Goal: Information Seeking & Learning: Check status

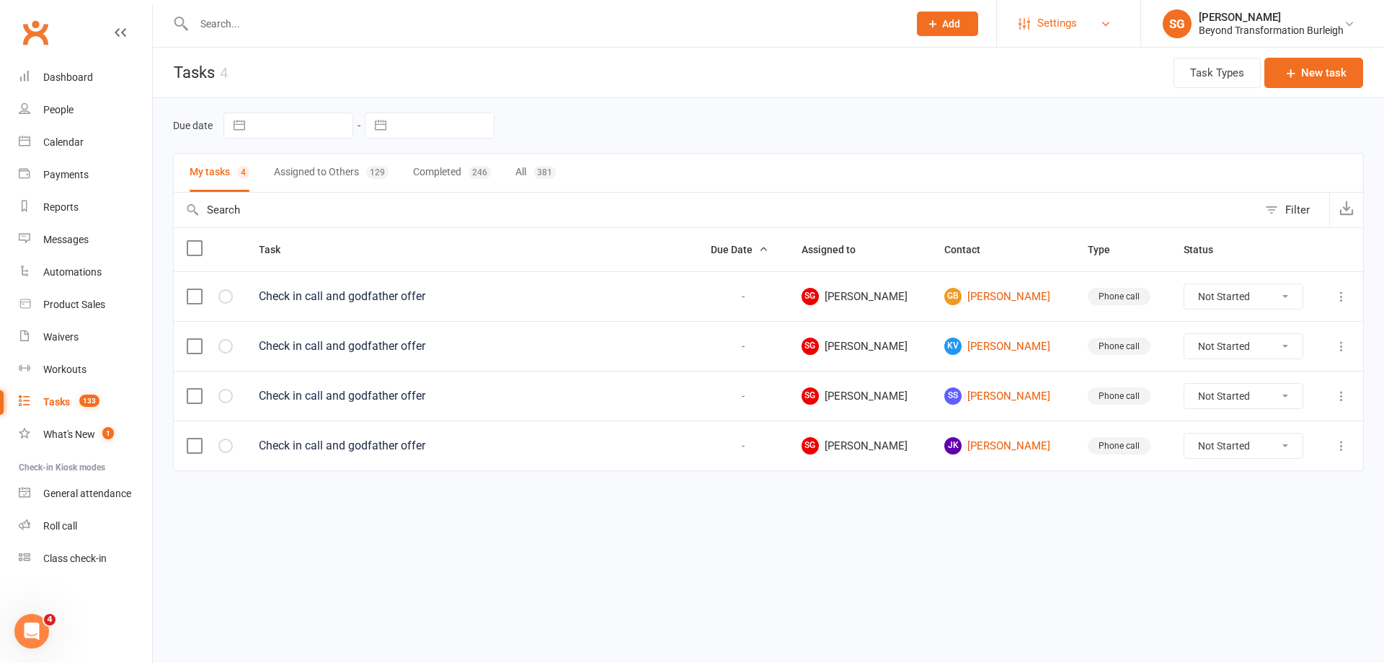
click at [1020, 14] on link "Settings" at bounding box center [1069, 23] width 100 height 32
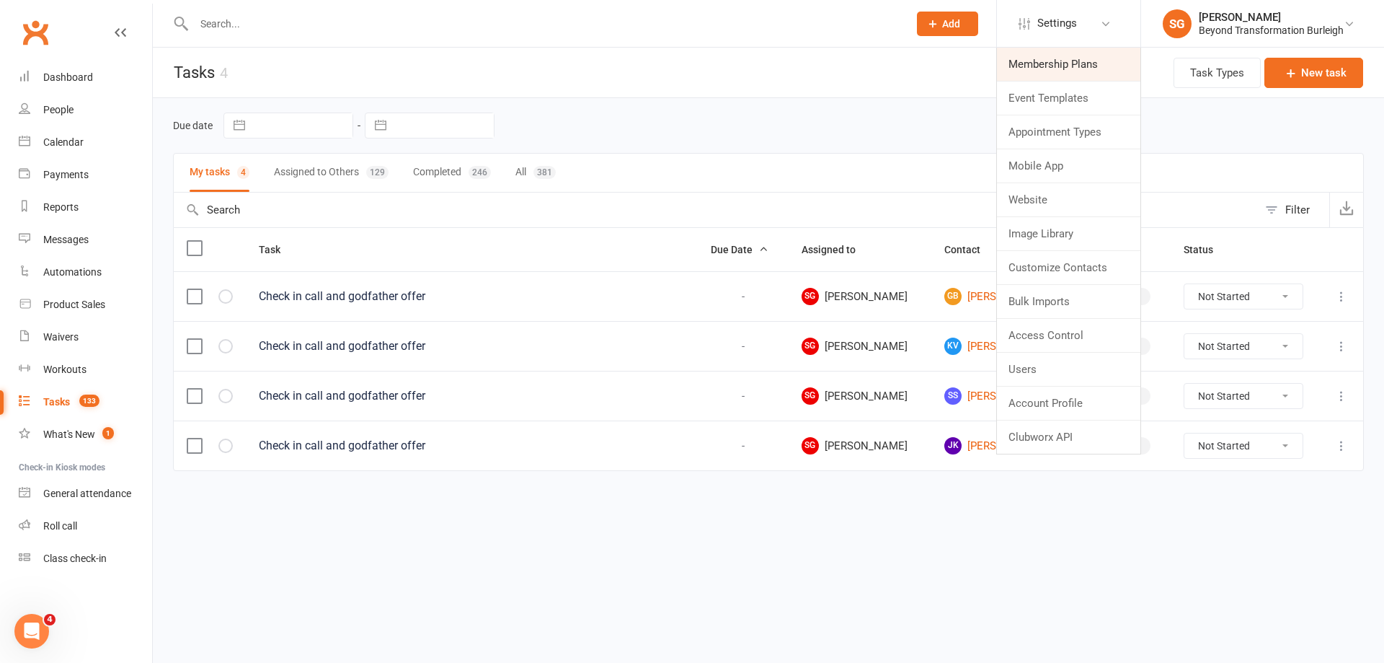
click at [1071, 60] on link "Membership Plans" at bounding box center [1068, 64] width 143 height 33
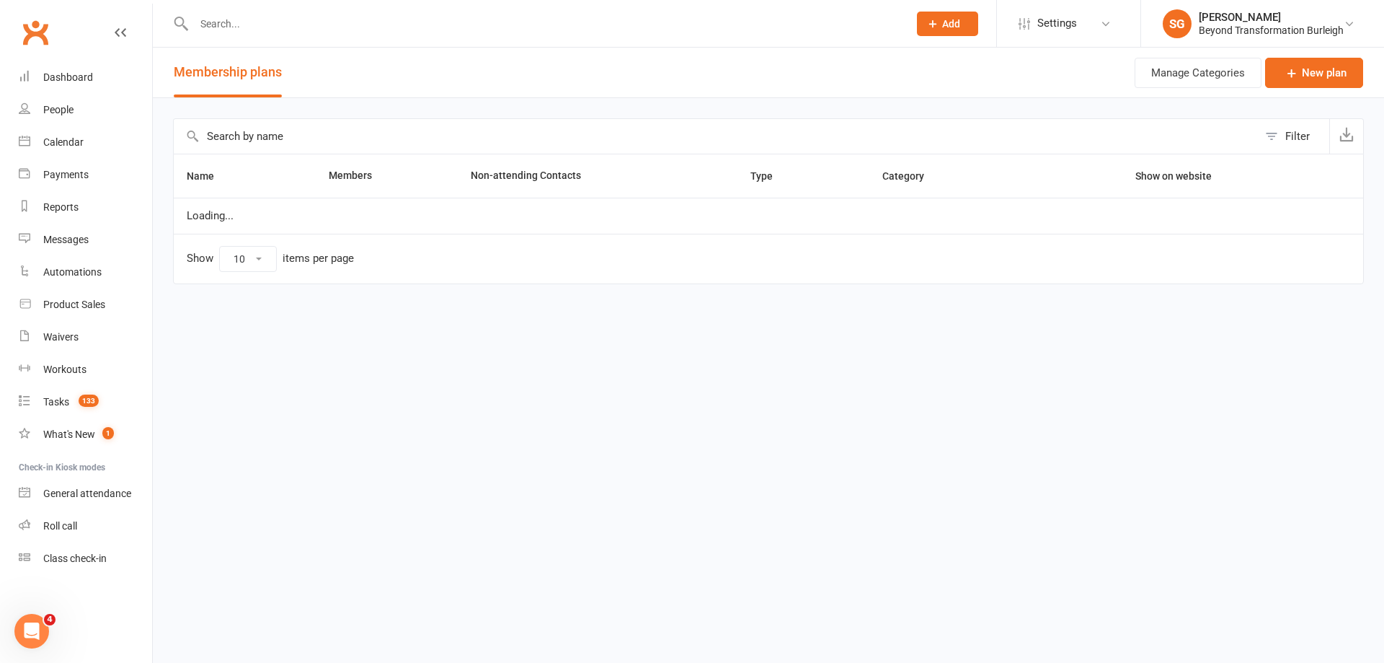
select select "100"
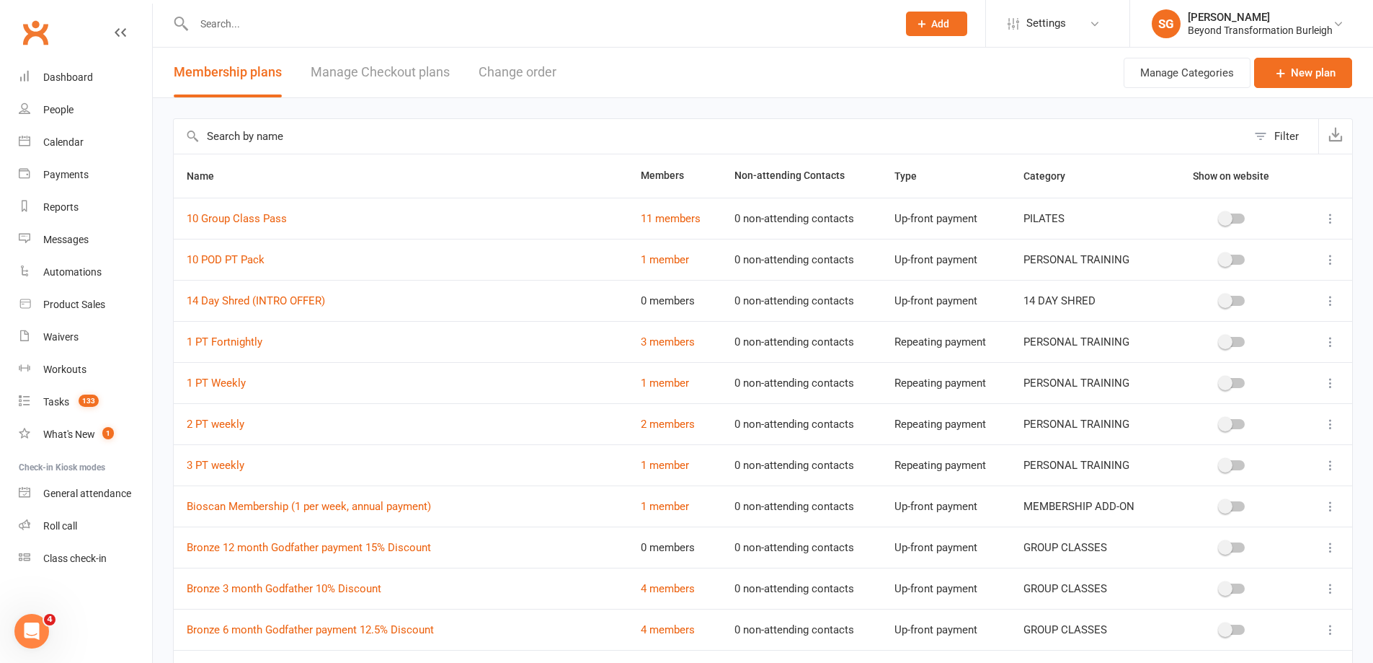
click at [368, 139] on input "text" at bounding box center [710, 136] width 1073 height 35
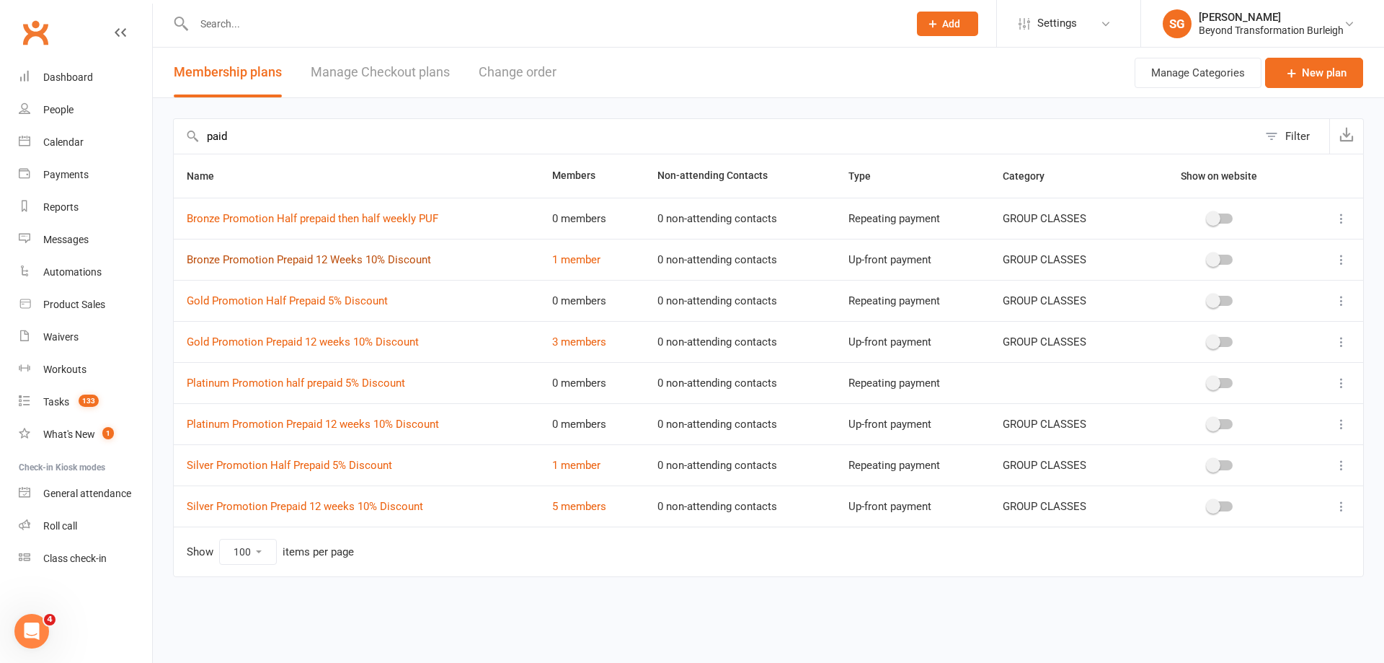
type input "paid"
click at [407, 260] on link "Bronze Promotion Prepaid 12 Weeks 10% Discount" at bounding box center [309, 259] width 244 height 13
click at [343, 301] on link "Gold Promotion Half Prepaid 5% Discount" at bounding box center [287, 300] width 201 height 13
click at [357, 343] on link "Gold Promotion Prepaid 12 weeks 10% Discount" at bounding box center [303, 341] width 232 height 13
click at [347, 380] on link "Platinum Promotion half prepaid 5% Discount" at bounding box center [296, 382] width 218 height 13
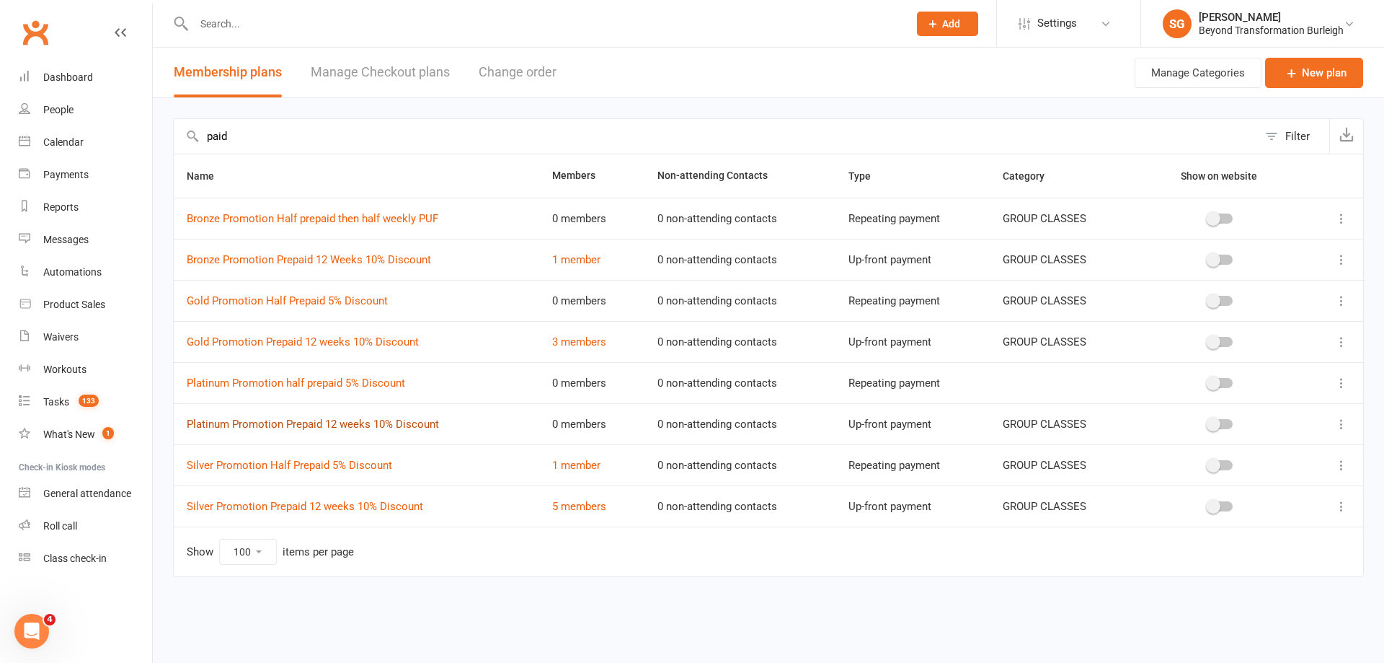
click at [363, 425] on link "Platinum Promotion Prepaid 12 weeks 10% Discount" at bounding box center [313, 423] width 252 height 13
click at [348, 464] on link "Silver Promotion Half Prepaid 5% Discount" at bounding box center [289, 465] width 205 height 13
click at [358, 505] on link "Silver Promotion Prepaid 12 weeks 10% Discount" at bounding box center [305, 506] width 236 height 13
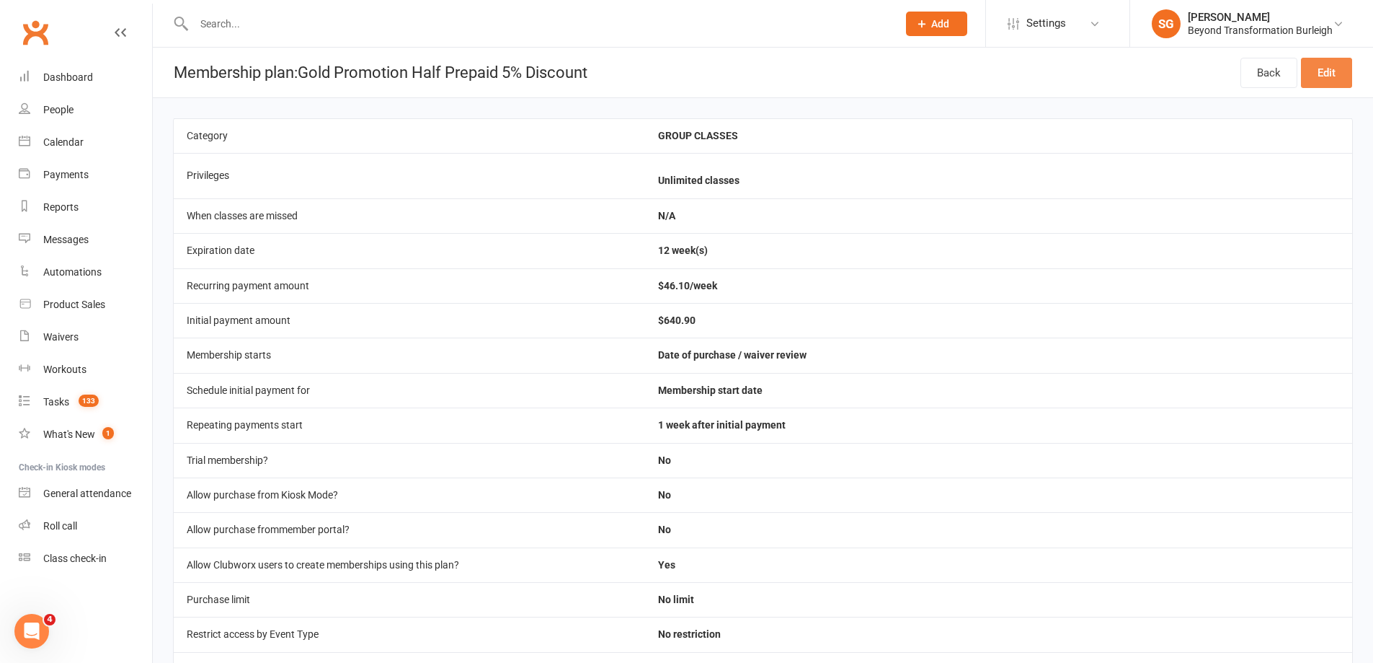
click at [1326, 81] on link "Edit" at bounding box center [1326, 73] width 51 height 30
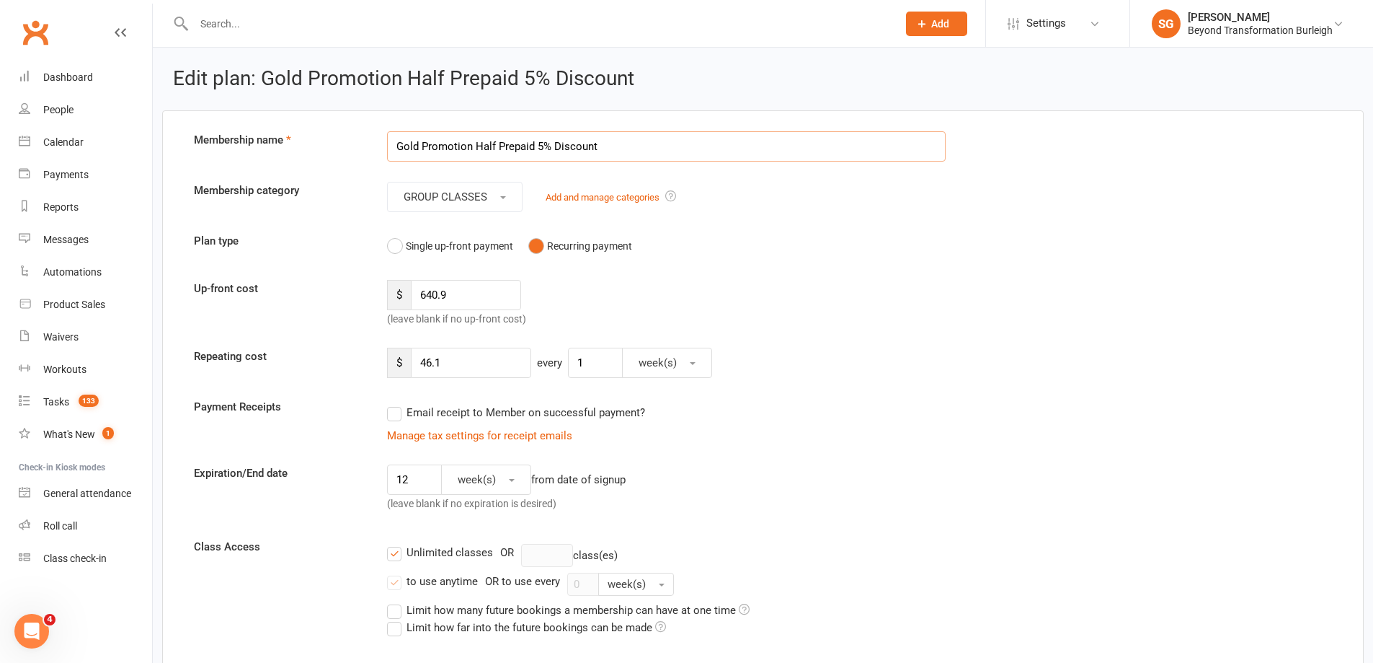
paste input "PUF"
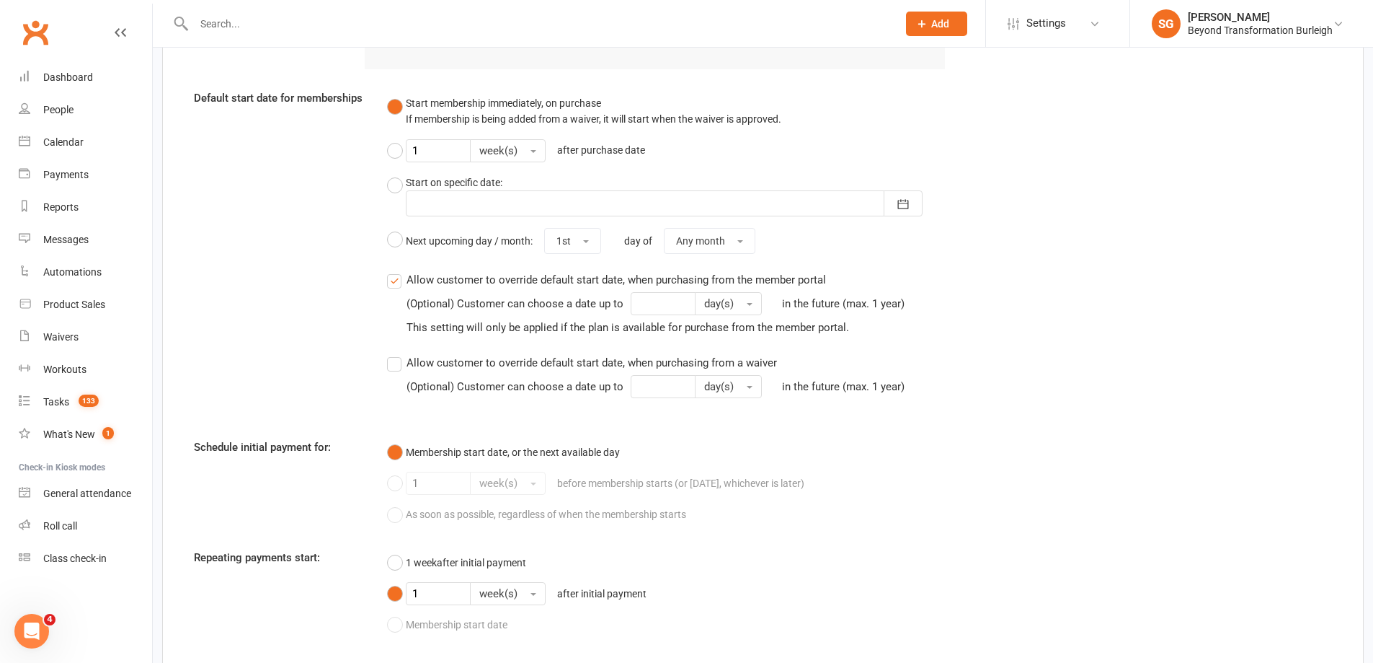
scroll to position [1619, 0]
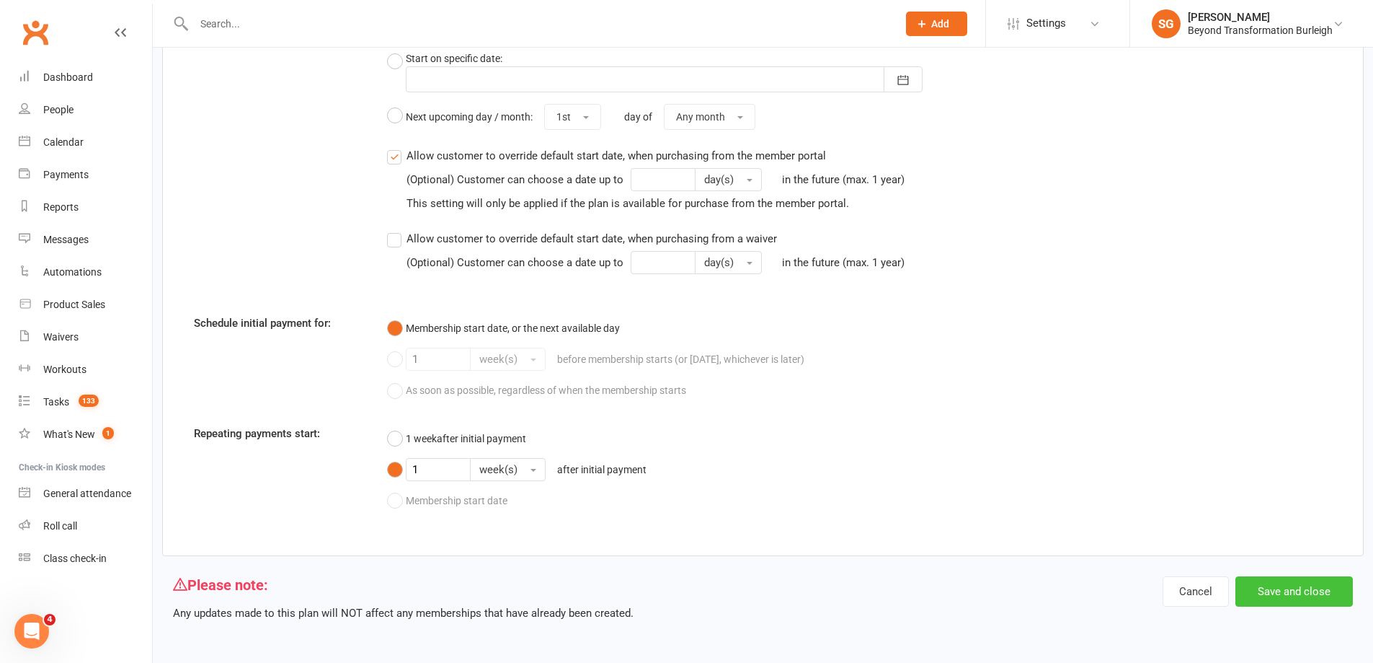
type input "Gold Promotion Half Prepaid 5% Discount PUF"
click at [1301, 585] on button "Save and close" at bounding box center [1295, 591] width 118 height 30
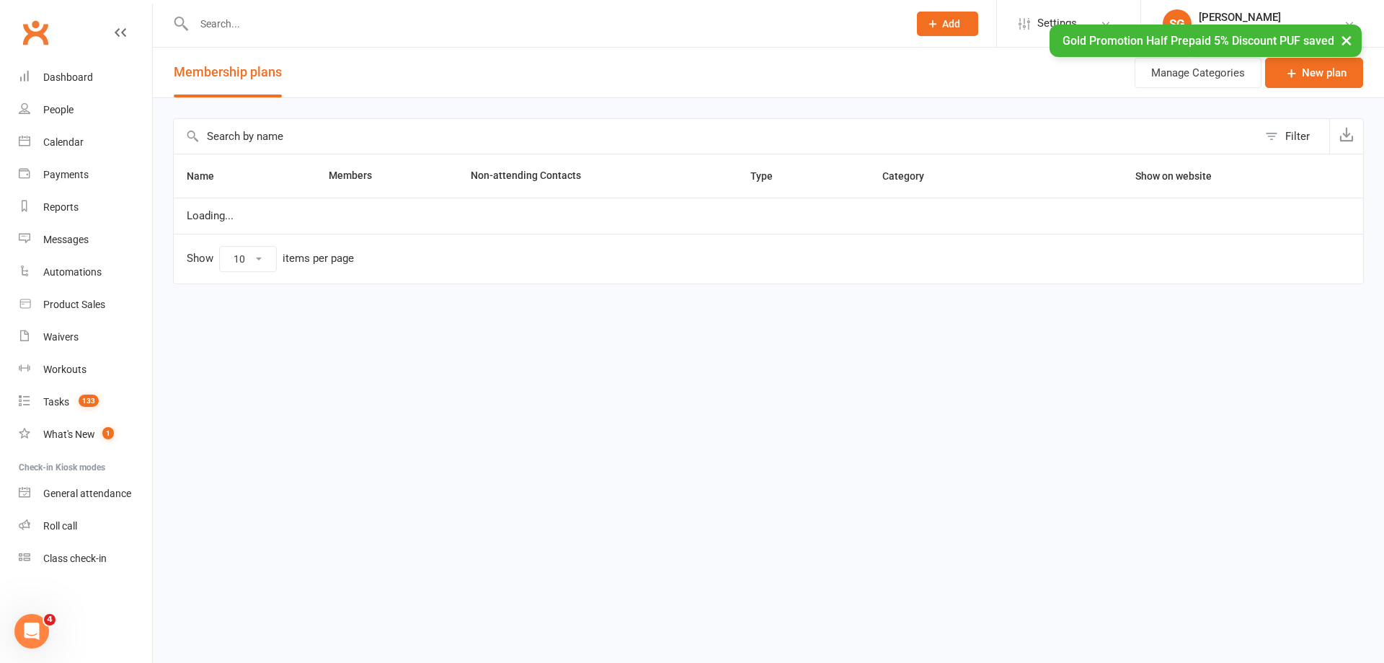
select select "100"
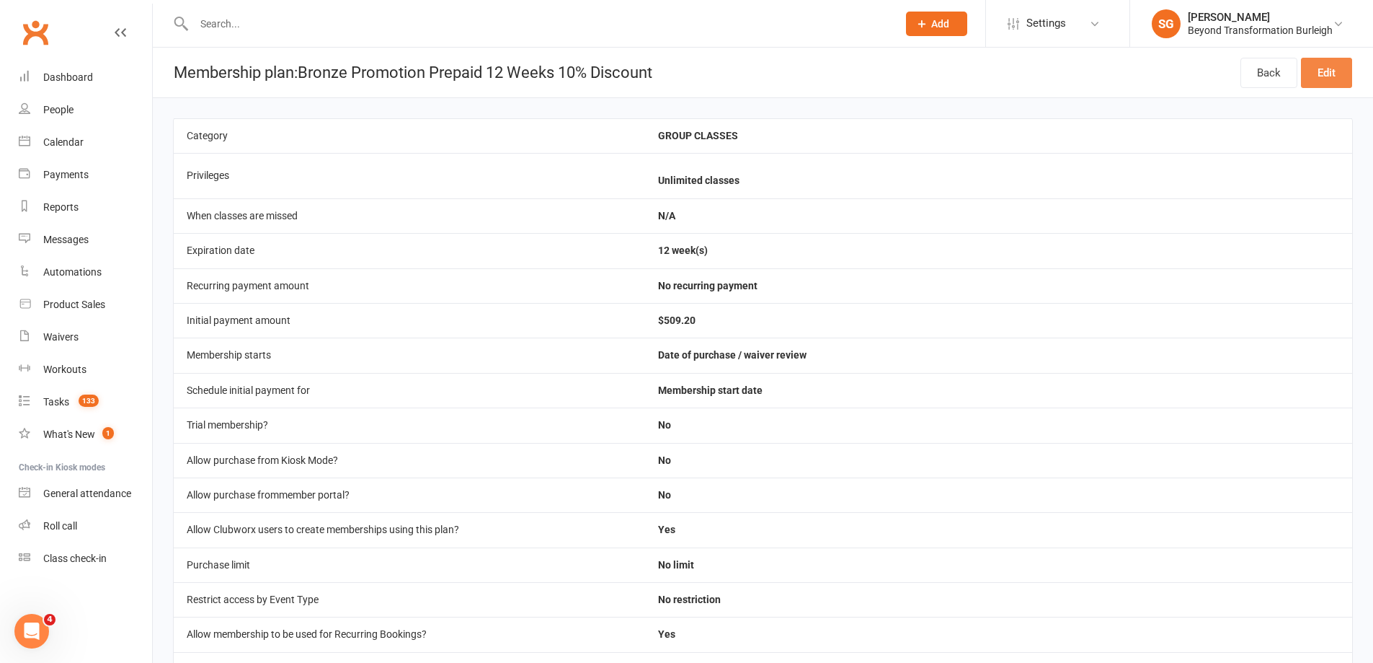
click at [1333, 74] on link "Edit" at bounding box center [1326, 73] width 51 height 30
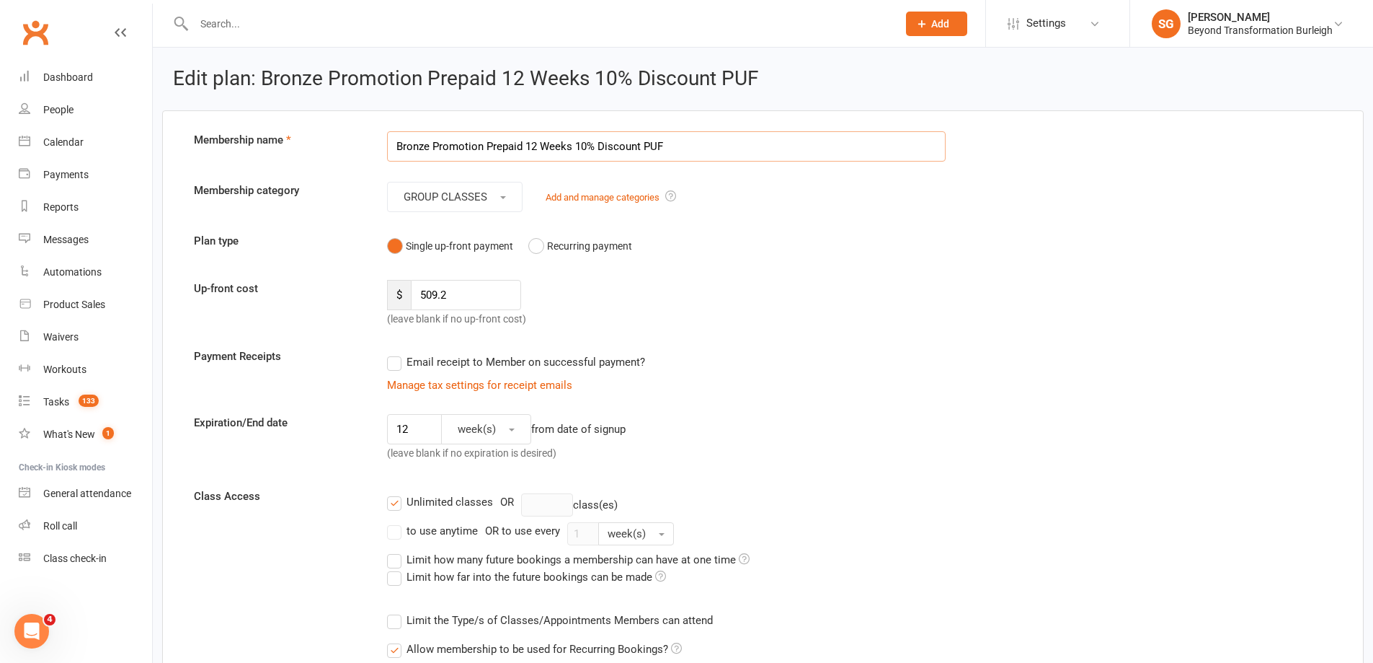
click at [645, 151] on input "Bronze Promotion Prepaid 12 Weeks 10% Discount PUF" at bounding box center [666, 146] width 559 height 30
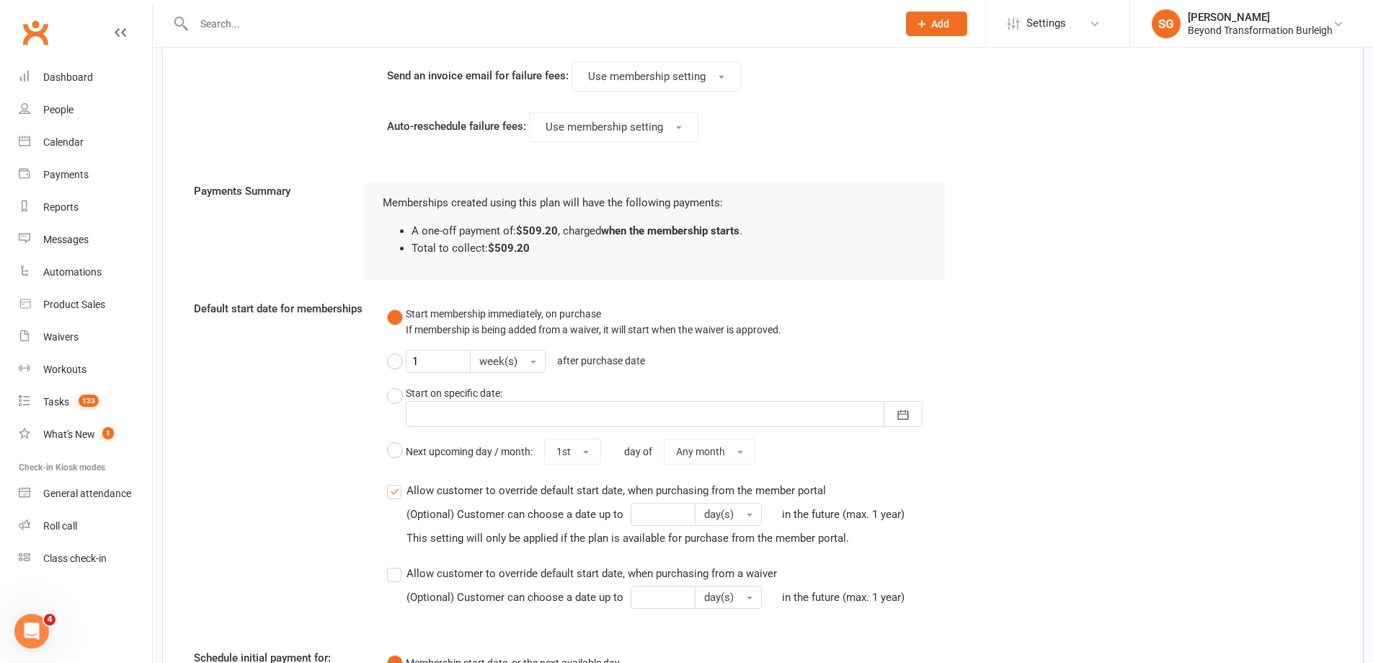
scroll to position [1425, 0]
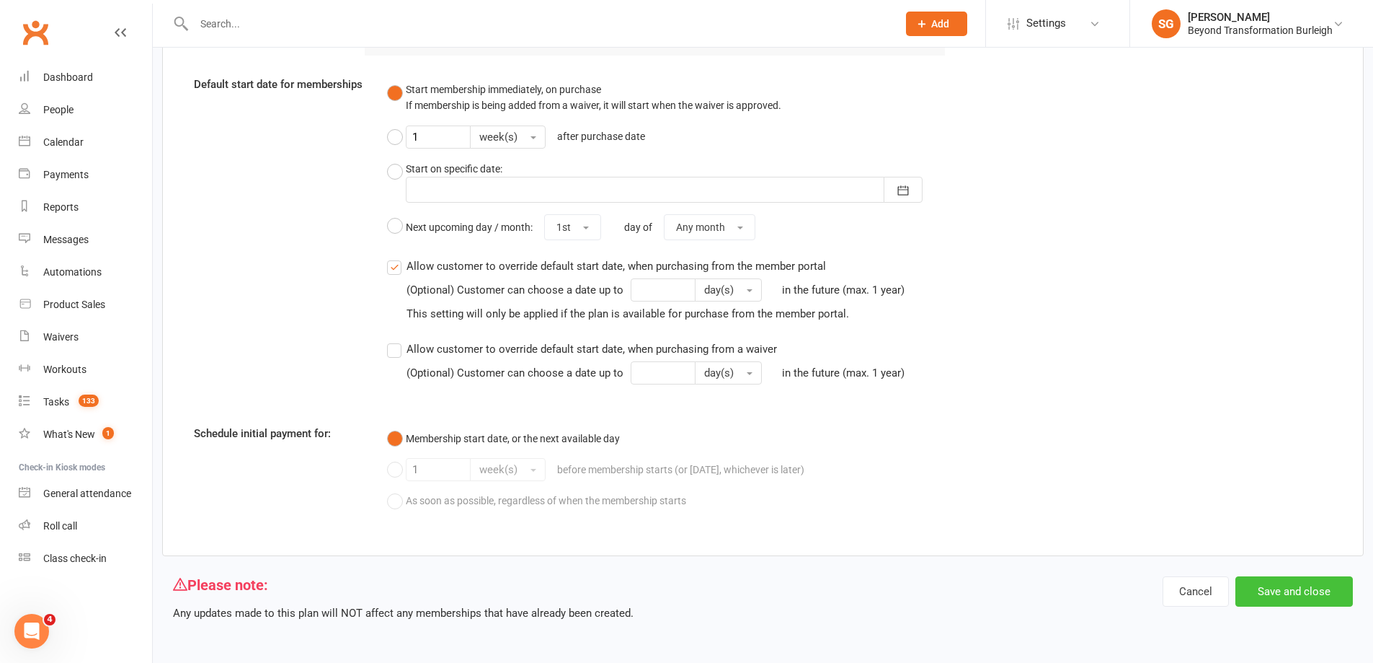
type input "Bronze Promotion Prepaid 12 Weeks 10% Discount PUF"
drag, startPoint x: 1295, startPoint y: 584, endPoint x: 1194, endPoint y: 546, distance: 108.6
click at [1293, 583] on button "Save and close" at bounding box center [1295, 591] width 118 height 30
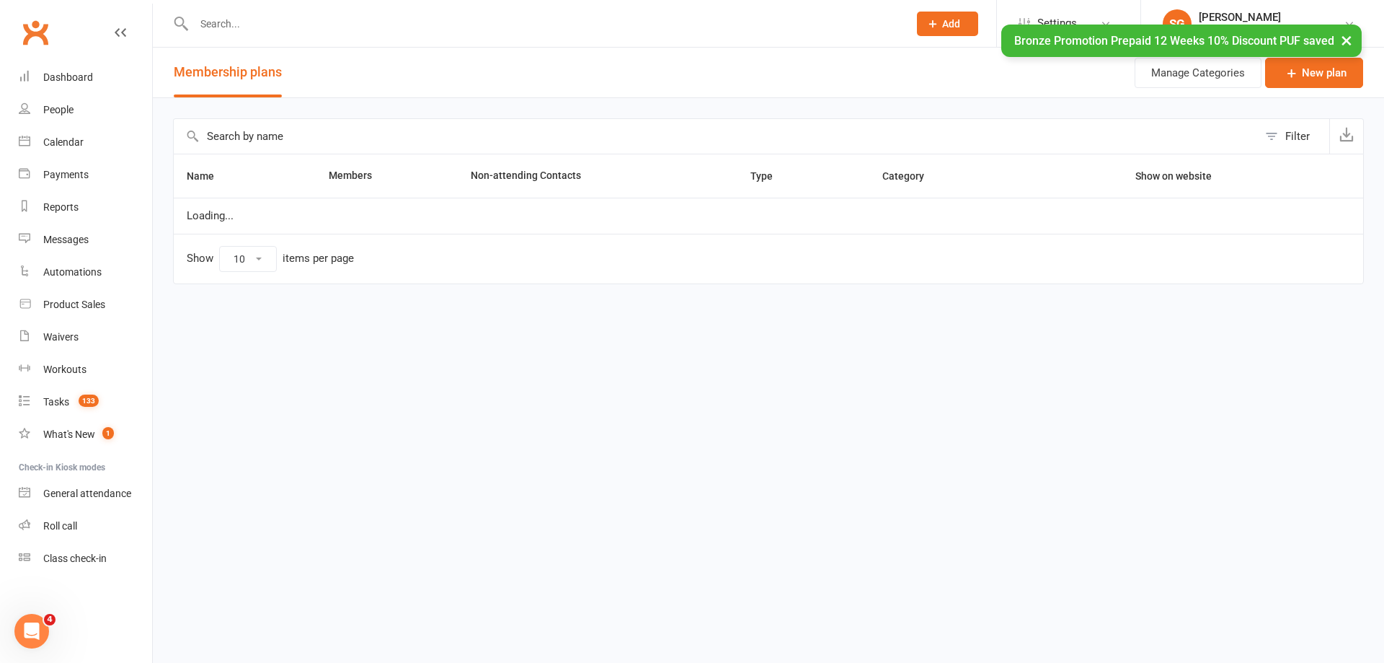
select select "100"
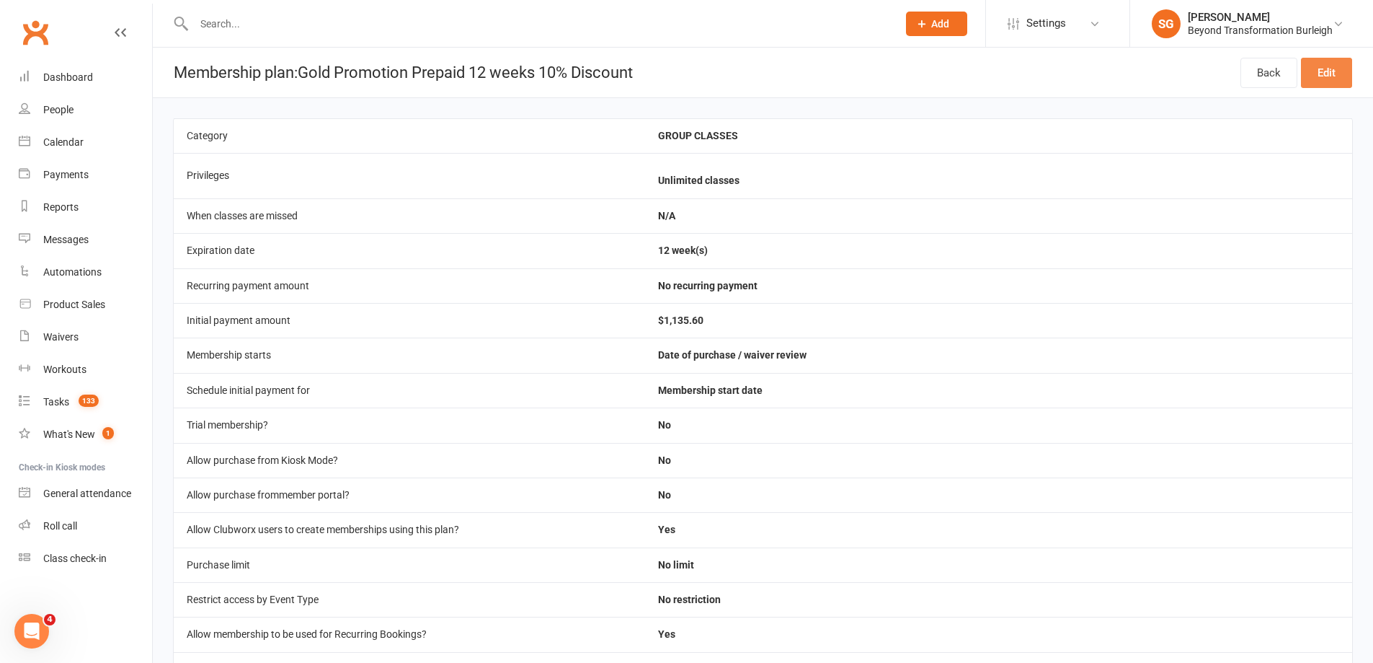
click at [1339, 78] on link "Edit" at bounding box center [1326, 73] width 51 height 30
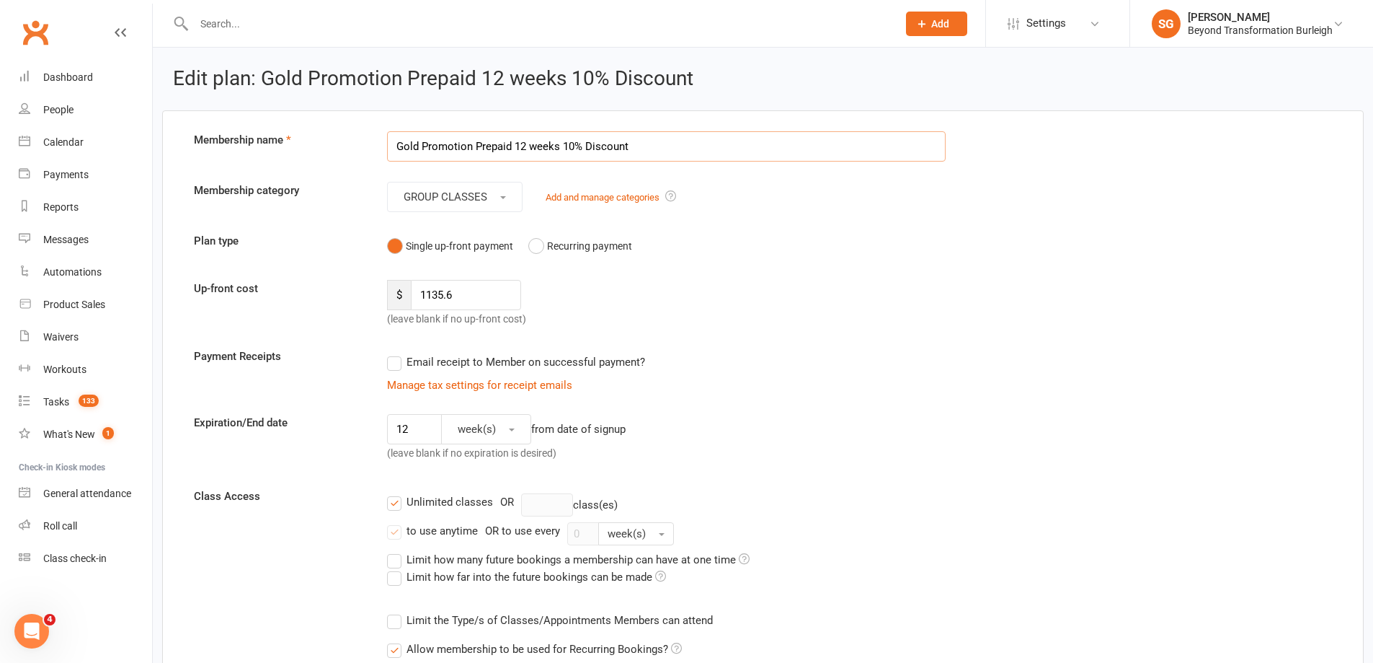
paste input "PUF"
type input "Gold Promotion Prepaid 12 weeks 10% Discount PUF"
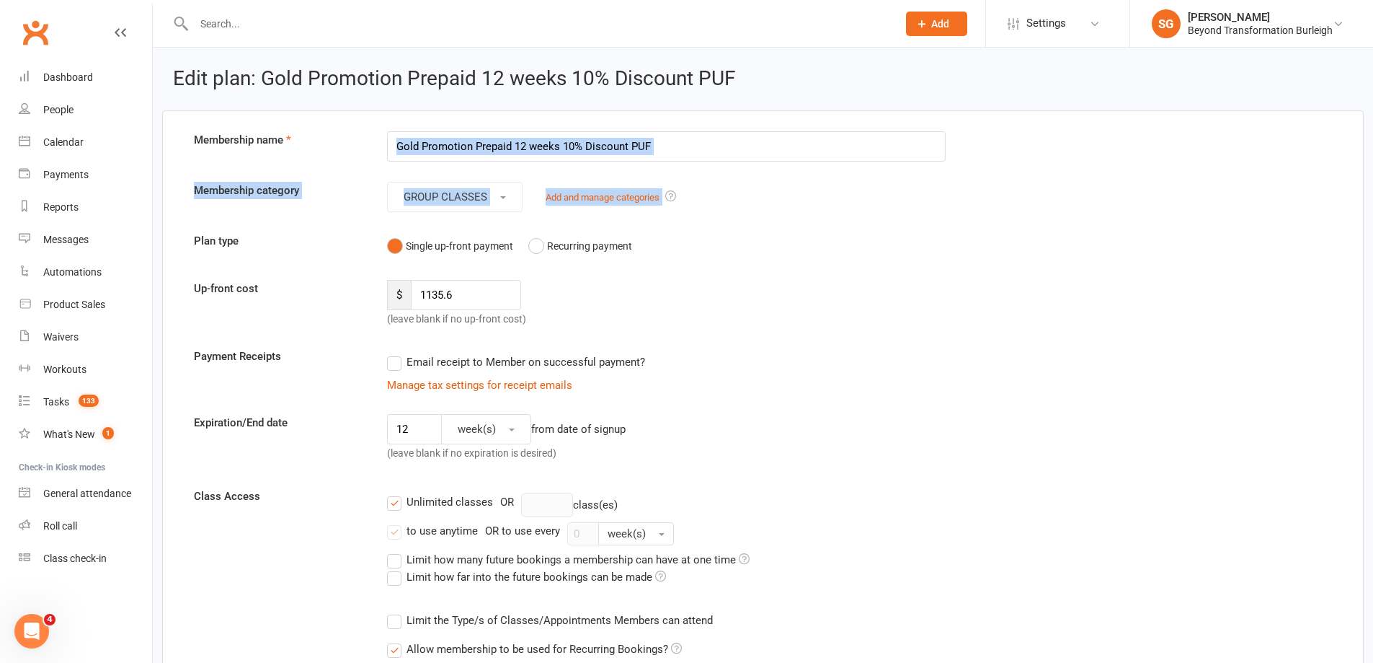
drag, startPoint x: 1207, startPoint y: 168, endPoint x: 1257, endPoint y: 180, distance: 51.9
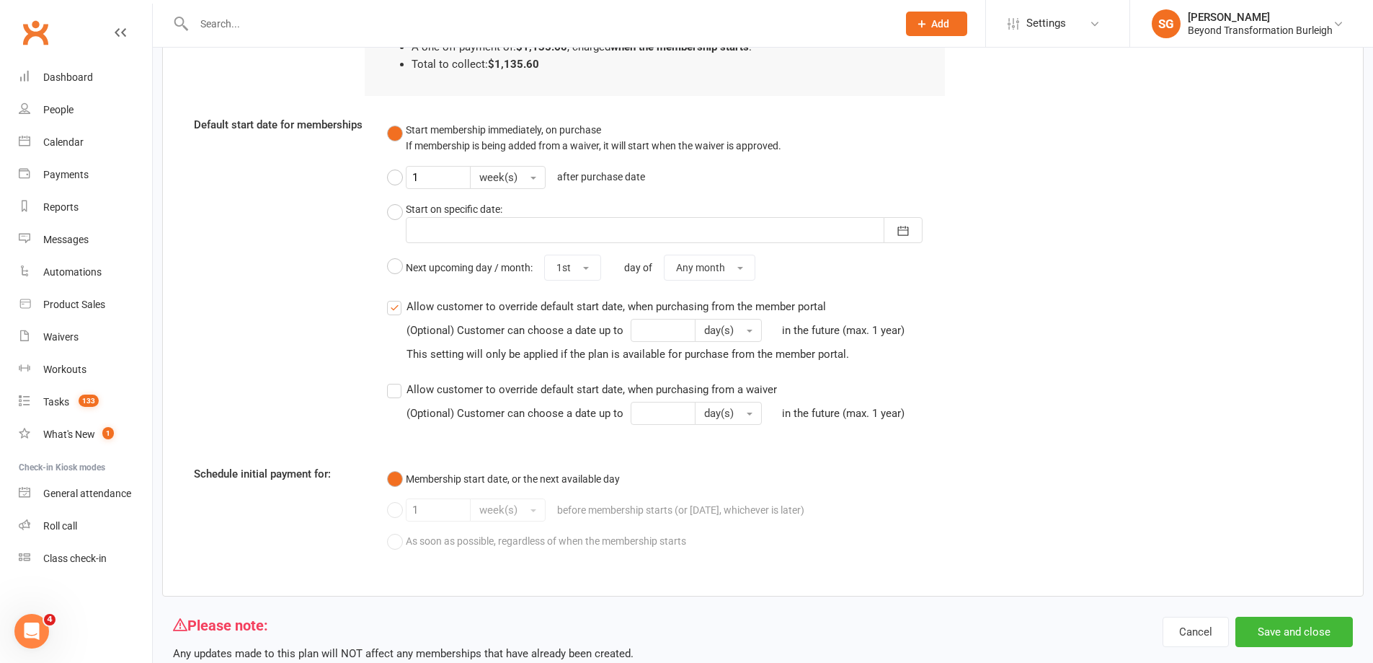
scroll to position [1425, 0]
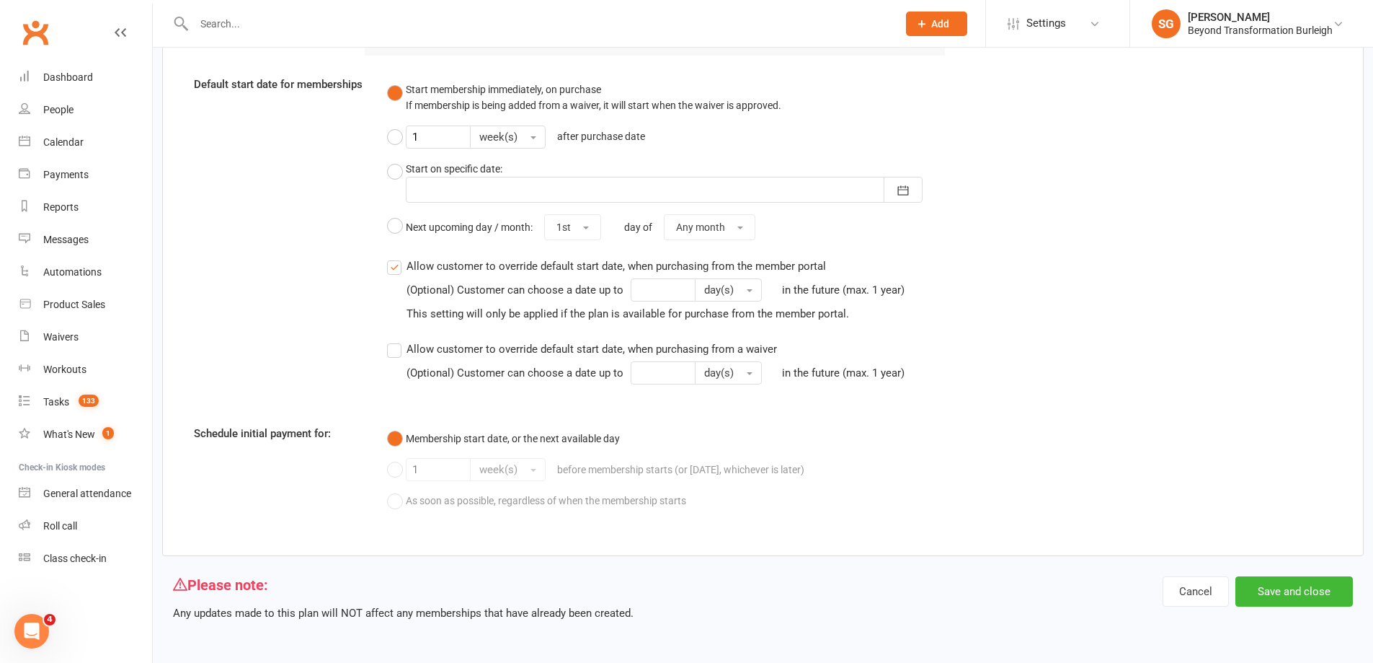
click at [1301, 608] on div "Cancel Save and close" at bounding box center [1258, 598] width 190 height 45
click at [1280, 592] on button "Save and close" at bounding box center [1295, 591] width 118 height 30
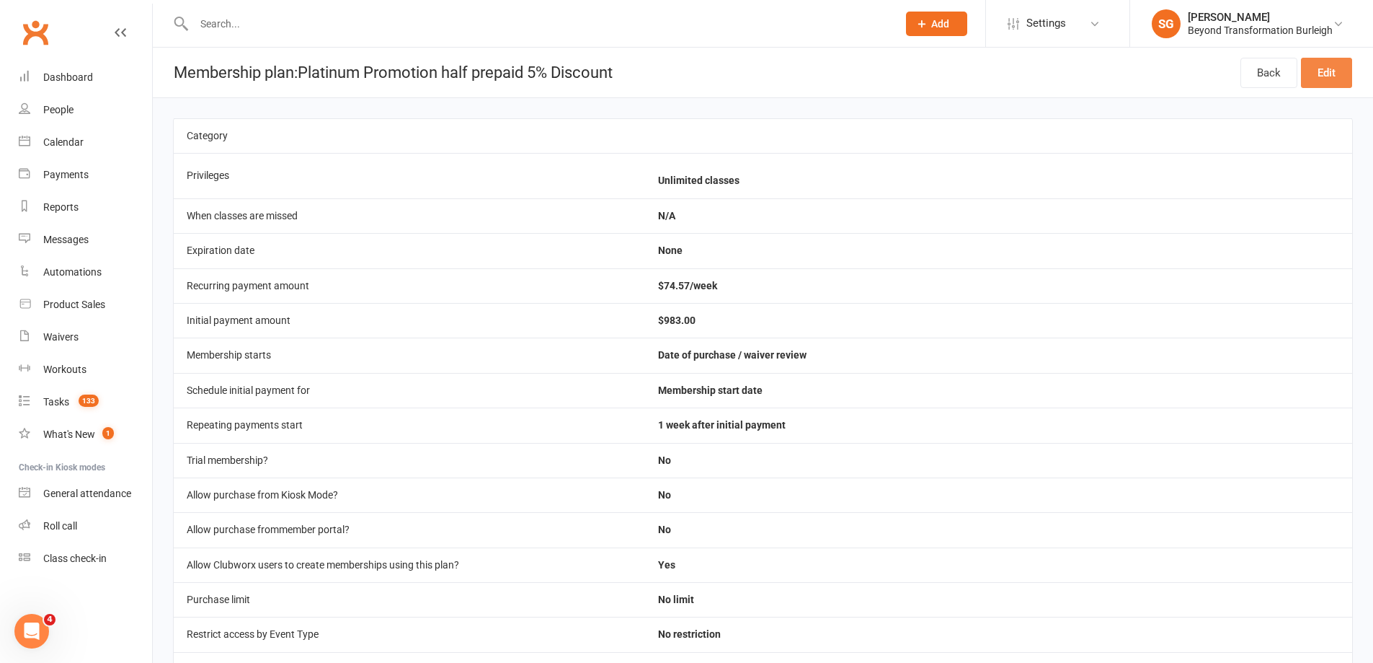
click at [1341, 68] on link "Edit" at bounding box center [1326, 73] width 51 height 30
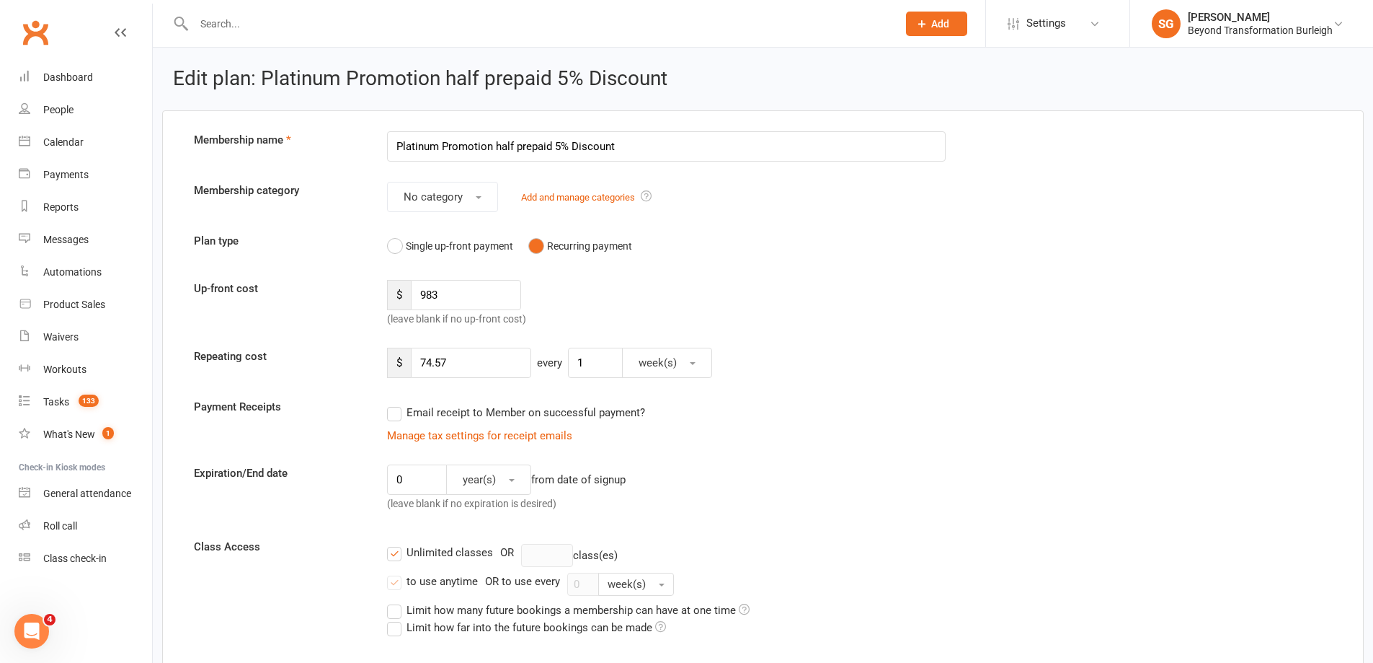
click at [709, 141] on input "Platinum Promotion half prepaid 5% Discount" at bounding box center [666, 146] width 559 height 30
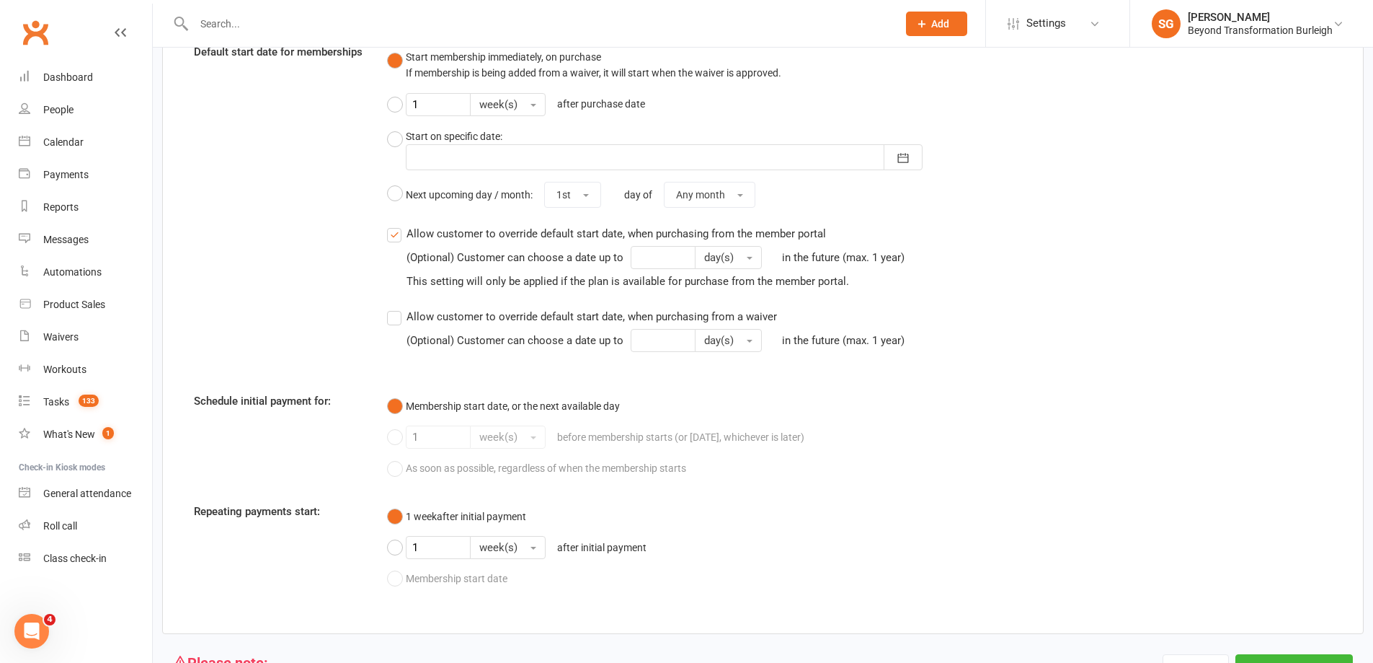
scroll to position [1602, 0]
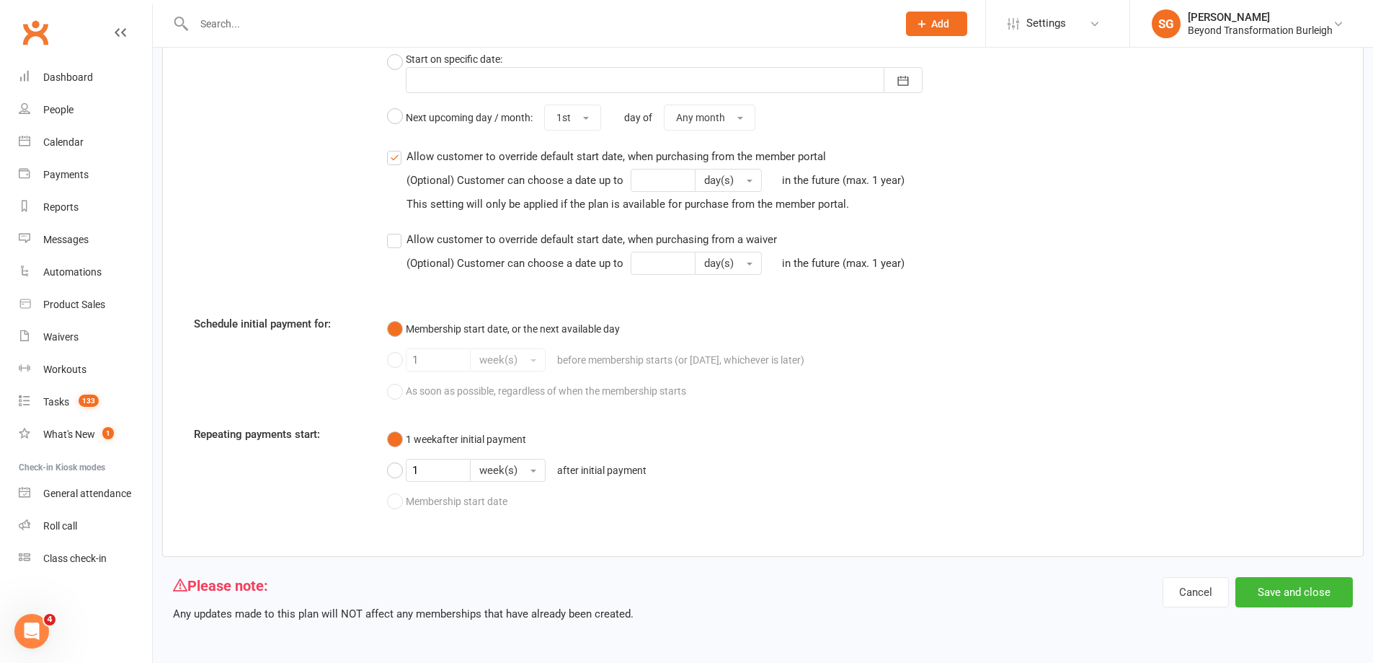
type input "Platinum Promotion half prepaid 5% Discount PUF"
click at [1285, 583] on button "Save and close" at bounding box center [1295, 592] width 118 height 30
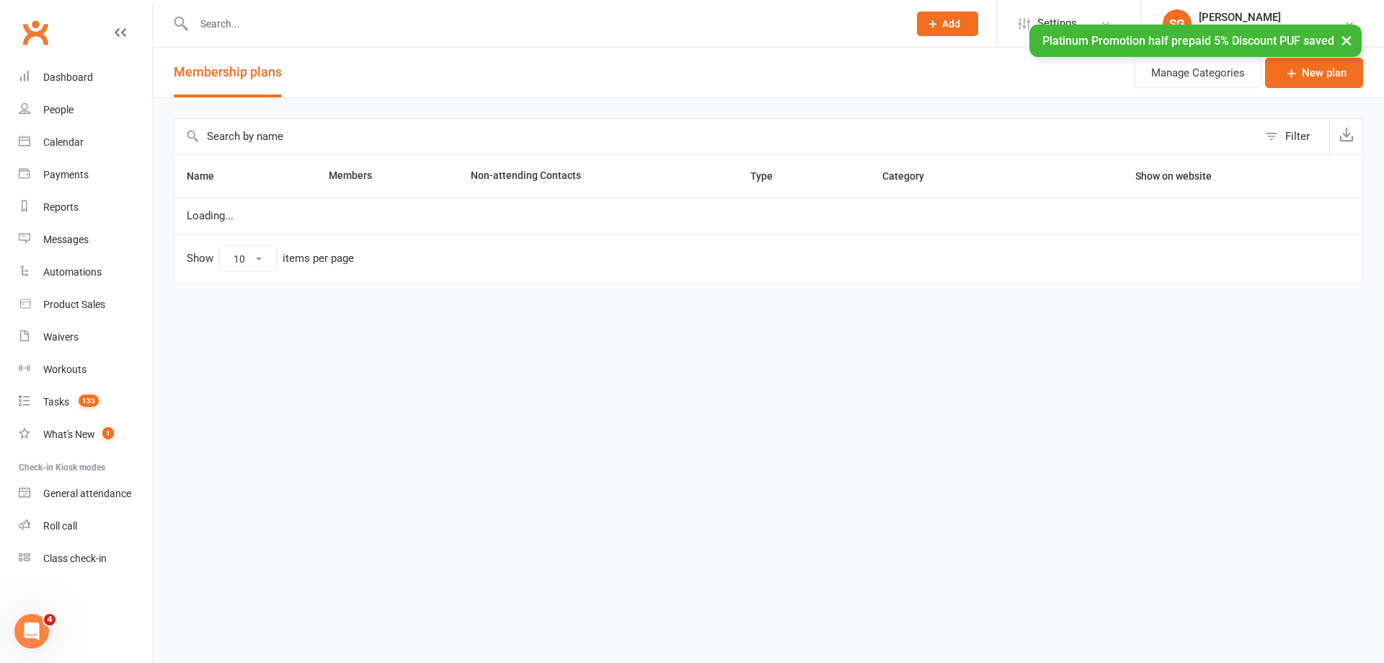
select select "100"
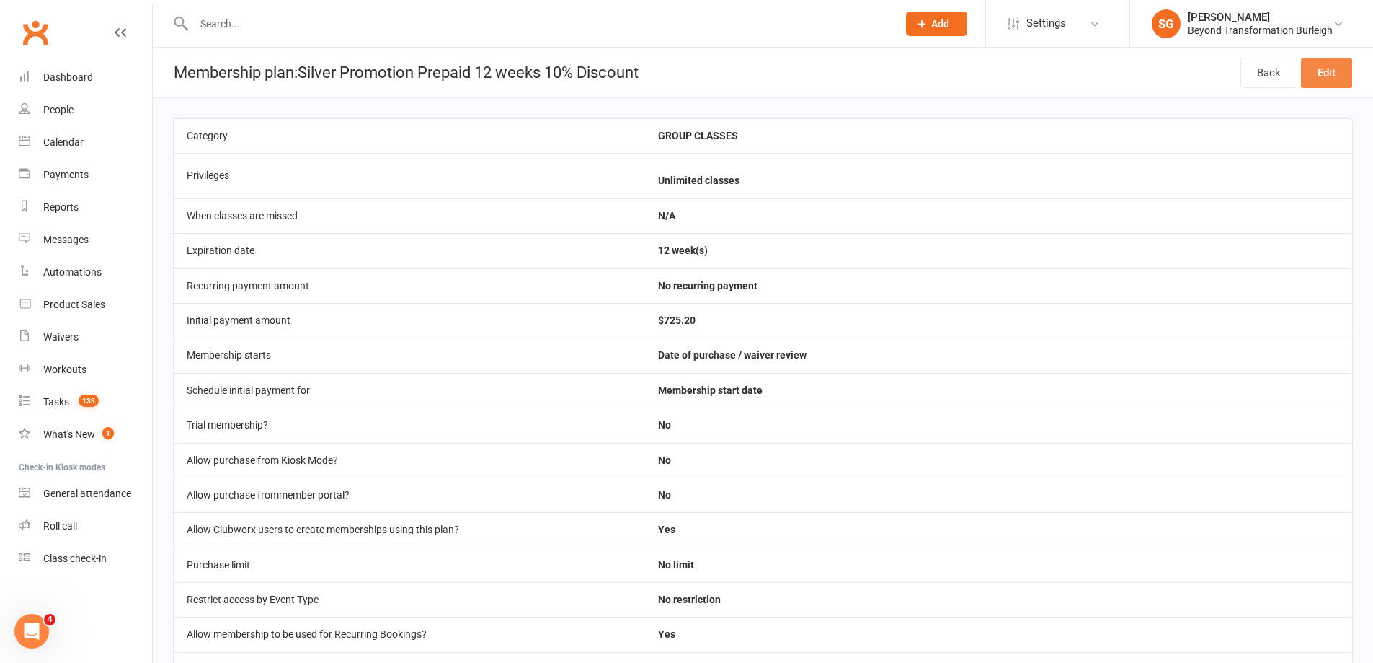
click at [1341, 79] on link "Edit" at bounding box center [1326, 73] width 51 height 30
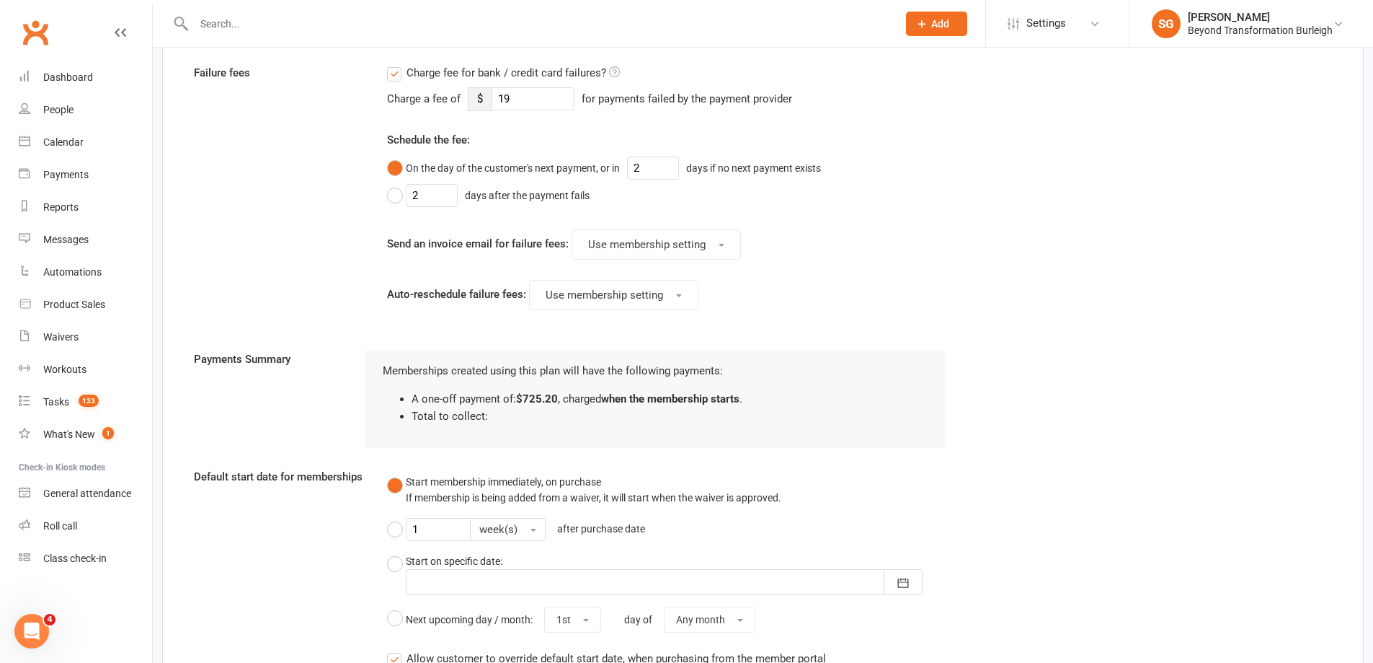
scroll to position [1425, 0]
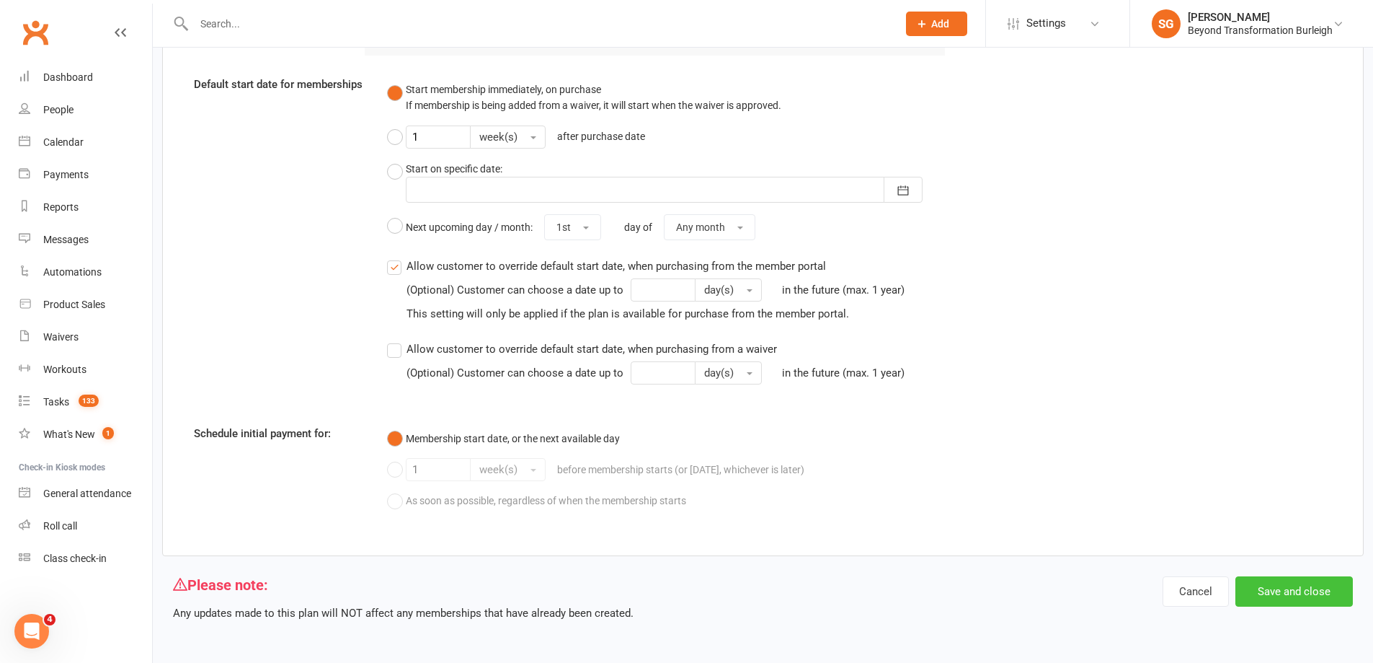
type input "Silver Promotion Prepaid 12 weeks 10% Discount PUF"
drag, startPoint x: 1298, startPoint y: 590, endPoint x: 1231, endPoint y: 545, distance: 81.0
click at [1298, 590] on button "Save and close" at bounding box center [1295, 591] width 118 height 30
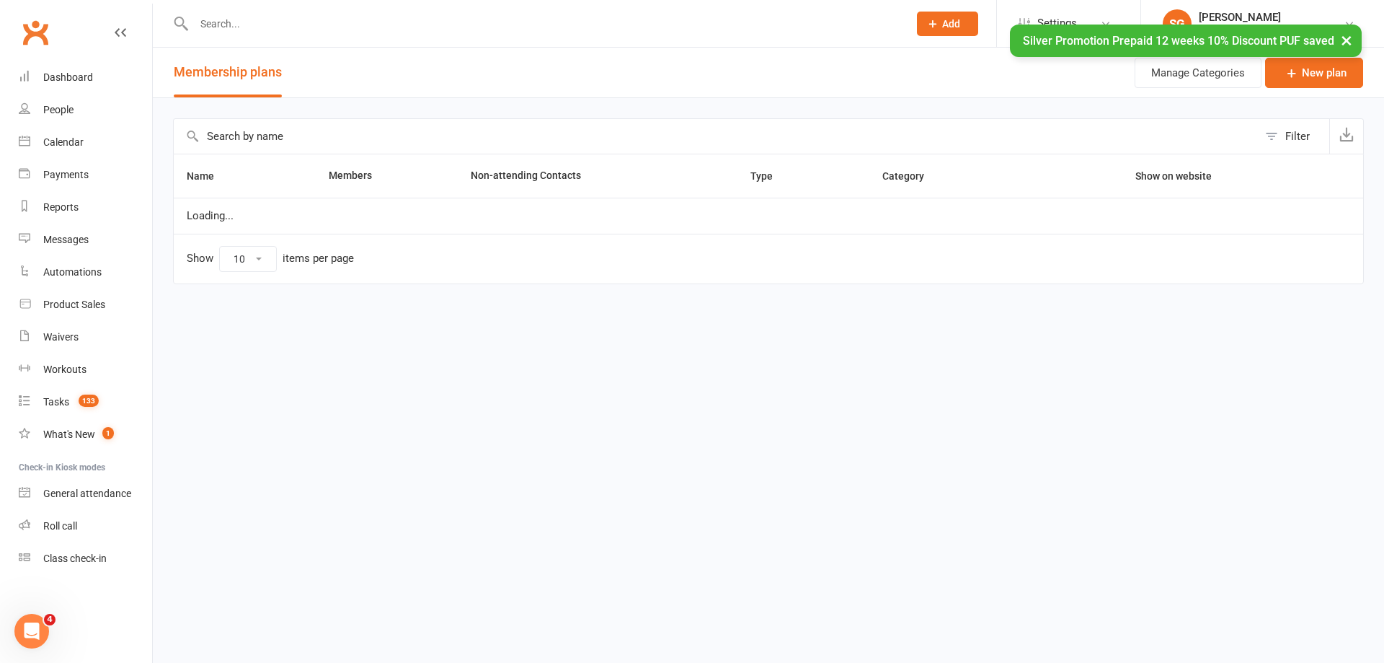
select select "100"
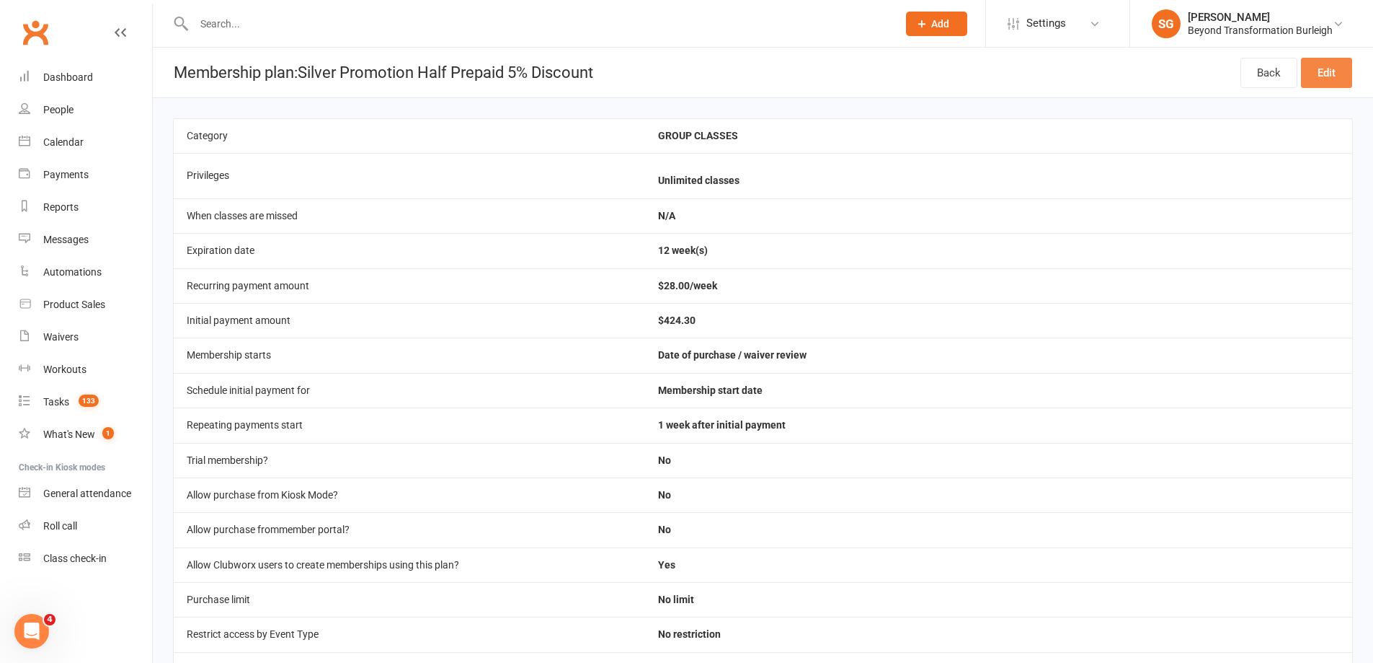
click at [1334, 69] on link "Edit" at bounding box center [1326, 73] width 51 height 30
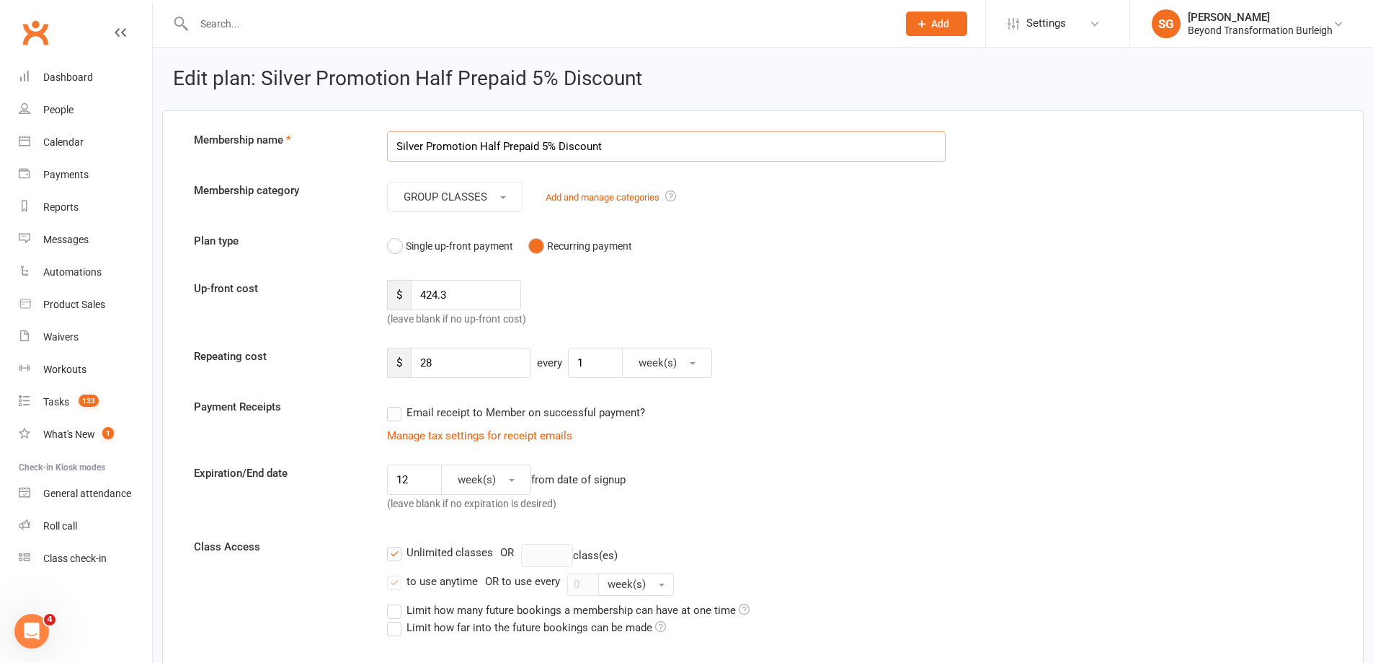
paste input "PUF"
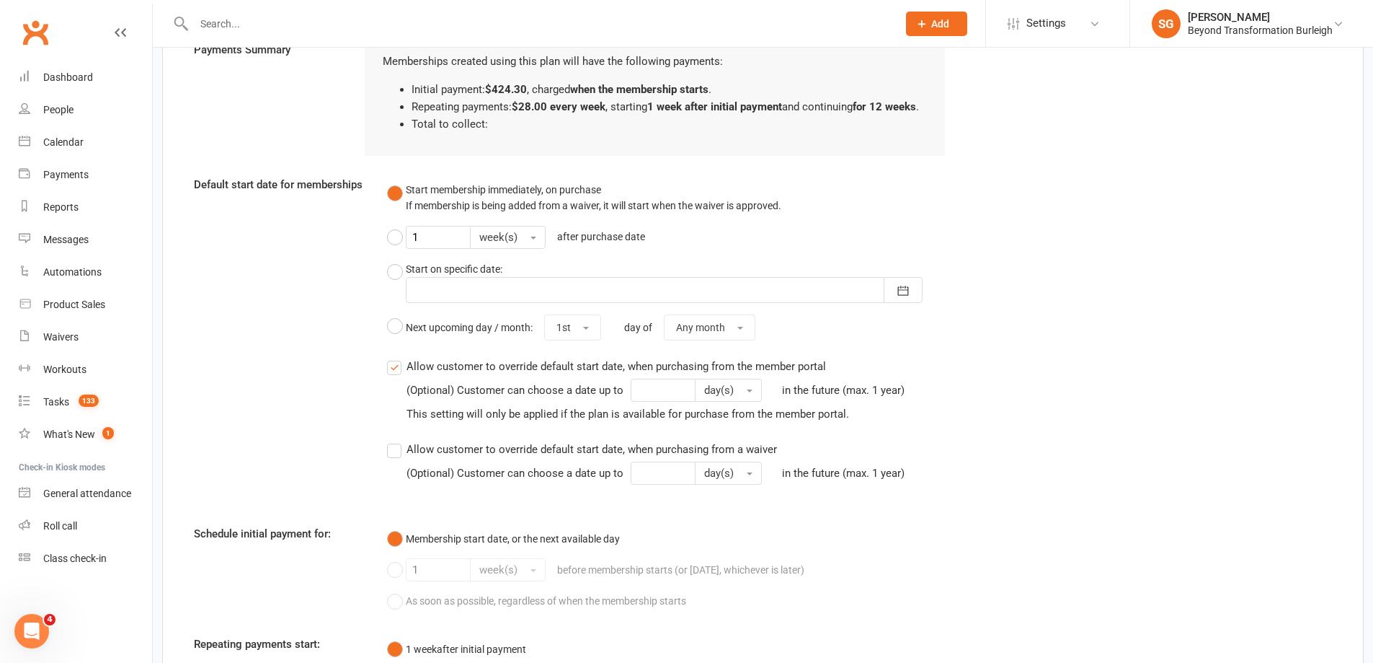
scroll to position [1619, 0]
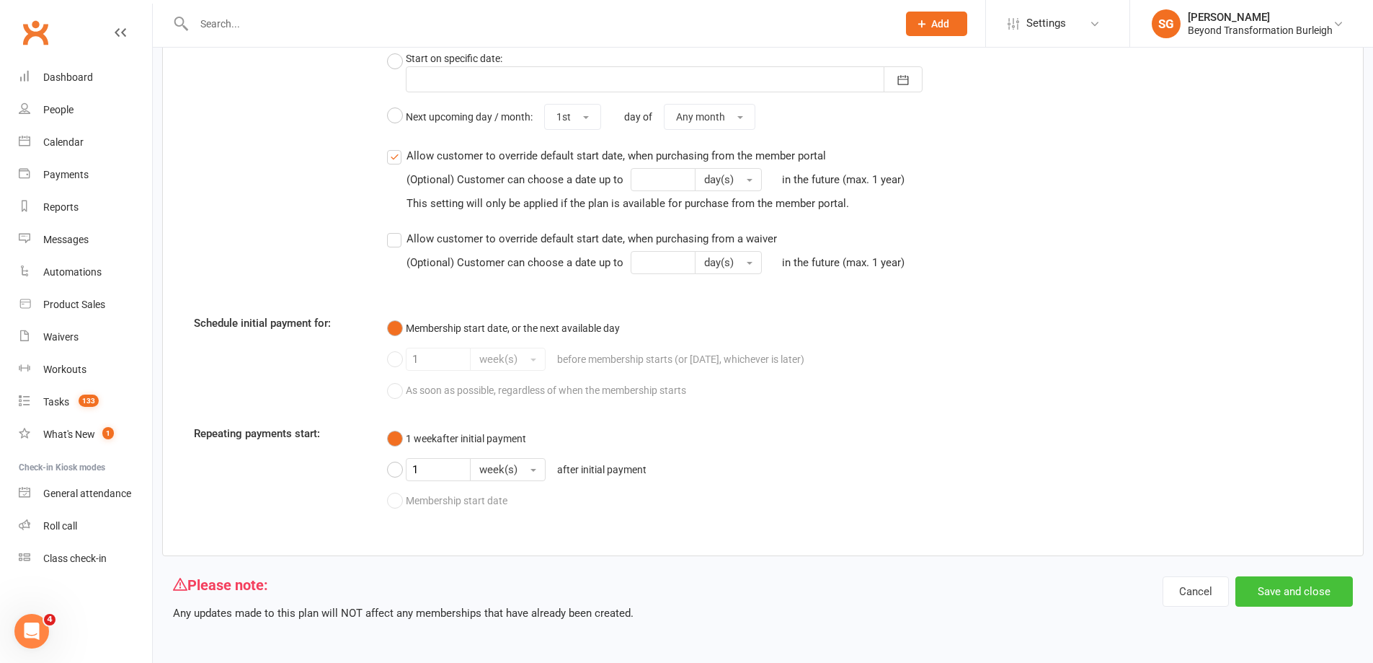
type input "Silver Promotion Half Prepaid 5% Discount PUF"
click at [1280, 591] on button "Save and close" at bounding box center [1295, 591] width 118 height 30
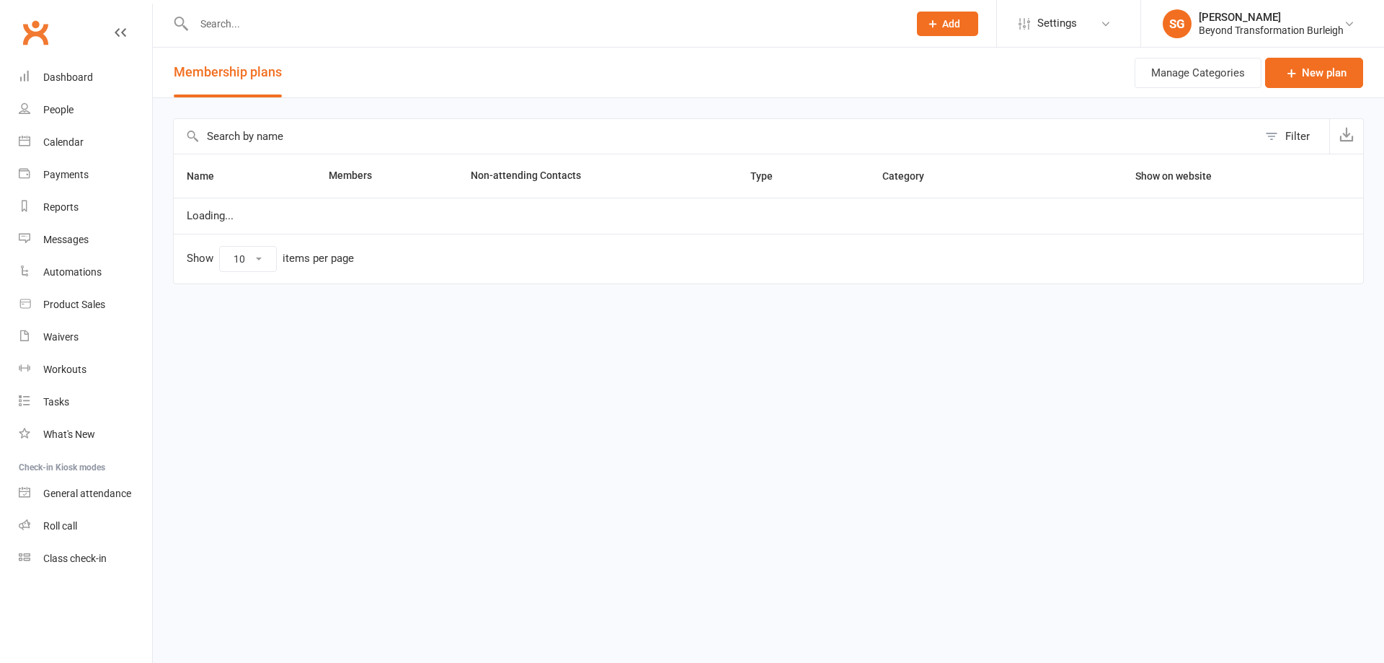
select select "100"
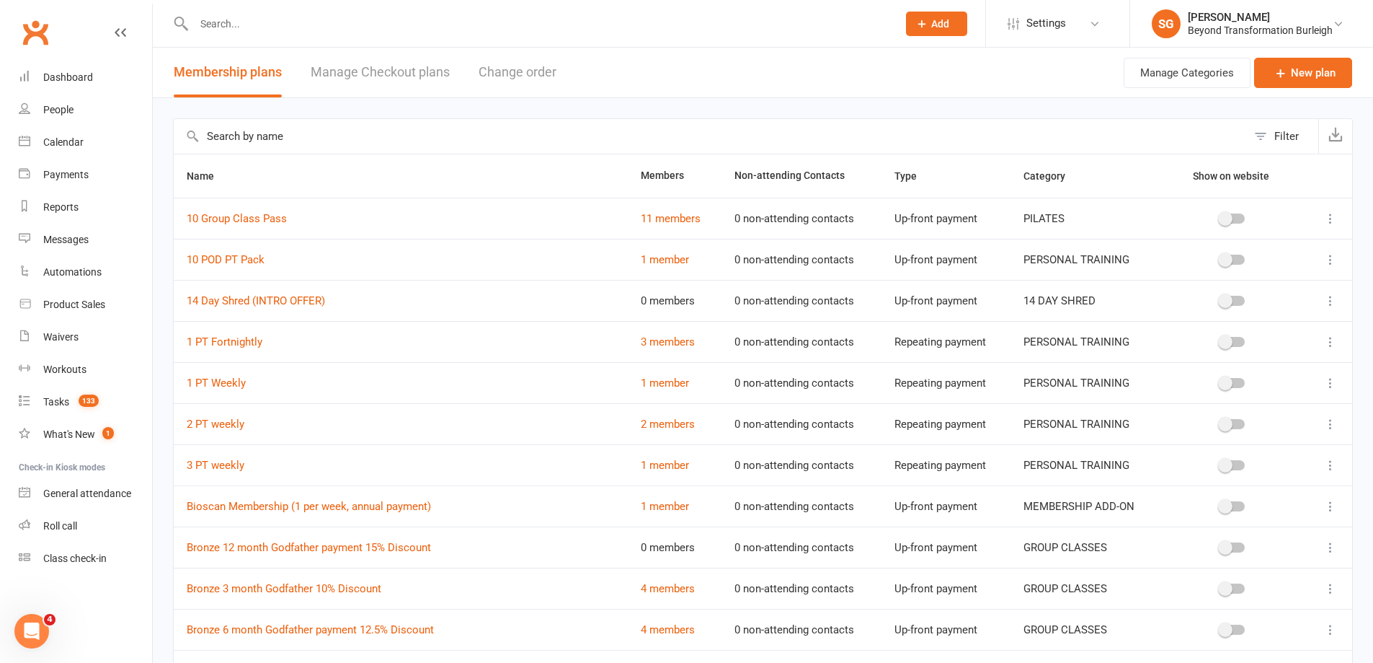
click at [280, 164] on th "Name" at bounding box center [401, 175] width 454 height 43
click at [293, 138] on input "text" at bounding box center [710, 136] width 1073 height 35
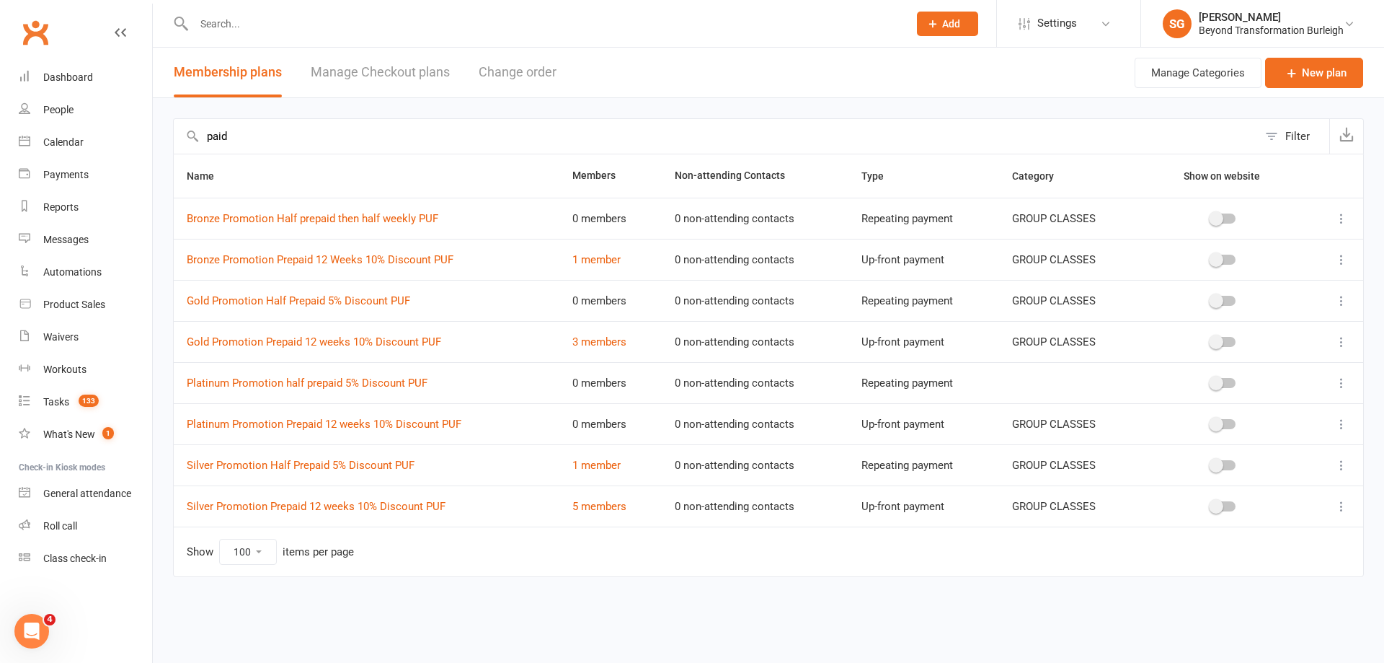
type input "paid"
click at [412, 258] on link "Bronze Promotion Prepaid 12 Weeks 10% Discount PUF" at bounding box center [320, 259] width 267 height 13
click at [608, 260] on link "1 member" at bounding box center [596, 259] width 48 height 13
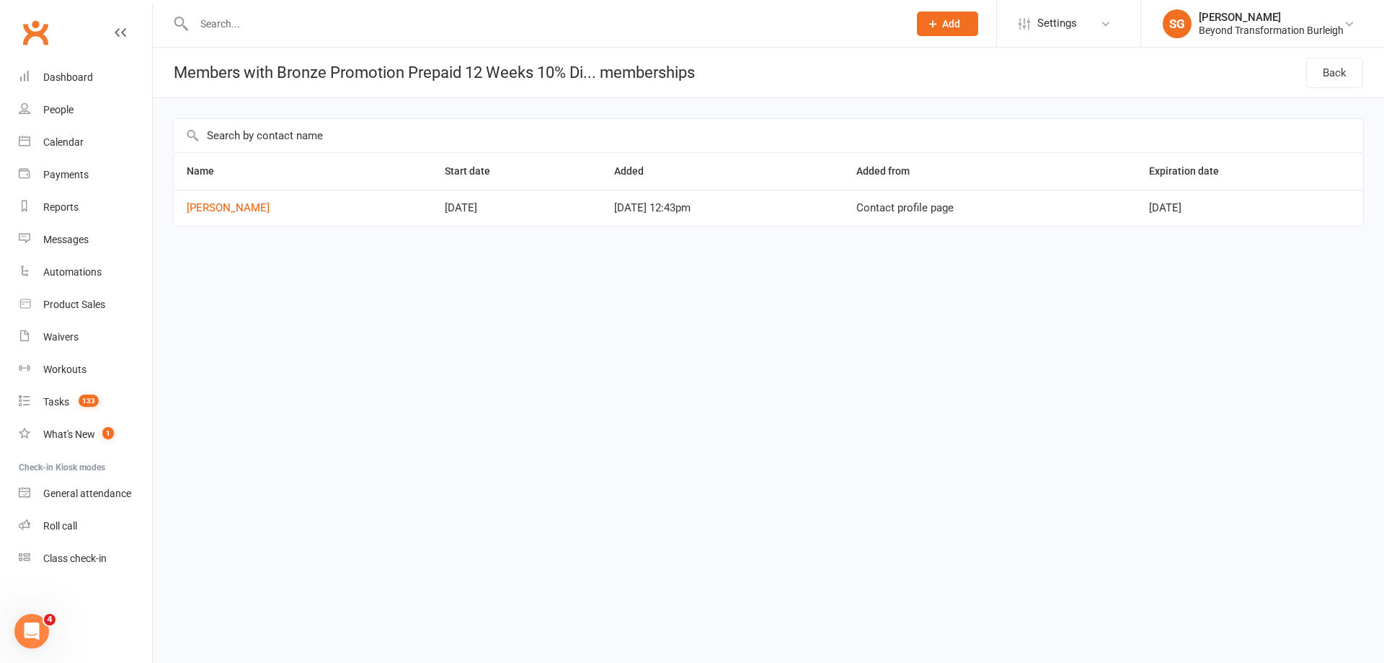
select select "100"
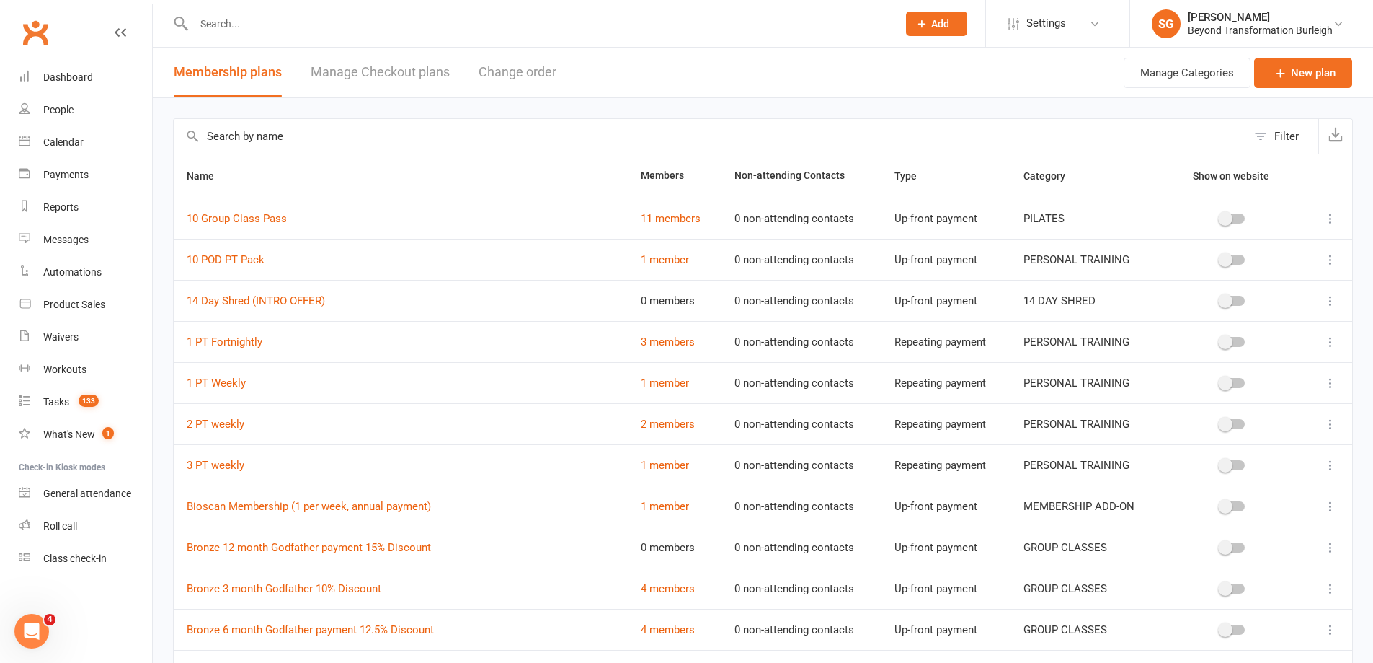
click at [375, 134] on input "text" at bounding box center [710, 136] width 1073 height 35
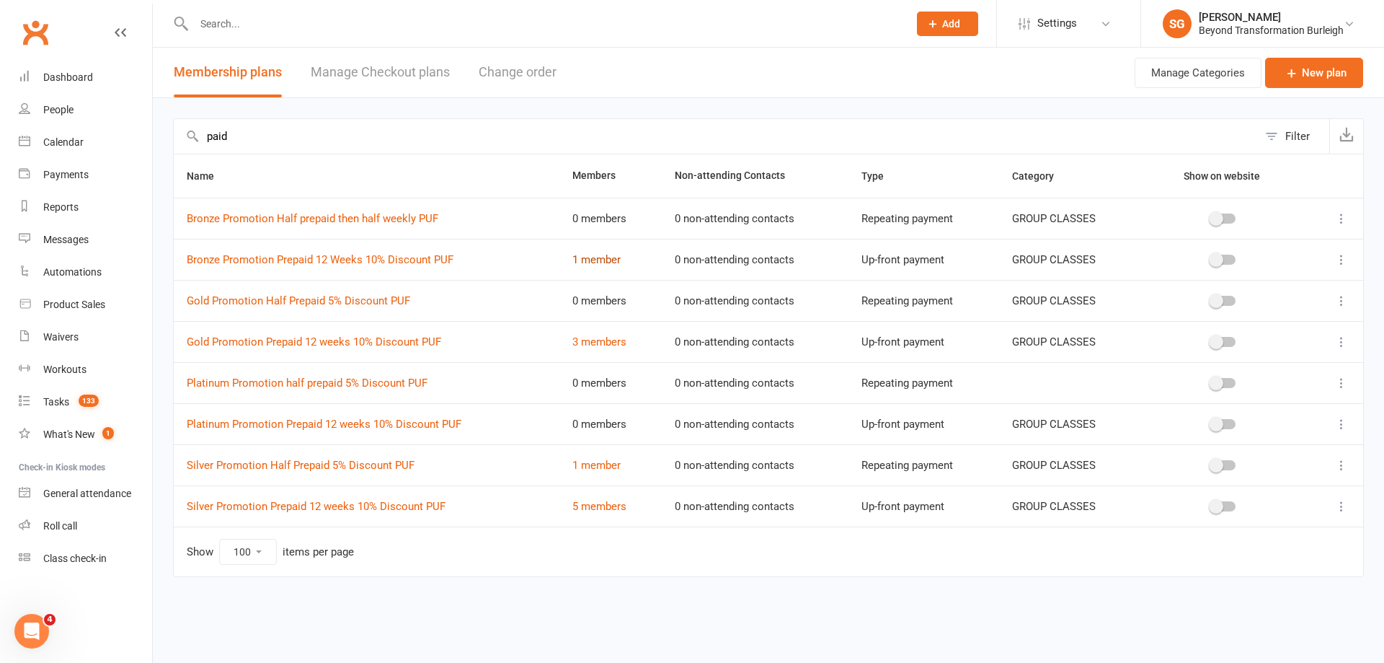
click at [595, 255] on link "1 member" at bounding box center [596, 259] width 48 height 13
click at [590, 340] on link "3 members" at bounding box center [599, 341] width 54 height 13
click at [602, 469] on link "1 member" at bounding box center [596, 465] width 48 height 13
click at [603, 506] on link "5 members" at bounding box center [599, 506] width 54 height 13
click at [340, 125] on input "paid" at bounding box center [716, 136] width 1084 height 35
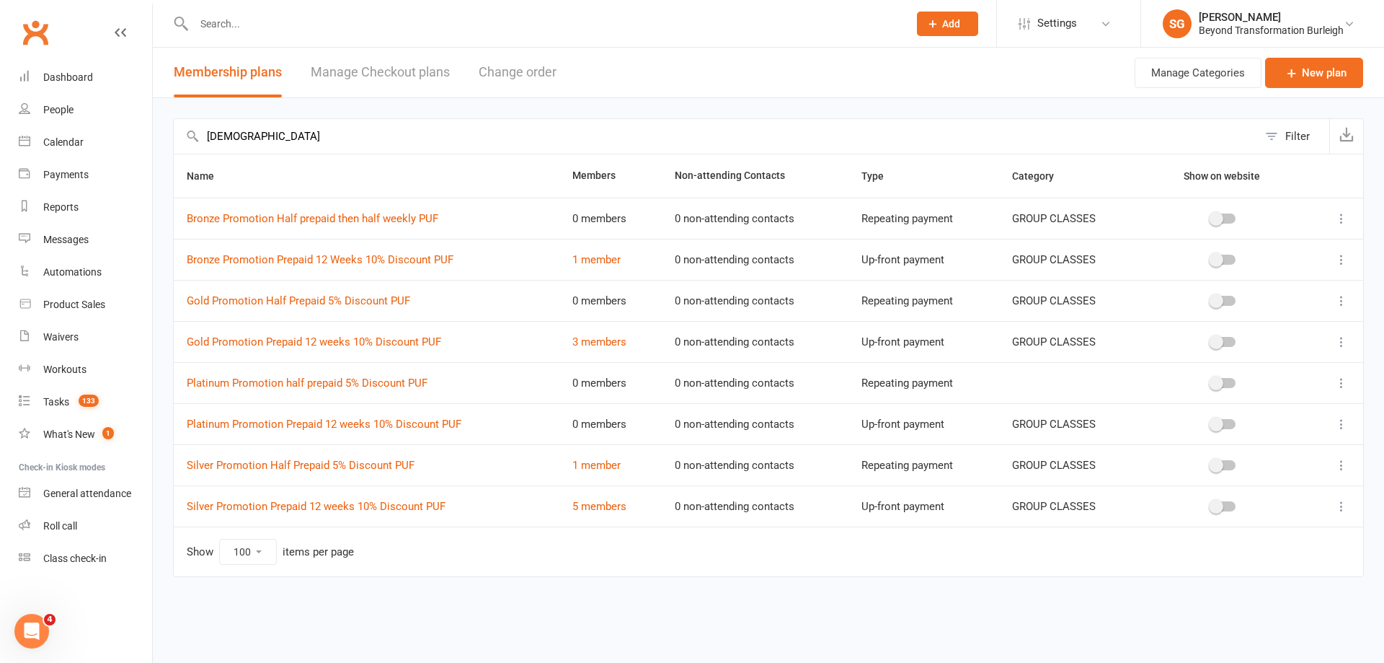
type input "god"
click at [342, 131] on input "god" at bounding box center [716, 136] width 1084 height 35
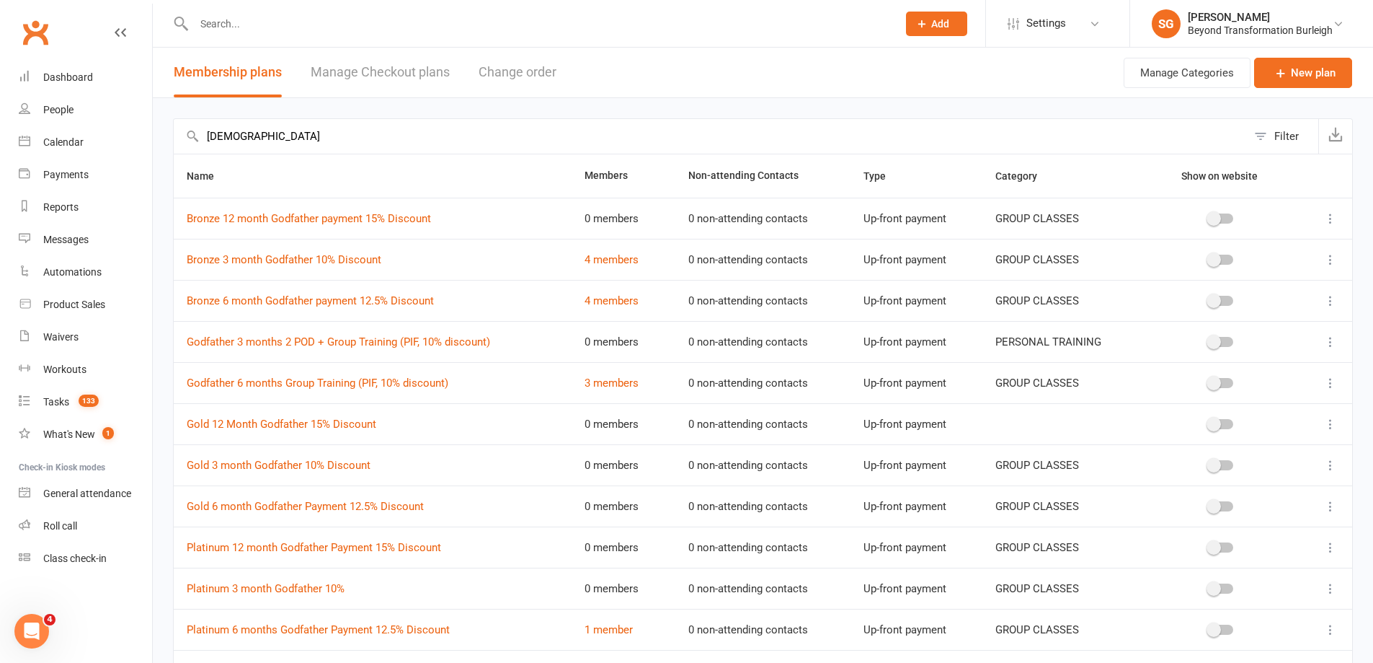
click at [712, 106] on div "god Filter Name Members Non-attending Contacts Type Category Show on website Br…" at bounding box center [763, 481] width 1221 height 766
click at [622, 264] on link "4 members" at bounding box center [612, 259] width 54 height 13
click at [622, 304] on link "4 members" at bounding box center [612, 300] width 54 height 13
click at [616, 385] on link "3 members" at bounding box center [612, 382] width 54 height 13
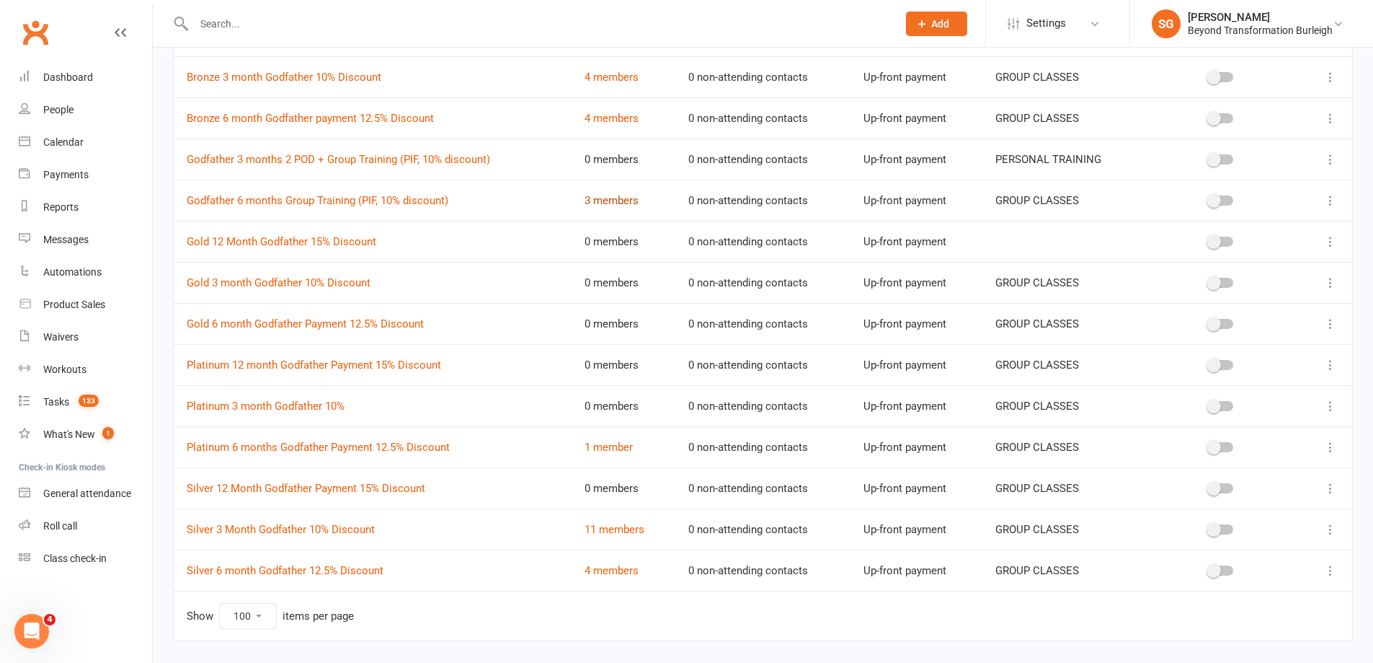
scroll to position [216, 0]
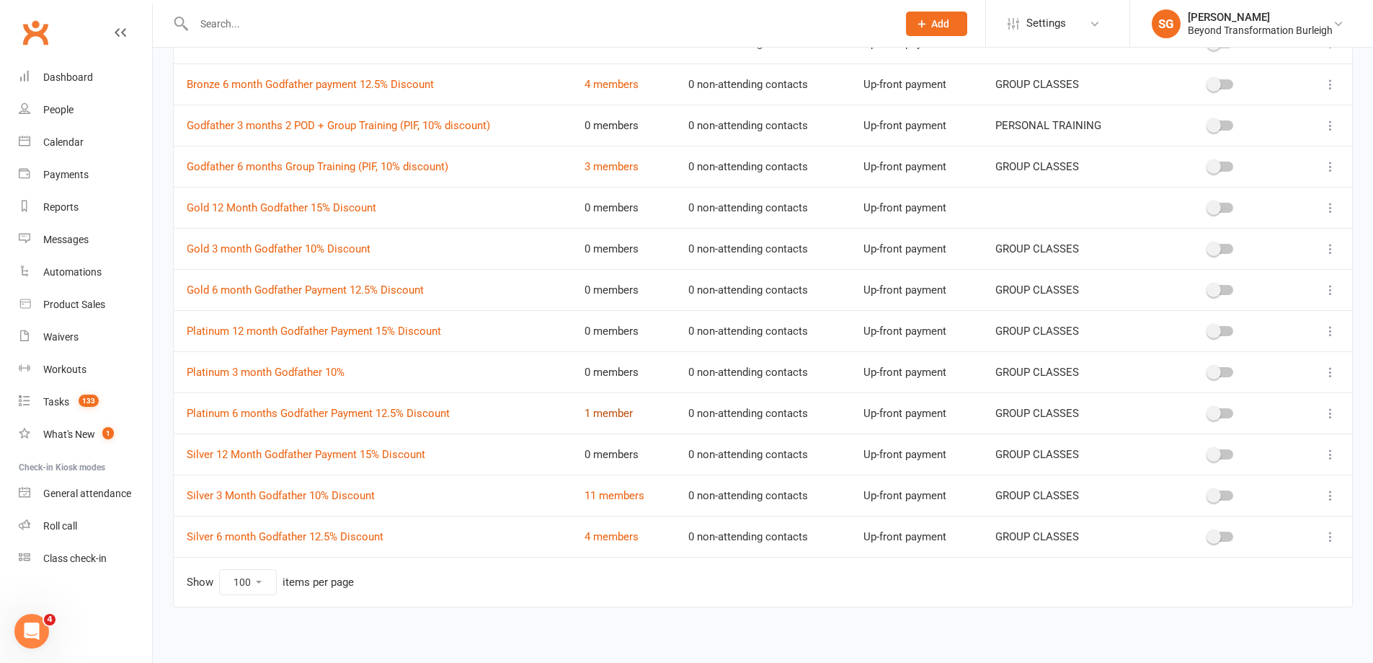
click at [610, 413] on link "1 member" at bounding box center [609, 413] width 48 height 13
click at [618, 497] on link "11 members" at bounding box center [615, 495] width 60 height 13
click at [605, 538] on link "4 members" at bounding box center [612, 536] width 54 height 13
click at [342, 25] on input "text" at bounding box center [539, 24] width 698 height 20
paste input "Tamie Mcnulty Seminar"
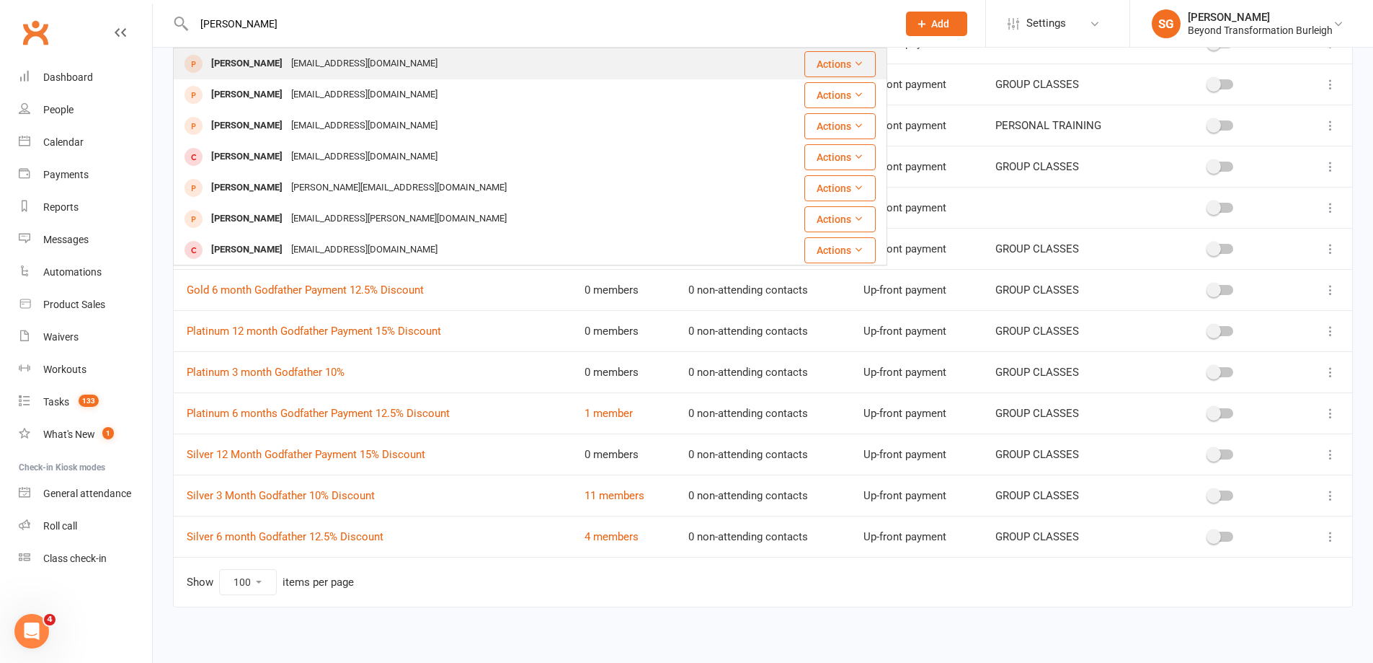
type input "belinda chester"
click at [322, 58] on div "bee186@yahoo.com.au" at bounding box center [364, 63] width 155 height 21
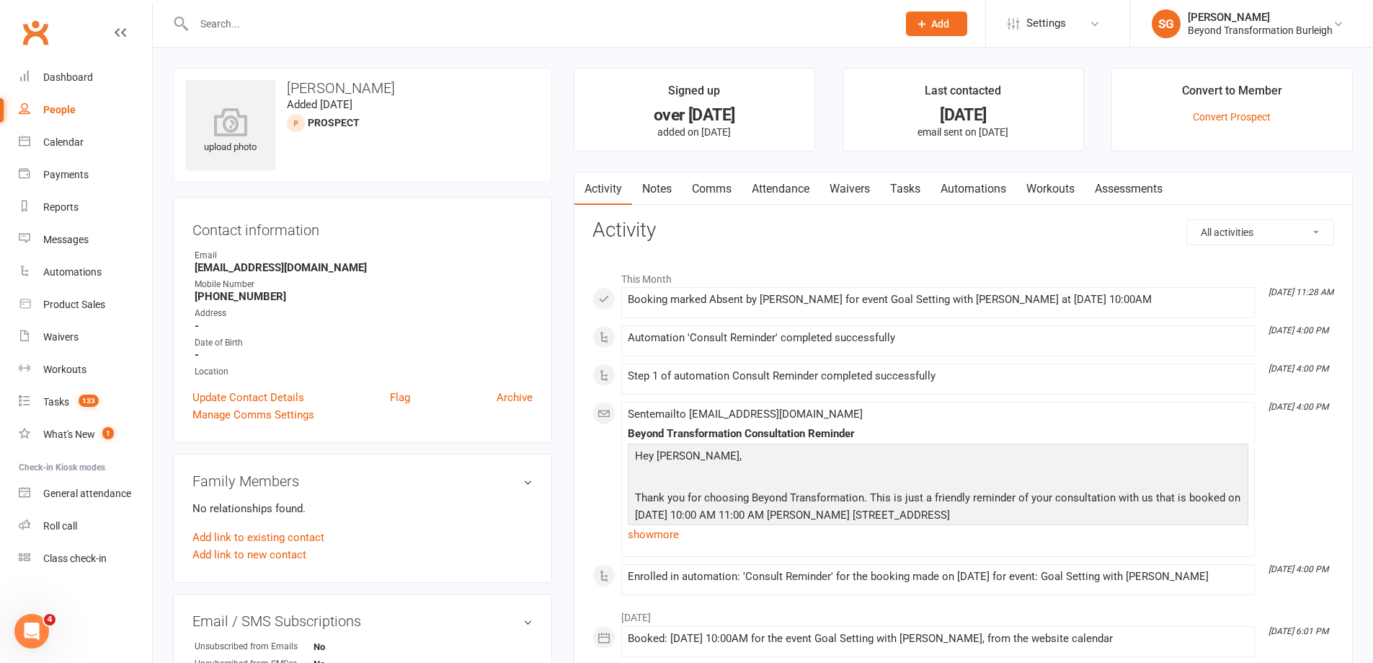
click at [267, 270] on strong "bee186@yahoo.com.au" at bounding box center [364, 267] width 338 height 13
copy render-form-field "bee186@yahoo.com.au"
click at [247, 296] on strong "+61400168346" at bounding box center [364, 296] width 338 height 13
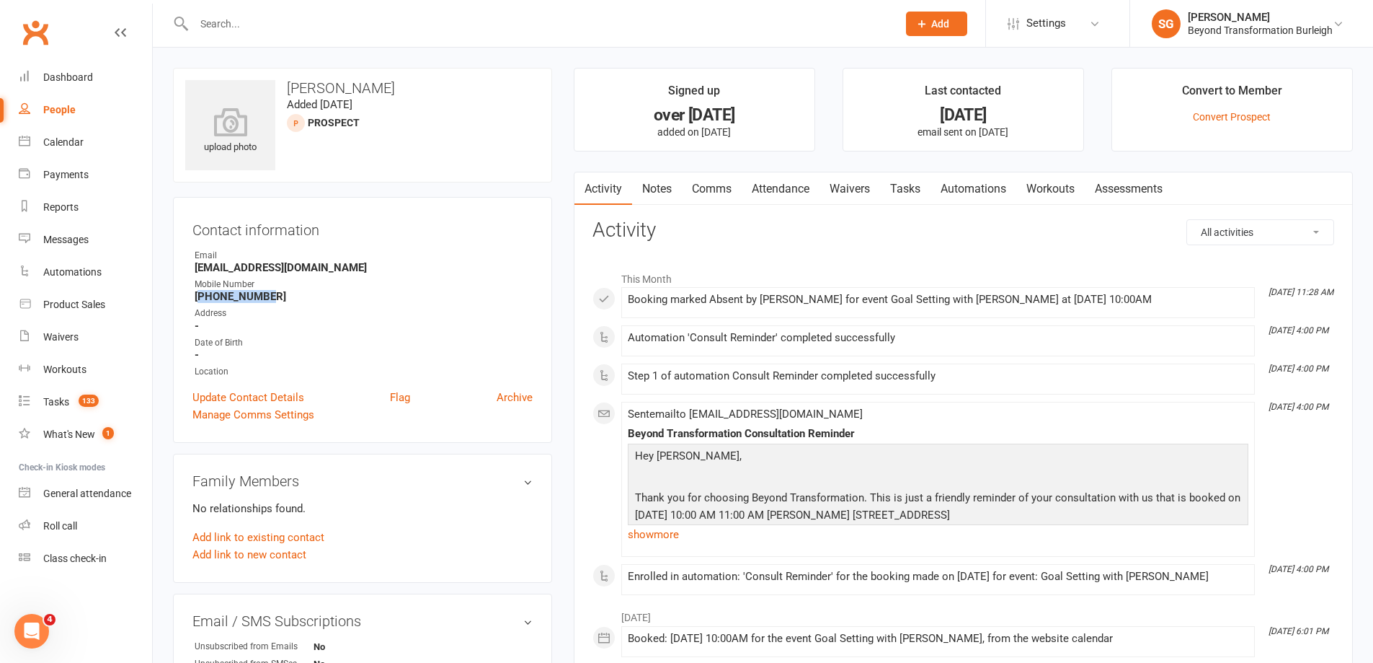
click at [247, 296] on strong "+61400168346" at bounding box center [364, 296] width 338 height 13
copy render-form-field "+61400168346"
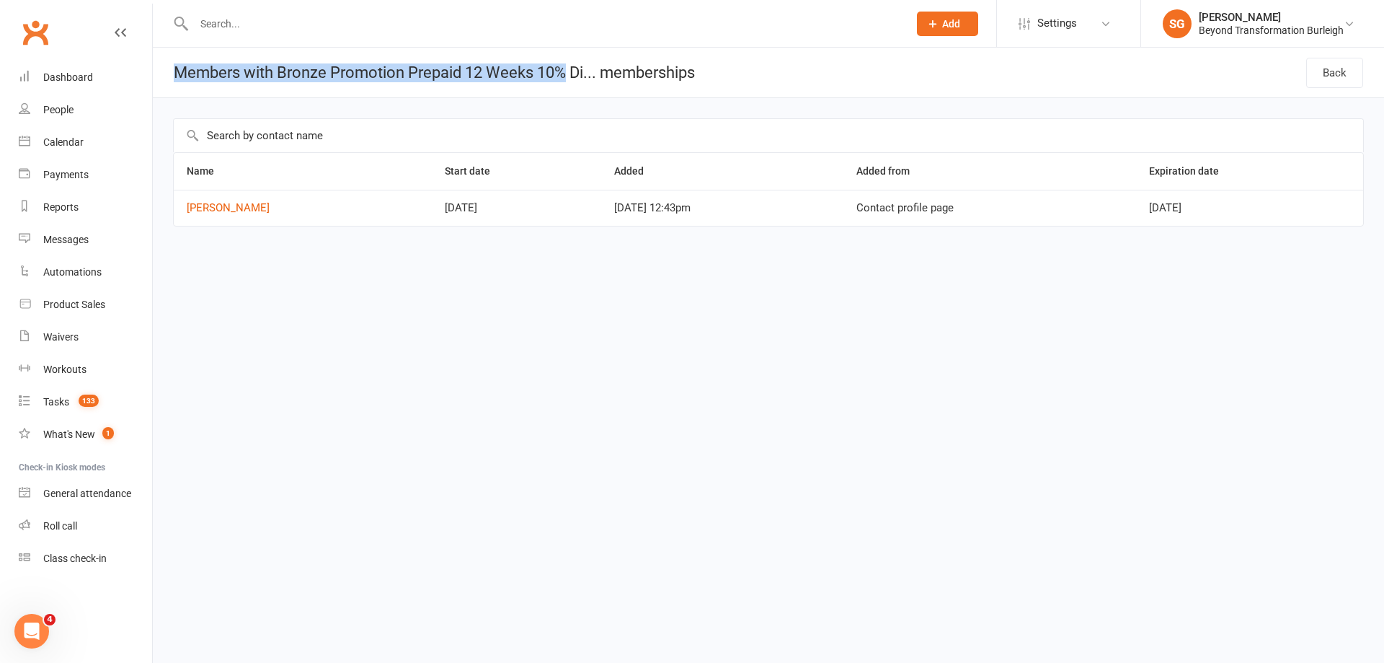
drag, startPoint x: 164, startPoint y: 79, endPoint x: 565, endPoint y: 79, distance: 401.6
click at [565, 79] on h1 "Members with Bronze Promotion Prepaid 12 Weeks 10% Di... memberships" at bounding box center [424, 73] width 542 height 50
copy h1 "Members with Bronze Promotion Prepaid 12 Weeks 10%"
click at [298, 254] on div "Name Start date Added Added from Expiration date [PERSON_NAME] [DATE] [DATE] 12…" at bounding box center [768, 182] width 1231 height 169
drag, startPoint x: 269, startPoint y: 208, endPoint x: 184, endPoint y: 211, distance: 85.1
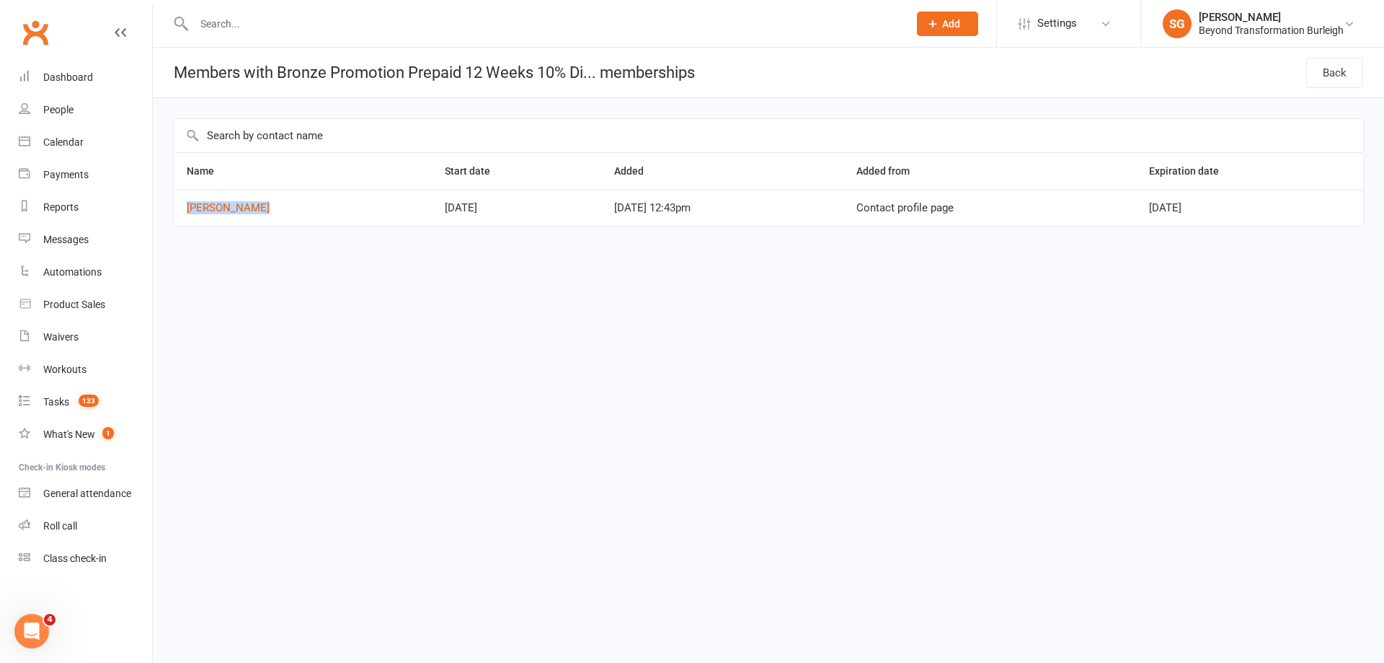
click at [184, 211] on td "Rebecca Grist" at bounding box center [303, 208] width 258 height 36
copy link "Rebecca Grist"
drag, startPoint x: 477, startPoint y: 217, endPoint x: 556, endPoint y: 214, distance: 79.4
click at [472, 218] on td "Aug 25, 2025" at bounding box center [516, 208] width 169 height 36
drag, startPoint x: 584, startPoint y: 210, endPoint x: 656, endPoint y: 211, distance: 72.1
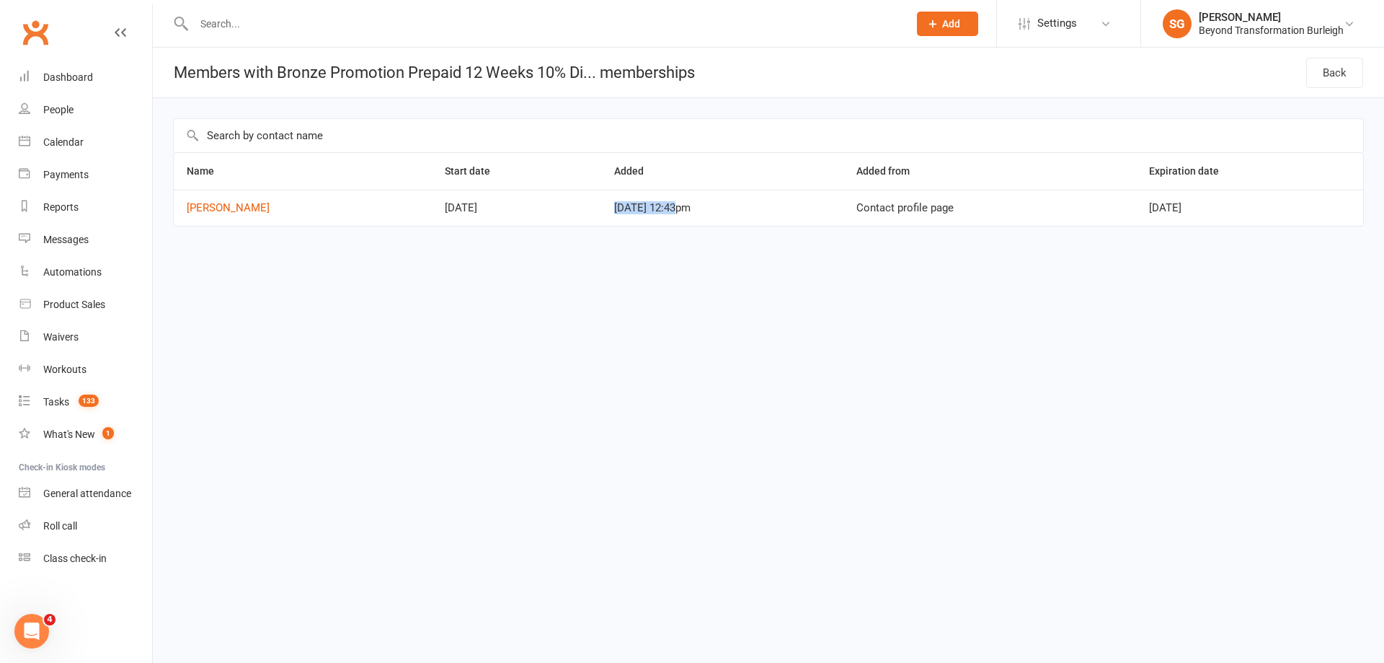
click at [656, 211] on td "Aug 25, 2025 12:43pm" at bounding box center [722, 208] width 243 height 36
copy span "Aug 25, 2025"
click at [815, 236] on div "Name Start date Added Added from Expiration date Rebecca Grist Aug 25, 2025 Aug…" at bounding box center [768, 199] width 1191 height 94
copy tr "Nov 16, 2025"
drag, startPoint x: 1148, startPoint y: 211, endPoint x: 1248, endPoint y: 211, distance: 100.2
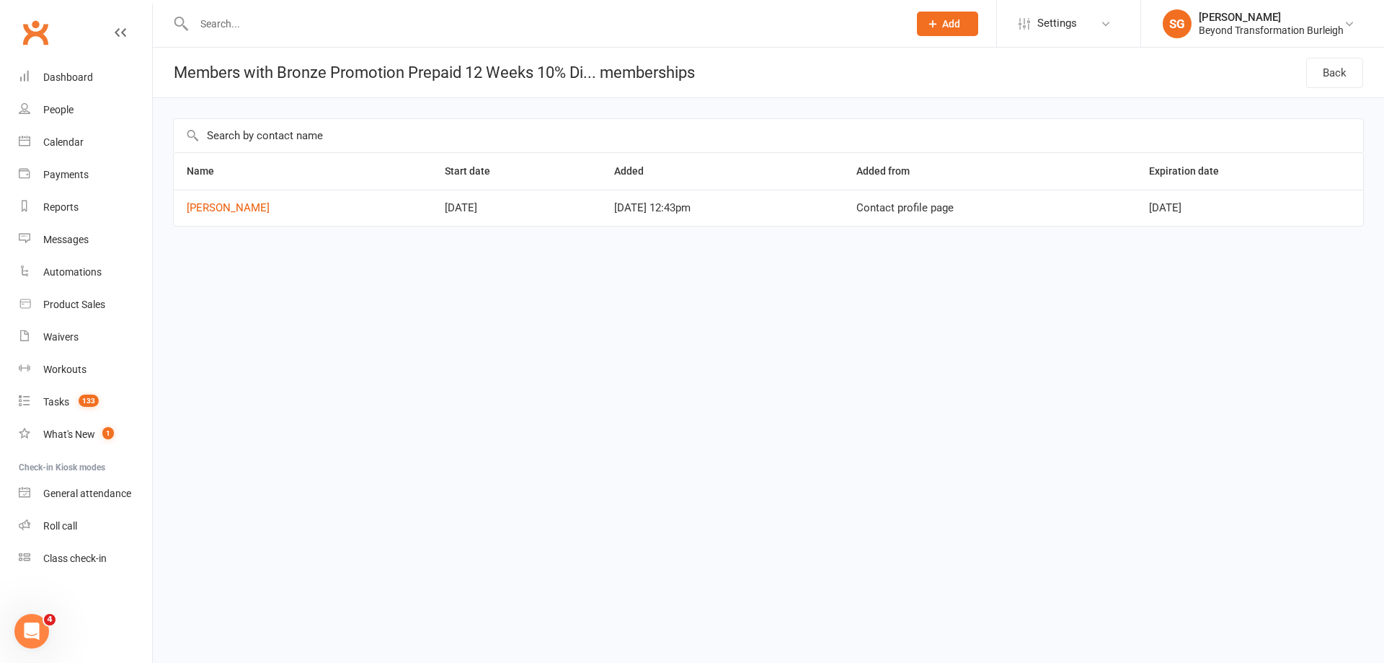
click at [1248, 211] on tr "Rebecca Grist Aug 25, 2025 Aug 25, 2025 12:43pm Contact profile page Nov 16, 20…" at bounding box center [769, 208] width 1190 height 36
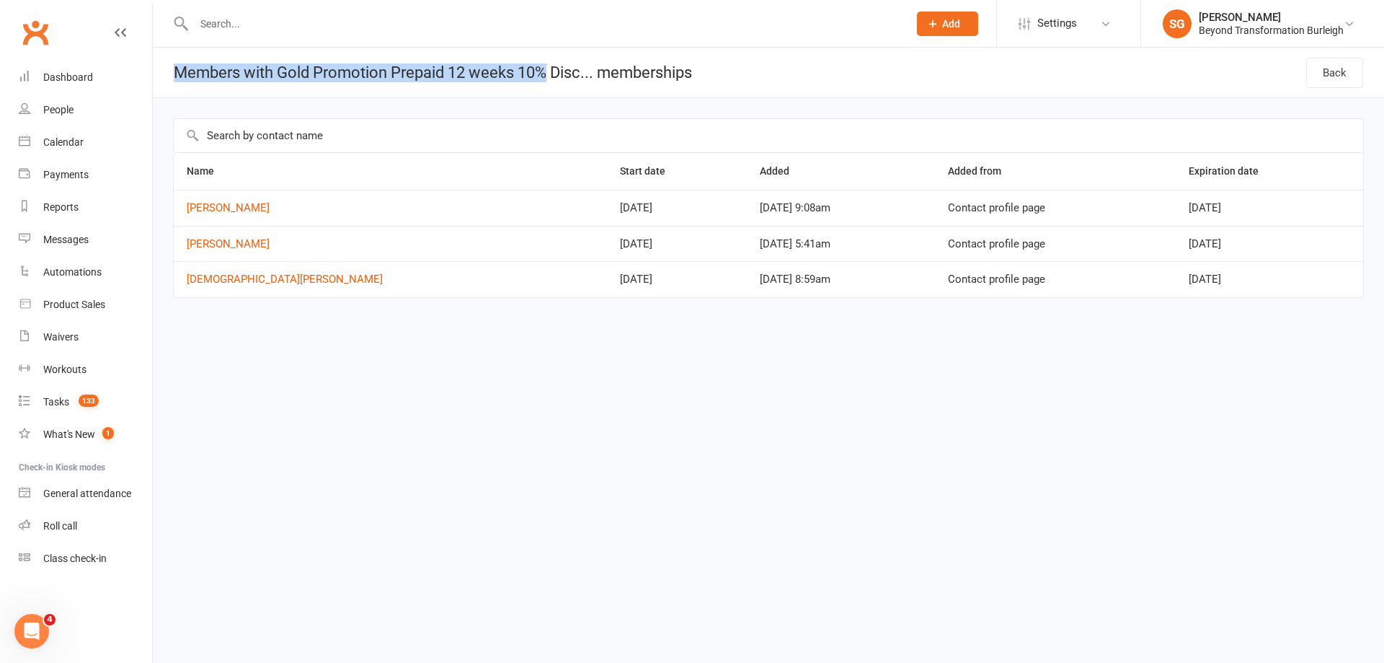
drag, startPoint x: 170, startPoint y: 77, endPoint x: 547, endPoint y: 80, distance: 377.1
click at [547, 80] on h1 "Members with Gold Promotion Prepaid 12 weeks 10% Disc... memberships" at bounding box center [422, 73] width 539 height 50
copy h1 "Members with Gold Promotion Prepaid 12 weeks 10%"
drag, startPoint x: 181, startPoint y: 203, endPoint x: 262, endPoint y: 208, distance: 80.9
click at [262, 208] on td "[PERSON_NAME]" at bounding box center [390, 208] width 433 height 36
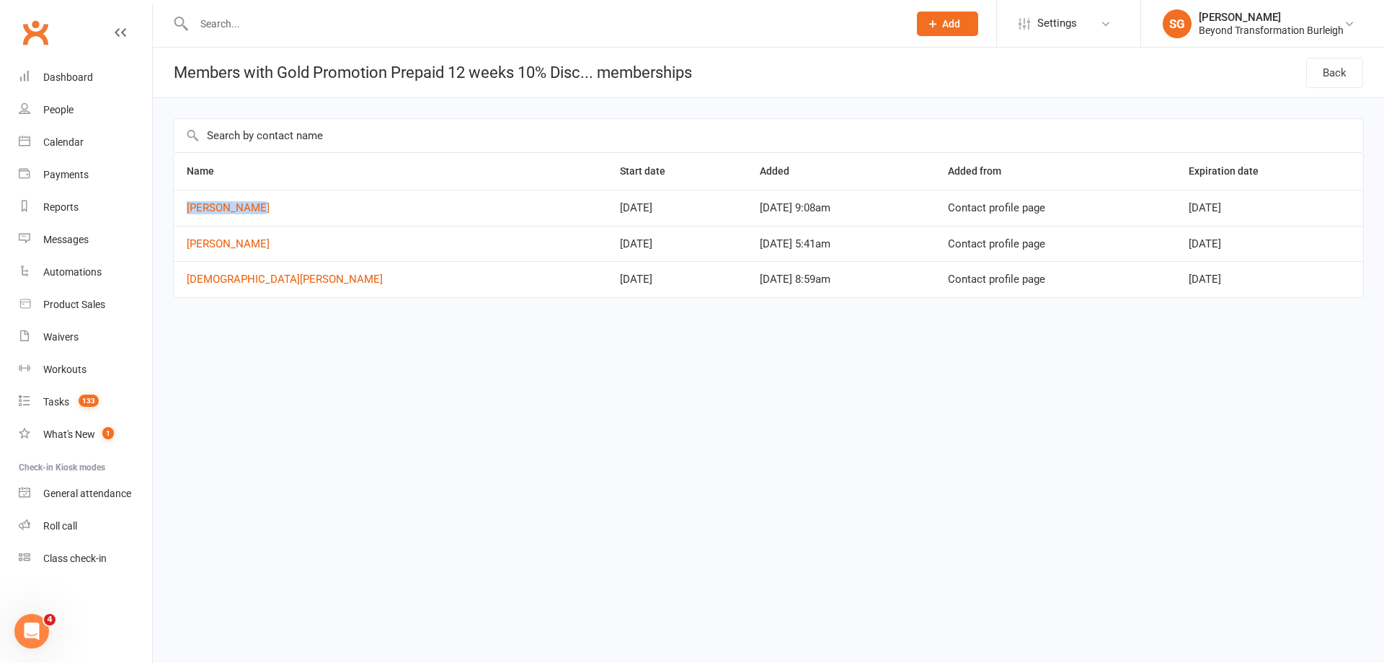
copy link "[PERSON_NAME]"
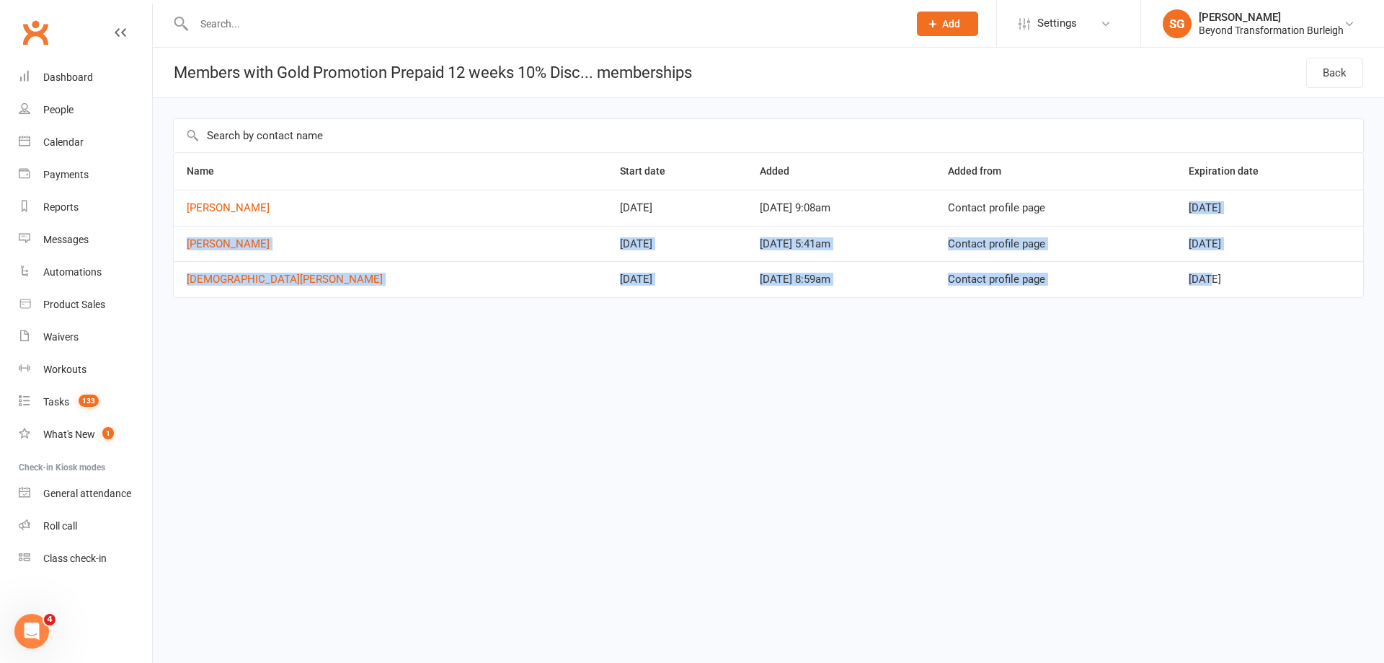
drag, startPoint x: 1154, startPoint y: 211, endPoint x: 1184, endPoint y: 266, distance: 63.2
click at [1186, 266] on tbody "[PERSON_NAME] [DATE] [DATE] 9:08am Contact profile page [DATE] [PERSON_NAME] [D…" at bounding box center [769, 243] width 1190 height 107
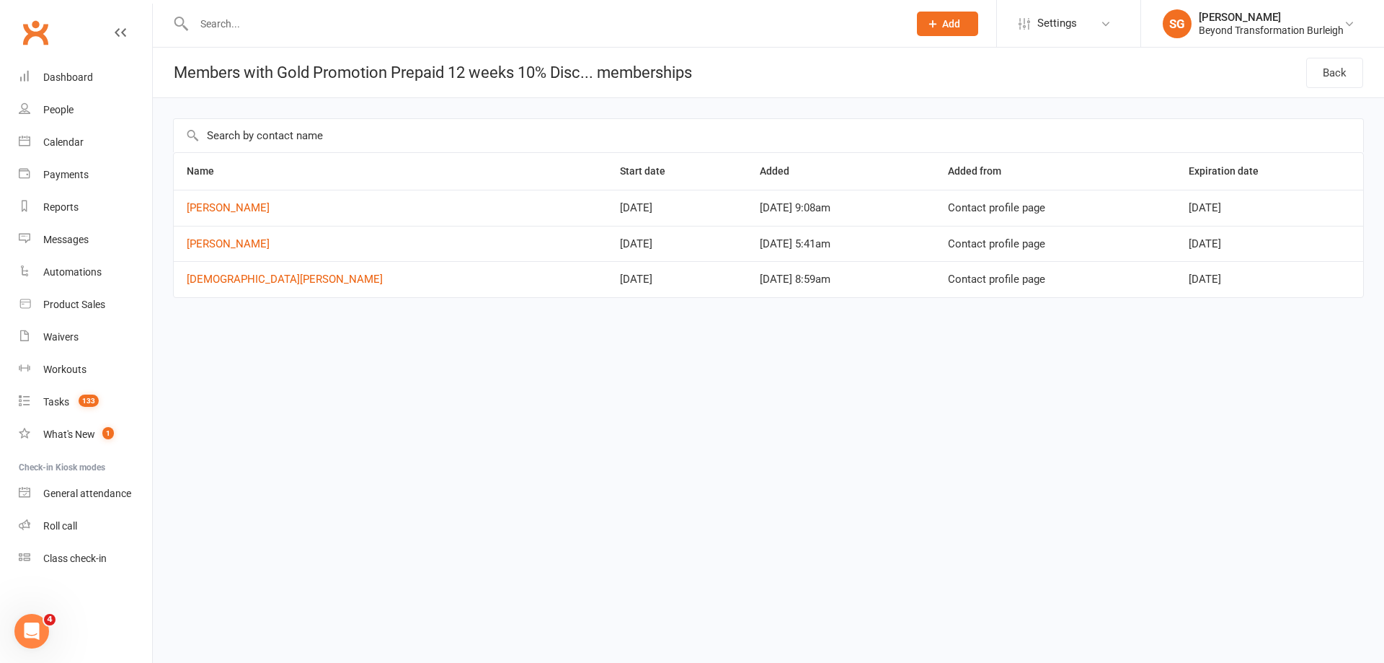
click at [1122, 317] on div "Name Start date Added Added from Expiration date [PERSON_NAME] [DATE] [DATE] 9:…" at bounding box center [768, 235] width 1191 height 166
drag, startPoint x: 1166, startPoint y: 211, endPoint x: 1228, endPoint y: 211, distance: 61.3
click at [1226, 211] on td "Nov 01, 2025" at bounding box center [1269, 208] width 187 height 36
click at [1221, 211] on span "Nov 01, 2025" at bounding box center [1205, 207] width 32 height 13
click at [1233, 209] on td "Nov 01, 2025" at bounding box center [1269, 208] width 187 height 36
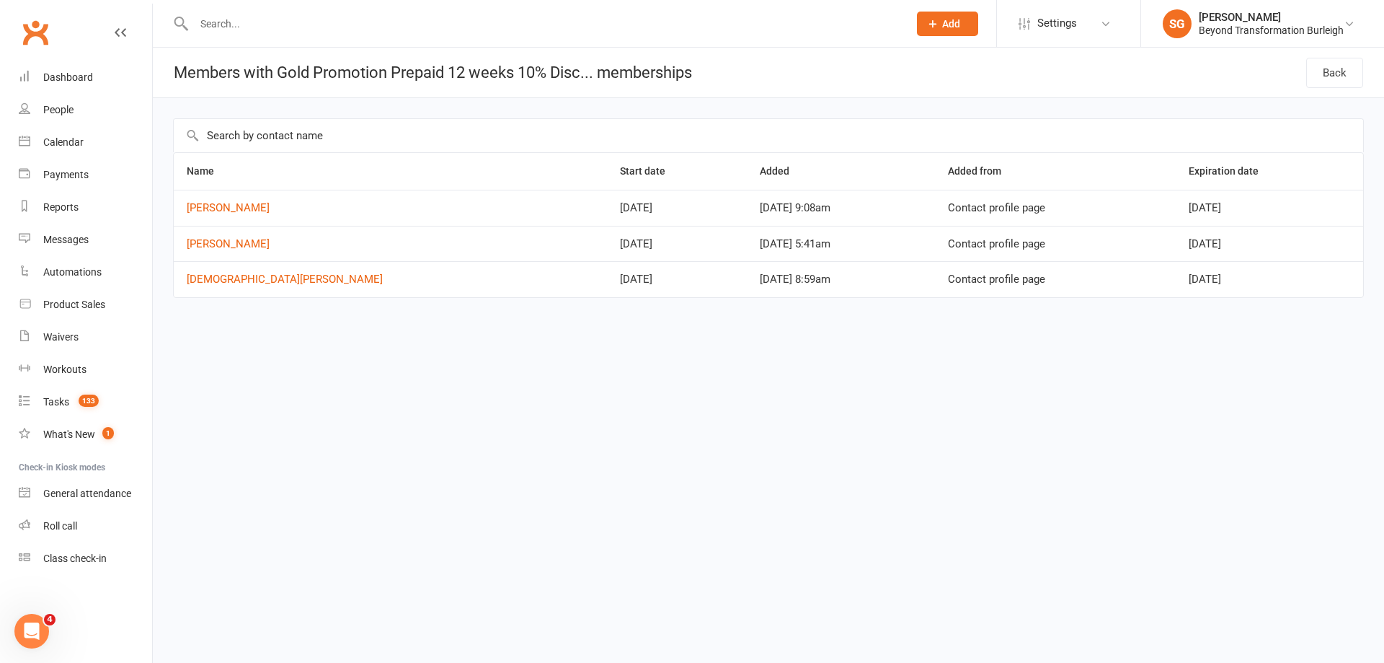
copy span "Nov 01, 2025"
drag, startPoint x: 1232, startPoint y: 209, endPoint x: 1161, endPoint y: 209, distance: 71.4
click at [1176, 210] on td "[DATE]" at bounding box center [1269, 208] width 187 height 36
drag, startPoint x: 1161, startPoint y: 248, endPoint x: 1259, endPoint y: 245, distance: 97.4
click at [1260, 246] on td "Oct 24, 2025" at bounding box center [1269, 244] width 187 height 36
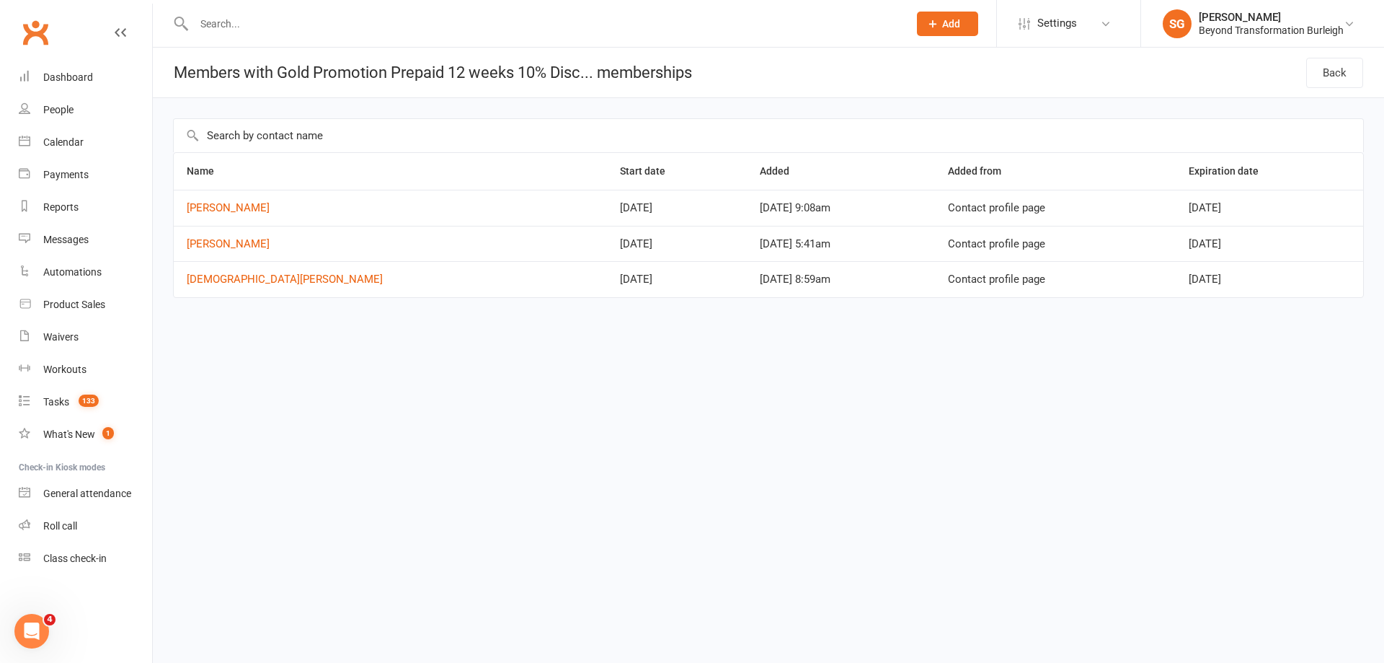
copy span "Oct 24, 2025"
drag, startPoint x: 1253, startPoint y: 367, endPoint x: 1193, endPoint y: 309, distance: 83.6
click at [1245, 358] on html "Prospect Member Non-attending contact Class / event Appointment Task Membership…" at bounding box center [692, 179] width 1384 height 358
drag, startPoint x: 1169, startPoint y: 286, endPoint x: 1290, endPoint y: 285, distance: 120.4
click at [1290, 285] on td "Oct 21, 2025" at bounding box center [1269, 279] width 187 height 36
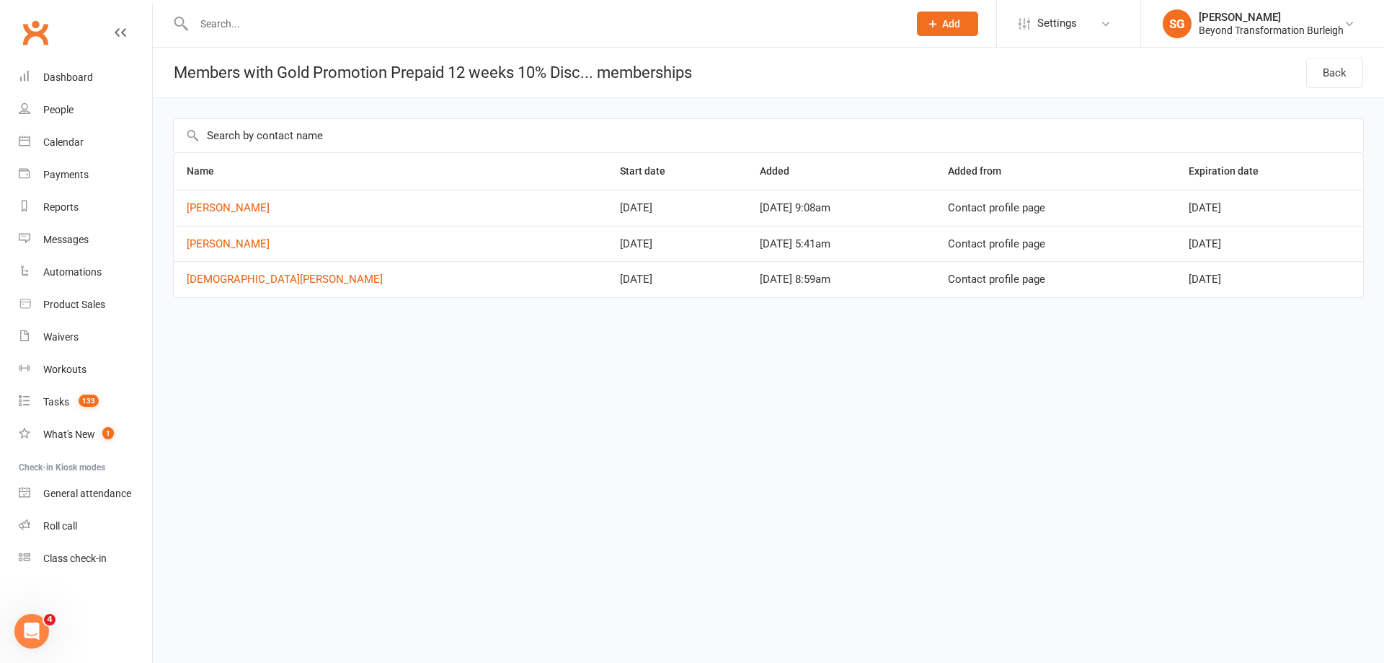
copy span "Oct 21, 2025"
click at [378, 358] on html "Prospect Member Non-attending contact Class / event Appointment Task Membership…" at bounding box center [692, 179] width 1384 height 358
drag, startPoint x: 277, startPoint y: 211, endPoint x: 182, endPoint y: 211, distance: 94.4
click at [182, 211] on td "James Horton" at bounding box center [390, 208] width 433 height 36
copy link "James Horton"
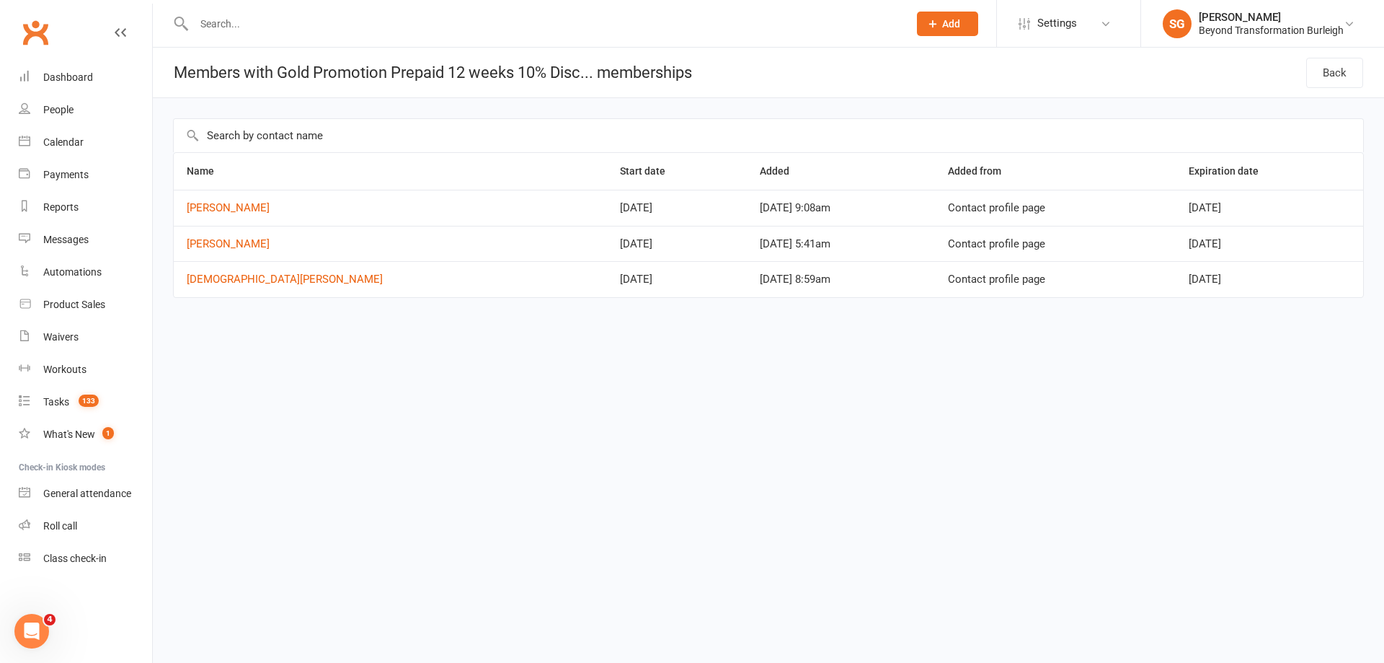
click at [270, 319] on div "Name Start date Added Added from Expiration date James Horton Aug 10, 2025 Aug …" at bounding box center [768, 218] width 1231 height 240
copy link "Lidia Cross"
drag, startPoint x: 245, startPoint y: 254, endPoint x: 186, endPoint y: 254, distance: 59.1
click at [186, 254] on td "Lidia Cross" at bounding box center [390, 244] width 433 height 36
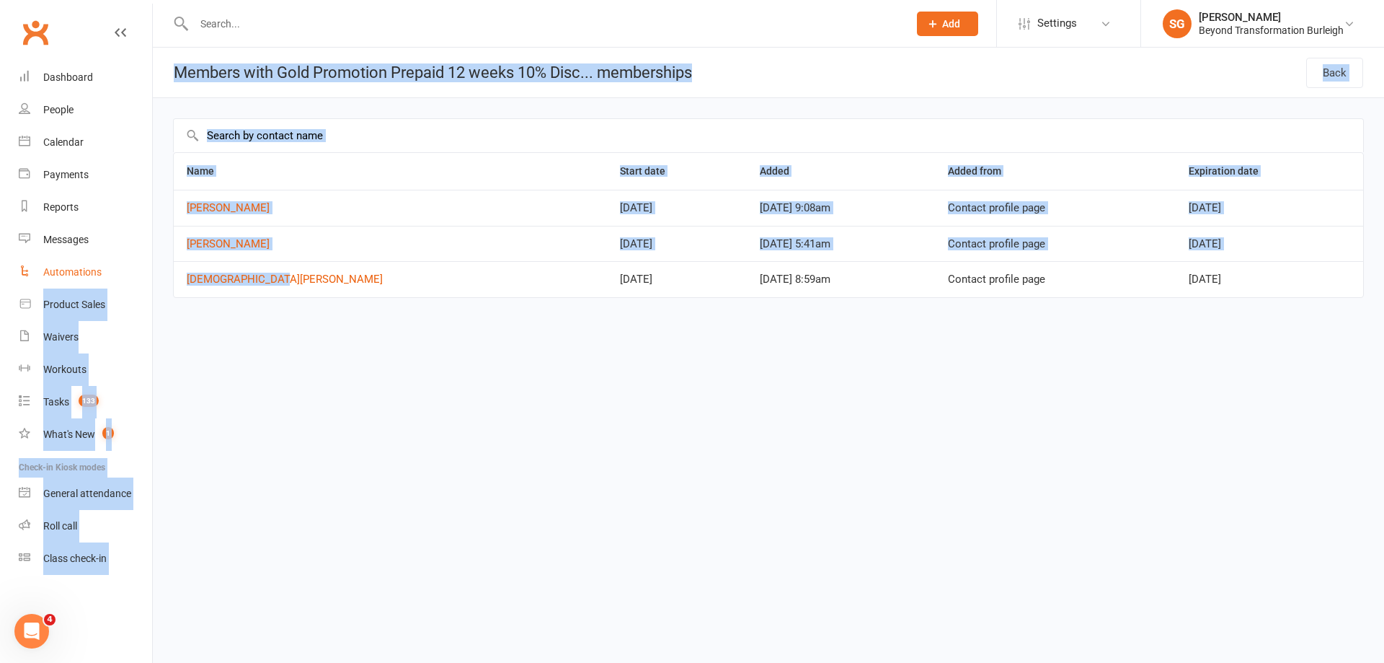
drag, startPoint x: 278, startPoint y: 276, endPoint x: 148, endPoint y: 284, distance: 130.7
click at [148, 284] on ui-view "Prospect Member Non-attending contact Class / event Appointment Task Membership…" at bounding box center [692, 171] width 1384 height 335
click at [271, 295] on td "Christian Cartel" at bounding box center [390, 279] width 433 height 36
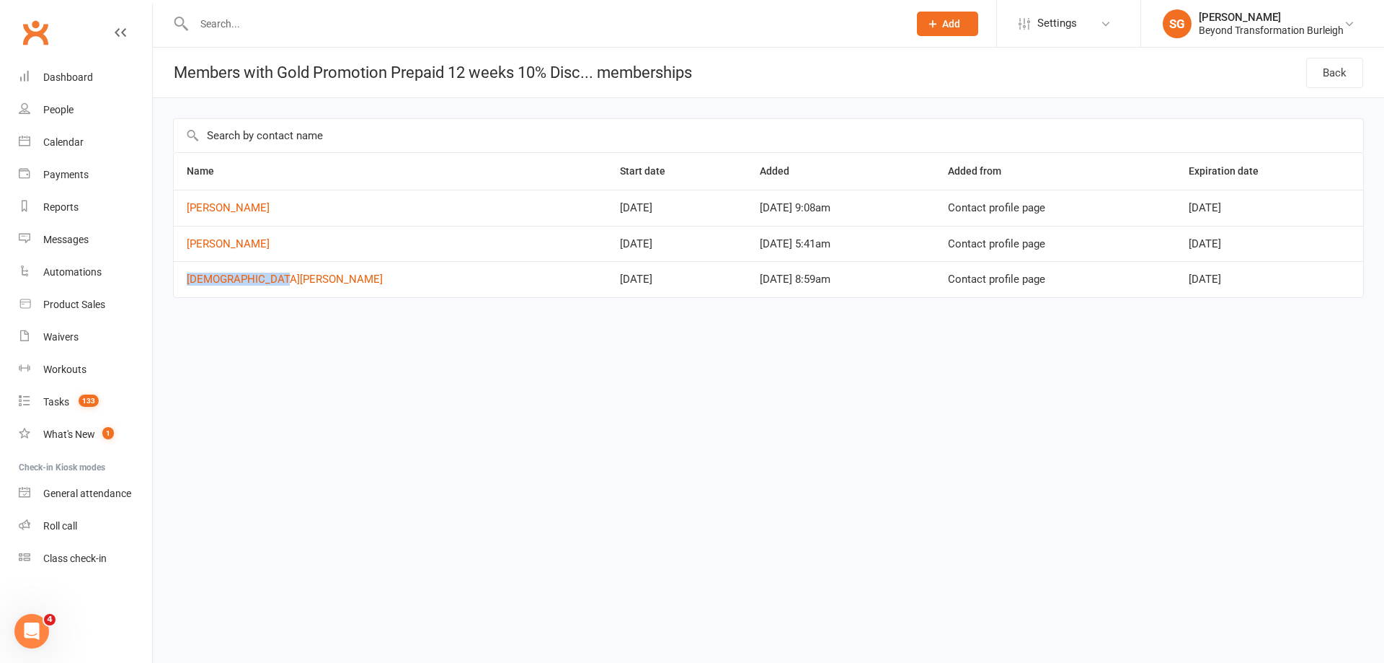
drag, startPoint x: 250, startPoint y: 281, endPoint x: 184, endPoint y: 283, distance: 66.3
click at [184, 283] on td "Christian Cartel" at bounding box center [390, 279] width 433 height 36
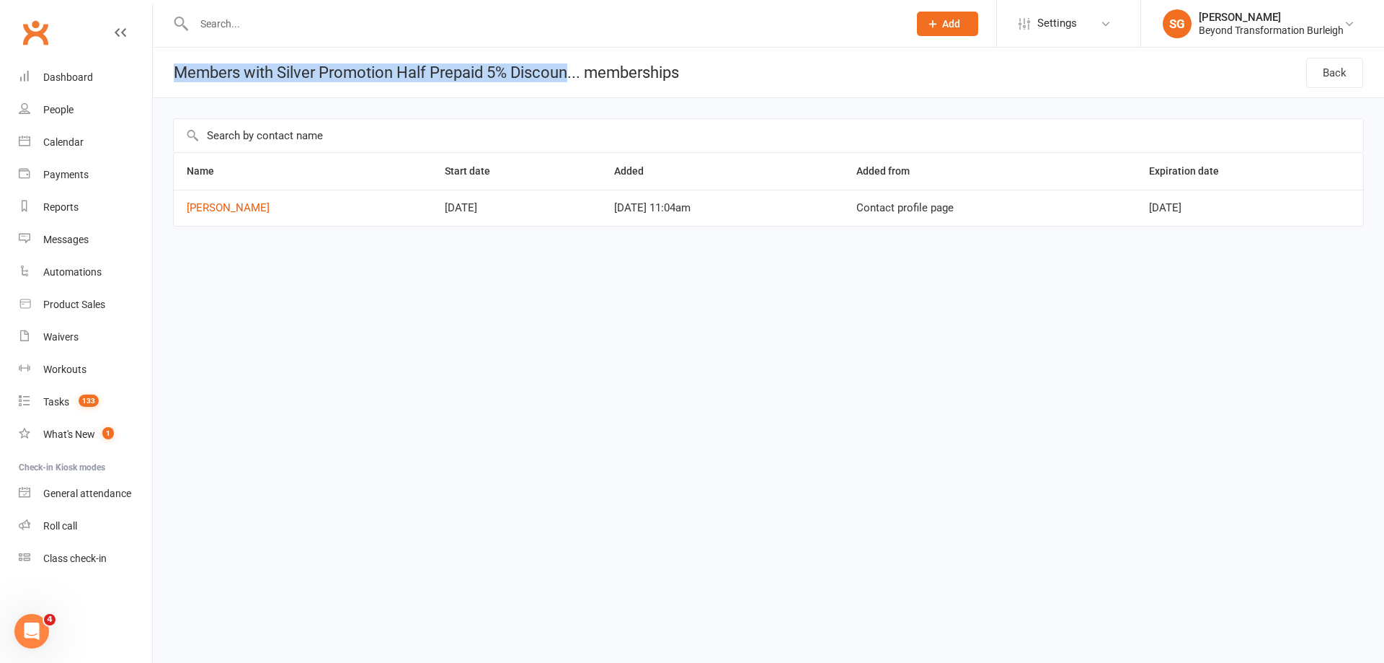
drag, startPoint x: 175, startPoint y: 69, endPoint x: 571, endPoint y: 71, distance: 395.8
click at [571, 71] on h1 "Members with Silver Promotion Half Prepaid 5% Discoun... memberships" at bounding box center [416, 73] width 526 height 50
click at [487, 71] on h1 "Members with Silver Promotion Half Prepaid 5% Discoun... memberships" at bounding box center [416, 73] width 526 height 50
drag, startPoint x: 162, startPoint y: 68, endPoint x: 512, endPoint y: 69, distance: 349.7
click at [512, 69] on h1 "Members with Silver Promotion Half Prepaid 5% Discoun... memberships" at bounding box center [416, 73] width 526 height 50
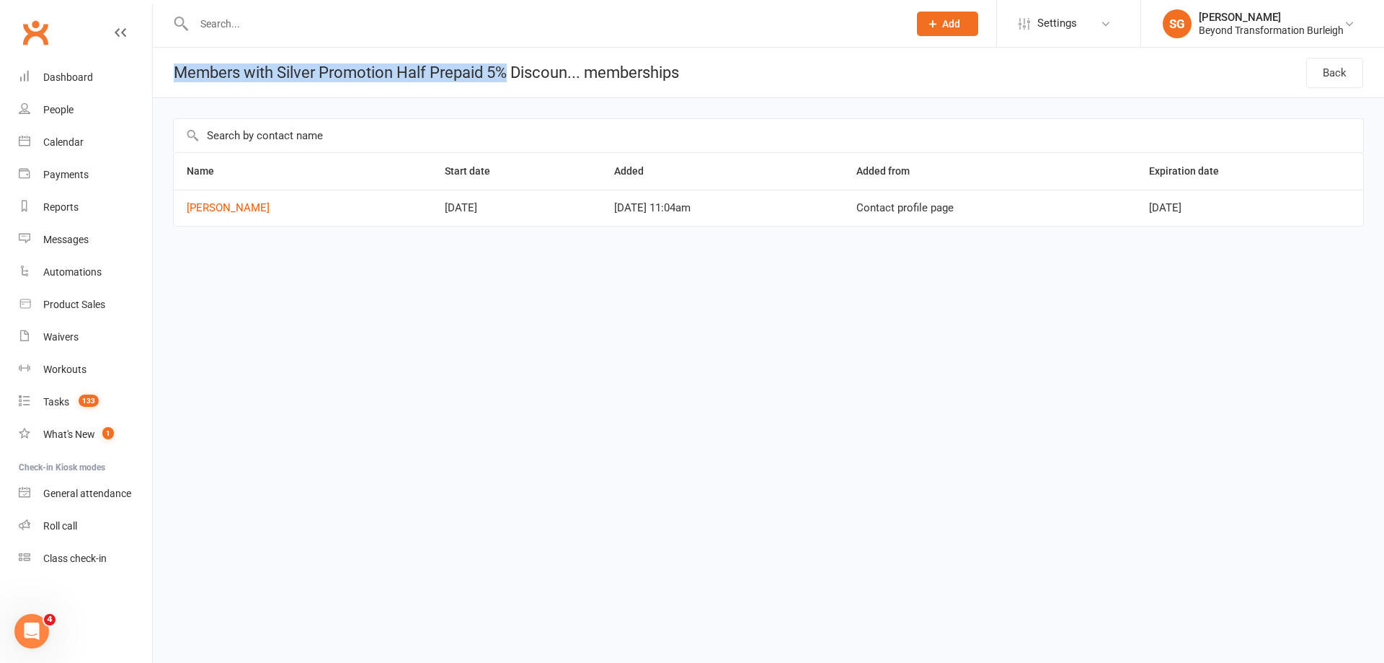
copy h1 "Members with Silver Promotion Half Prepaid 5%"
copy link "Jamie Tait"
drag, startPoint x: 174, startPoint y: 212, endPoint x: 239, endPoint y: 214, distance: 64.9
click at [239, 214] on td "Jamie Tait" at bounding box center [303, 208] width 258 height 36
drag, startPoint x: 929, startPoint y: 281, endPoint x: 1071, endPoint y: 209, distance: 158.6
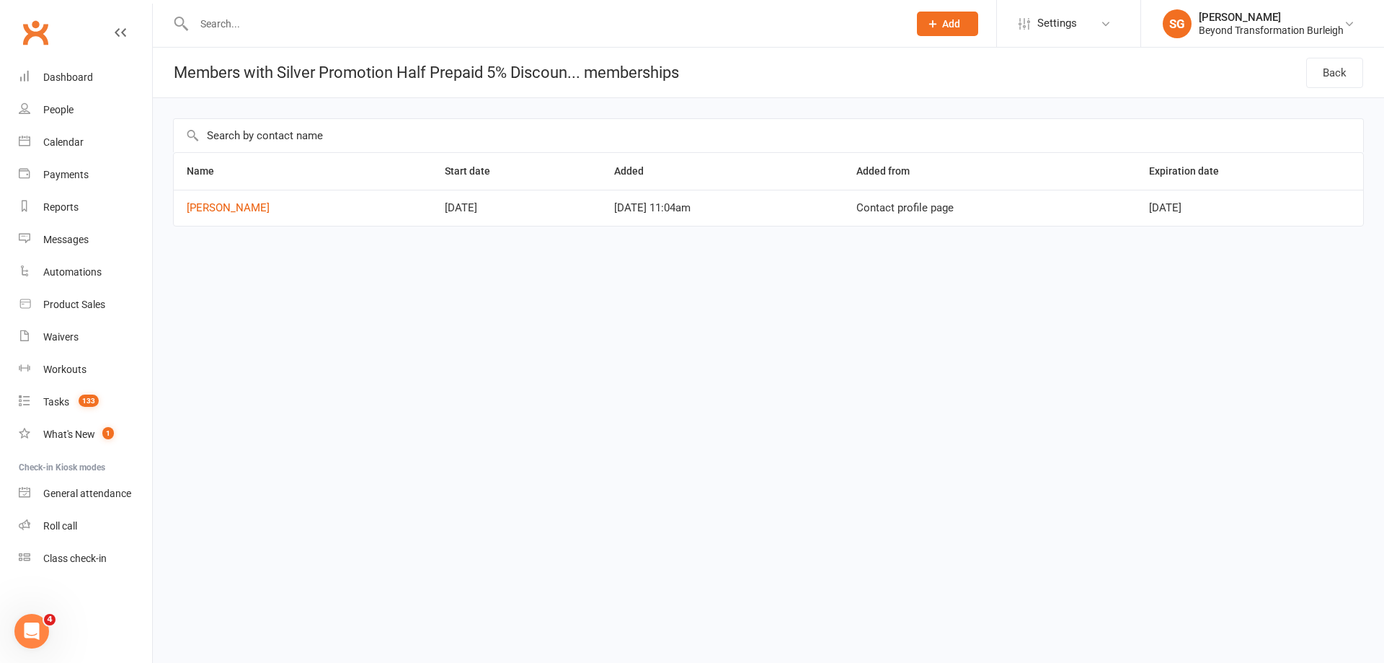
click at [929, 280] on html "Prospect Member Non-attending contact Class / event Appointment Task Membership…" at bounding box center [692, 143] width 1384 height 287
drag, startPoint x: 1182, startPoint y: 200, endPoint x: 1280, endPoint y: 209, distance: 99.2
click at [1280, 209] on tr "Jamie Tait Sep 11, 2025 Sep 11, 2025 11:04am Contact profile page Dec 03, 2025" at bounding box center [769, 208] width 1190 height 36
copy tr "Dec 03, 2025"
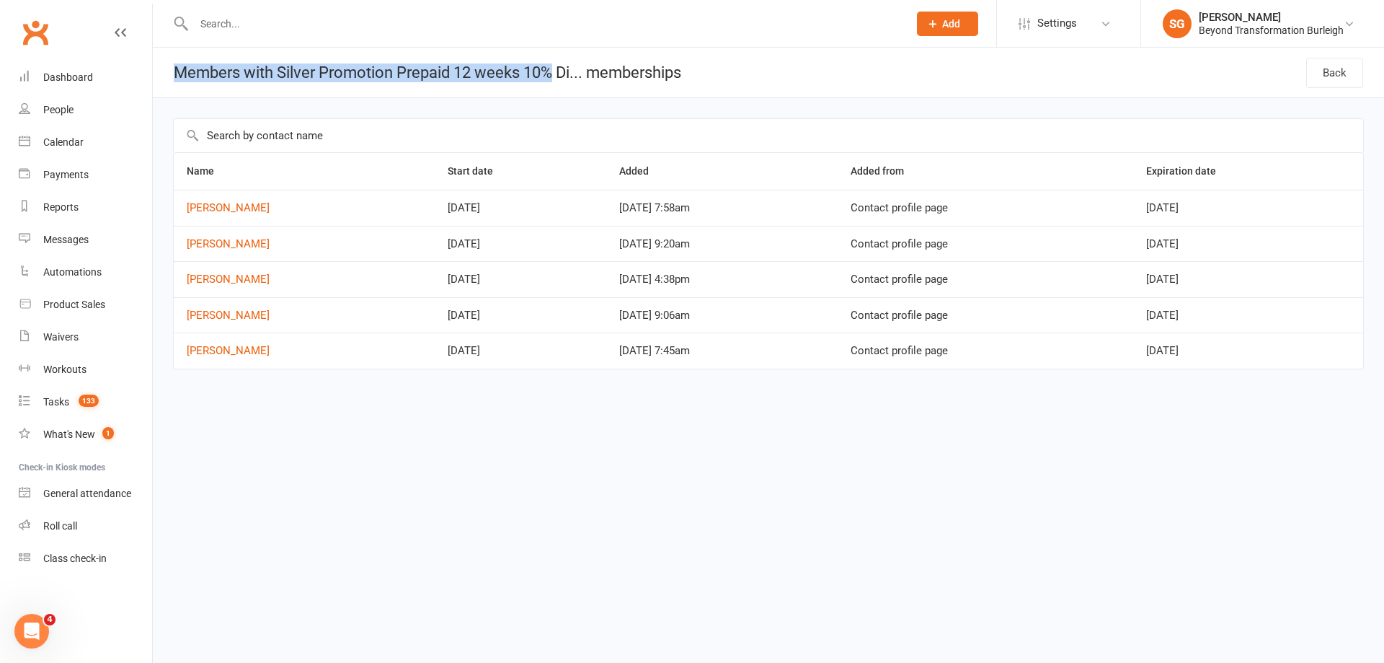
copy h1 "Members with Silver Promotion Prepaid 12 weeks 10%"
drag, startPoint x: 167, startPoint y: 79, endPoint x: 552, endPoint y: 83, distance: 385.0
click at [552, 83] on h1 "Members with Silver Promotion Prepaid 12 weeks 10% Di... memberships" at bounding box center [417, 73] width 528 height 50
drag, startPoint x: 327, startPoint y: 438, endPoint x: 236, endPoint y: 249, distance: 210.6
click at [327, 430] on html "Prospect Member Non-attending contact Class / event Appointment Task Membership…" at bounding box center [692, 215] width 1384 height 430
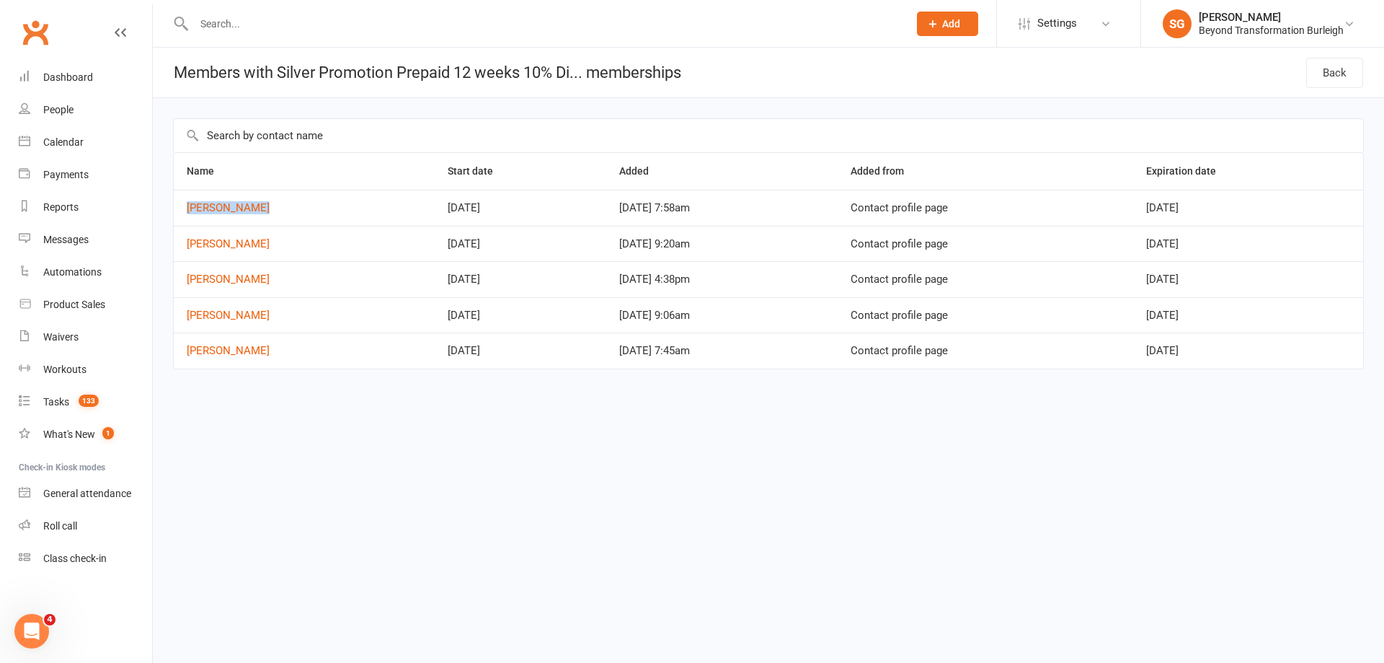
drag, startPoint x: 220, startPoint y: 208, endPoint x: 274, endPoint y: 208, distance: 54.1
click at [274, 208] on td "[PERSON_NAME]" at bounding box center [304, 208] width 261 height 36
copy link "[PERSON_NAME]"
drag, startPoint x: 1135, startPoint y: 210, endPoint x: 1274, endPoint y: 208, distance: 138.4
click at [1274, 208] on tr "[PERSON_NAME] [DATE] [DATE] 7:58am Contact profile page [DATE]" at bounding box center [769, 208] width 1190 height 36
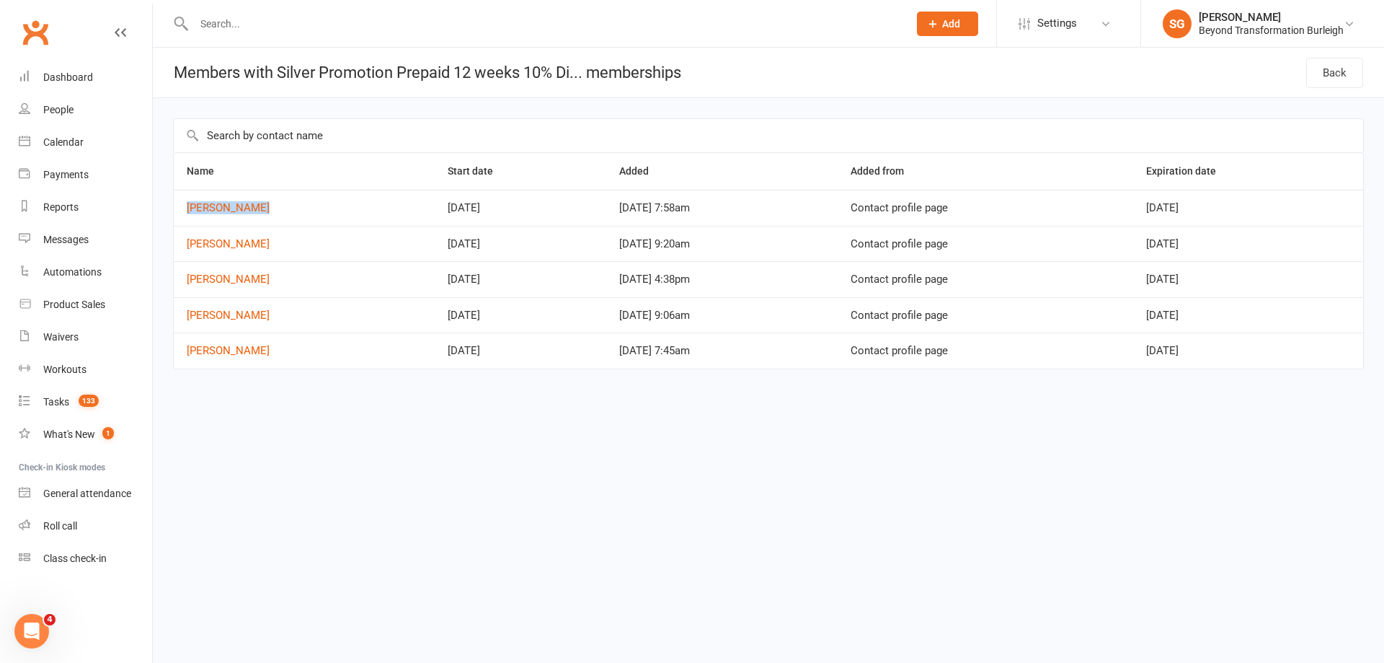
copy tr "[DATE]"
drag, startPoint x: 170, startPoint y: 248, endPoint x: 290, endPoint y: 247, distance: 119.7
click at [290, 247] on div "Name Start date Added Added from Expiration date [PERSON_NAME] [DATE] [DATE] 7:…" at bounding box center [768, 253] width 1231 height 311
copy table "Name Start date Added Added from Expiration date [PERSON_NAME] [DATE] [DATE] 7:…"
click at [175, 247] on td "[PERSON_NAME]" at bounding box center [304, 244] width 261 height 36
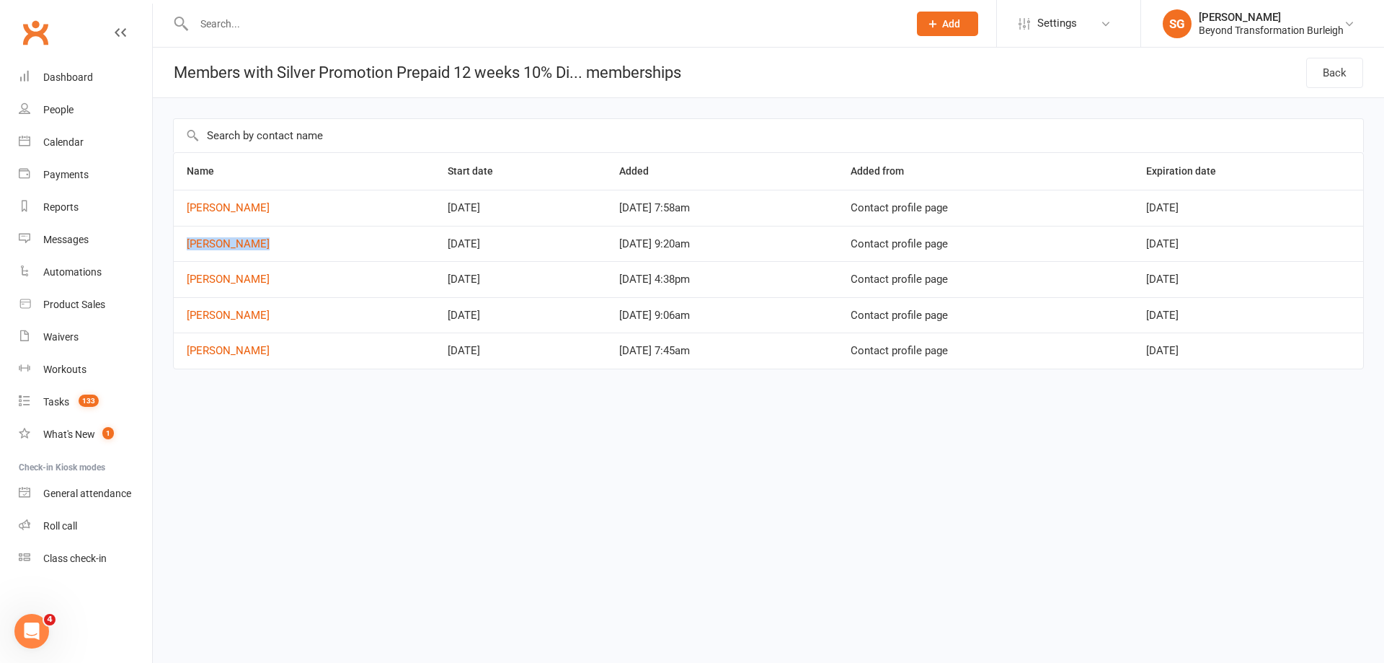
drag, startPoint x: 178, startPoint y: 242, endPoint x: 260, endPoint y: 244, distance: 81.5
click at [260, 244] on td "Meredith Bird" at bounding box center [304, 244] width 261 height 36
copy link "Meredith Bird"
drag, startPoint x: 1156, startPoint y: 248, endPoint x: 1069, endPoint y: 247, distance: 86.5
click at [1247, 247] on tr "Meredith Bird Aug 13, 2025 Aug 13, 2025 9:20am Contact profile page Jan 07, 2026" at bounding box center [769, 244] width 1190 height 36
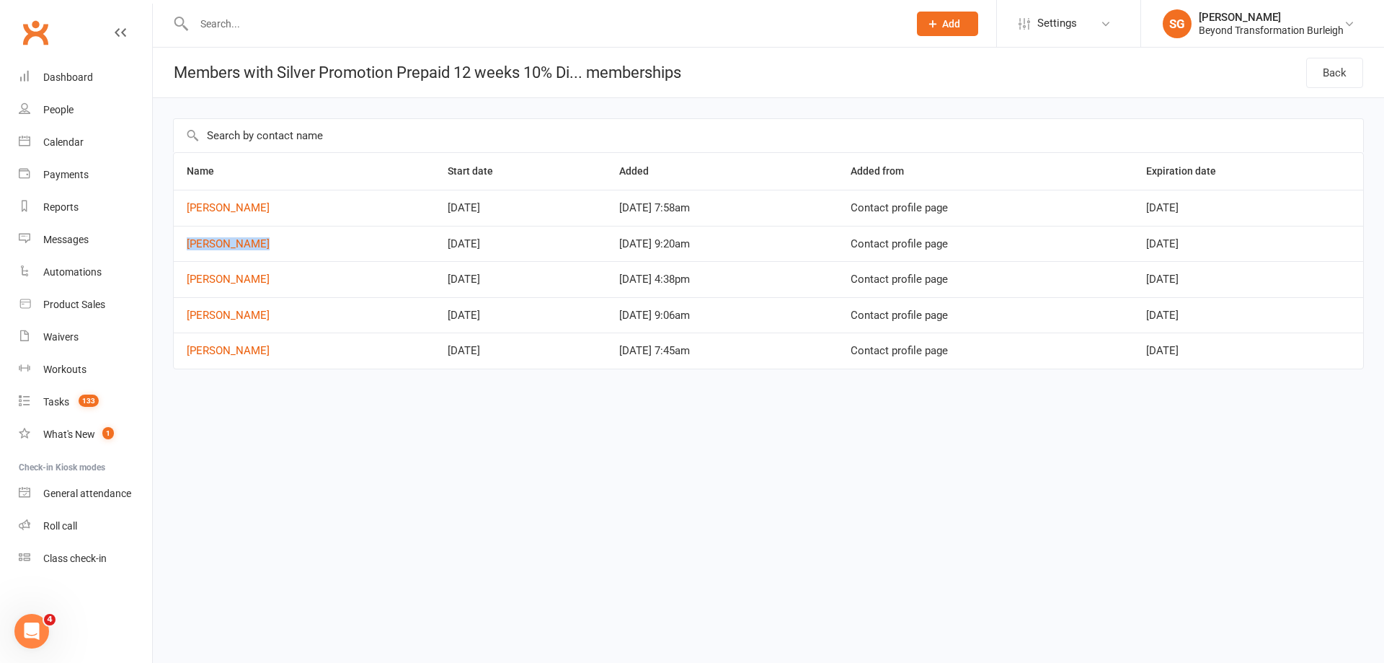
copy tr "Jan 07, 2026"
drag, startPoint x: 173, startPoint y: 276, endPoint x: 280, endPoint y: 275, distance: 106.7
click at [280, 275] on div "Name Start date Added Added from Expiration date Vicki Kennedy Sep 02, 2025 Sep…" at bounding box center [768, 253] width 1231 height 311
drag, startPoint x: 273, startPoint y: 283, endPoint x: 273, endPoint y: 300, distance: 16.6
click at [273, 284] on td "Kerry van Gemert" at bounding box center [304, 279] width 261 height 36
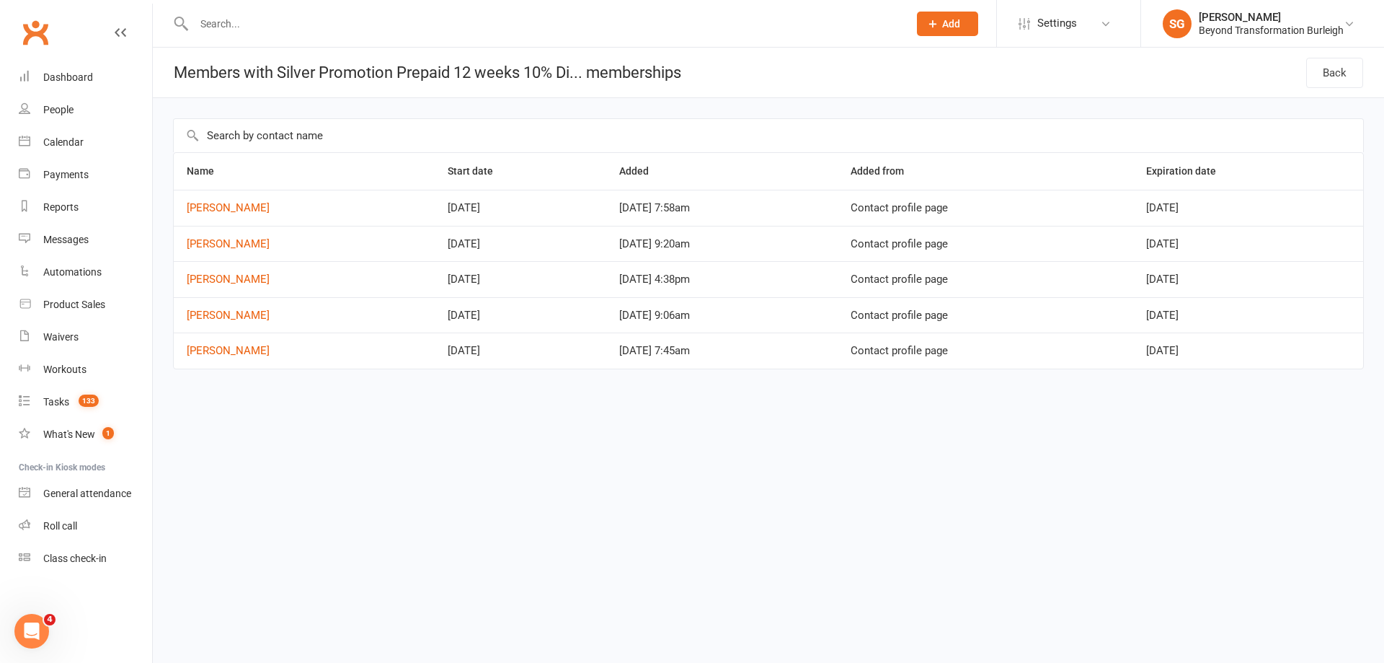
click at [304, 311] on td "Kevin Melville" at bounding box center [304, 315] width 261 height 36
drag, startPoint x: 217, startPoint y: 278, endPoint x: 173, endPoint y: 281, distance: 44.1
click at [173, 281] on table "Name Start date Added Added from Expiration date Vicki Kennedy Sep 02, 2025 Sep…" at bounding box center [768, 260] width 1191 height 217
copy link "Kerry van Gemert"
drag, startPoint x: 743, startPoint y: 424, endPoint x: 792, endPoint y: 382, distance: 64.4
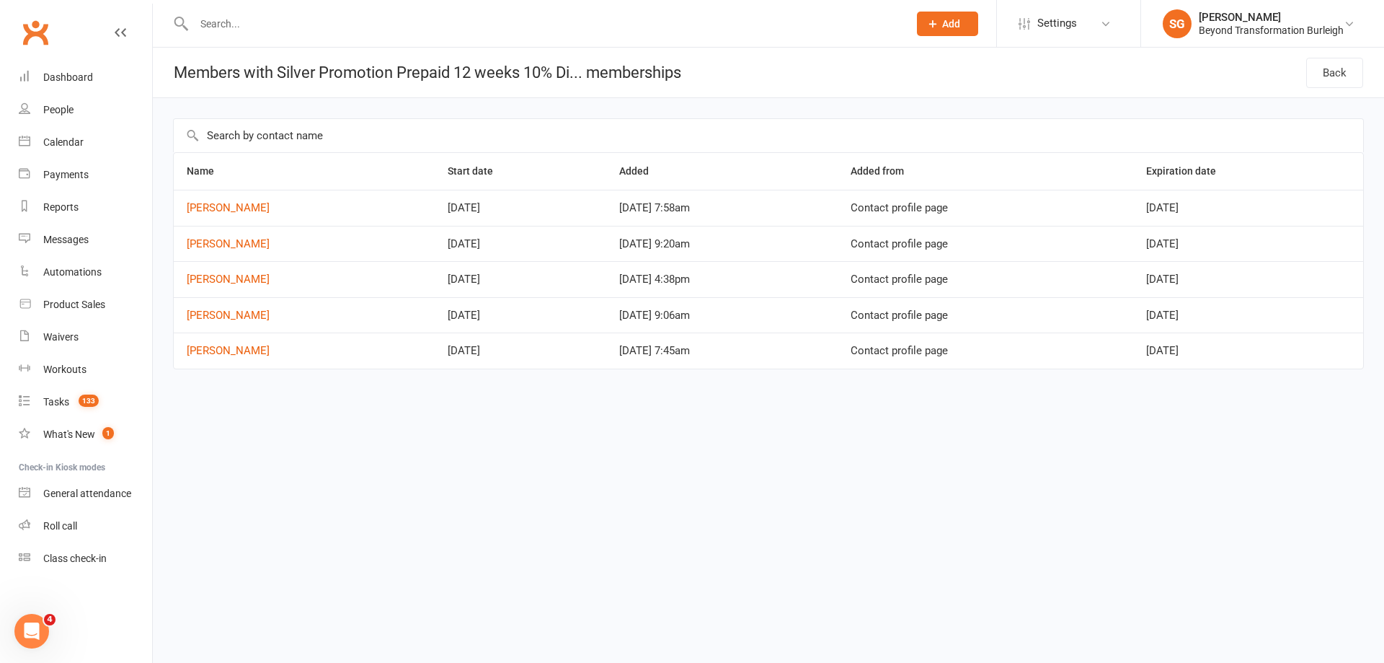
click at [743, 424] on html "Prospect Member Non-attending contact Class / event Appointment Task Membership…" at bounding box center [692, 215] width 1384 height 430
drag, startPoint x: 1154, startPoint y: 274, endPoint x: 1267, endPoint y: 276, distance: 112.5
click at [1267, 276] on tr "Kerry van Gemert Aug 12, 2025 Aug 12, 2025 4:38pm Contact profile page Nov 03, …" at bounding box center [769, 279] width 1190 height 36
copy tr "Nov 03, 2025"
drag, startPoint x: 177, startPoint y: 320, endPoint x: 280, endPoint y: 319, distance: 103.1
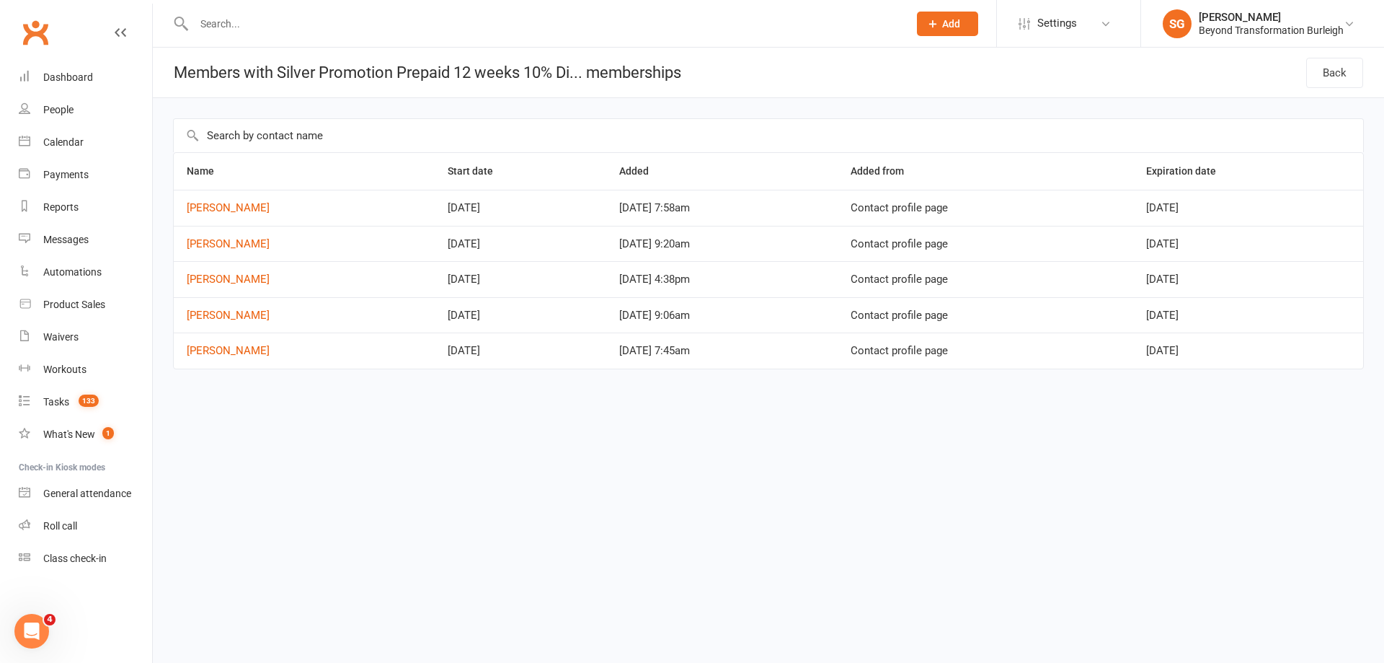
click at [280, 319] on td "Kevin Melville" at bounding box center [304, 315] width 261 height 36
copy link "Kevin Melville"
drag, startPoint x: 1153, startPoint y: 319, endPoint x: 1265, endPoint y: 316, distance: 111.8
click at [1265, 316] on tr "Kevin Melville Aug 07, 2025 Aug 7, 2025 9:06am Contact profile page Nov 20, 2025" at bounding box center [769, 315] width 1190 height 36
copy tr "Nov 20, 2025"
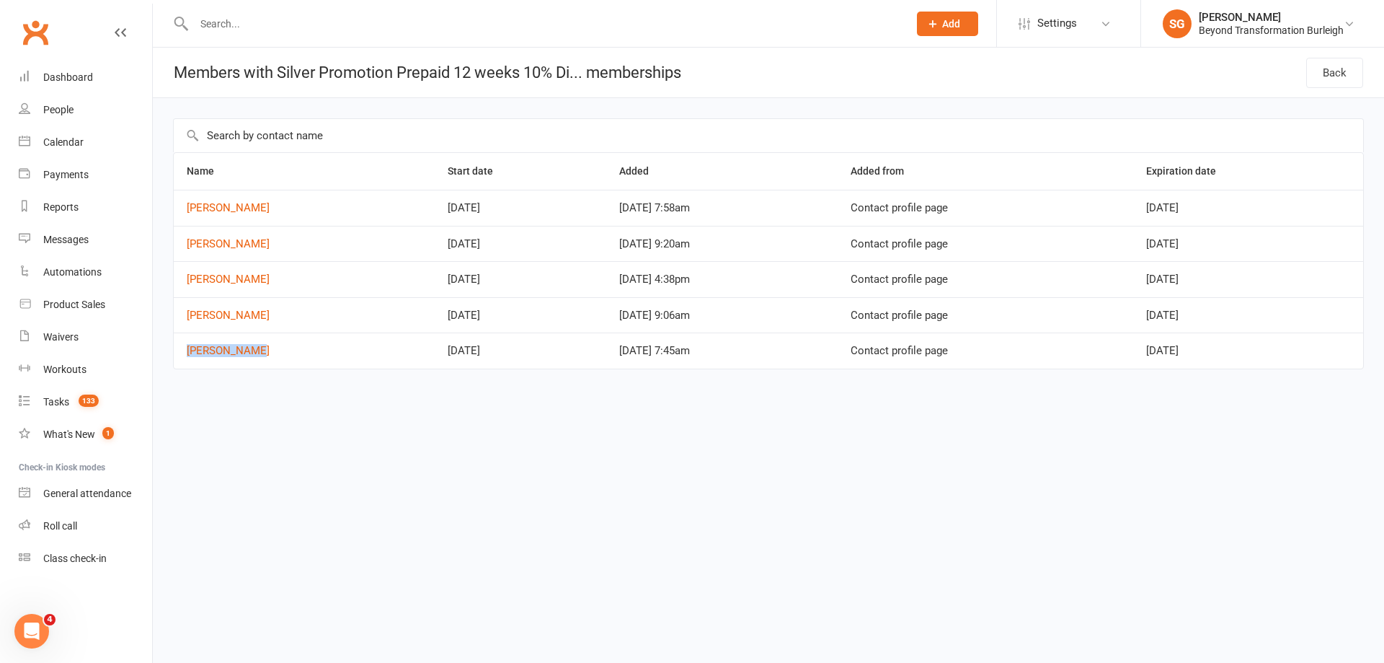
drag, startPoint x: 174, startPoint y: 356, endPoint x: 275, endPoint y: 355, distance: 101.7
click at [275, 355] on td "Gail Matthey" at bounding box center [304, 350] width 261 height 36
drag, startPoint x: 1165, startPoint y: 355, endPoint x: 1252, endPoint y: 354, distance: 86.5
click at [1252, 354] on td "Nov 01, 2025" at bounding box center [1248, 350] width 230 height 36
drag, startPoint x: 172, startPoint y: 67, endPoint x: 557, endPoint y: 81, distance: 386.0
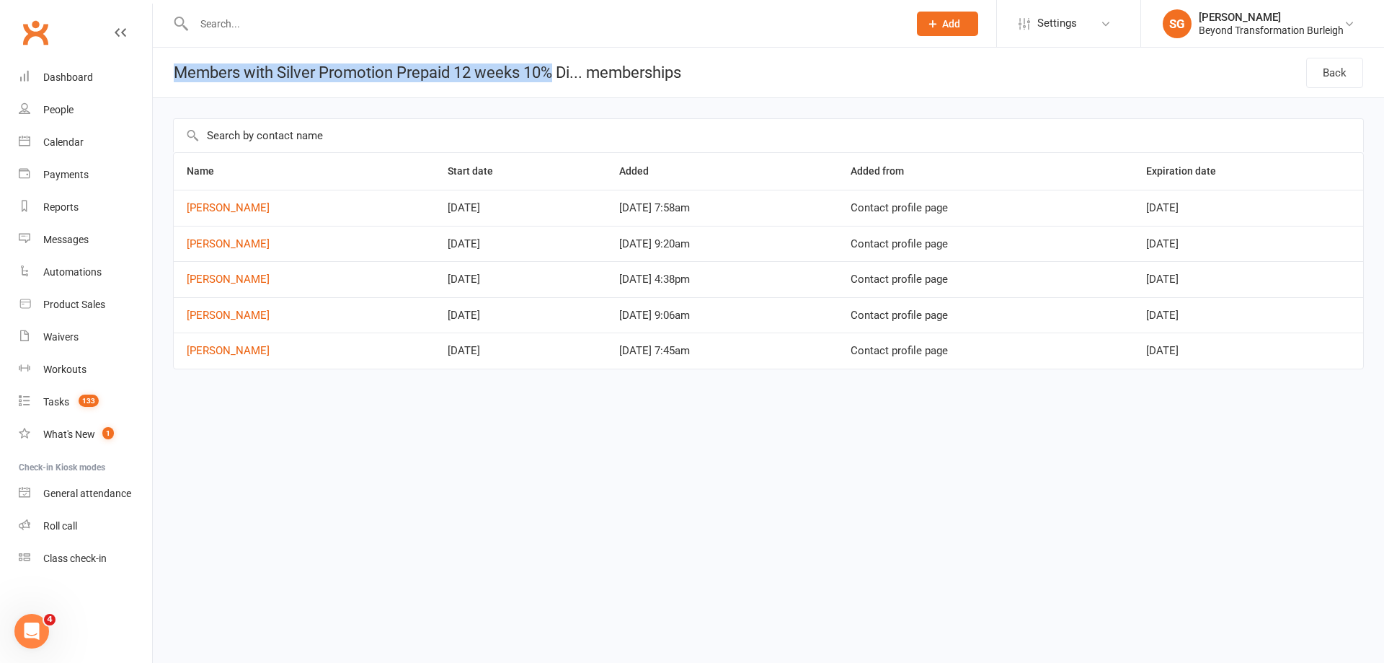
click at [557, 81] on h1 "Members with Silver Promotion Prepaid 12 weeks 10% Di... memberships" at bounding box center [417, 73] width 528 height 50
drag, startPoint x: 177, startPoint y: 204, endPoint x: 274, endPoint y: 190, distance: 97.6
click at [256, 207] on td "Vicki Kennedy" at bounding box center [304, 208] width 261 height 36
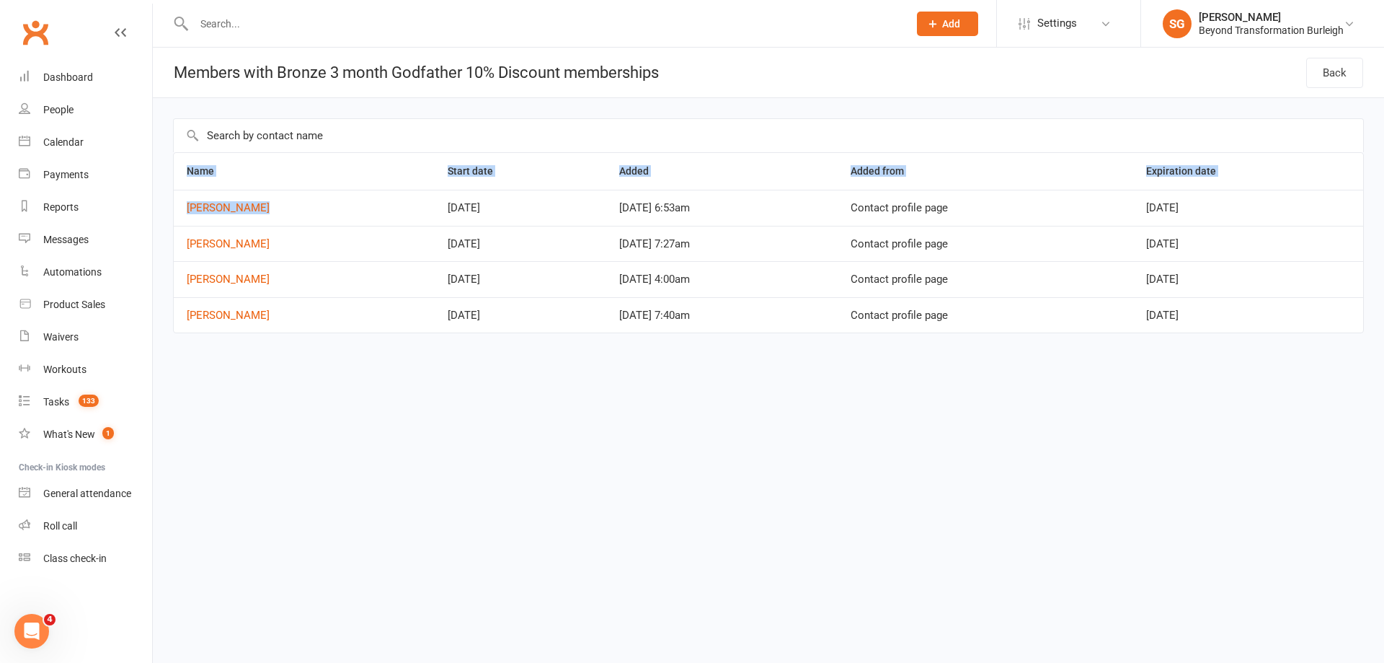
drag, startPoint x: 205, startPoint y: 209, endPoint x: 294, endPoint y: 206, distance: 88.7
click at [294, 206] on div "Name Start date Added Added from Expiration date [PERSON_NAME] [DATE] [DATE] 6:…" at bounding box center [768, 235] width 1231 height 275
click at [272, 210] on td "[PERSON_NAME]" at bounding box center [304, 208] width 261 height 36
drag, startPoint x: 267, startPoint y: 210, endPoint x: 176, endPoint y: 210, distance: 91.6
click at [176, 210] on td "[PERSON_NAME]" at bounding box center [304, 208] width 261 height 36
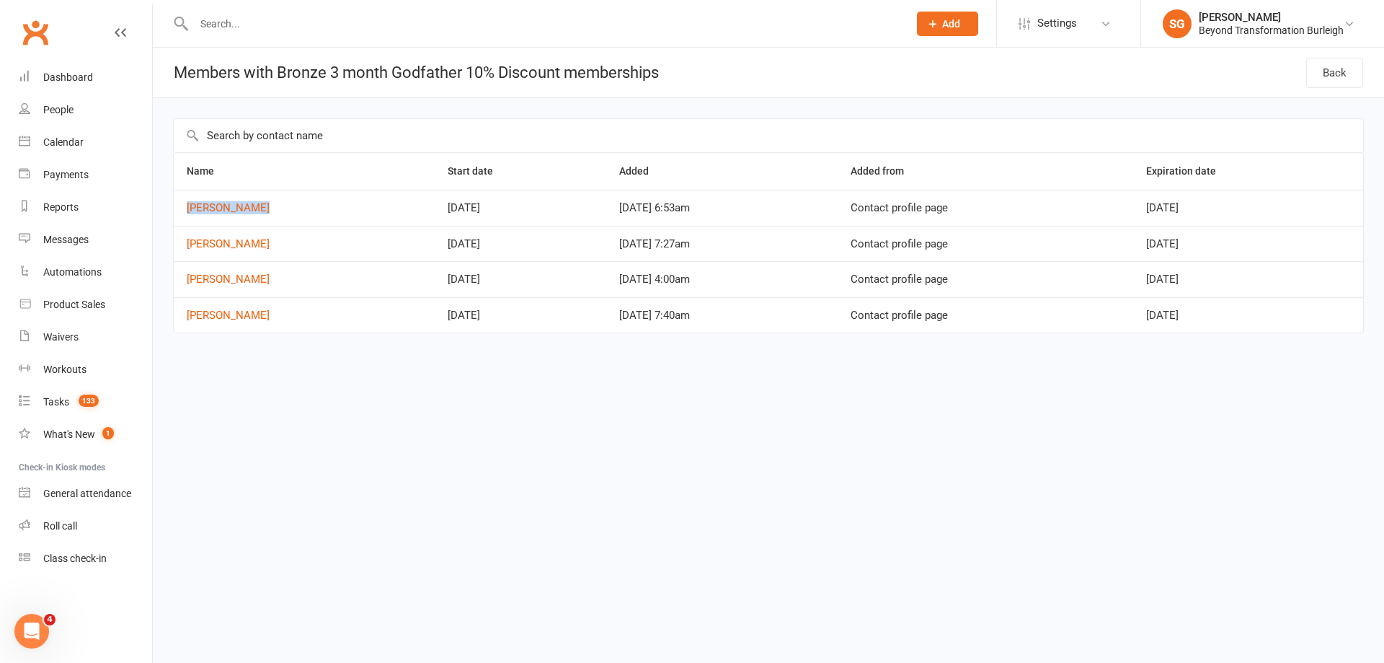
copy link "[PERSON_NAME]"
drag, startPoint x: 283, startPoint y: 252, endPoint x: 184, endPoint y: 252, distance: 99.5
click at [184, 252] on td "Steven Scicluna" at bounding box center [304, 244] width 261 height 36
copy link "Steven Scicluna"
drag, startPoint x: 275, startPoint y: 289, endPoint x: 182, endPoint y: 287, distance: 93.0
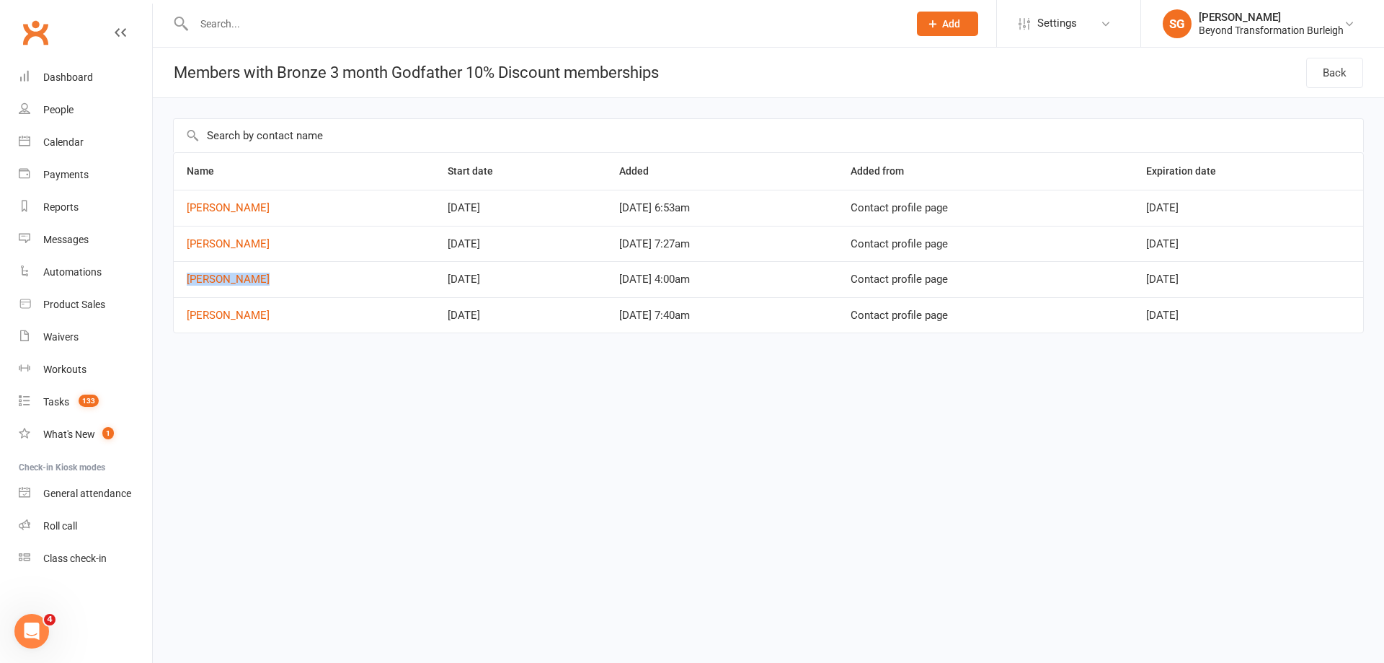
click at [182, 287] on td "Stacey Burton" at bounding box center [304, 279] width 261 height 36
copy link "Stacey Burton"
drag, startPoint x: 265, startPoint y: 309, endPoint x: 174, endPoint y: 323, distance: 92.0
click at [174, 323] on td "Phillip Sharp" at bounding box center [304, 315] width 261 height 36
copy link "Phillip Sharp"
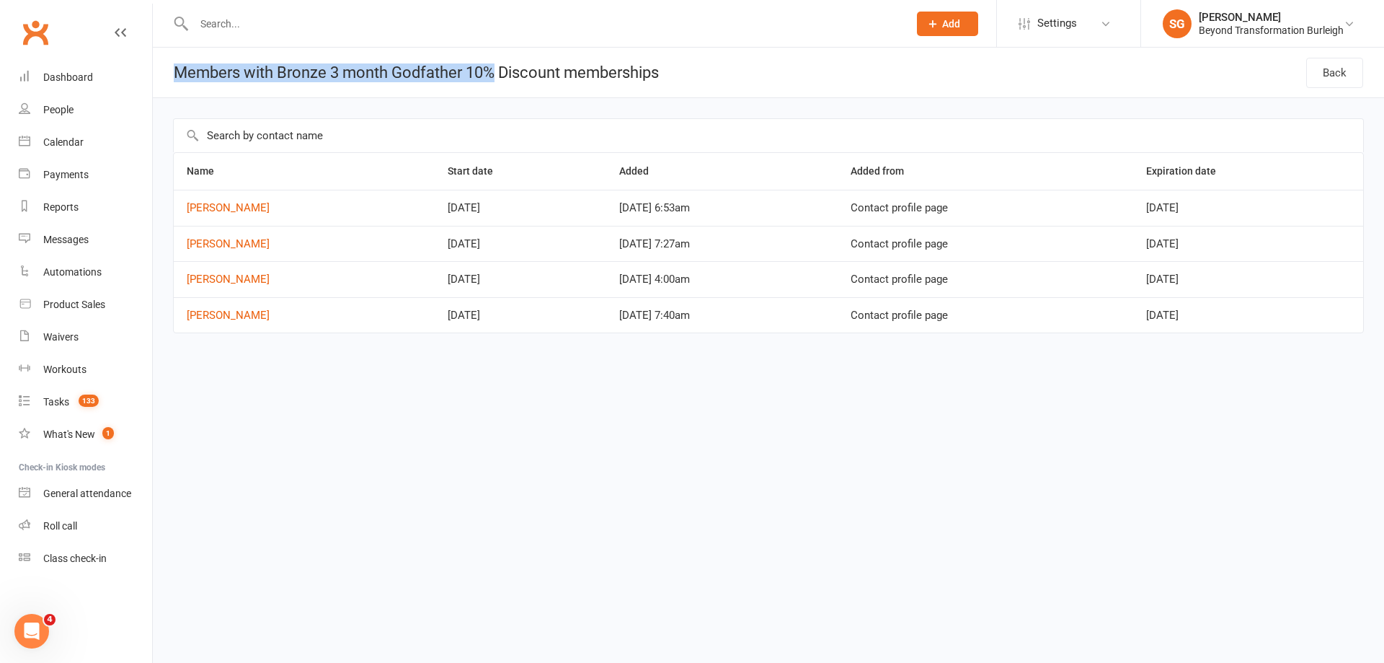
drag, startPoint x: 171, startPoint y: 75, endPoint x: 499, endPoint y: 74, distance: 328.0
click at [499, 74] on h1 "Members with Bronze 3 month Godfather 10% Discount memberships" at bounding box center [406, 73] width 506 height 50
copy h1 "Members with Bronze 3 month Godfather 10%"
drag, startPoint x: 1164, startPoint y: 210, endPoint x: 1277, endPoint y: 205, distance: 112.5
click at [1277, 205] on td "Nov 30, 2025" at bounding box center [1248, 208] width 230 height 36
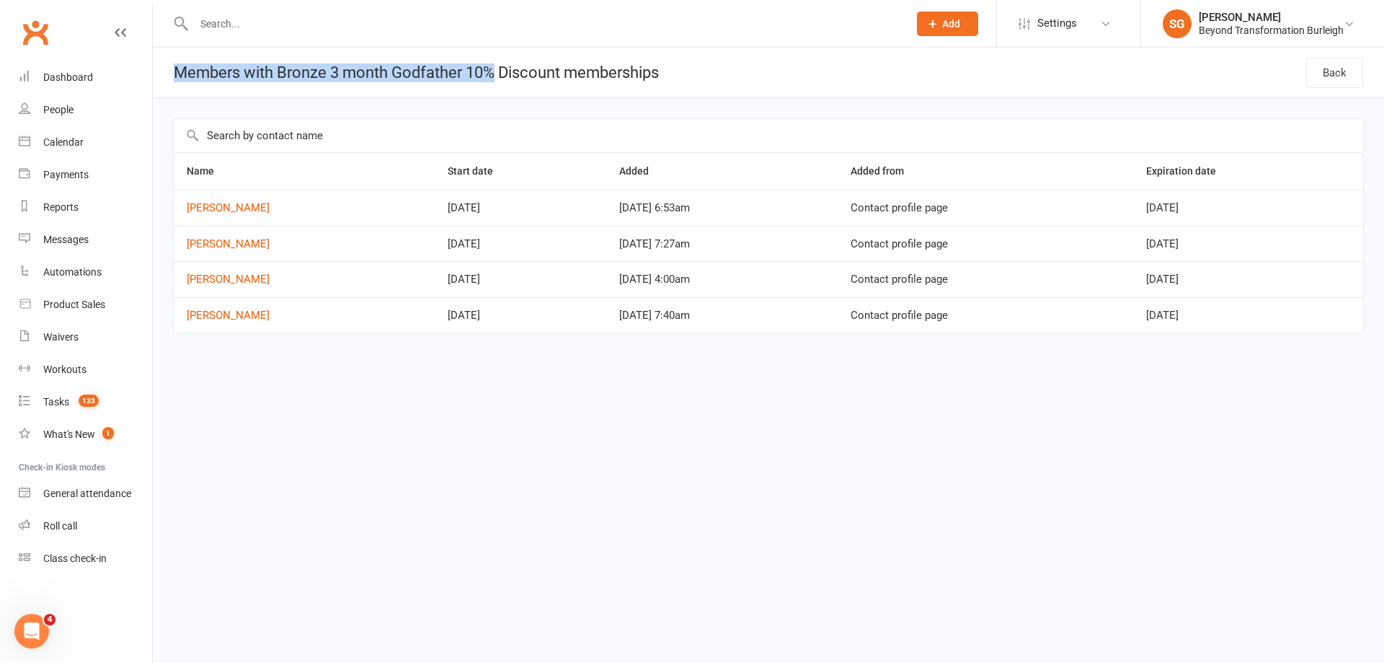
copy span "Nov 30, 2025"
drag, startPoint x: 1151, startPoint y: 248, endPoint x: 1285, endPoint y: 244, distance: 133.4
click at [1285, 244] on tr "Steven Scicluna Aug 18, 2025 Aug 18, 2025 7:27am Contact profile page Nov 17, 2…" at bounding box center [769, 244] width 1190 height 36
copy tr "Nov 17, 2025"
drag, startPoint x: 1174, startPoint y: 285, endPoint x: 1265, endPoint y: 278, distance: 91.8
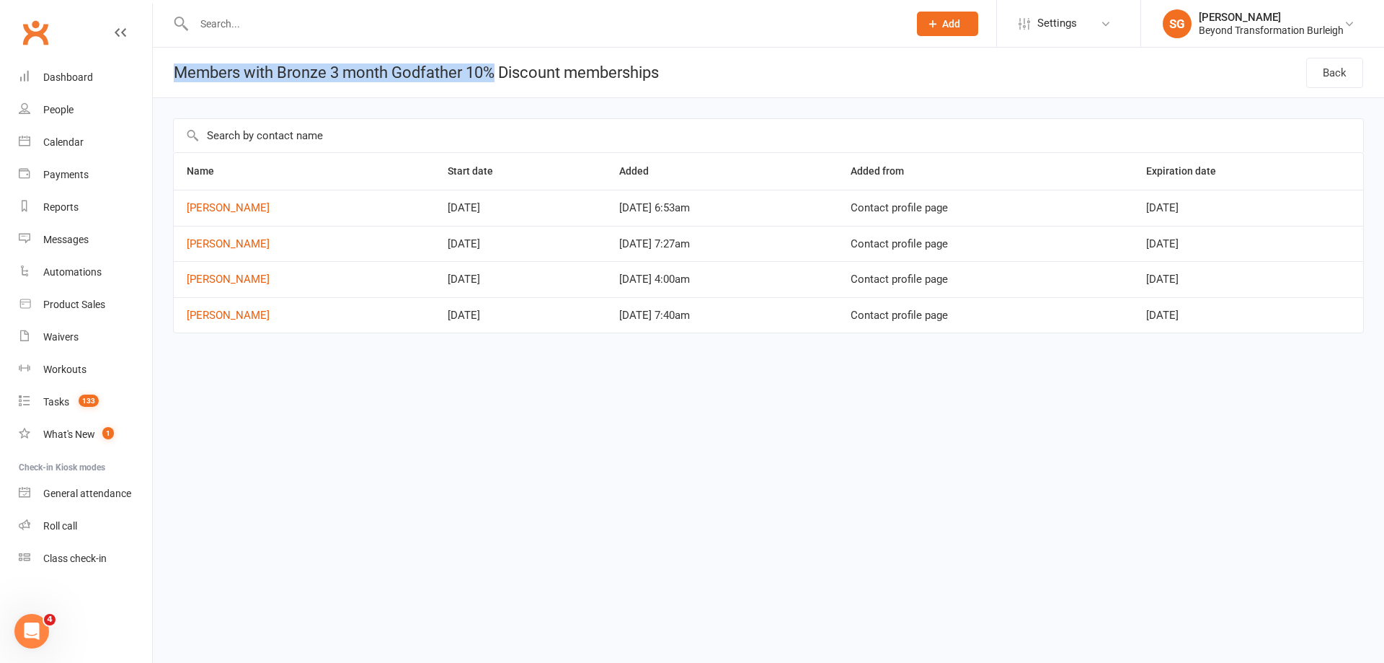
click at [1265, 278] on td "Sep 21, 2025" at bounding box center [1248, 279] width 230 height 36
drag, startPoint x: 1115, startPoint y: 288, endPoint x: 1265, endPoint y: 288, distance: 150.0
click at [1265, 288] on tr "Stacey Burton Jun 17, 2025 Jun 17, 2025 4:00am Contact profile page Sep 21, 2025" at bounding box center [769, 279] width 1190 height 36
copy tr "Sep 21, 2025"
drag, startPoint x: 1143, startPoint y: 355, endPoint x: 1157, endPoint y: 299, distance: 58.1
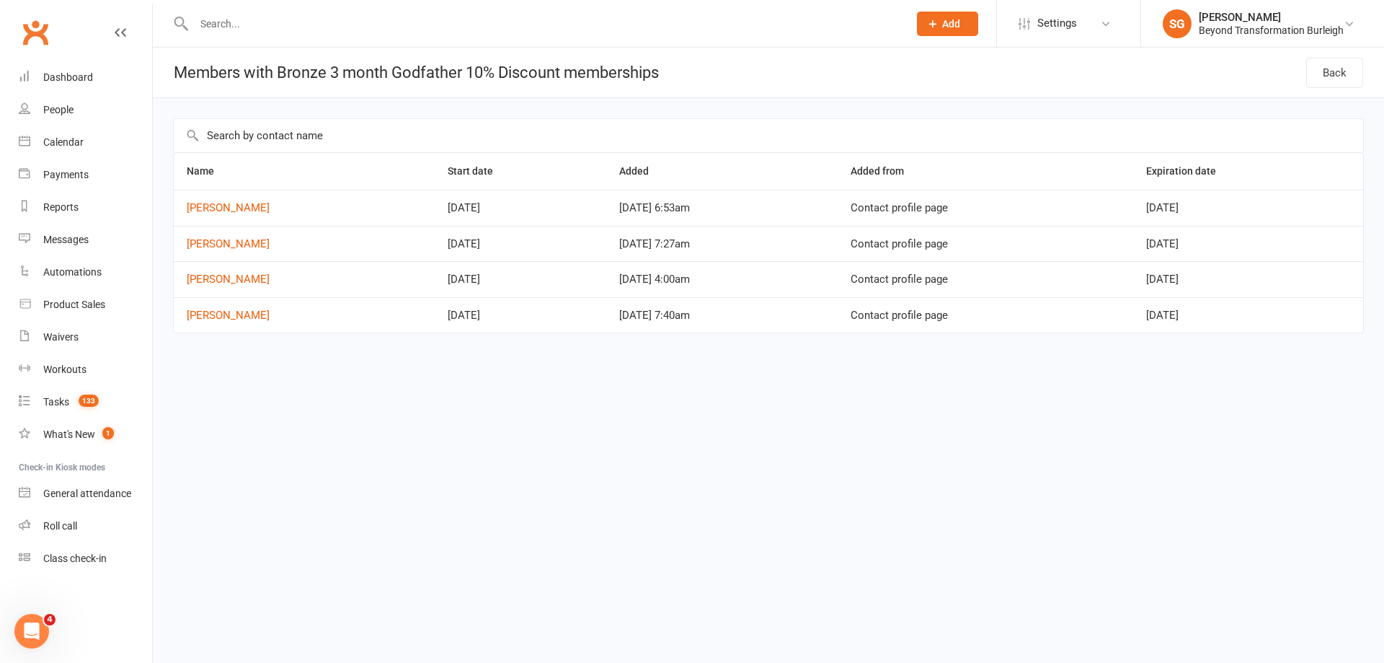
click at [1143, 355] on div "Name Start date Added Added from Expiration date Helen Carlile Sep 01, 2025 Jul…" at bounding box center [768, 235] width 1231 height 275
drag, startPoint x: 1158, startPoint y: 298, endPoint x: 1315, endPoint y: 302, distance: 157.2
click at [1315, 302] on td "Sep 22, 2025" at bounding box center [1248, 315] width 230 height 36
copy span "Sep 22, 2025"
copy h1 "Members with Bronze 6 month Godfather payment 12.5%"
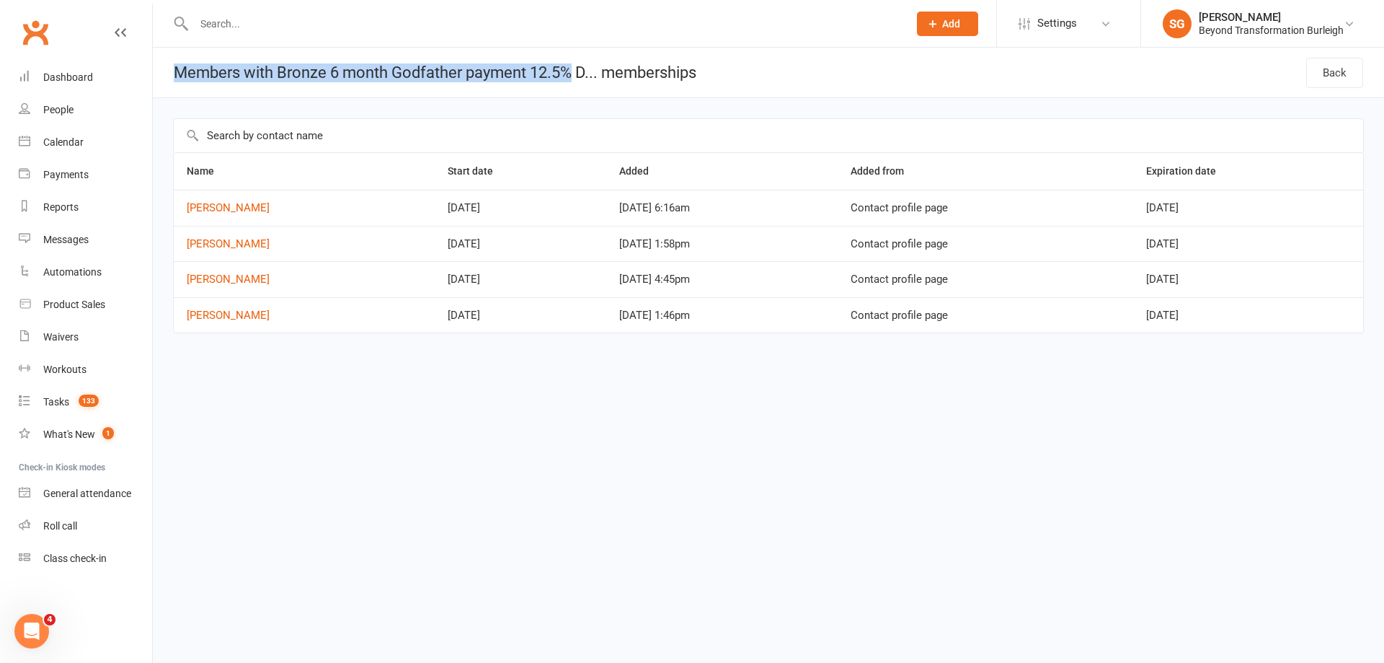
drag, startPoint x: 173, startPoint y: 76, endPoint x: 572, endPoint y: 79, distance: 399.4
click at [572, 79] on h1 "Members with Bronze 6 month Godfather payment 12.5% D... memberships" at bounding box center [425, 73] width 544 height 50
drag, startPoint x: 219, startPoint y: 210, endPoint x: 278, endPoint y: 210, distance: 59.1
click at [278, 210] on td "Roslyn Copley" at bounding box center [304, 208] width 261 height 36
copy link "Roslyn Copley"
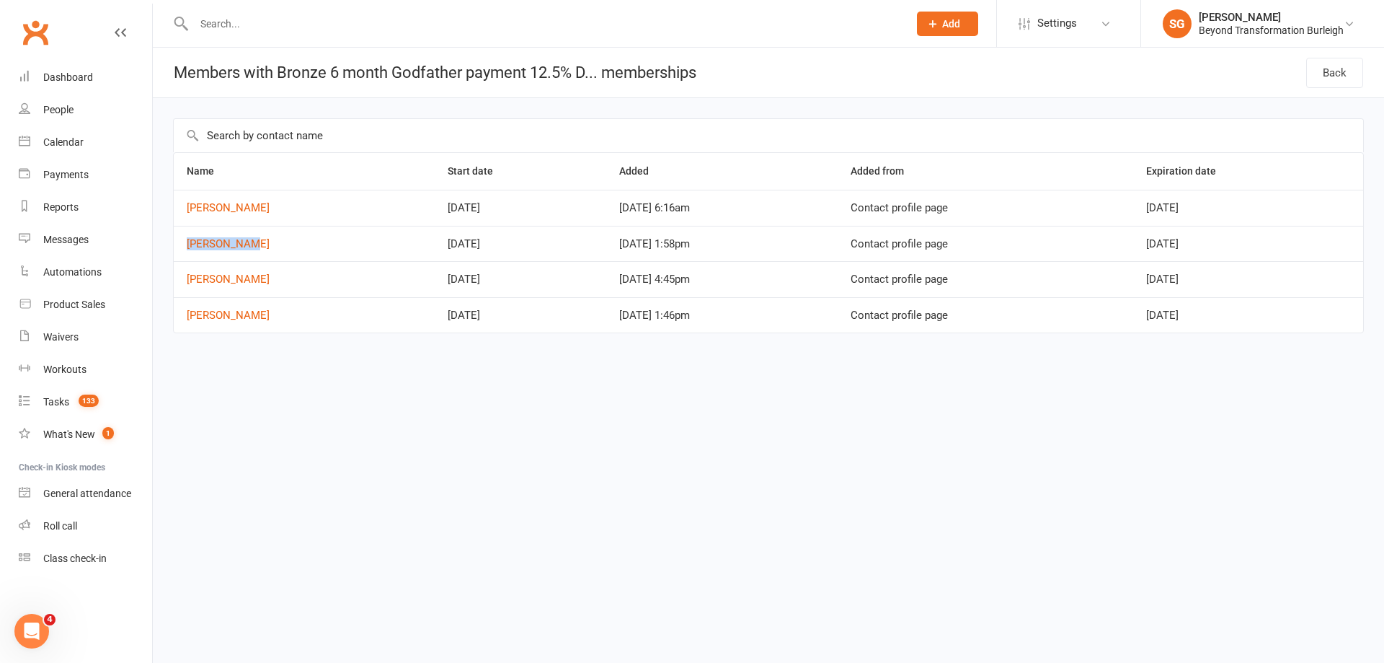
drag, startPoint x: 174, startPoint y: 252, endPoint x: 252, endPoint y: 252, distance: 77.9
click at [252, 252] on table "Name Start date Added Added from Expiration date Roslyn Copley Jun 29, 2025 May…" at bounding box center [768, 242] width 1191 height 181
copy link "Mick McGary"
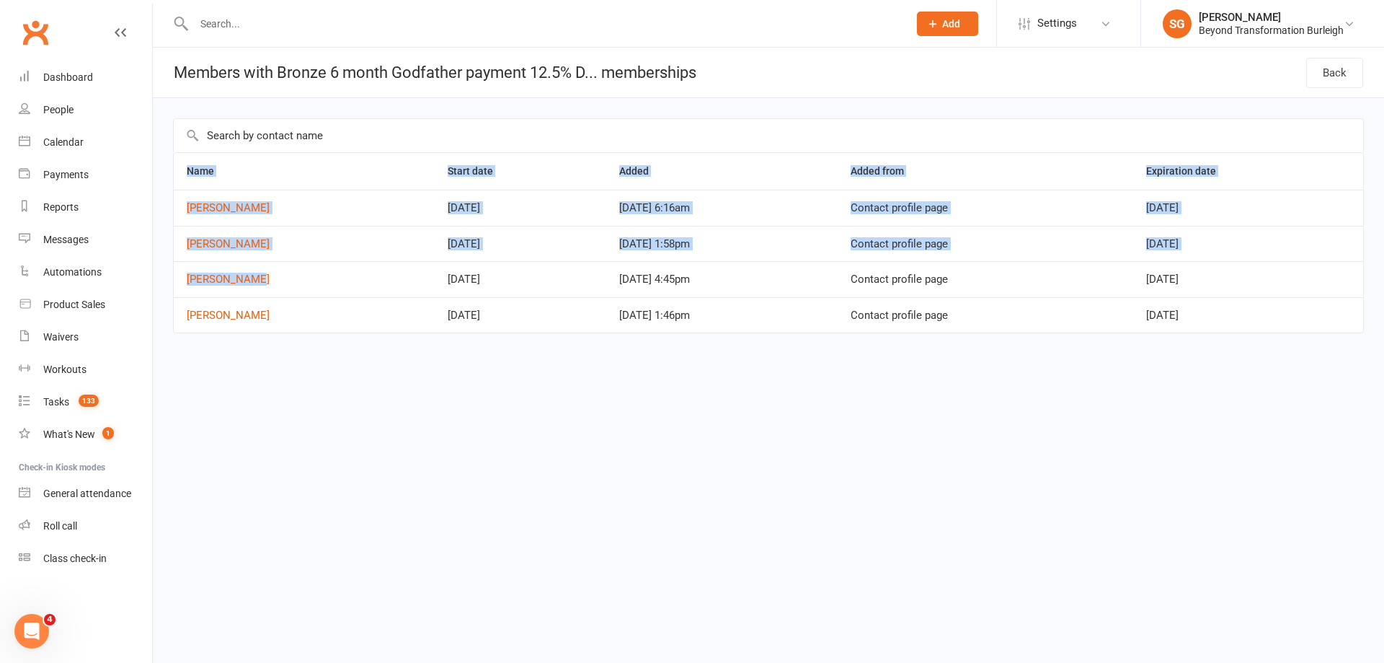
drag, startPoint x: 172, startPoint y: 275, endPoint x: 289, endPoint y: 278, distance: 116.8
click at [289, 278] on div "Name Start date Added Added from Expiration date Roslyn Copley Jun 29, 2025 May…" at bounding box center [768, 235] width 1231 height 275
copy table "Name Start date Added Added from Expiration date Roslyn Copley Jun 29, 2025 May…"
drag, startPoint x: 255, startPoint y: 393, endPoint x: 210, endPoint y: 317, distance: 88.3
click at [255, 391] on html "Prospect Member Non-attending contact Class / event Appointment Task Membership…" at bounding box center [692, 197] width 1384 height 394
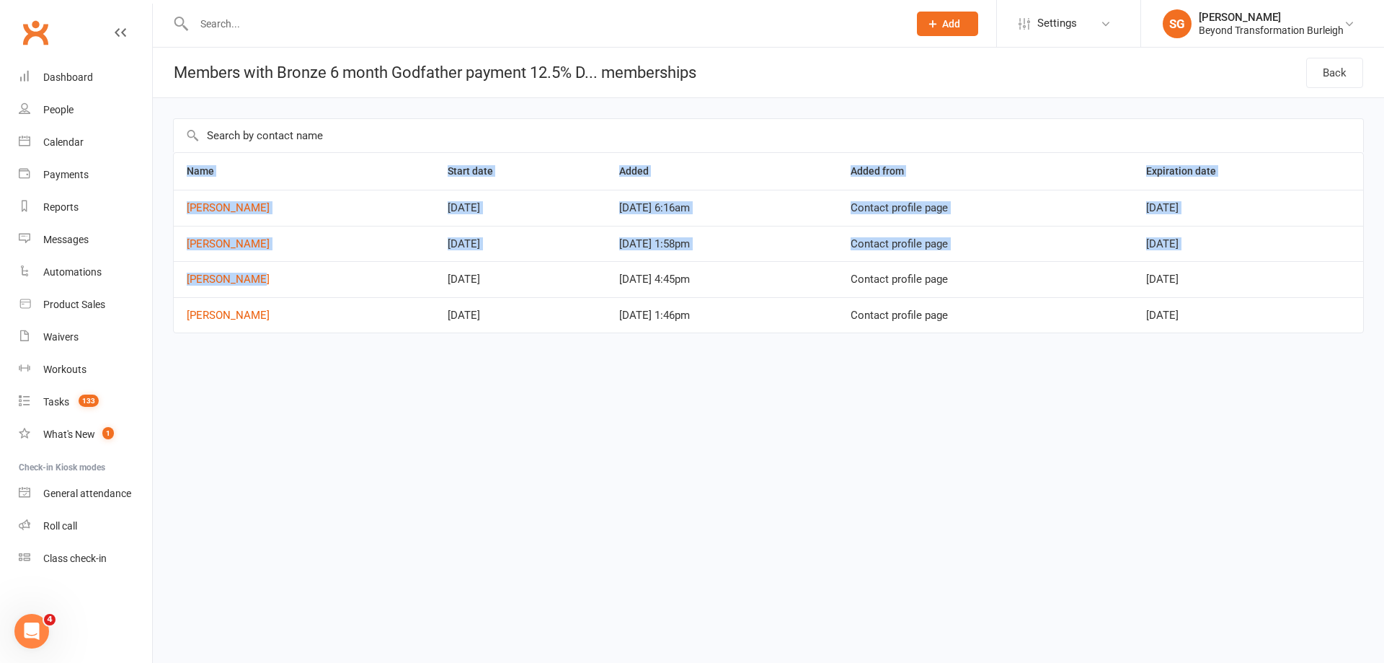
click at [172, 278] on div "Name Start date Added Added from Expiration date Roslyn Copley Jun 29, 2025 May…" at bounding box center [768, 235] width 1231 height 275
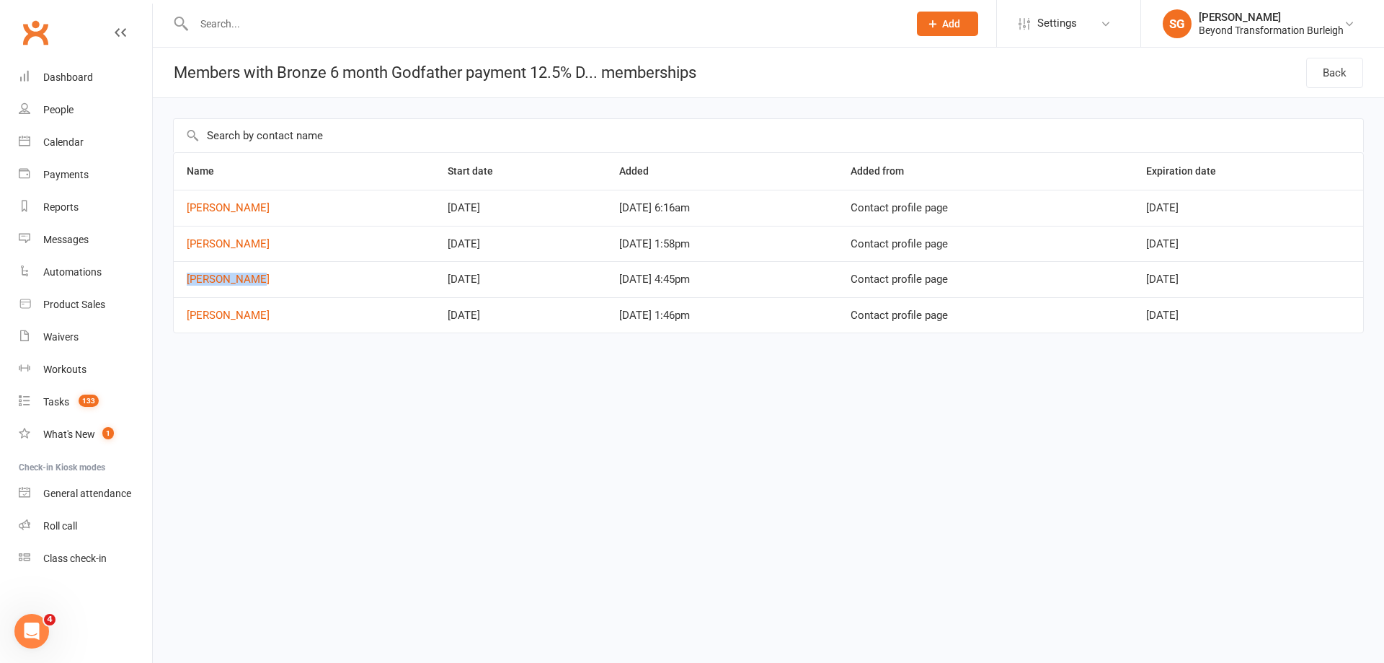
drag, startPoint x: 180, startPoint y: 273, endPoint x: 260, endPoint y: 276, distance: 80.8
click at [260, 276] on td "Wayne Ineson" at bounding box center [304, 279] width 261 height 36
copy link "Wayne Ineson"
click at [164, 345] on div "Name Start date Added Added from Expiration date Roslyn Copley Jun 29, 2025 May…" at bounding box center [768, 235] width 1231 height 275
drag, startPoint x: 175, startPoint y: 308, endPoint x: 276, endPoint y: 308, distance: 100.9
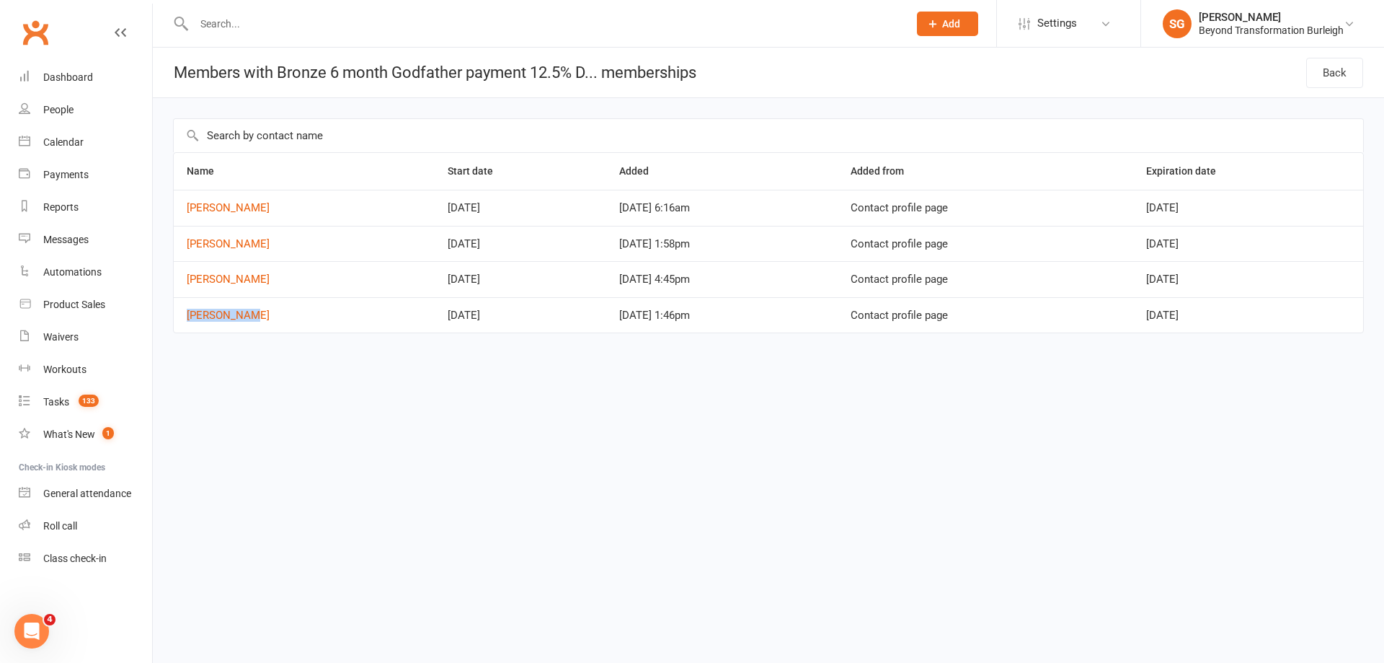
click at [276, 308] on td "Bob Behrens" at bounding box center [304, 315] width 261 height 36
copy link "Bob Behrens"
drag, startPoint x: 1161, startPoint y: 207, endPoint x: 1267, endPoint y: 210, distance: 105.3
click at [1267, 210] on td "Dec 28, 2025" at bounding box center [1248, 208] width 230 height 36
copy span "Dec 28, 2025"
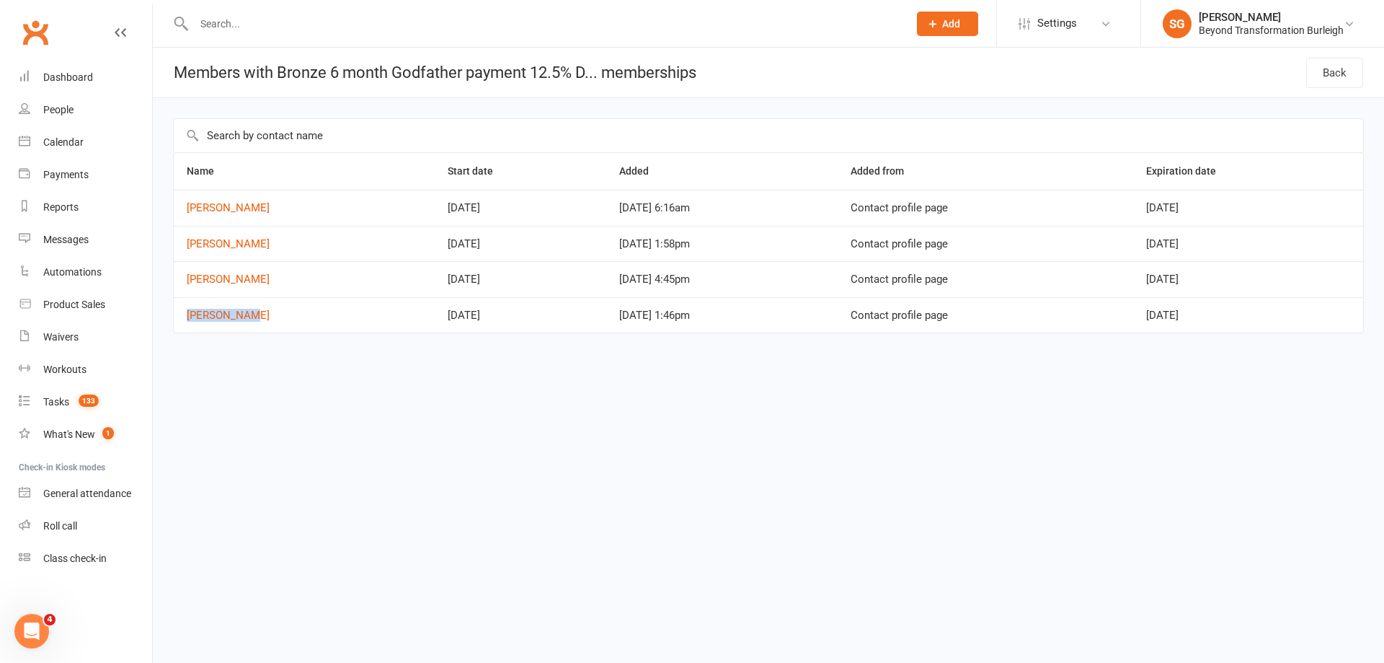
drag, startPoint x: 1164, startPoint y: 240, endPoint x: 1265, endPoint y: 239, distance: 101.7
click at [1265, 239] on td "Jan 03, 2026" at bounding box center [1248, 244] width 230 height 36
copy span "Jan 03, 2026"
drag, startPoint x: 1210, startPoint y: 274, endPoint x: 1284, endPoint y: 275, distance: 73.5
click at [1284, 275] on tr "Wayne Ineson May 12, 2025 May 12, 2025 4:45pm Contact profile page Nov 11, 2025" at bounding box center [769, 279] width 1190 height 36
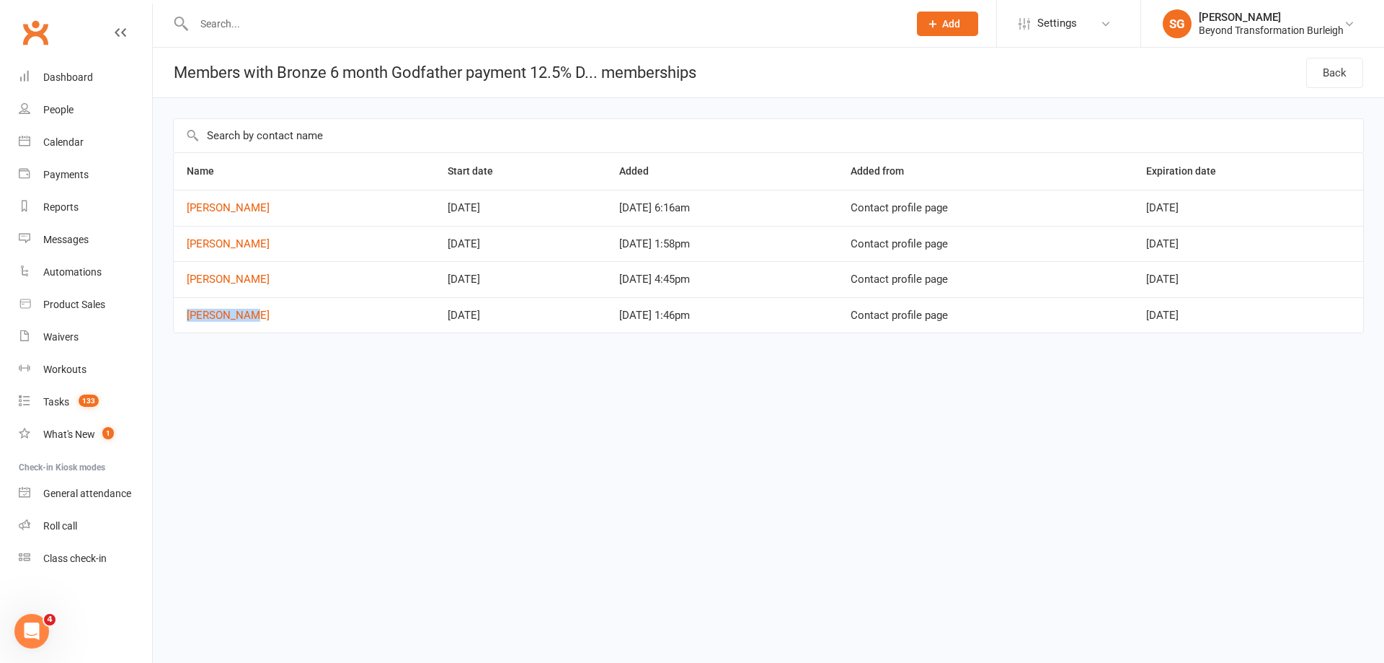
copy tr "Nov 11, 2025"
click at [1117, 346] on div "Name Start date Added Added from Expiration date Roslyn Copley Jun 29, 2025 May…" at bounding box center [768, 252] width 1191 height 201
drag, startPoint x: 1224, startPoint y: 294, endPoint x: 1272, endPoint y: 304, distance: 49.2
click at [1272, 304] on tbody "Roslyn Copley Jun 29, 2025 May 28, 2025 6:16am Contact profile page Dec 28, 202…" at bounding box center [769, 261] width 1190 height 143
click at [1157, 331] on td "Dec 18, 2025" at bounding box center [1248, 315] width 230 height 36
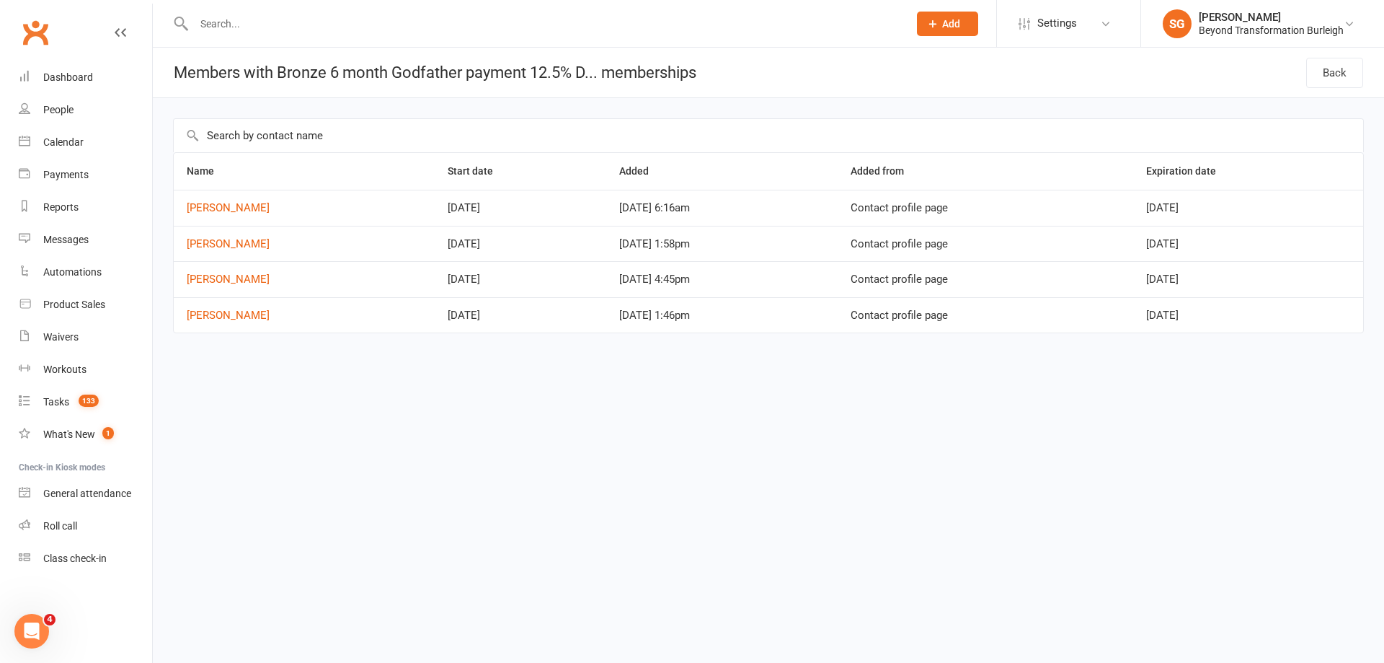
drag, startPoint x: 1162, startPoint y: 311, endPoint x: 1279, endPoint y: 321, distance: 117.2
click at [1279, 321] on td "Dec 18, 2025" at bounding box center [1248, 315] width 230 height 36
copy span "Dec 18, 2025"
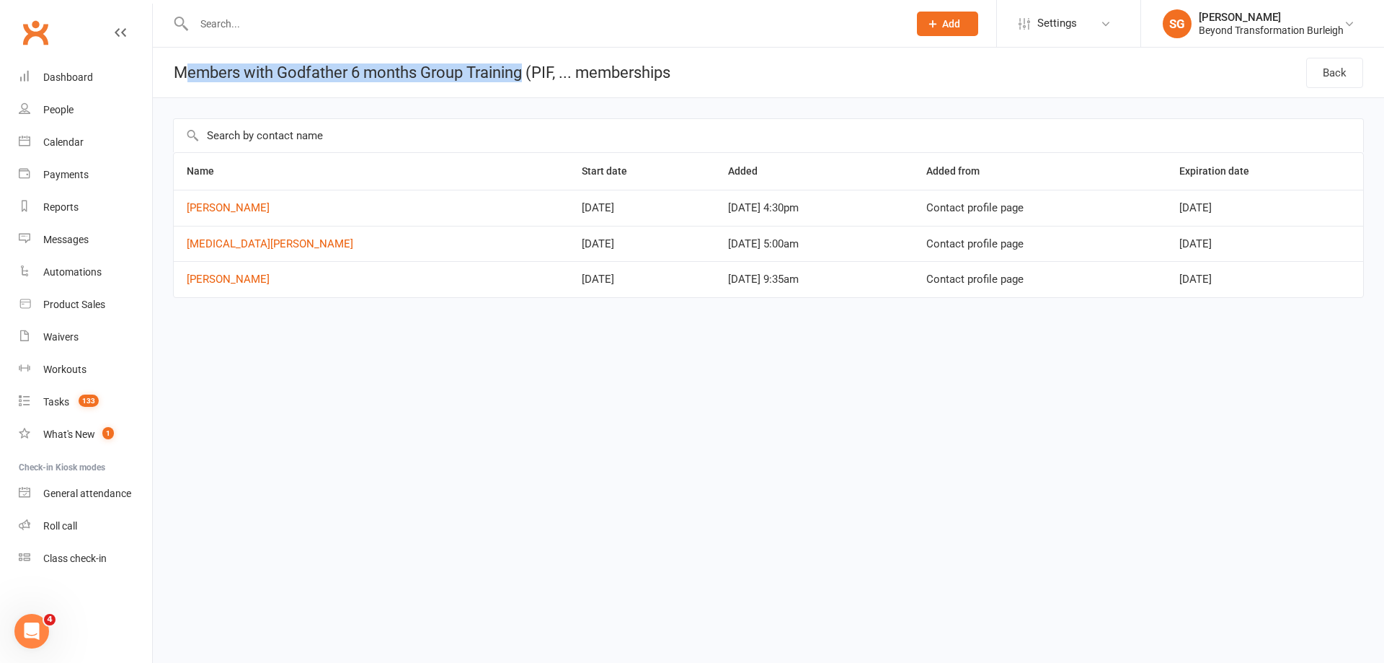
drag, startPoint x: 184, startPoint y: 71, endPoint x: 528, endPoint y: 74, distance: 344.6
click at [528, 74] on h1 "Members with Godfather 6 months Group Training (PIF, ... memberships" at bounding box center [412, 73] width 518 height 50
click at [415, 81] on h1 "Members with Godfather 6 months Group Training (PIF, ... memberships" at bounding box center [412, 73] width 518 height 50
copy h1 "Members with Godfather 6 months Group Training"
drag, startPoint x: 173, startPoint y: 70, endPoint x: 526, endPoint y: 74, distance: 353.3
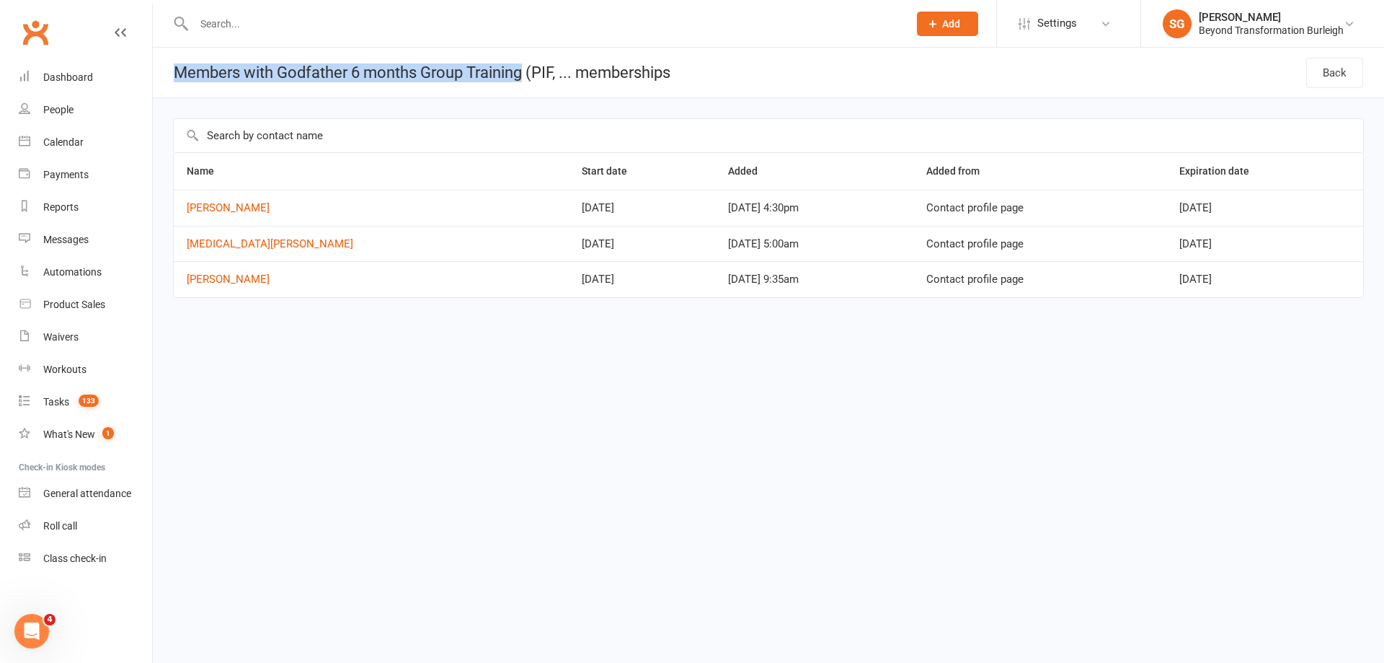
click at [526, 74] on h1 "Members with Godfather 6 months Group Training (PIF, ... memberships" at bounding box center [412, 73] width 518 height 50
drag, startPoint x: 205, startPoint y: 213, endPoint x: 260, endPoint y: 213, distance: 54.8
click at [260, 213] on td "Craig Preston" at bounding box center [371, 208] width 395 height 36
copy link "Craig Preston"
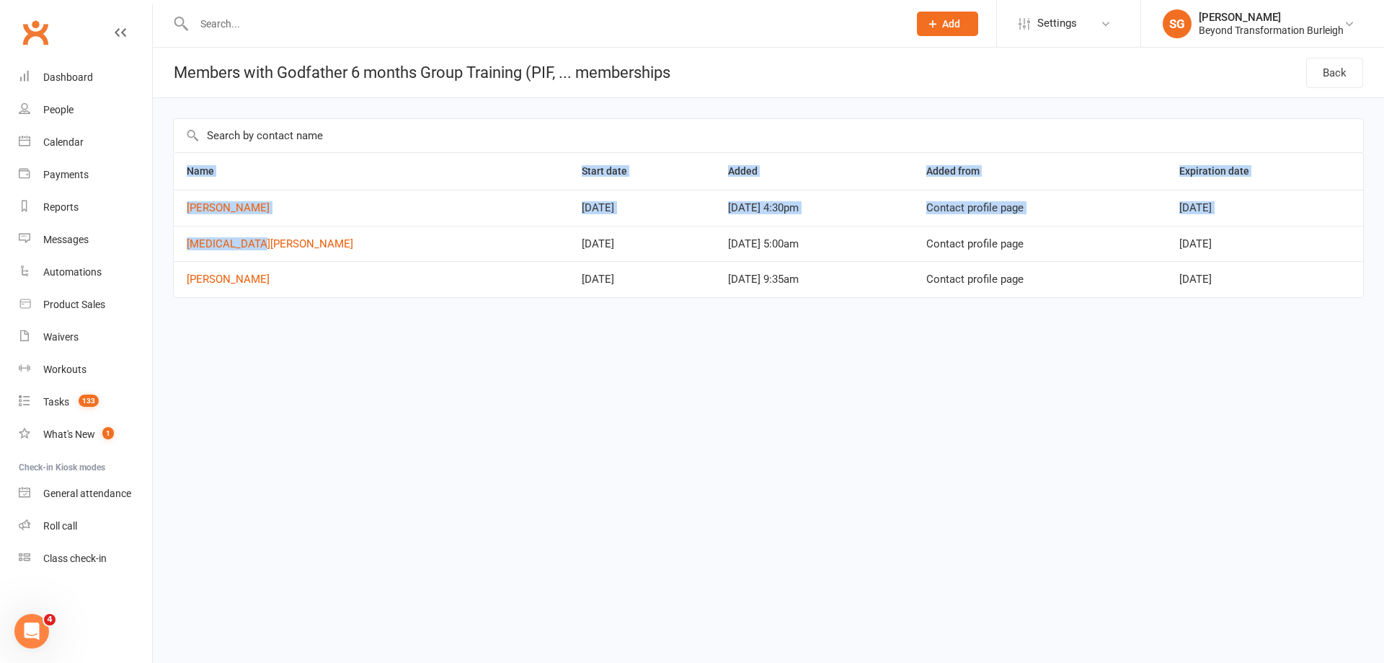
drag, startPoint x: 169, startPoint y: 250, endPoint x: 267, endPoint y: 240, distance: 98.6
click at [266, 249] on div "Name Start date Added Added from Expiration date Craig Preston Jun 12, 2025 Jun…" at bounding box center [768, 218] width 1231 height 240
copy table "Name Start date Added Added from Expiration date Craig Preston Jun 12, 2025 Jun…"
drag, startPoint x: 270, startPoint y: 309, endPoint x: 269, endPoint y: 226, distance: 82.9
click at [270, 307] on div "Name Start date Added Added from Expiration date Craig Preston Jun 12, 2025 Jun…" at bounding box center [768, 235] width 1191 height 166
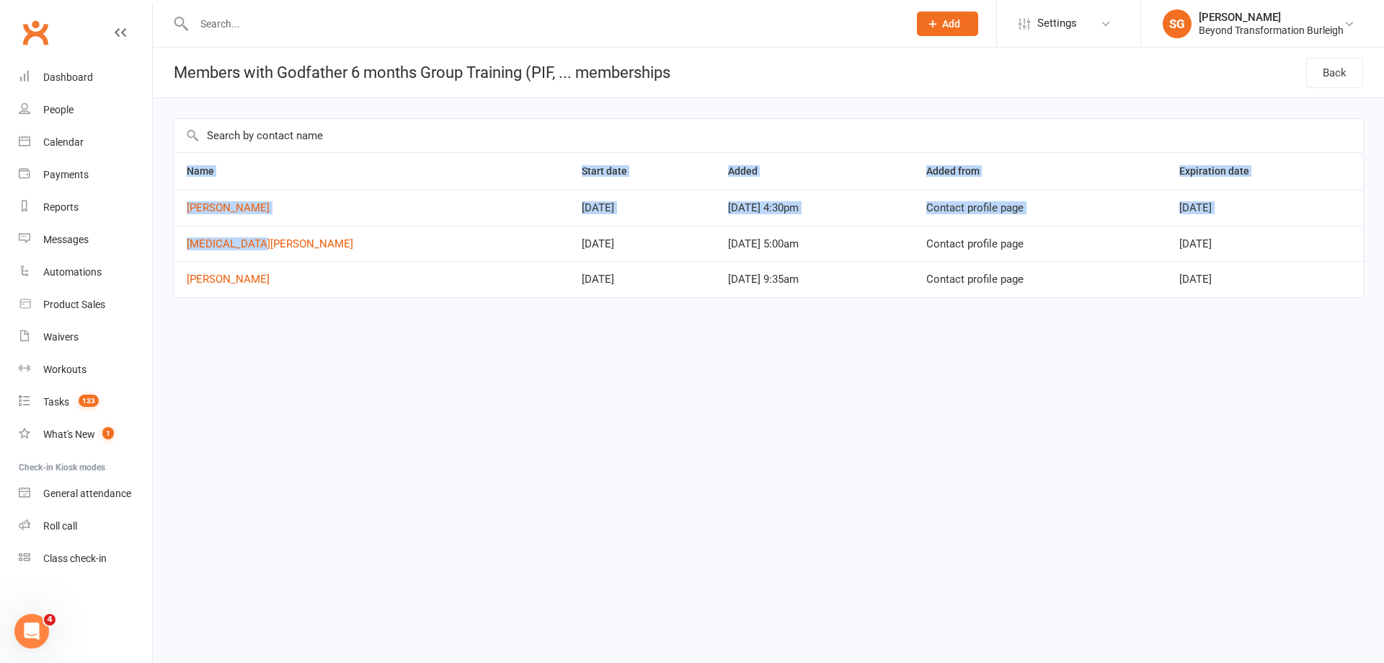
click at [265, 233] on td "Alora Waldron" at bounding box center [371, 244] width 395 height 36
drag, startPoint x: 266, startPoint y: 240, endPoint x: 169, endPoint y: 241, distance: 97.3
click at [169, 241] on div "Name Start date Added Added from Expiration date Craig Preston Jun 12, 2025 Jun…" at bounding box center [768, 218] width 1231 height 240
copy table "Name Start date Added Added from Expiration date Craig Preston Jun 12, 2025 Jun…"
click at [310, 252] on td "Alora Waldron" at bounding box center [371, 244] width 395 height 36
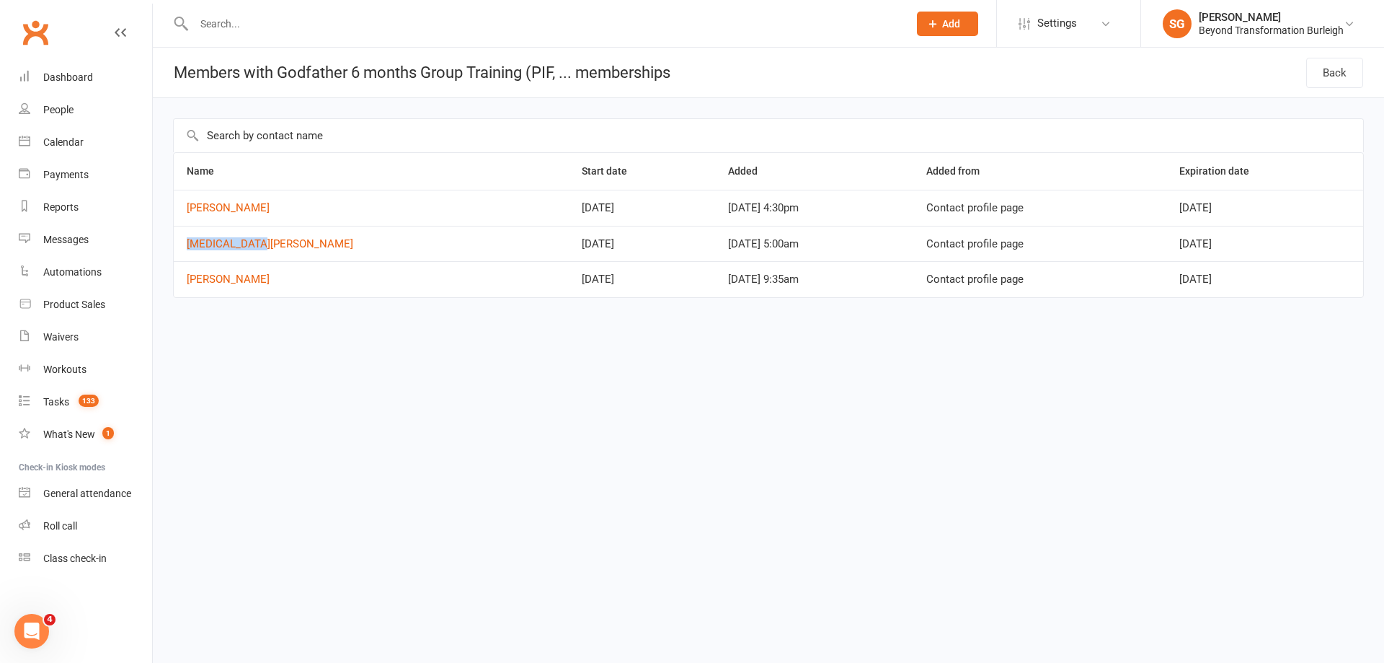
drag, startPoint x: 270, startPoint y: 239, endPoint x: 185, endPoint y: 246, distance: 84.6
click at [185, 246] on td "Alora Waldron" at bounding box center [371, 244] width 395 height 36
copy link "Alora Waldron"
click at [268, 293] on td "Kate Leslie" at bounding box center [371, 279] width 395 height 36
drag, startPoint x: 217, startPoint y: 283, endPoint x: 291, endPoint y: 106, distance: 191.3
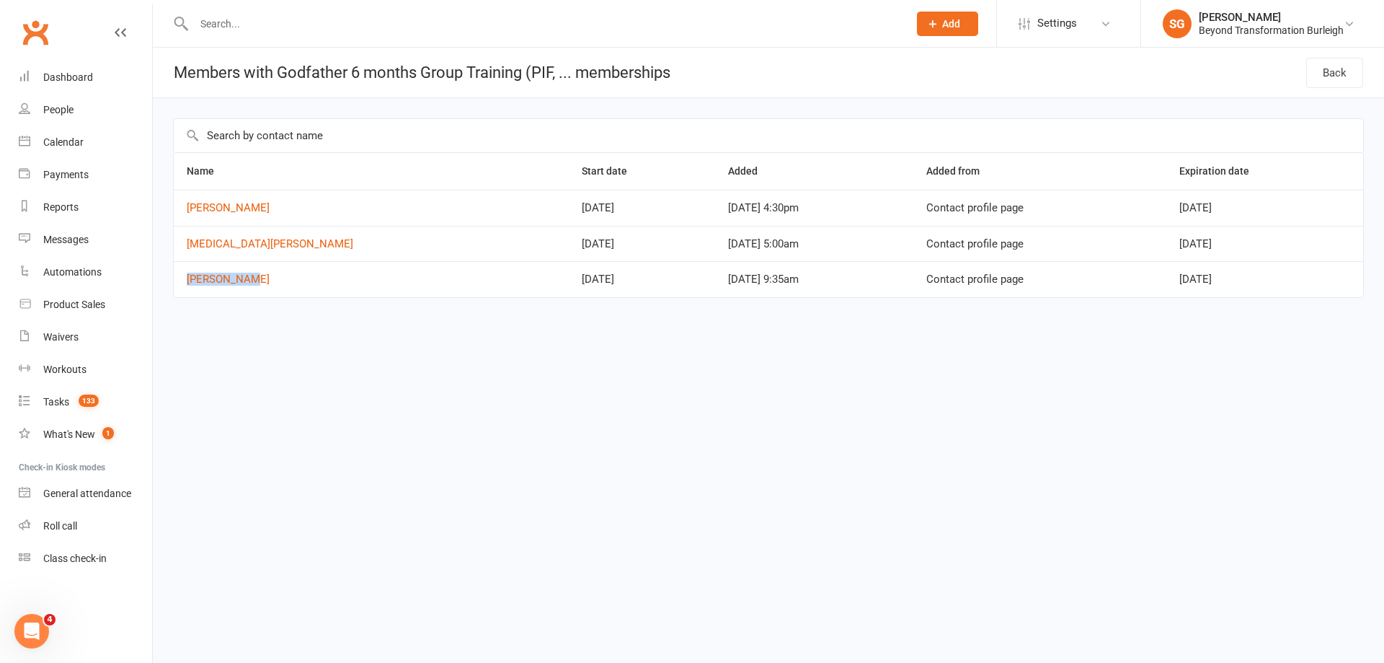
click at [180, 281] on td "Kate Leslie" at bounding box center [371, 279] width 395 height 36
copy link "Kate Leslie"
drag, startPoint x: 1145, startPoint y: 207, endPoint x: 1262, endPoint y: 205, distance: 116.8
click at [1262, 205] on tr "Craig Preston Jun 12, 2025 Jun 12, 2025 4:30pm Contact profile page Dec 31, 2025" at bounding box center [769, 208] width 1190 height 36
copy tr "Dec 31, 2025"
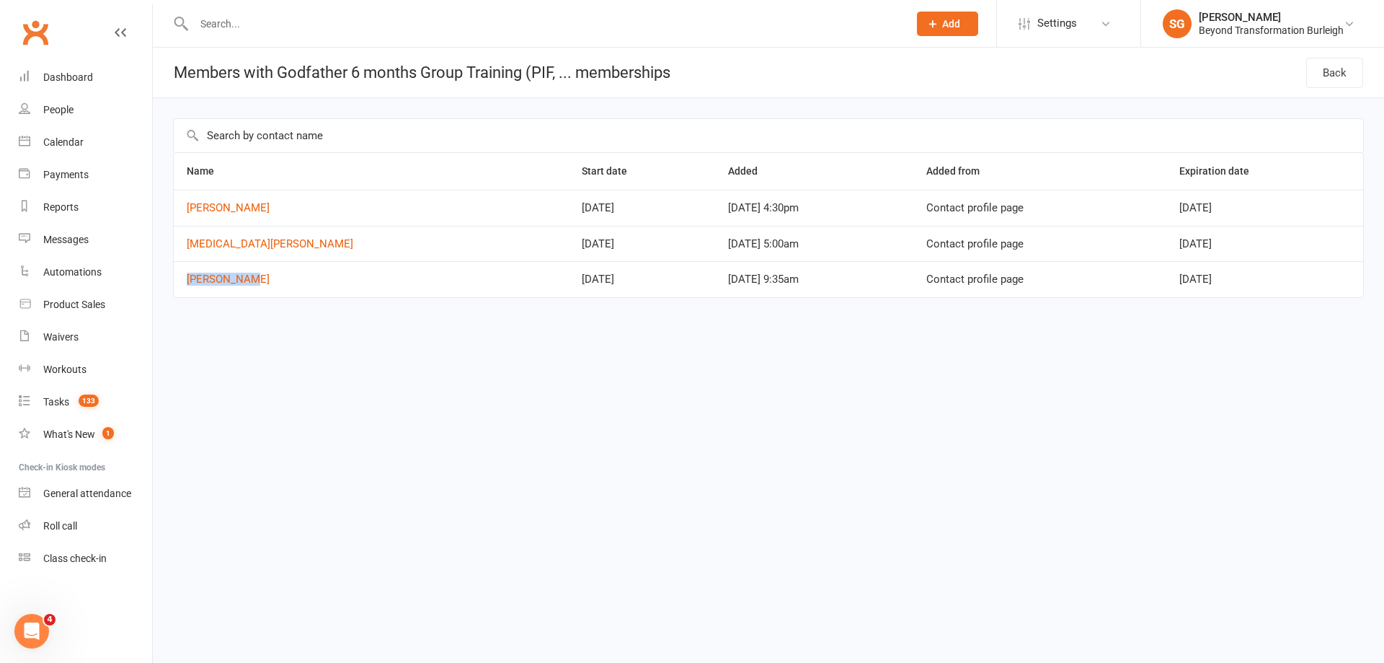
drag, startPoint x: 1162, startPoint y: 242, endPoint x: 1247, endPoint y: 242, distance: 85.1
click at [1247, 242] on td "Jan 23, 2026" at bounding box center [1264, 244] width 197 height 36
copy span "Jan 23, 2026"
drag, startPoint x: 1140, startPoint y: 273, endPoint x: 1244, endPoint y: 273, distance: 104.5
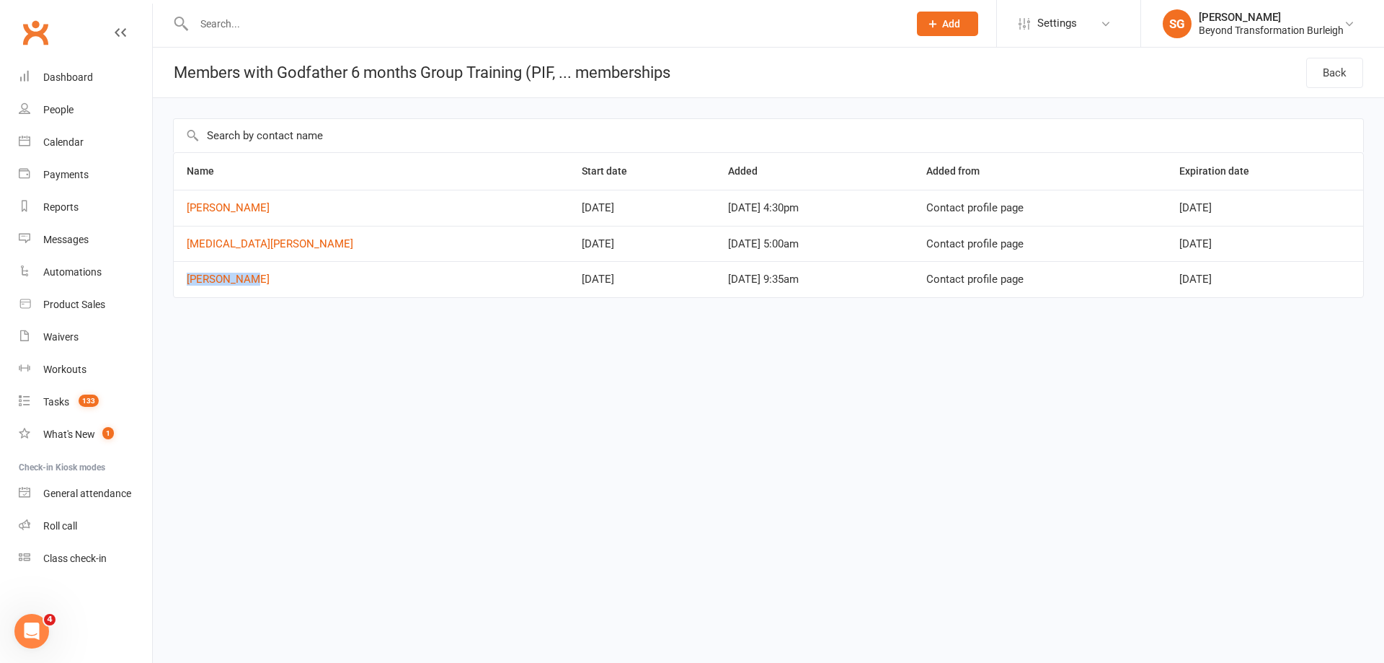
click at [1244, 273] on tr "Kate Leslie Apr 23, 2025 Apr 16, 2025 9:35am Contact profile page Nov 04, 2025" at bounding box center [769, 279] width 1190 height 36
copy tr "Nov 04, 2025"
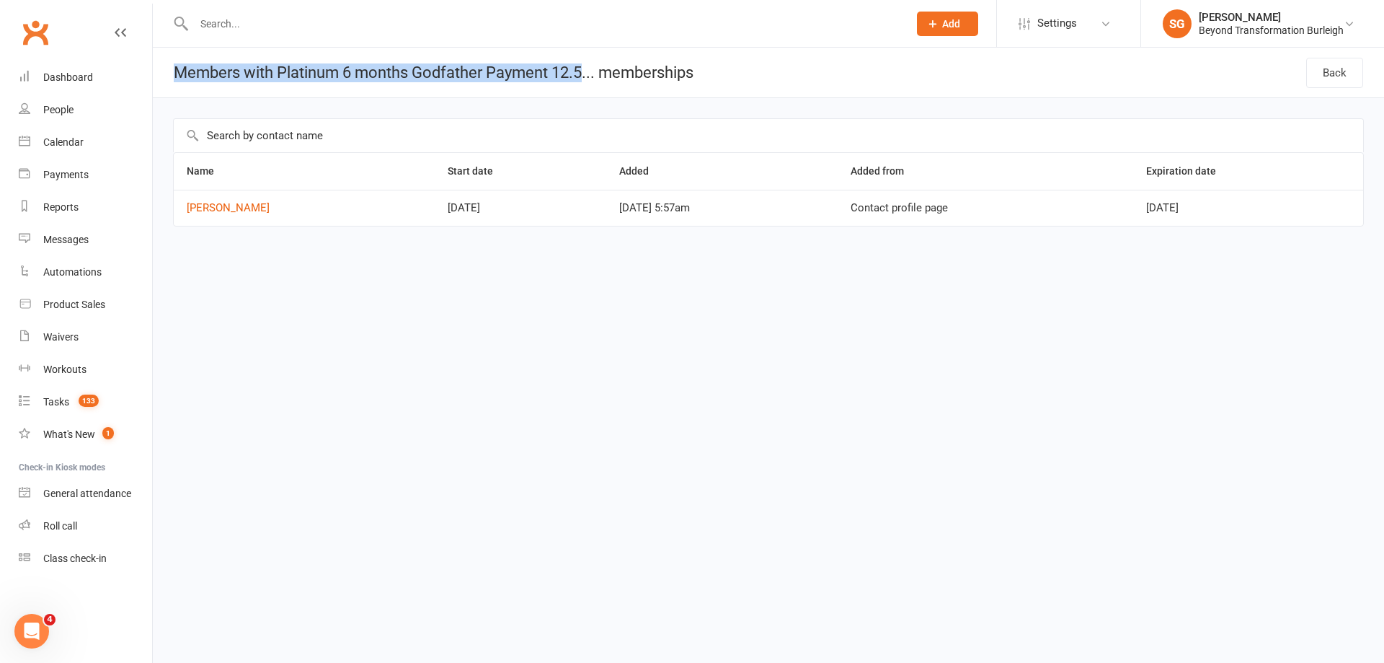
copy h1 "Members with Platinum 6 months Godfather Payment 12.5"
drag, startPoint x: 179, startPoint y: 67, endPoint x: 589, endPoint y: 79, distance: 410.4
click at [589, 79] on h1 "Members with Platinum 6 months Godfather Payment 12.5... memberships" at bounding box center [423, 73] width 541 height 50
copy link "[PERSON_NAME]"
drag, startPoint x: 198, startPoint y: 215, endPoint x: 261, endPoint y: 214, distance: 62.7
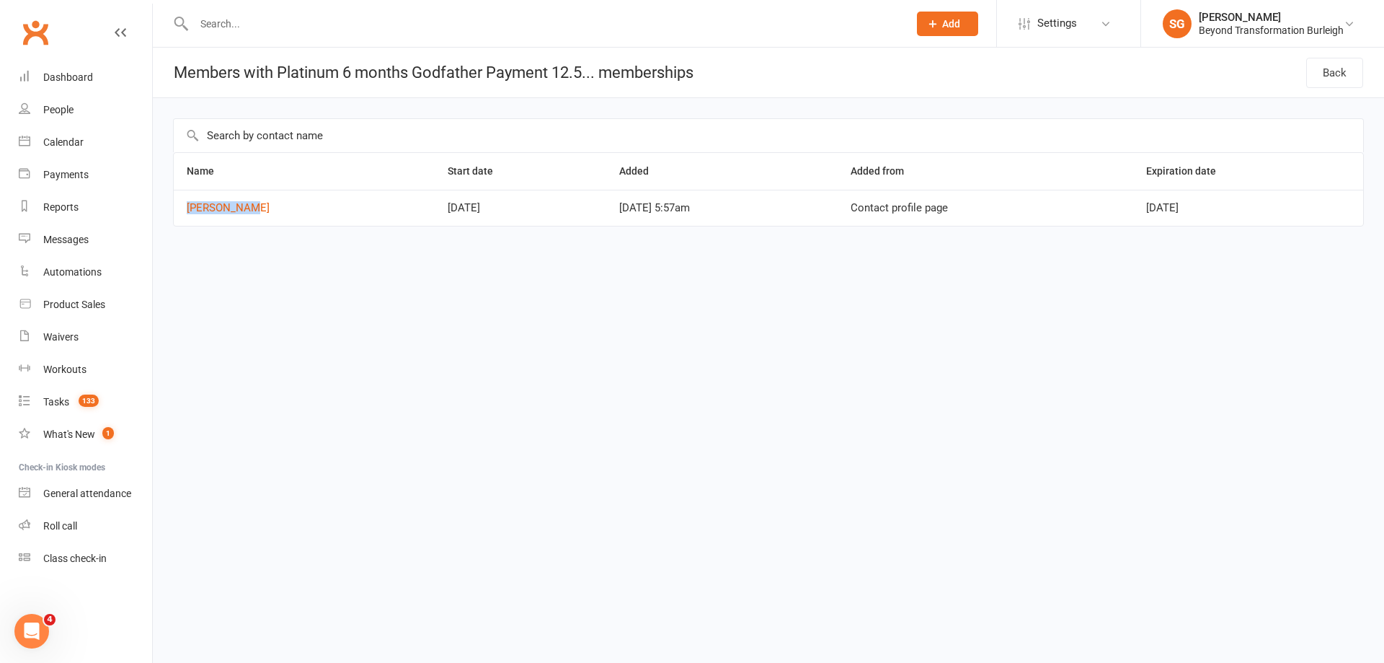
click at [261, 214] on td "[PERSON_NAME]" at bounding box center [304, 208] width 261 height 36
drag, startPoint x: 1158, startPoint y: 216, endPoint x: 1240, endPoint y: 214, distance: 82.2
click at [1240, 214] on td "[DATE]" at bounding box center [1248, 208] width 230 height 36
copy span "[DATE]"
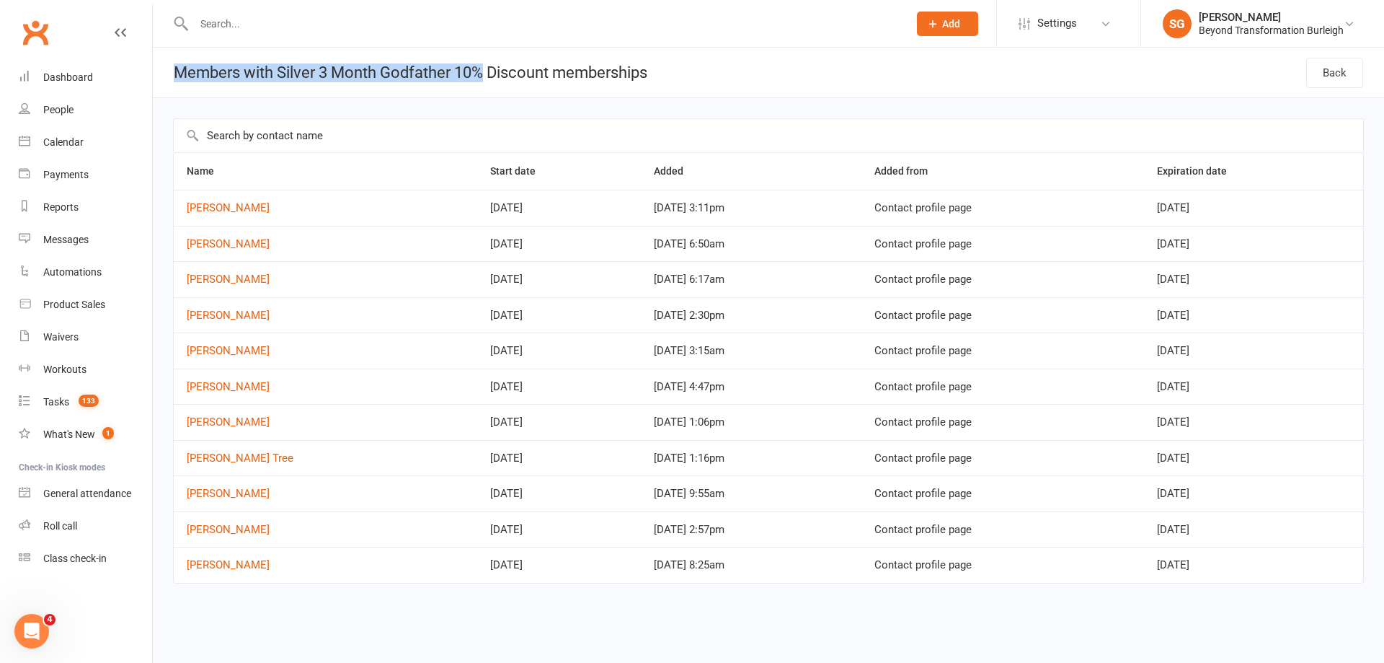
copy h1 "Members with Silver 3 Month Godfather 10%"
drag, startPoint x: 169, startPoint y: 71, endPoint x: 489, endPoint y: 76, distance: 320.1
click at [489, 76] on h1 "Members with Silver 3 Month Godfather 10% Discount memberships" at bounding box center [400, 73] width 495 height 50
drag, startPoint x: 180, startPoint y: 208, endPoint x: 285, endPoint y: 209, distance: 105.3
click at [285, 209] on td "Adam Dawes" at bounding box center [326, 208] width 304 height 36
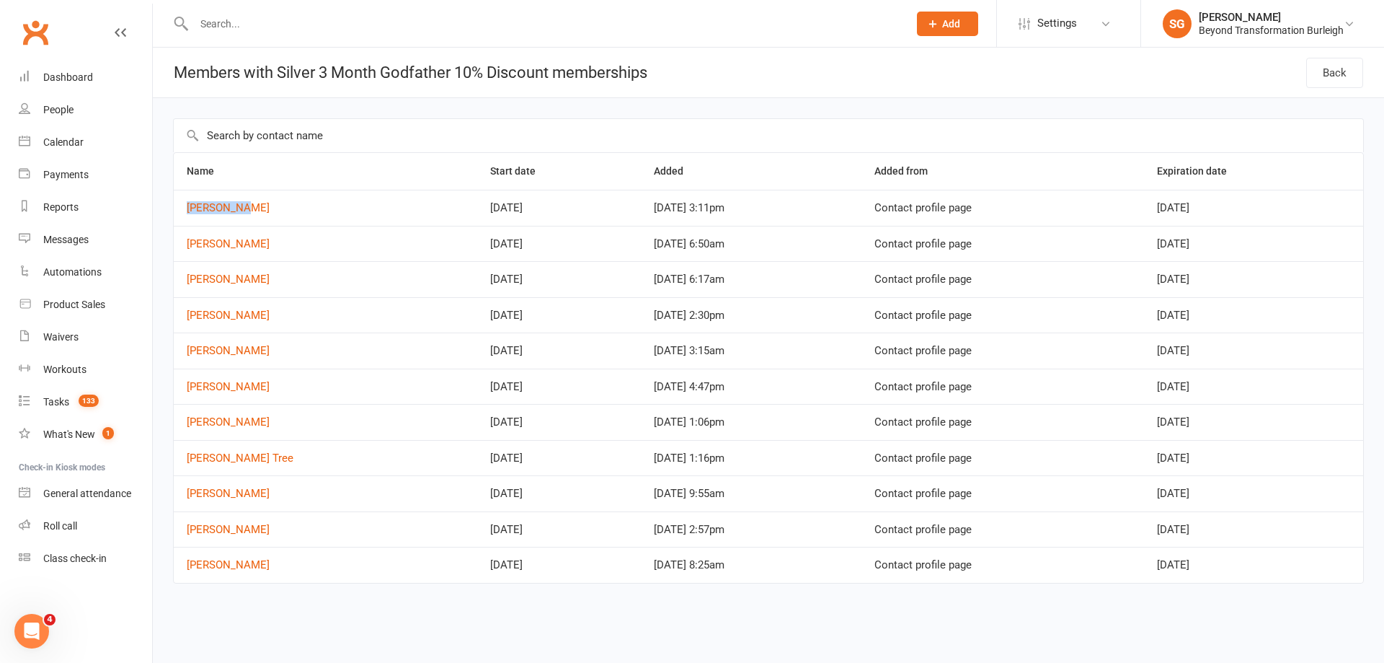
copy link "Adam Dawes"
drag, startPoint x: 185, startPoint y: 245, endPoint x: 260, endPoint y: 249, distance: 75.1
click at [260, 249] on td "Tracey Bradley" at bounding box center [326, 244] width 304 height 36
copy link "Tracey Bradley"
drag, startPoint x: 159, startPoint y: 280, endPoint x: 332, endPoint y: 280, distance: 172.3
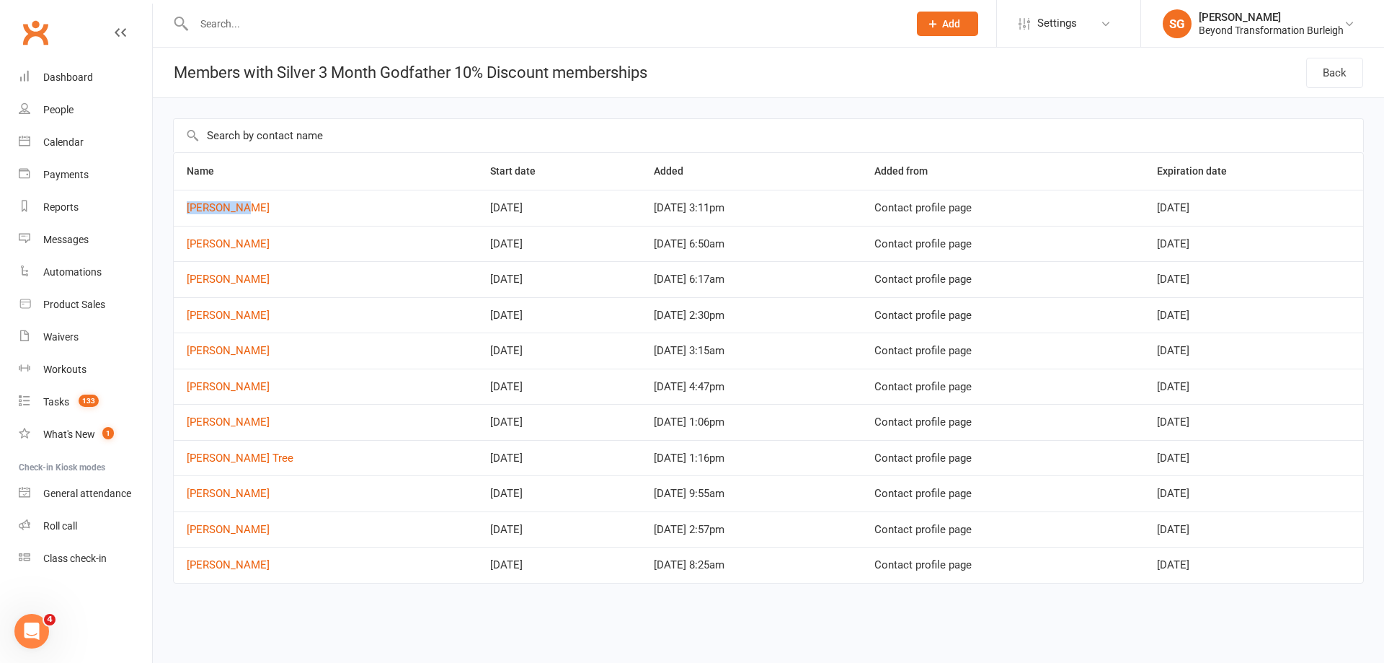
click at [332, 280] on div "Name Start date Added Added from Expiration date Adam Dawes Sep 15, 2025 Sep 15…" at bounding box center [768, 361] width 1231 height 526
copy table "Name Start date Added Added from Expiration date Adam Dawes Sep 15, 2025 Sep 15…"
click at [310, 292] on td "Charlie Humrich" at bounding box center [326, 279] width 304 height 36
drag, startPoint x: 263, startPoint y: 288, endPoint x: 327, endPoint y: 116, distance: 183.2
click at [175, 287] on td "Charlie Humrich" at bounding box center [326, 279] width 304 height 36
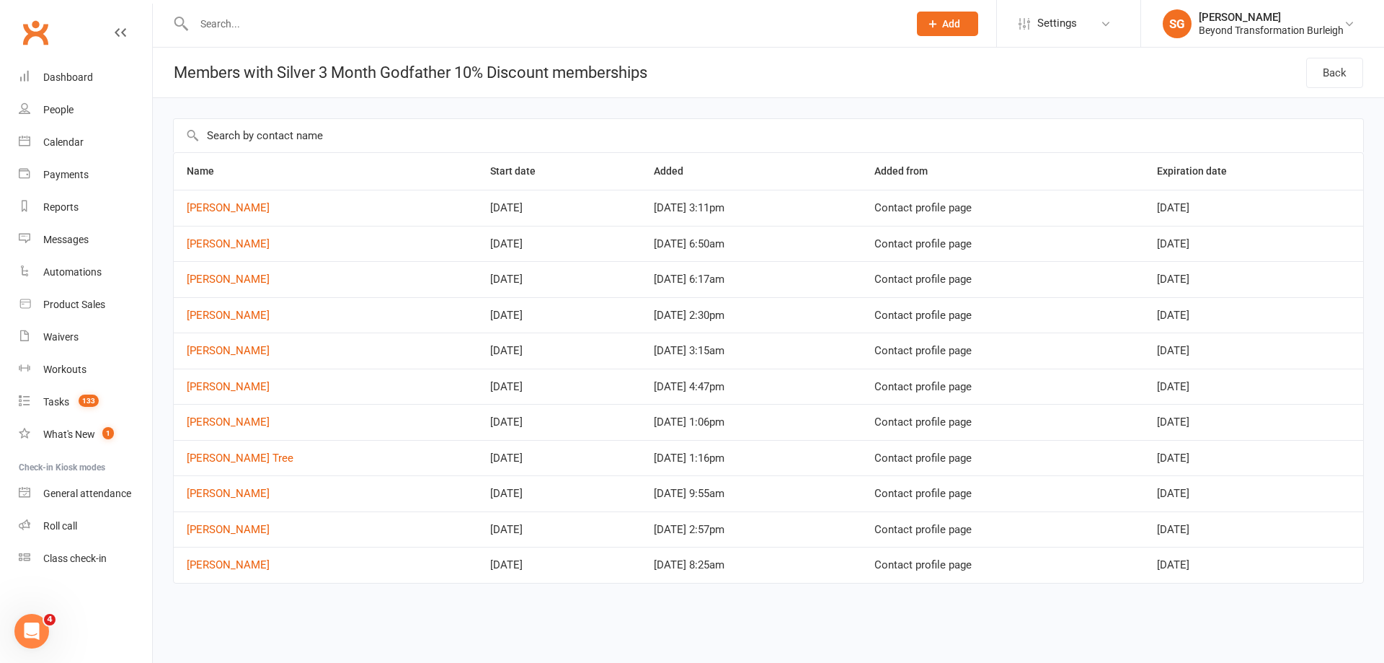
copy link "Charlie Humrich"
drag, startPoint x: 180, startPoint y: 316, endPoint x: 283, endPoint y: 316, distance: 103.8
click at [283, 316] on td "Kent Walker" at bounding box center [326, 315] width 304 height 36
copy link "Kent Walker"
drag, startPoint x: 181, startPoint y: 342, endPoint x: 264, endPoint y: 344, distance: 82.9
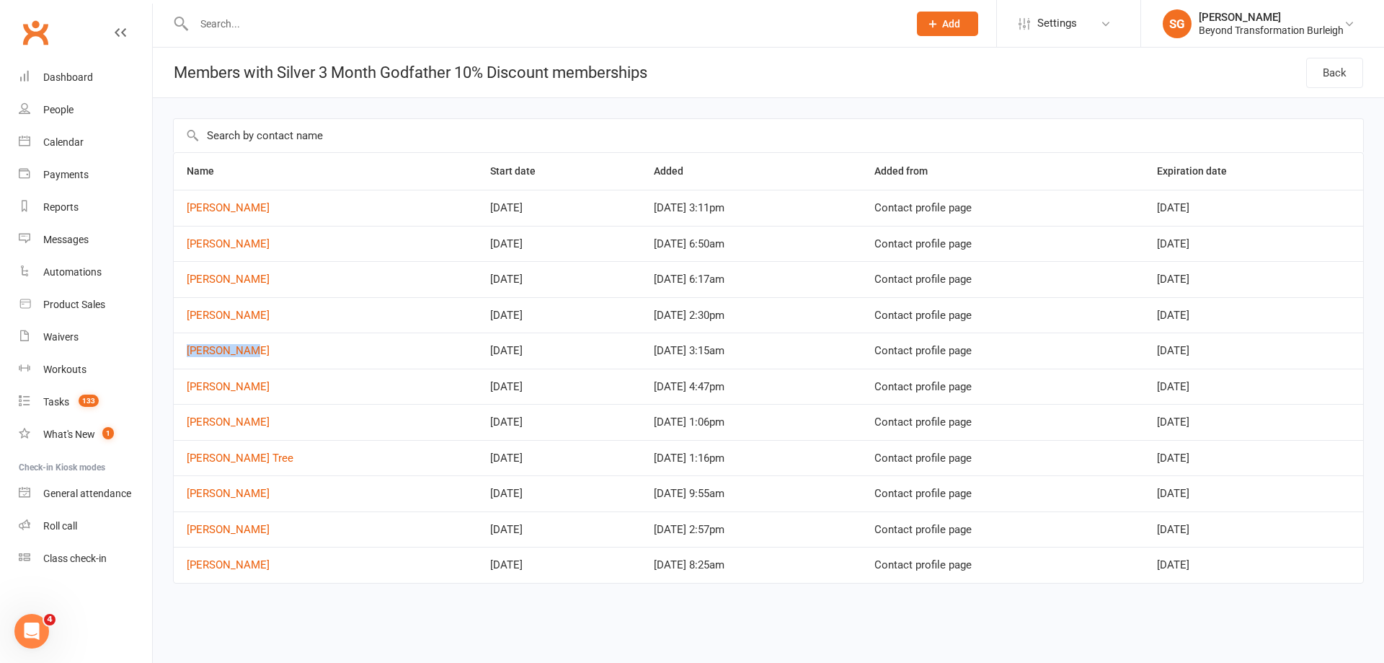
click at [264, 344] on td "Donna Dawes" at bounding box center [326, 350] width 304 height 36
copy link "Donna Dawes"
drag, startPoint x: 183, startPoint y: 389, endPoint x: 283, endPoint y: 390, distance: 99.5
click at [283, 390] on td "Kim Nicolson" at bounding box center [326, 386] width 304 height 36
copy link "Kim Nicolson"
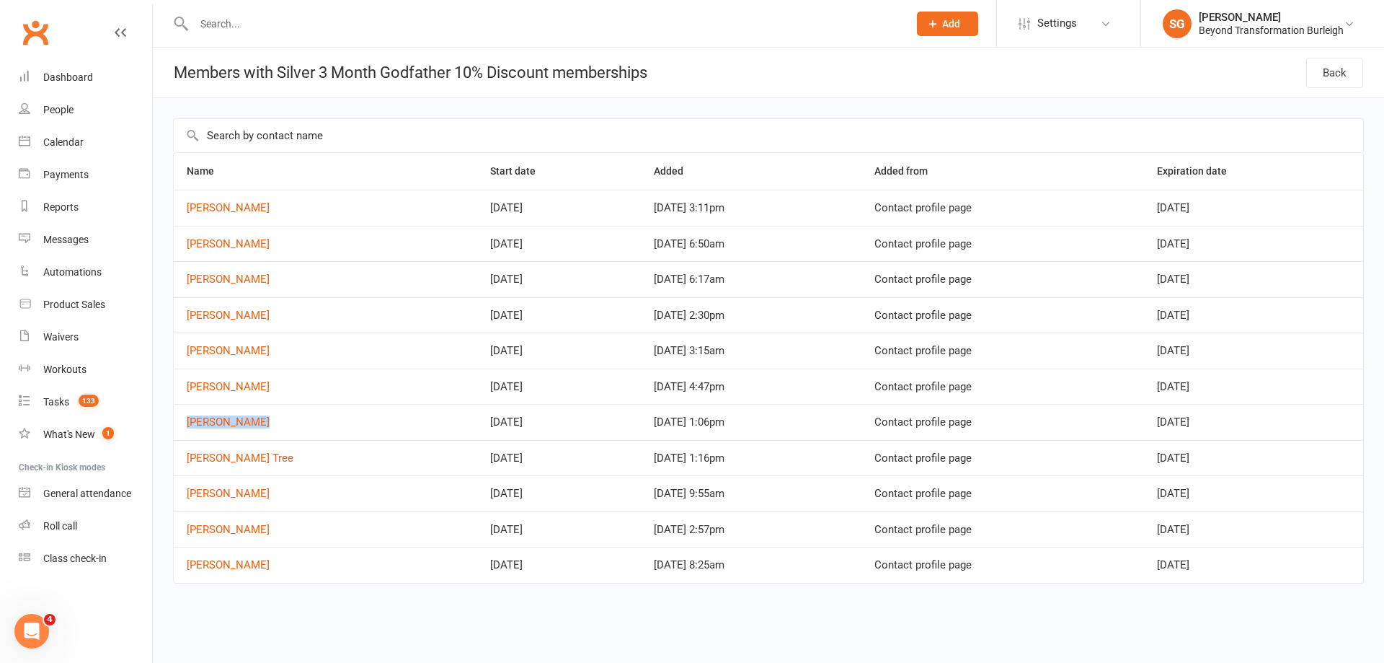
drag, startPoint x: 176, startPoint y: 423, endPoint x: 273, endPoint y: 424, distance: 96.6
click at [273, 424] on td "Michelle Reed" at bounding box center [326, 422] width 304 height 36
copy link "Michelle Reed"
drag, startPoint x: 186, startPoint y: 457, endPoint x: 249, endPoint y: 457, distance: 63.4
click at [249, 457] on td "[PERSON_NAME] Tree" at bounding box center [326, 458] width 304 height 36
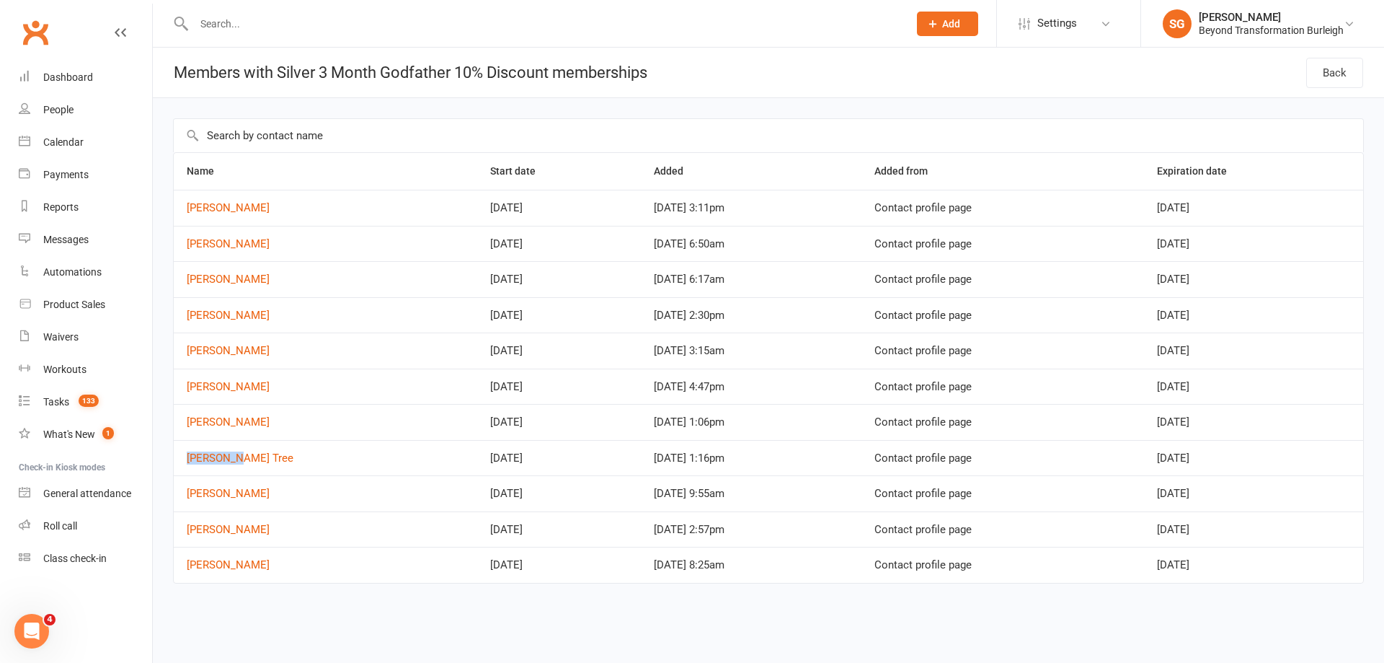
copy link "[PERSON_NAME] Tree"
drag, startPoint x: 180, startPoint y: 490, endPoint x: 292, endPoint y: 488, distance: 112.5
click at [291, 490] on td "Marianne Scully" at bounding box center [326, 493] width 304 height 36
drag, startPoint x: 182, startPoint y: 523, endPoint x: 267, endPoint y: 526, distance: 85.1
click at [267, 526] on td "Rachel Evans" at bounding box center [326, 529] width 304 height 36
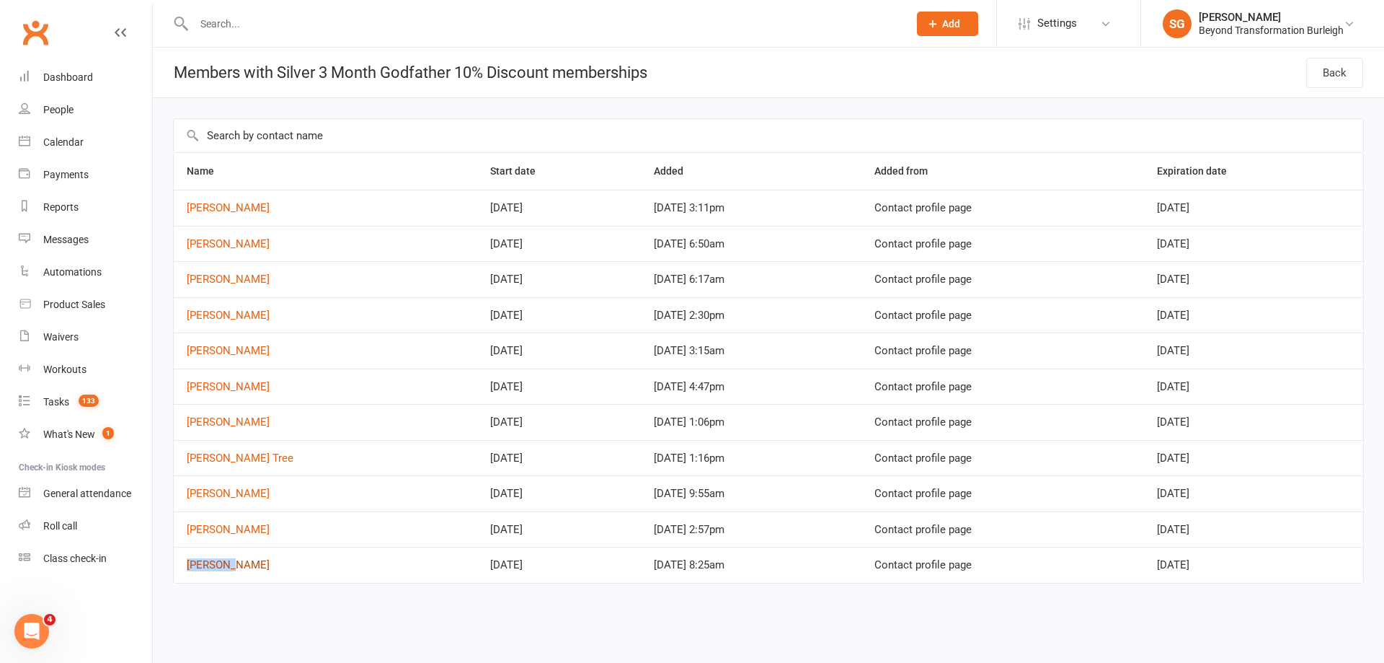
drag, startPoint x: 177, startPoint y: 564, endPoint x: 238, endPoint y: 563, distance: 60.6
click at [235, 564] on td "Dee Chase" at bounding box center [326, 564] width 304 height 36
click at [257, 555] on td "Dee Chase" at bounding box center [326, 564] width 304 height 36
drag, startPoint x: 260, startPoint y: 558, endPoint x: 188, endPoint y: 562, distance: 72.2
click at [188, 562] on td "Dee Chase" at bounding box center [326, 564] width 304 height 36
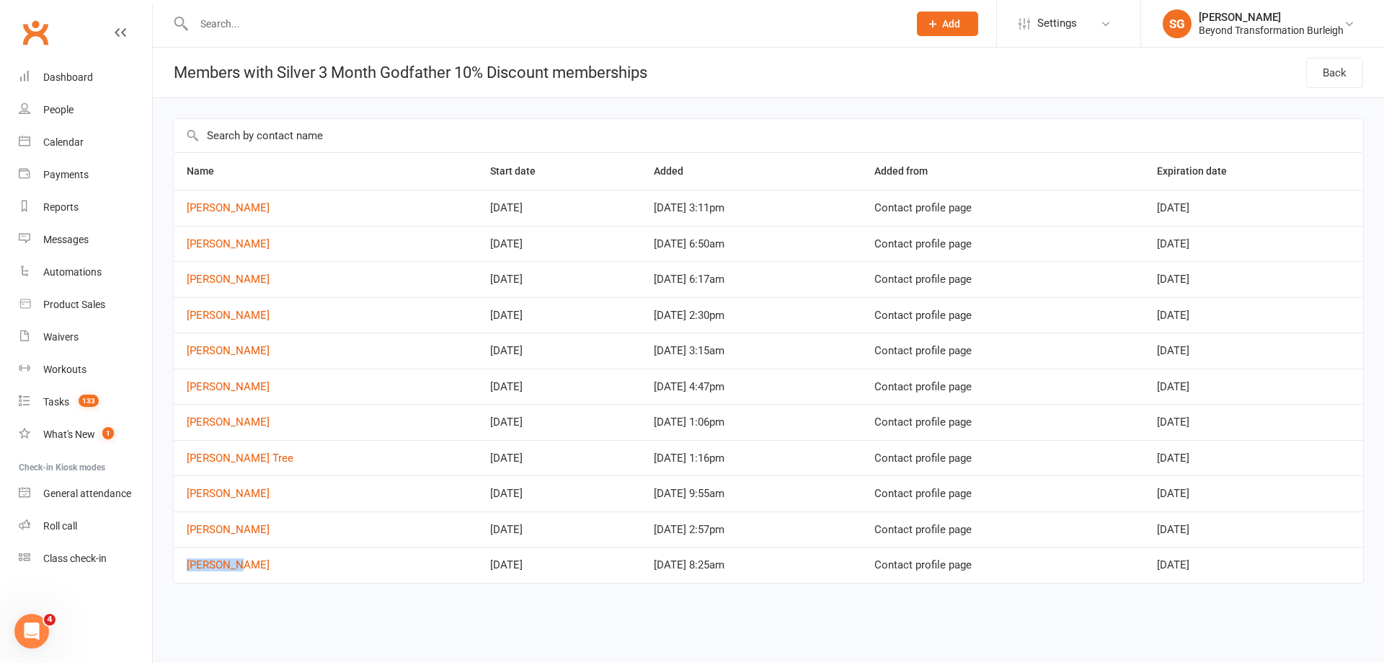
drag, startPoint x: 1159, startPoint y: 211, endPoint x: 1253, endPoint y: 207, distance: 94.5
click at [1253, 207] on td "Dec 14, 2025" at bounding box center [1253, 208] width 219 height 36
click at [1239, 246] on td "Dec 12, 2025" at bounding box center [1253, 244] width 219 height 36
drag, startPoint x: 1200, startPoint y: 285, endPoint x: 1270, endPoint y: 281, distance: 70.8
click at [1276, 285] on td "Oct 07, 2025" at bounding box center [1253, 279] width 219 height 36
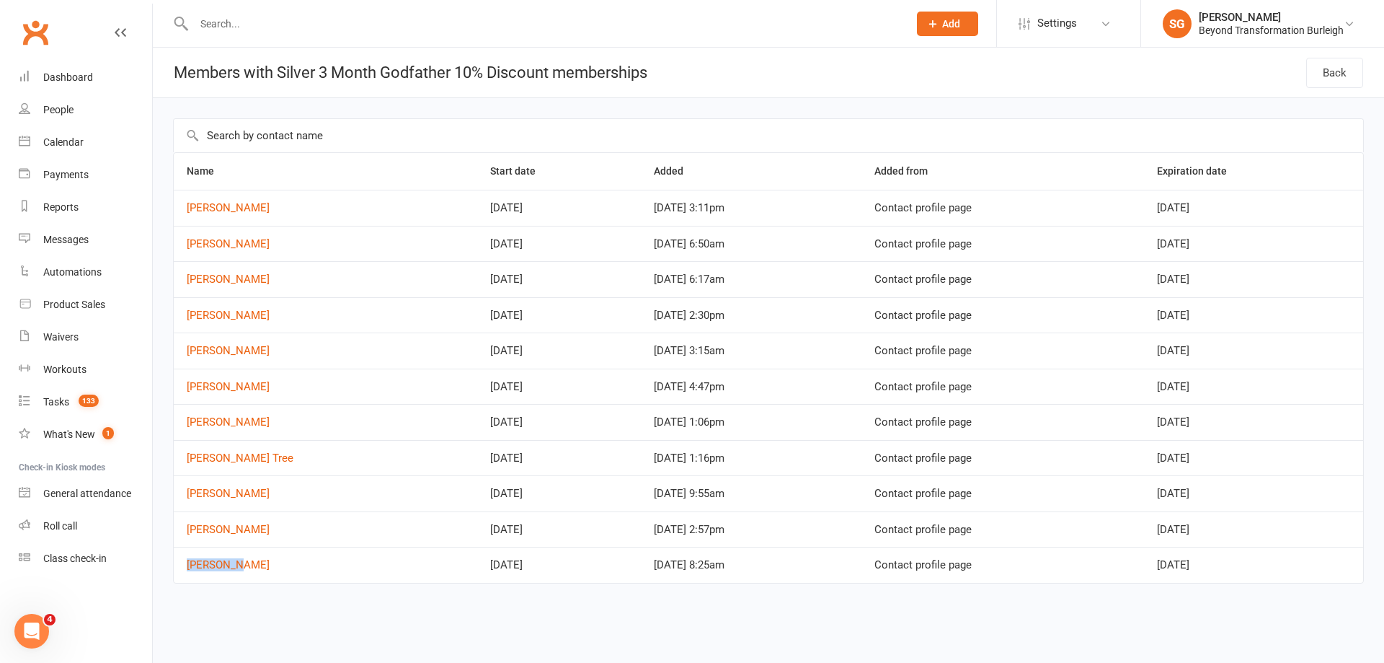
drag, startPoint x: 1179, startPoint y: 317, endPoint x: 1264, endPoint y: 311, distance: 85.3
click at [1272, 316] on td "Dec 06, 2025" at bounding box center [1253, 315] width 219 height 36
click at [1132, 328] on td "Contact profile page" at bounding box center [1003, 315] width 282 height 36
drag, startPoint x: 1151, startPoint y: 317, endPoint x: 1299, endPoint y: 319, distance: 148.5
click at [1299, 319] on tr "Kent Walker Sep 07, 2025 Sep 7, 2025 2:30pm Contact profile page Dec 06, 2025" at bounding box center [769, 315] width 1190 height 36
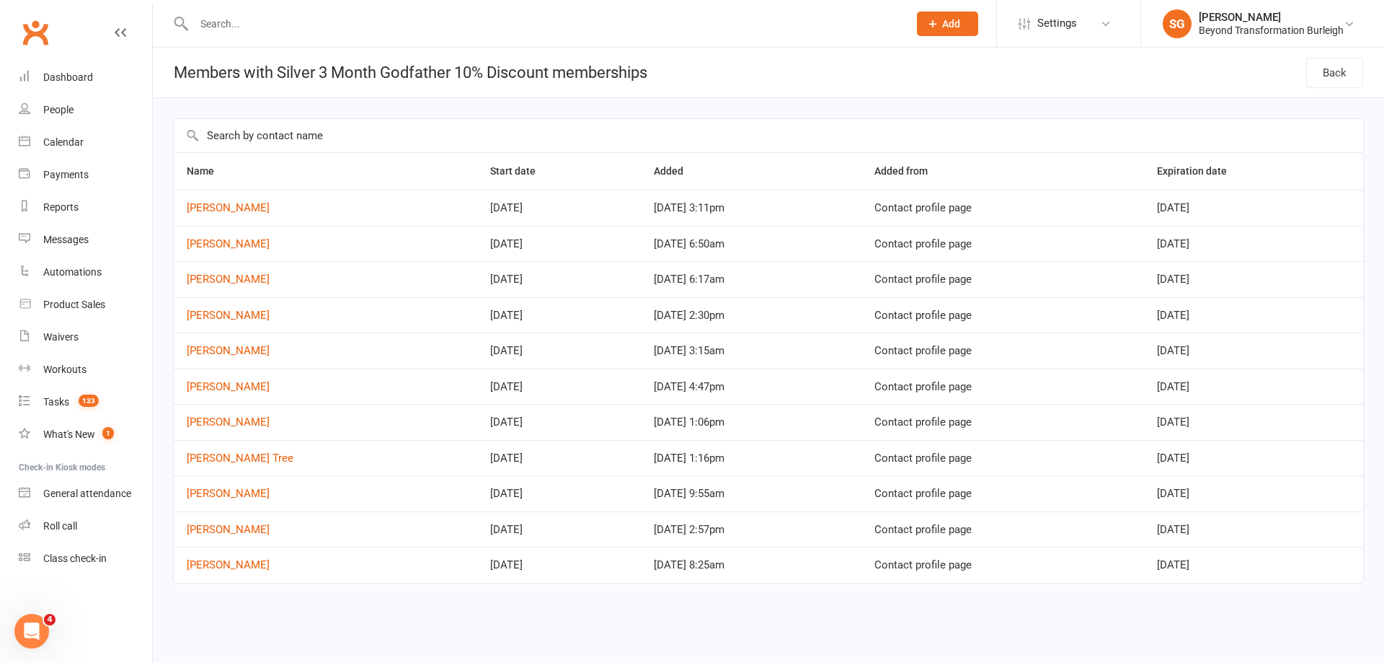
drag, startPoint x: 1166, startPoint y: 349, endPoint x: 1277, endPoint y: 352, distance: 111.1
click at [1277, 352] on td "Nov 25, 2025" at bounding box center [1253, 350] width 219 height 36
drag, startPoint x: 1159, startPoint y: 389, endPoint x: 1281, endPoint y: 386, distance: 122.6
click at [1281, 386] on td "Nov 24, 2025" at bounding box center [1253, 386] width 219 height 36
drag, startPoint x: 1272, startPoint y: 419, endPoint x: 1289, endPoint y: 419, distance: 17.3
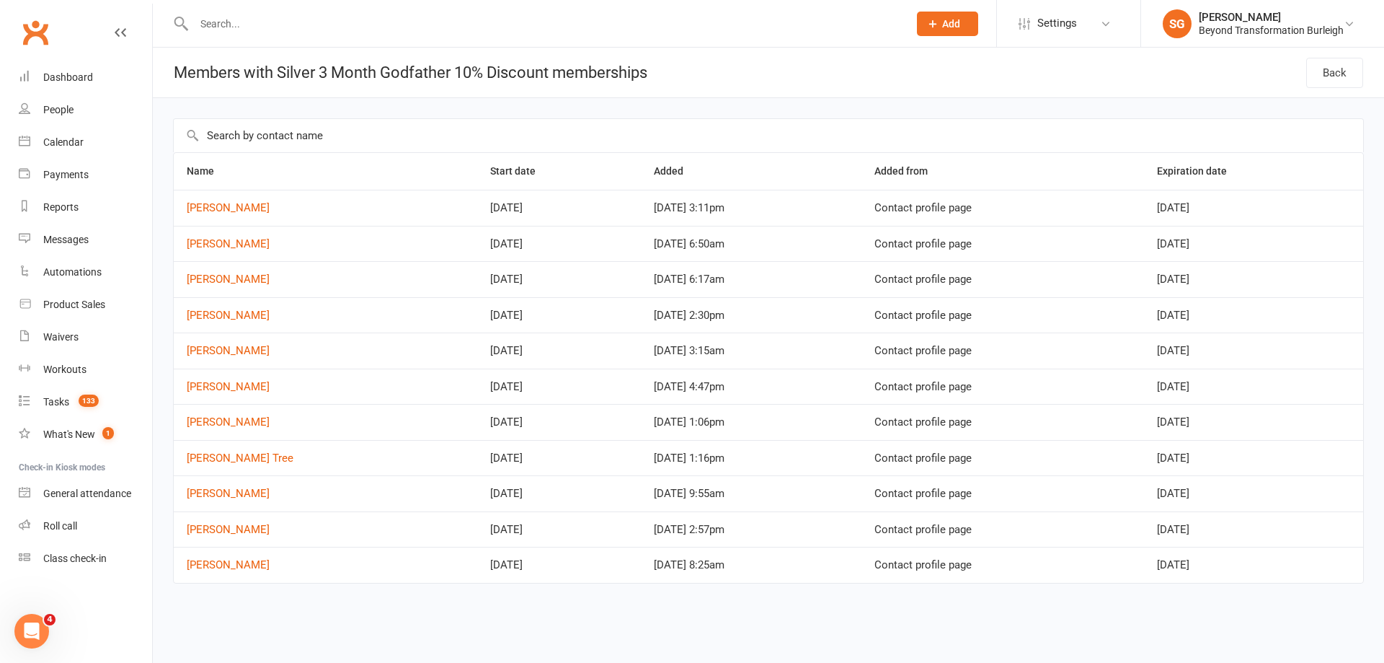
click at [1290, 419] on td "Nov 01, 2025" at bounding box center [1253, 422] width 219 height 36
drag, startPoint x: 1170, startPoint y: 495, endPoint x: 1283, endPoint y: 487, distance: 112.7
click at [1283, 487] on td "Sep 24, 2025" at bounding box center [1253, 493] width 219 height 36
drag, startPoint x: 1162, startPoint y: 559, endPoint x: 1256, endPoint y: 558, distance: 93.7
click at [1256, 558] on td "Oct 04, 2025" at bounding box center [1253, 564] width 219 height 36
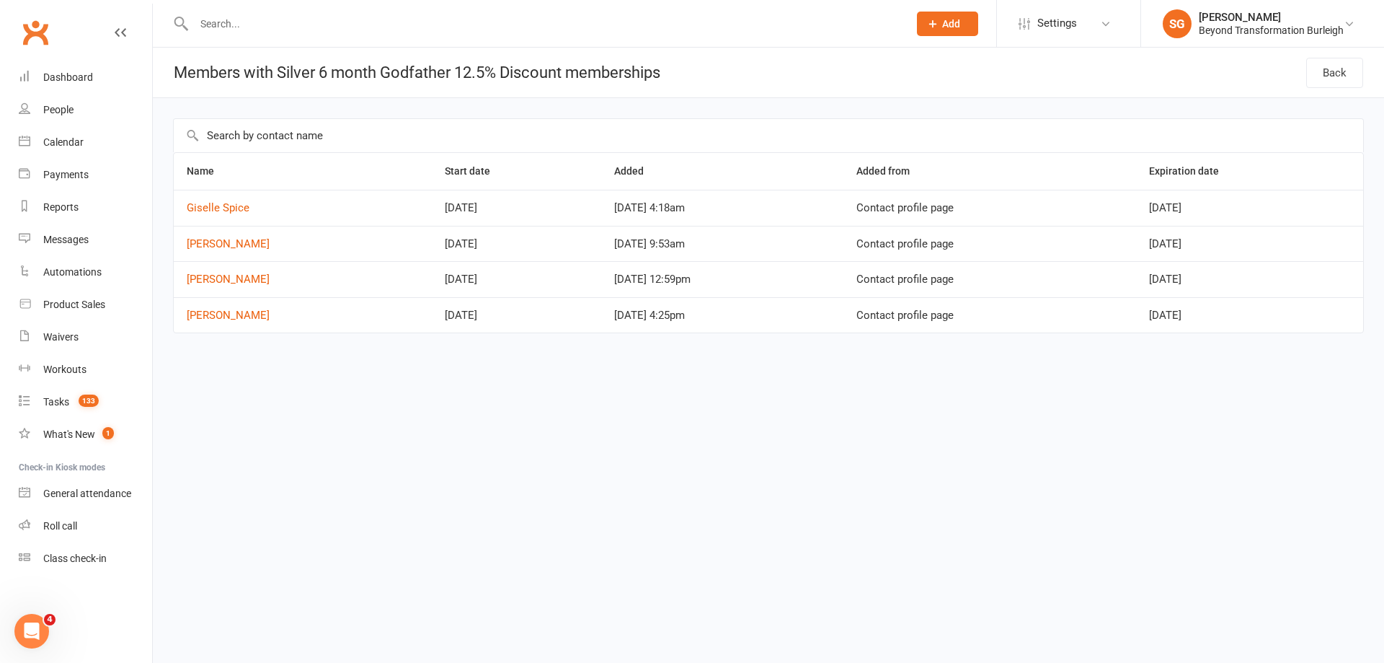
drag, startPoint x: 394, startPoint y: 447, endPoint x: 309, endPoint y: 241, distance: 223.3
click at [394, 394] on html "Prospect Member Non-attending contact Class / event Appointment Task Membership…" at bounding box center [692, 197] width 1384 height 394
copy h1 "Members with Silver 6 month Godfather 12.5%"
drag, startPoint x: 172, startPoint y: 72, endPoint x: 496, endPoint y: 75, distance: 323.7
click at [496, 75] on h1 "Members with Silver 6 month Godfather 12.5% Discount memberships" at bounding box center [407, 73] width 508 height 50
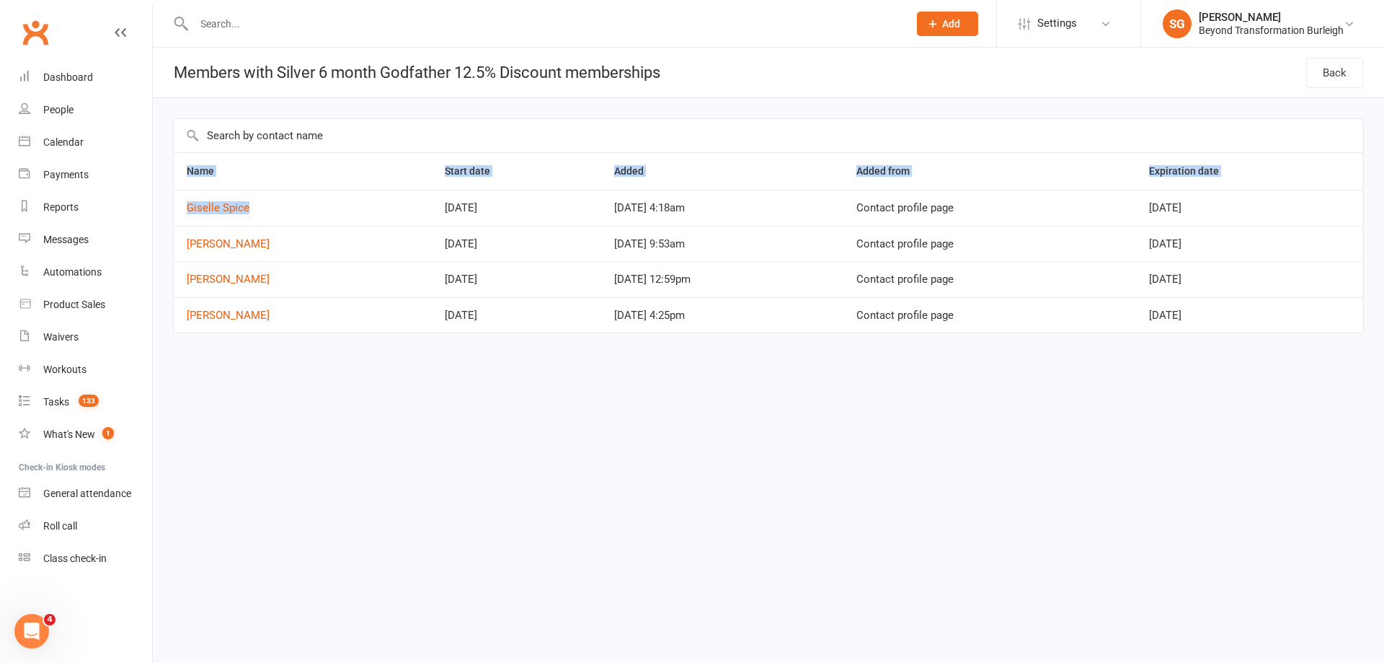
drag, startPoint x: 159, startPoint y: 210, endPoint x: 275, endPoint y: 222, distance: 117.4
click at [275, 223] on div "Name Start date Added Added from Expiration date Giselle Spice [DATE] [DATE] 4:…" at bounding box center [768, 235] width 1231 height 275
click at [275, 213] on td "Giselle Spice" at bounding box center [303, 208] width 258 height 36
drag, startPoint x: 224, startPoint y: 214, endPoint x: 187, endPoint y: 213, distance: 36.8
click at [187, 213] on td "Giselle Spice" at bounding box center [303, 208] width 258 height 36
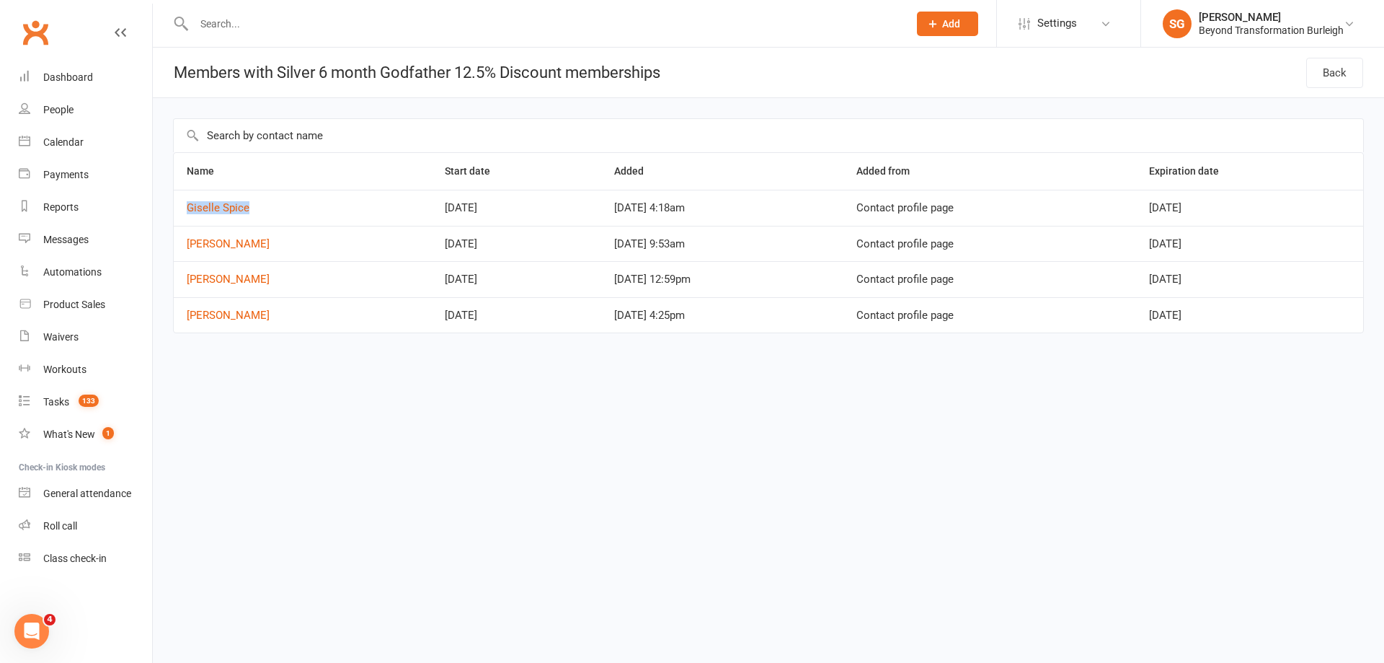
copy link "Giselle Spice"
drag, startPoint x: 265, startPoint y: 244, endPoint x: 179, endPoint y: 244, distance: 85.8
click at [179, 244] on td "[PERSON_NAME]" at bounding box center [303, 244] width 258 height 36
copy link "[PERSON_NAME]"
drag, startPoint x: 293, startPoint y: 276, endPoint x: 178, endPoint y: 285, distance: 115.7
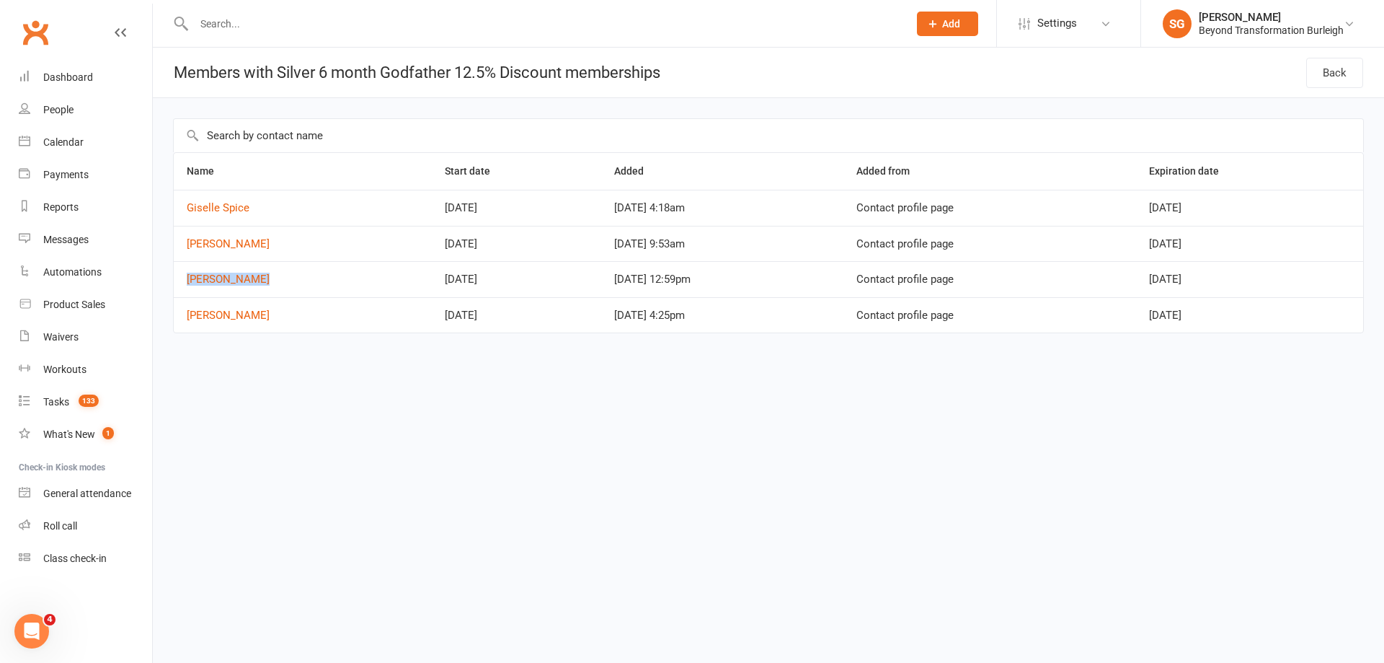
click at [178, 285] on td "[PERSON_NAME]" at bounding box center [303, 279] width 258 height 36
copy link "[PERSON_NAME]"
drag, startPoint x: 228, startPoint y: 330, endPoint x: 190, endPoint y: 327, distance: 38.3
click at [190, 327] on td "[PERSON_NAME]" at bounding box center [303, 315] width 258 height 36
copy link "[PERSON_NAME]"
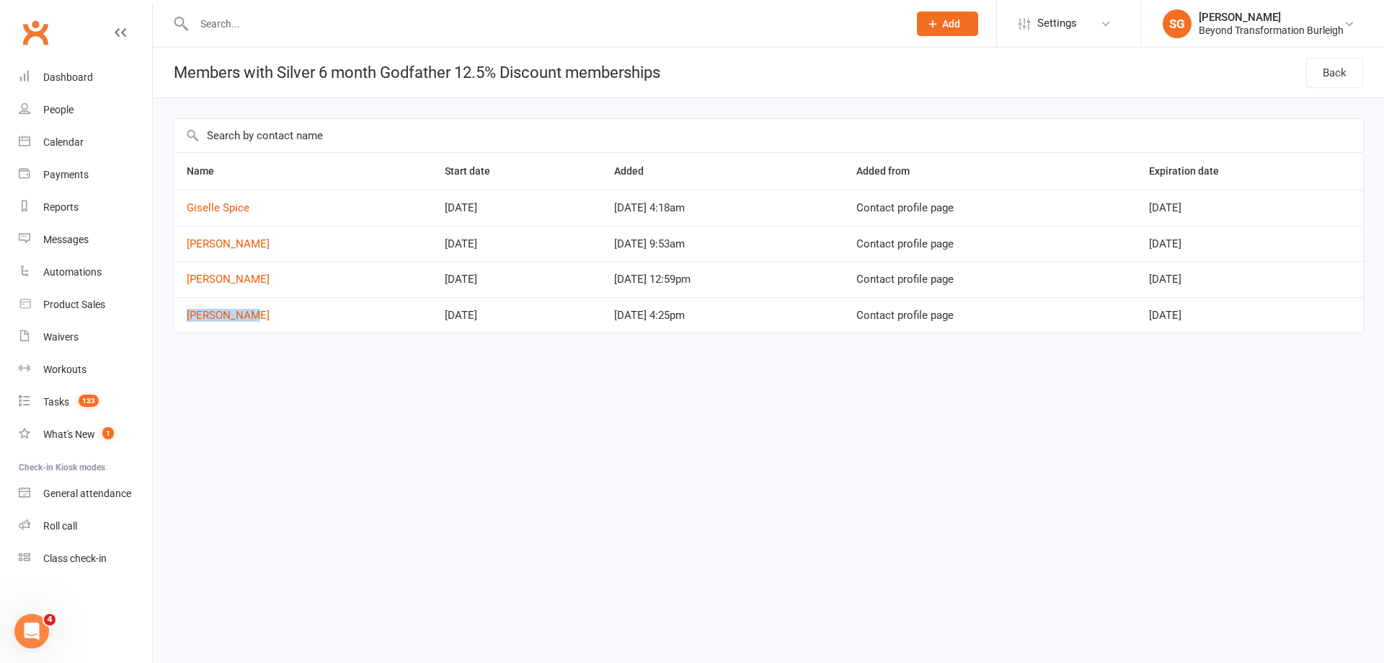
drag, startPoint x: 1149, startPoint y: 205, endPoint x: 1298, endPoint y: 205, distance: 148.5
click at [1299, 205] on tr "Giselle Spice [DATE] [DATE] 4:18am Contact profile page [DATE]" at bounding box center [769, 208] width 1190 height 36
copy tr "[DATE]"
drag, startPoint x: 1201, startPoint y: 241, endPoint x: 1267, endPoint y: 240, distance: 65.6
click at [1267, 240] on td "[DATE]" at bounding box center [1249, 244] width 227 height 36
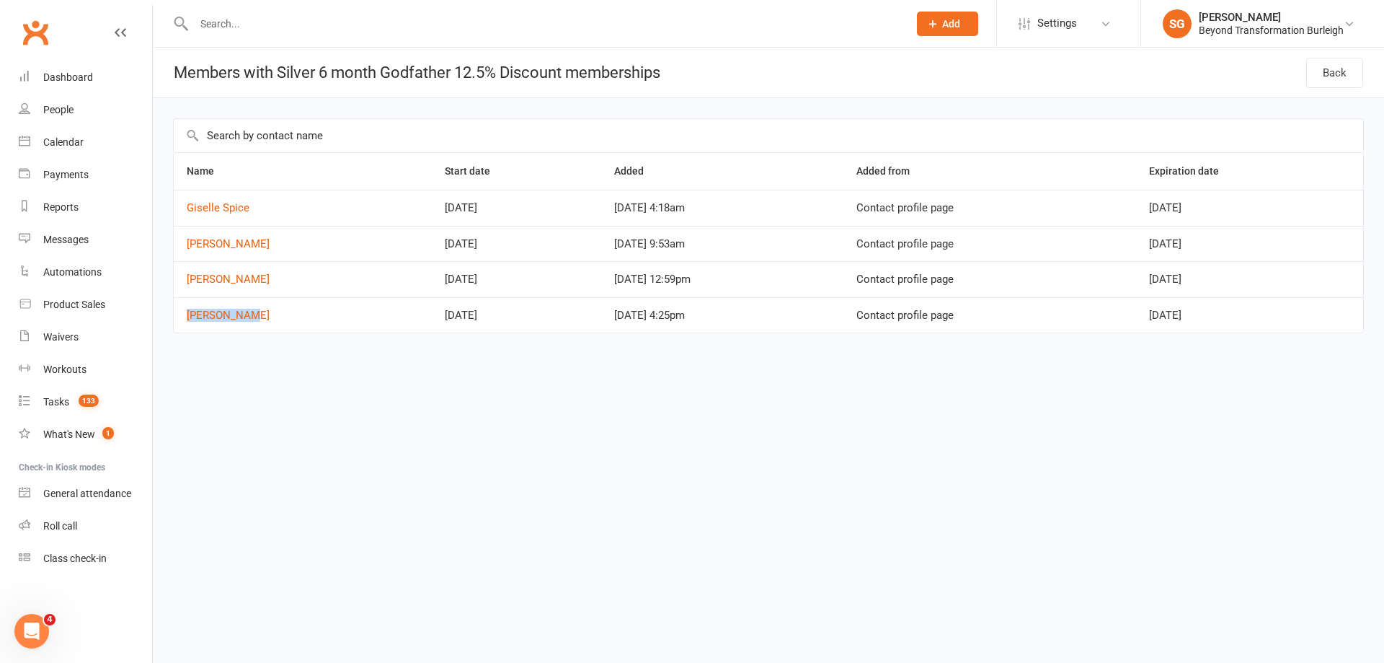
copy span "[DATE]"
drag, startPoint x: 1252, startPoint y: 278, endPoint x: 1266, endPoint y: 276, distance: 13.8
click at [1267, 278] on tr "[PERSON_NAME] [DATE] [DATE] 12:59pm Contact profile page [DATE]" at bounding box center [769, 279] width 1190 height 36
copy tr "[DATE]"
drag, startPoint x: 1233, startPoint y: 320, endPoint x: 1253, endPoint y: 320, distance: 20.2
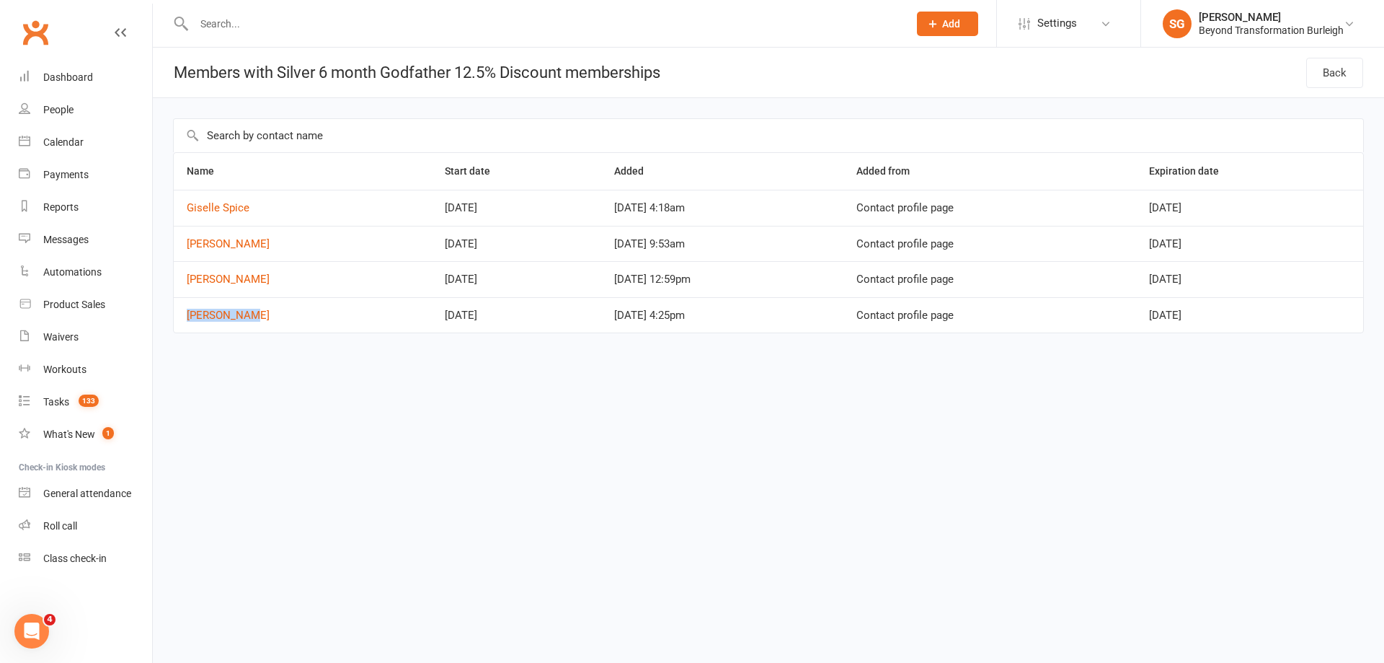
click at [1253, 320] on tr "[PERSON_NAME] [DATE] [DATE] 4:25pm Contact profile page [DATE]" at bounding box center [769, 315] width 1190 height 36
copy tr "[DATE]"
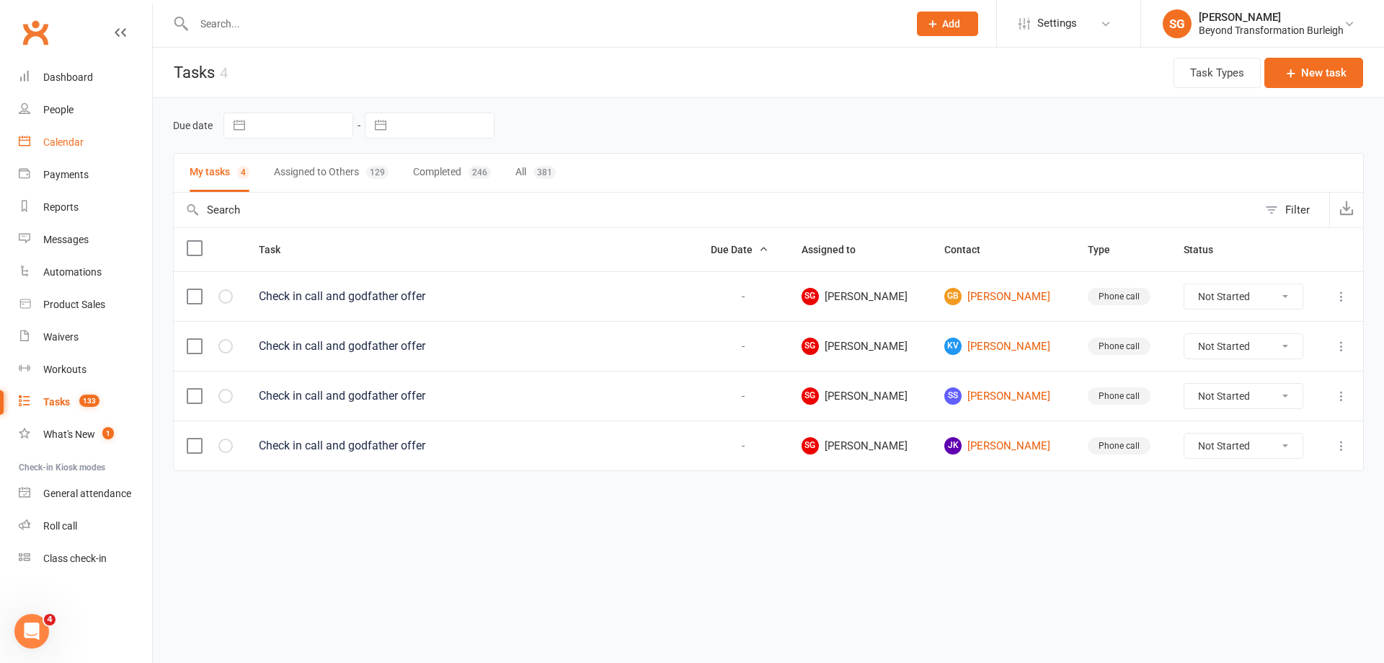
click at [44, 144] on div "Calendar" at bounding box center [63, 142] width 40 height 12
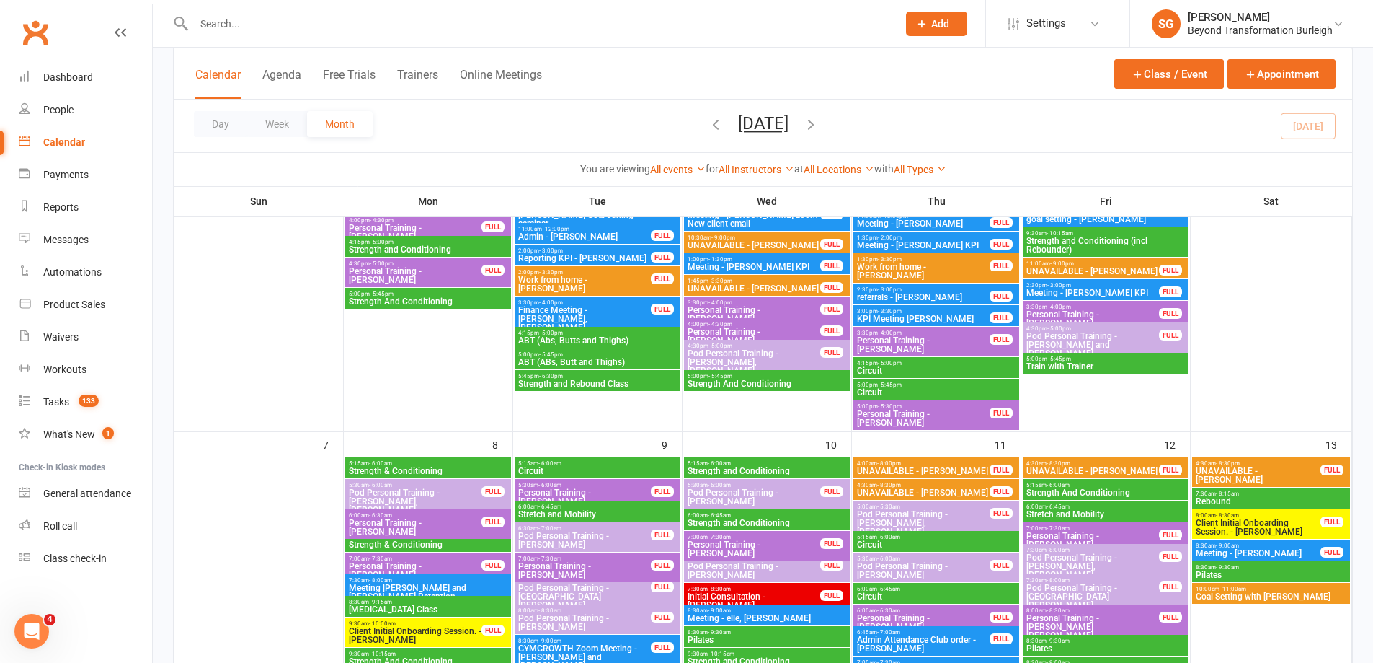
scroll to position [577, 0]
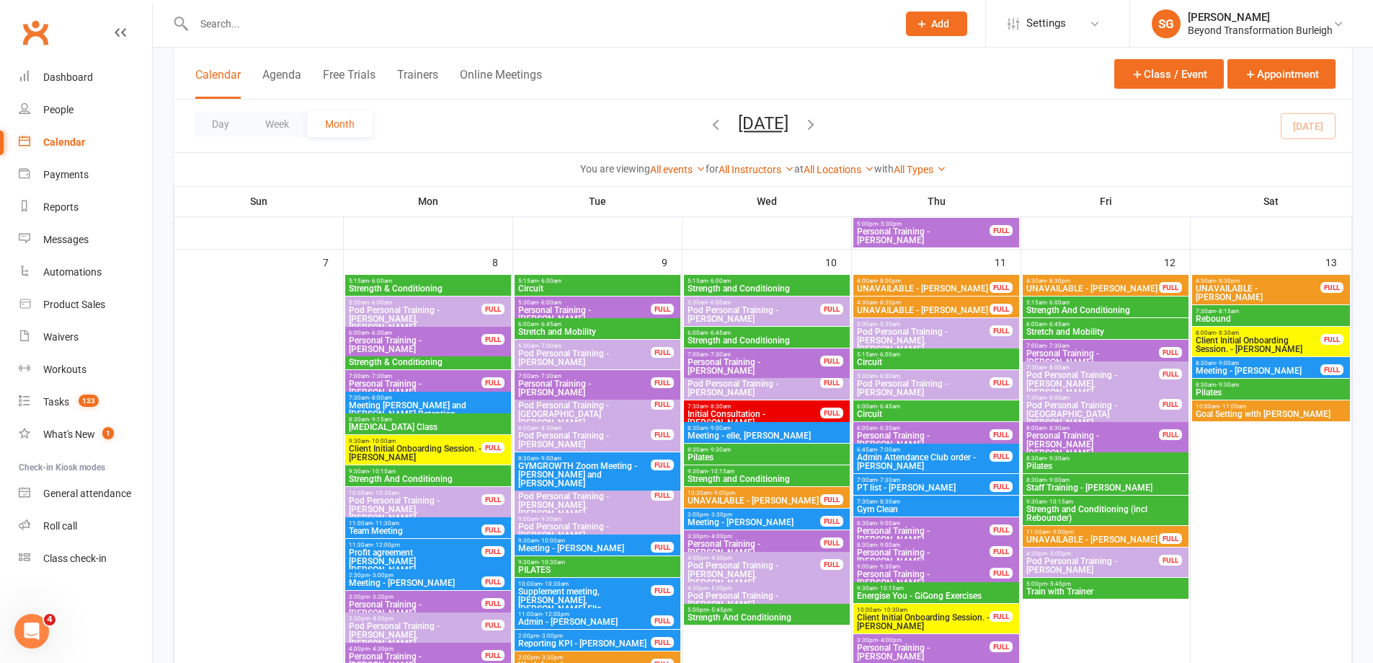
click at [1246, 412] on span "Goal Setting with [PERSON_NAME]" at bounding box center [1271, 413] width 152 height 9
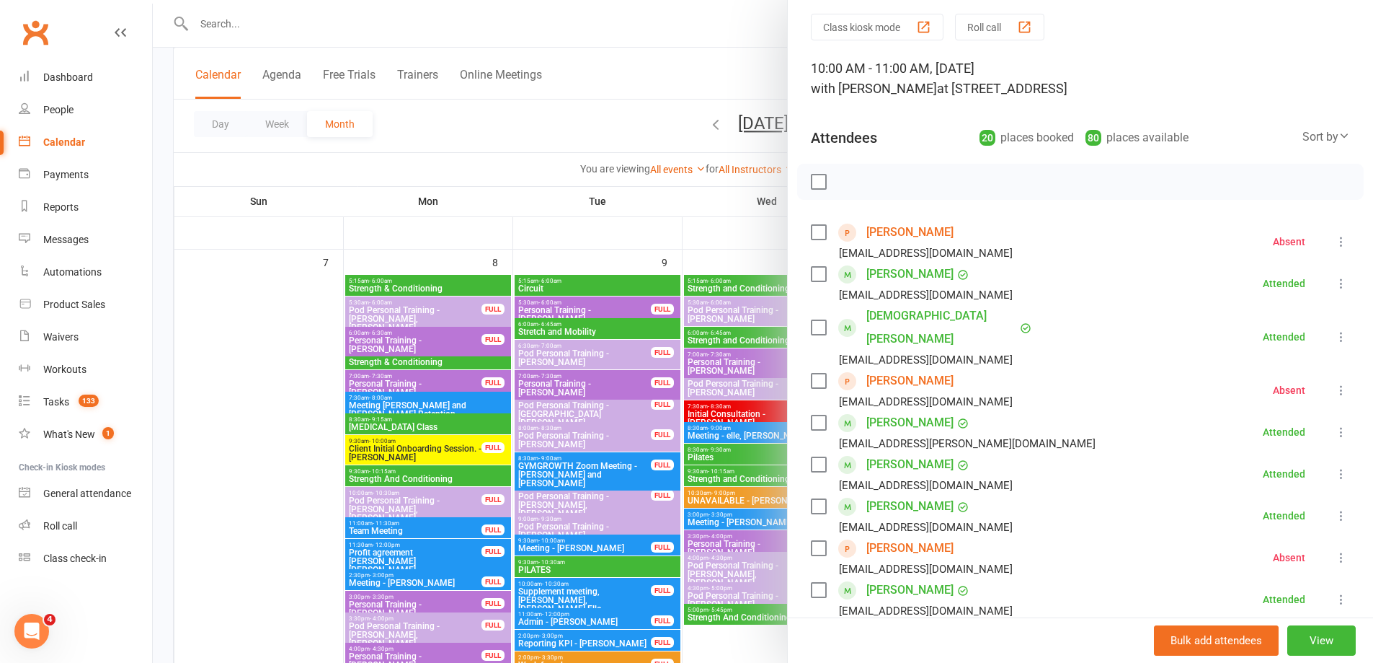
scroll to position [72, 0]
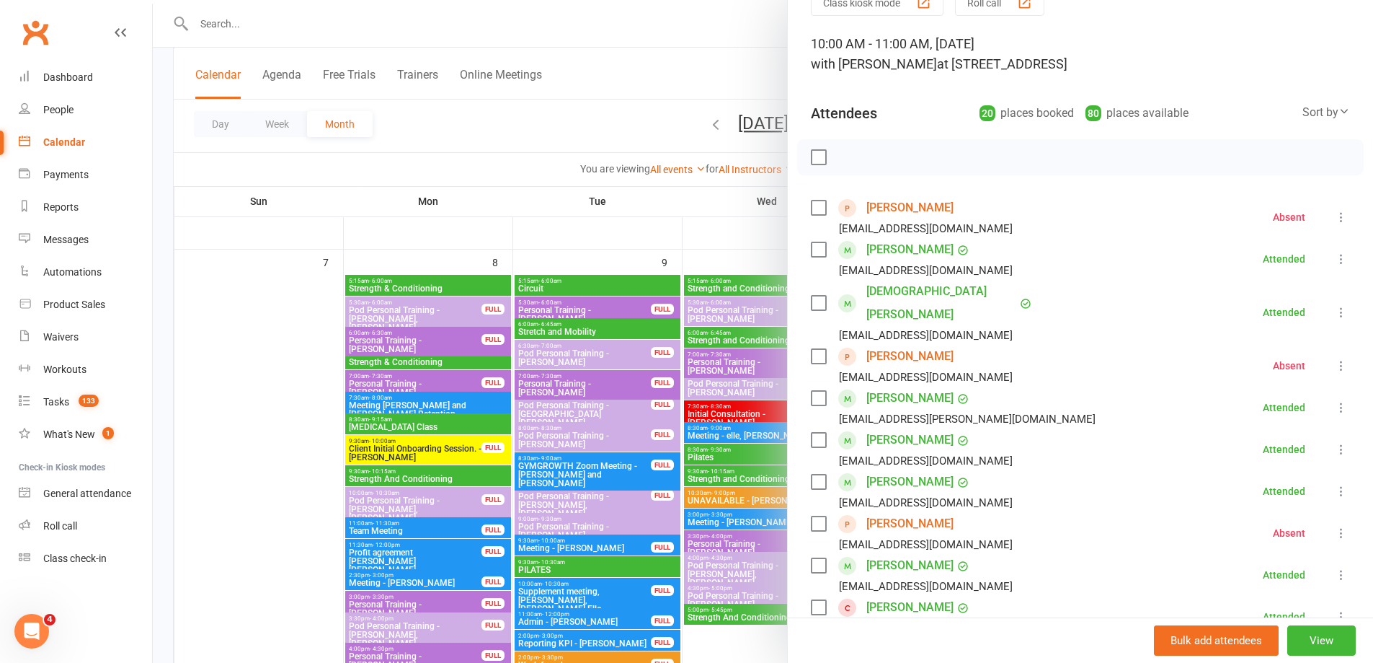
click at [919, 212] on link "[PERSON_NAME]" at bounding box center [910, 207] width 87 height 23
click at [916, 345] on link "[PERSON_NAME]" at bounding box center [910, 356] width 87 height 23
click at [882, 512] on link "[PERSON_NAME]" at bounding box center [910, 523] width 87 height 23
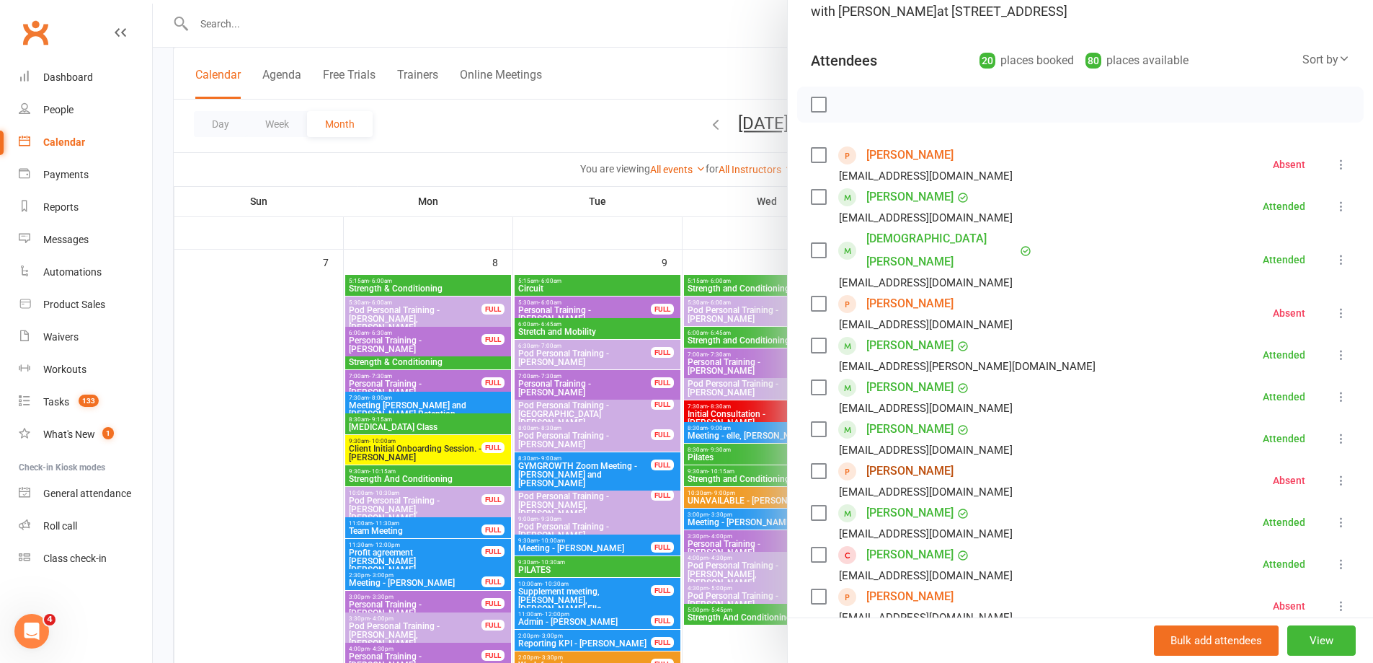
scroll to position [288, 0]
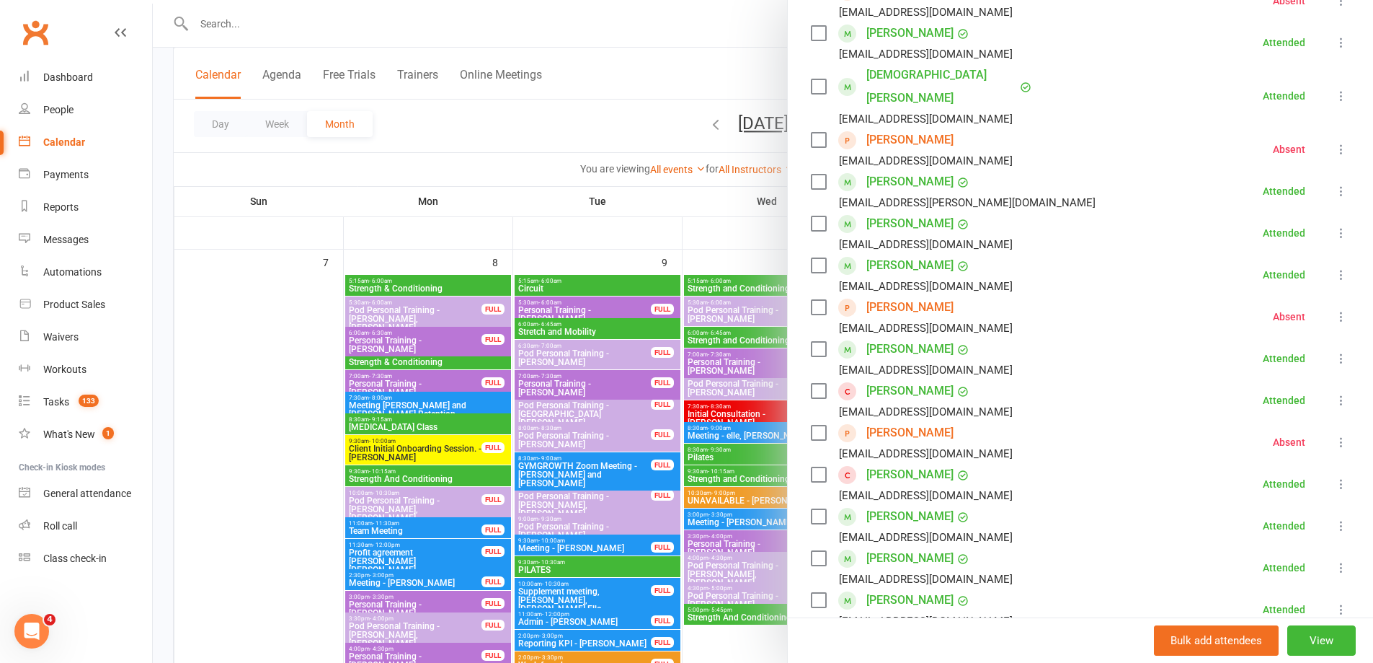
click at [898, 421] on link "[PERSON_NAME]" at bounding box center [910, 432] width 87 height 23
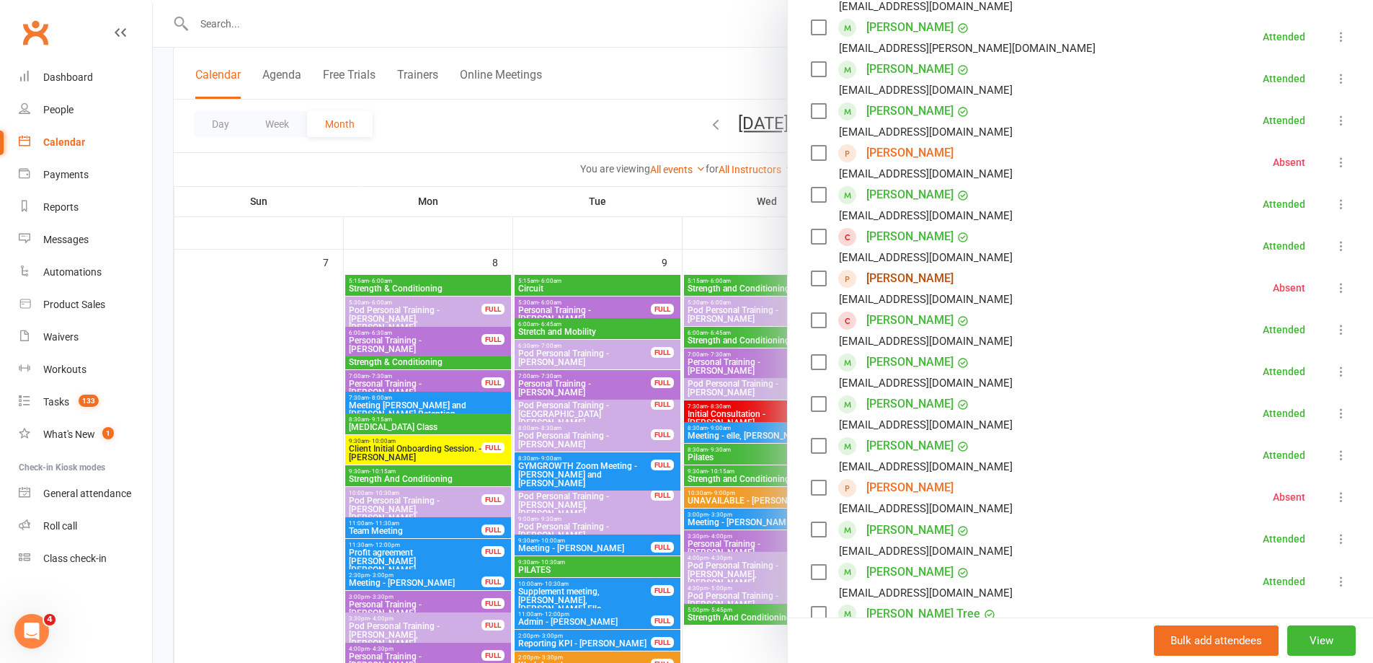
scroll to position [505, 0]
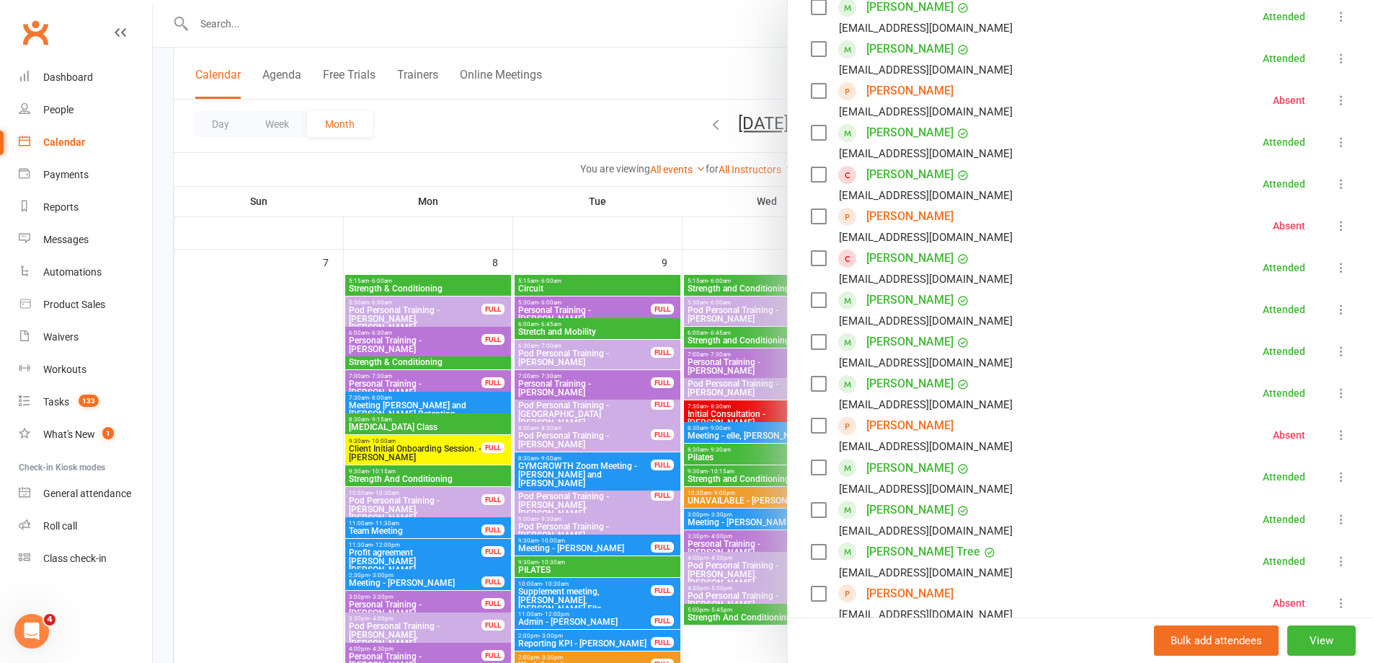
click at [899, 414] on link "[PERSON_NAME]" at bounding box center [910, 425] width 87 height 23
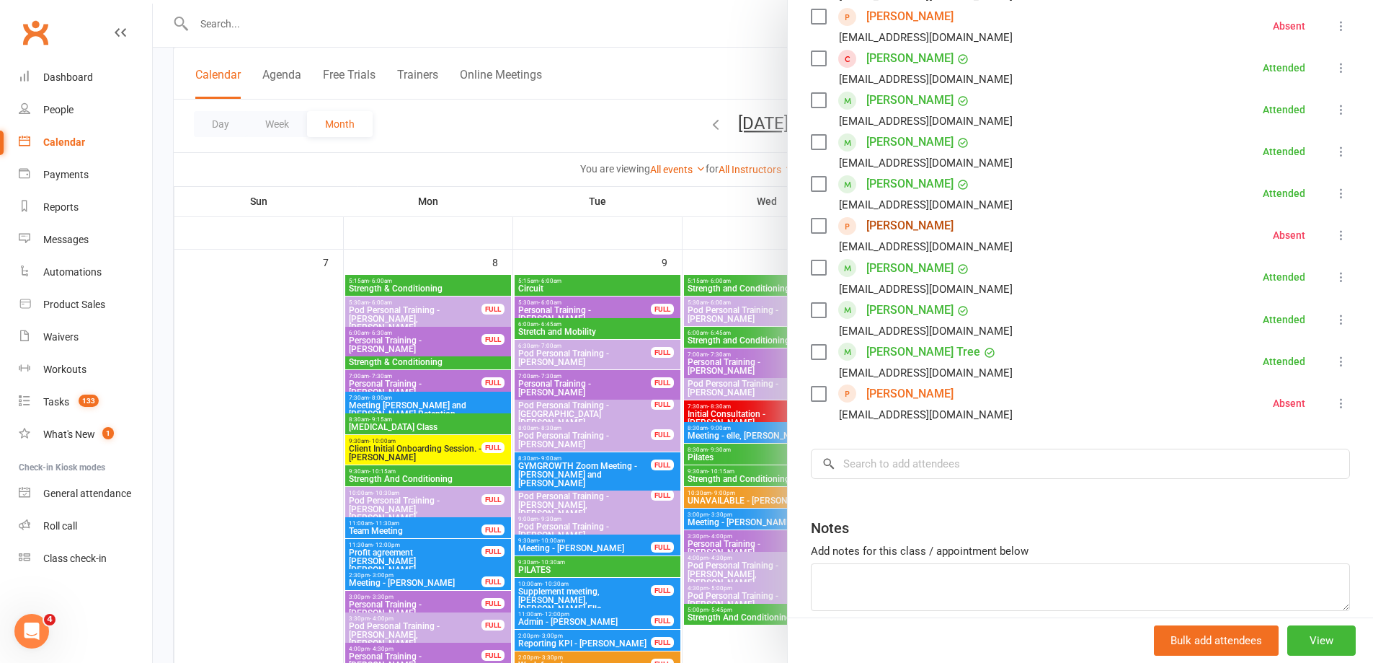
scroll to position [721, 0]
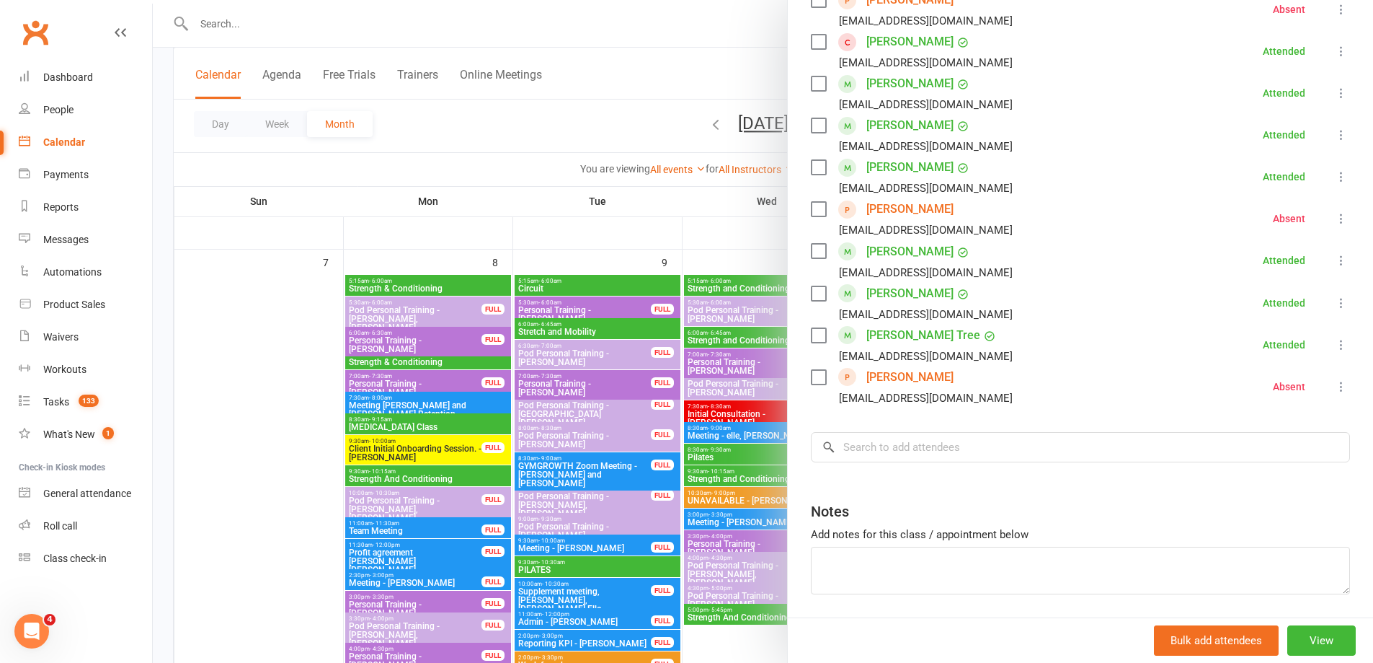
click at [905, 366] on link "[PERSON_NAME]" at bounding box center [910, 377] width 87 height 23
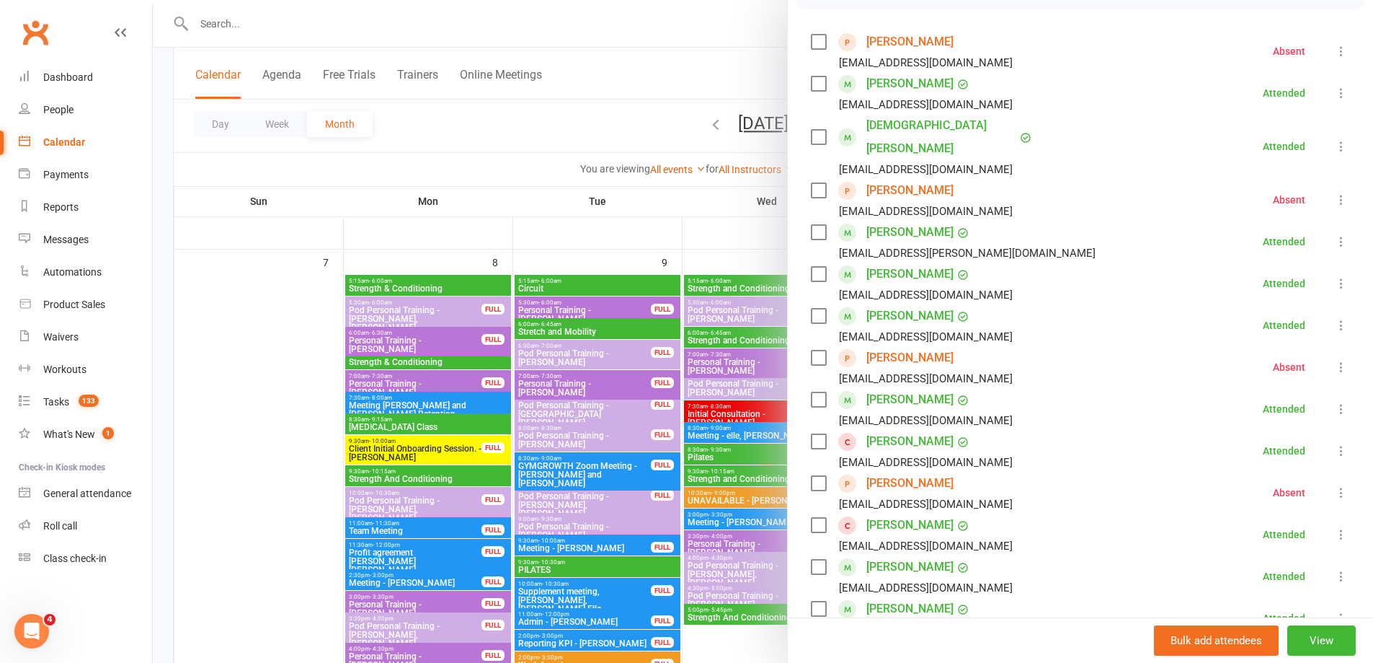
scroll to position [216, 0]
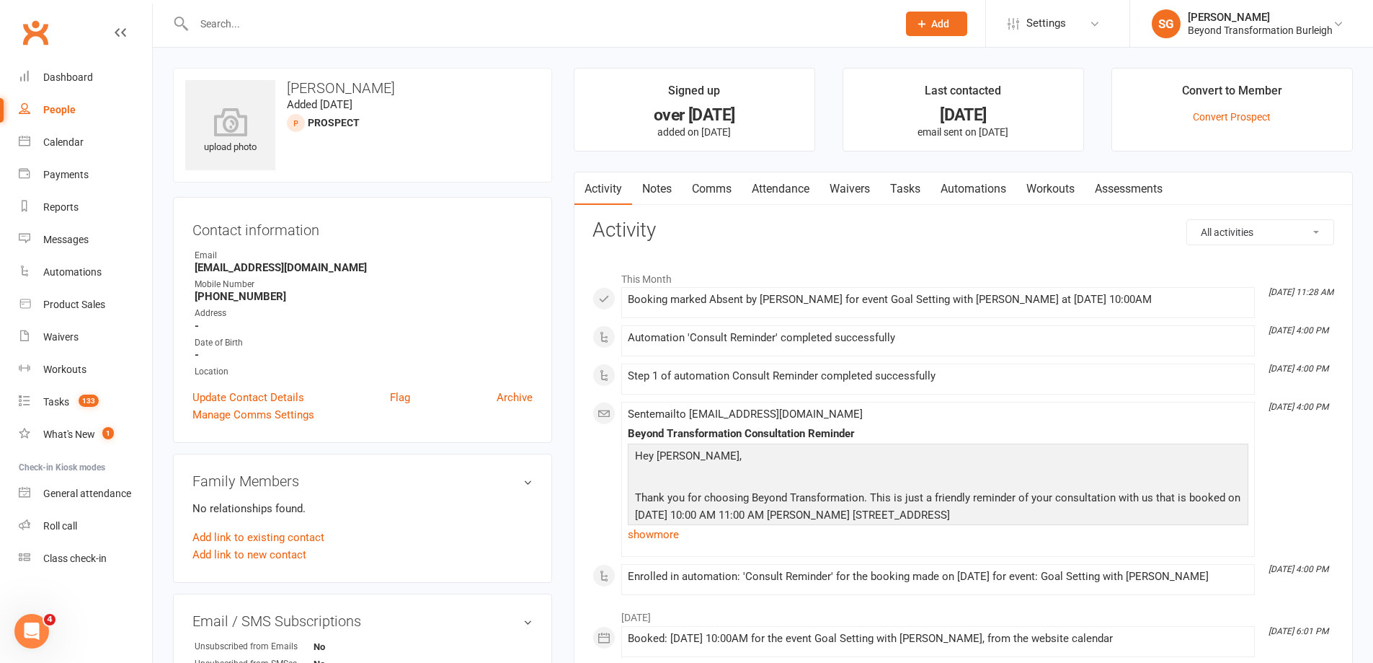
click at [322, 88] on h3 "[PERSON_NAME]" at bounding box center [362, 88] width 355 height 16
copy h3 "[PERSON_NAME]"
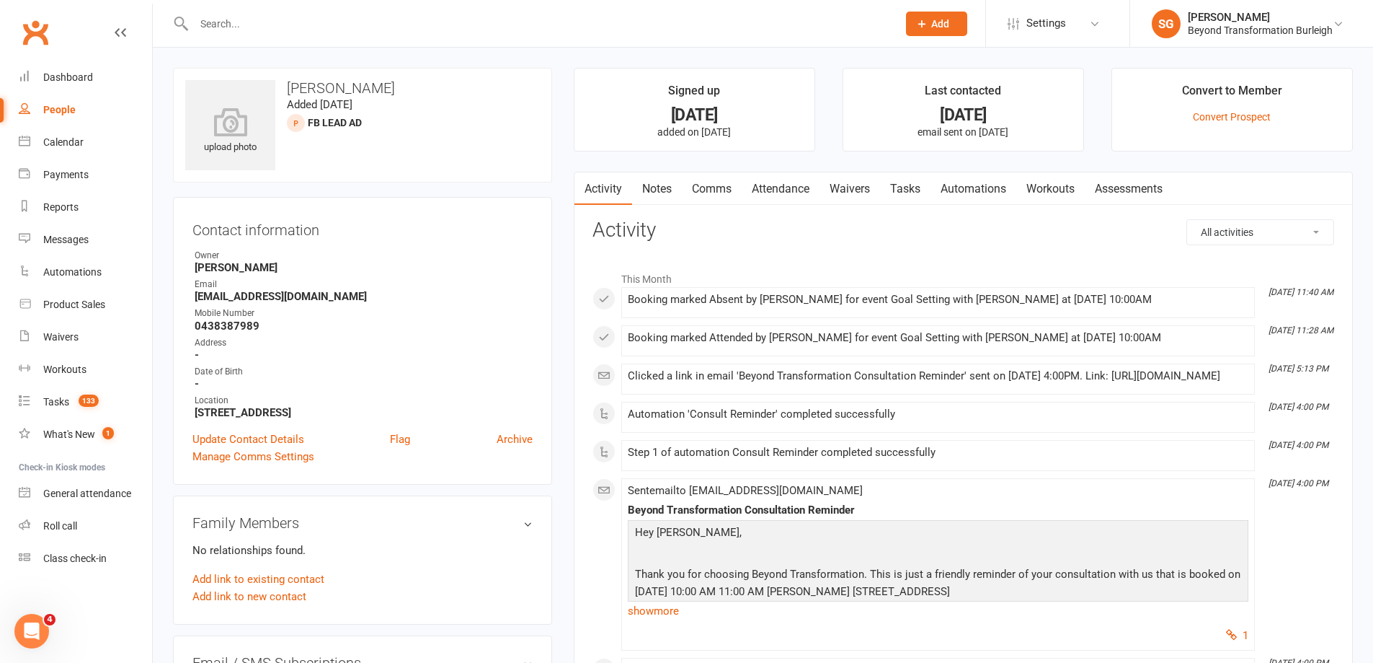
click at [316, 89] on h3 "Julie Jones" at bounding box center [362, 88] width 355 height 16
click at [316, 88] on h3 "Julie Jones" at bounding box center [362, 88] width 355 height 16
click at [317, 87] on h3 "[PERSON_NAME]" at bounding box center [362, 88] width 355 height 16
click at [337, 90] on h3 "[PERSON_NAME]" at bounding box center [362, 88] width 355 height 16
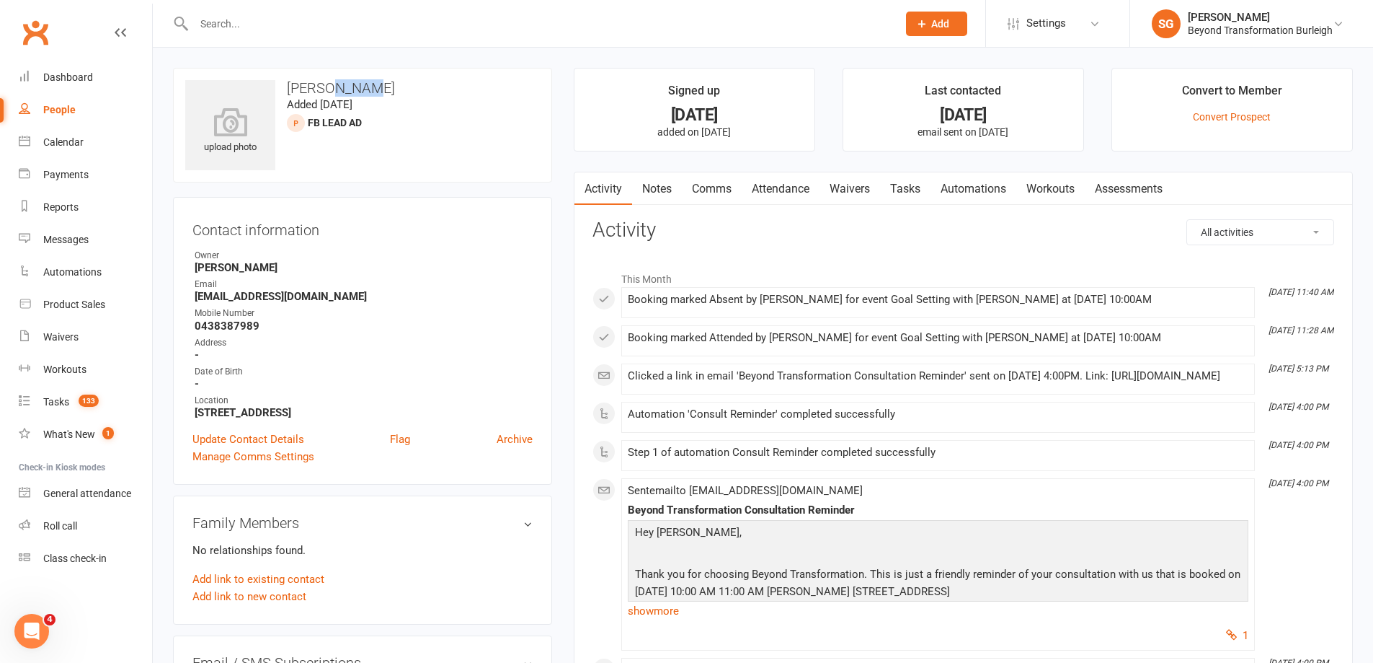
click at [337, 90] on h3 "[PERSON_NAME]" at bounding box center [362, 88] width 355 height 16
click at [337, 90] on h3 "Julie Jones" at bounding box center [362, 88] width 355 height 16
copy h3 "Julie Jones"
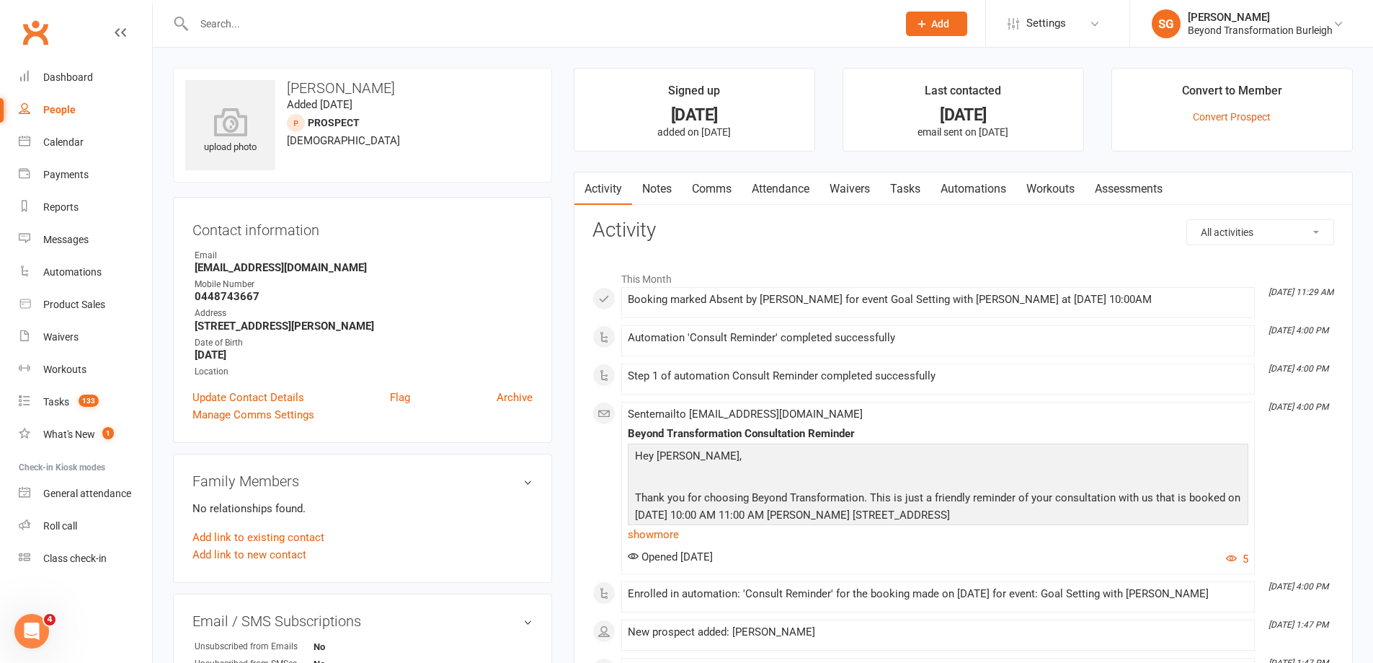
click at [345, 81] on h3 "[PERSON_NAME]" at bounding box center [362, 88] width 355 height 16
copy h3 "[PERSON_NAME]"
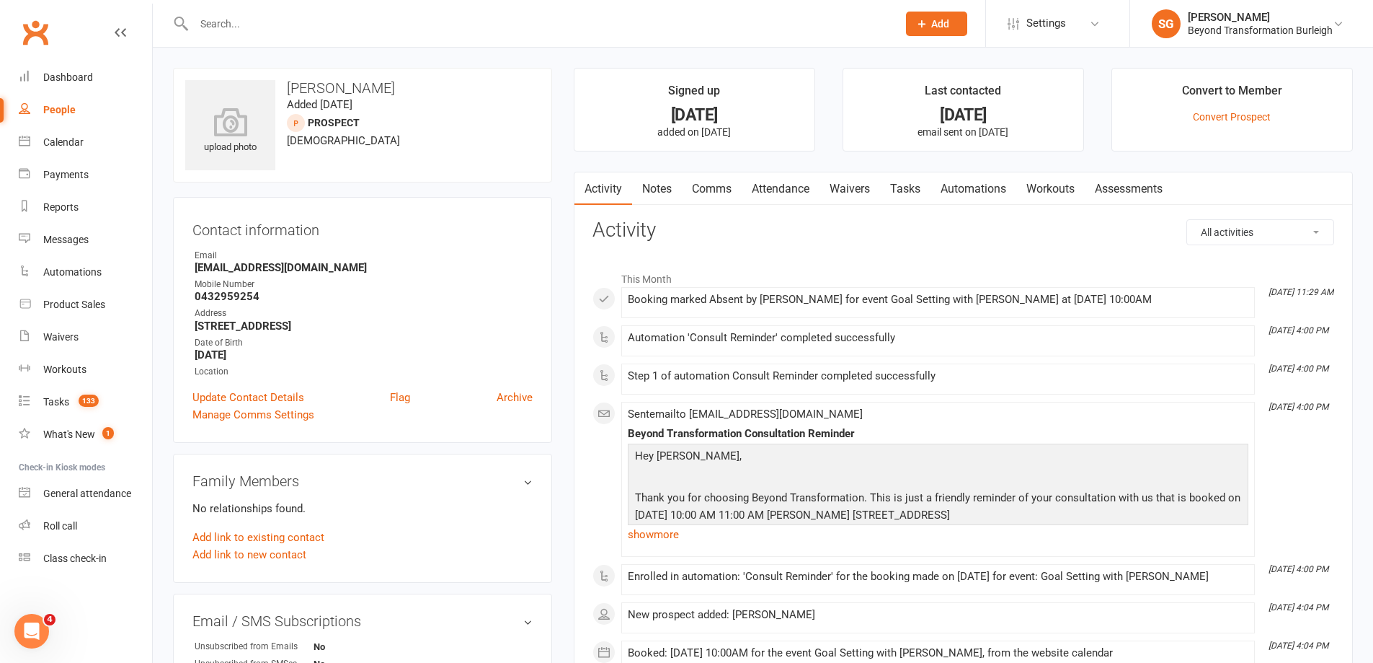
click at [337, 93] on h3 "[PERSON_NAME]" at bounding box center [362, 88] width 355 height 16
click at [337, 92] on h3 "[PERSON_NAME]" at bounding box center [362, 88] width 355 height 16
click at [337, 91] on h3 "[PERSON_NAME]" at bounding box center [362, 88] width 355 height 16
click at [353, 105] on time "Added [DATE]" at bounding box center [320, 104] width 66 height 13
click at [353, 104] on time "Added [DATE]" at bounding box center [320, 104] width 66 height 13
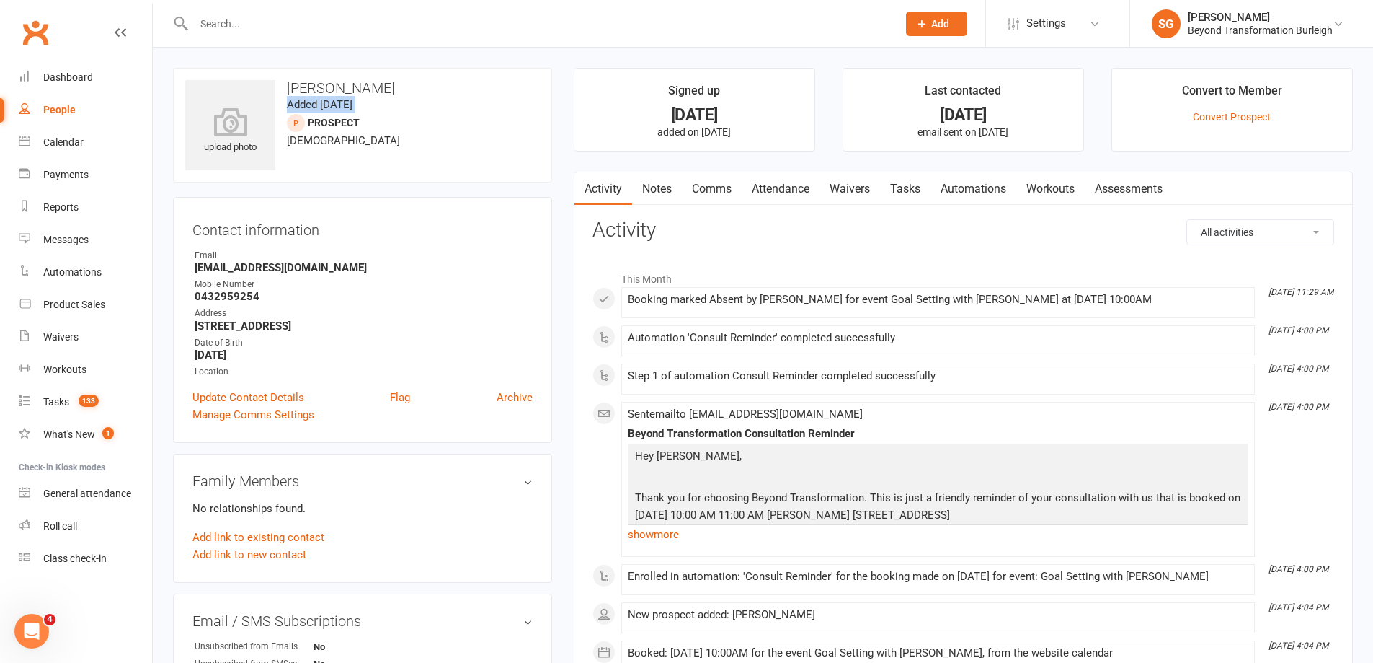
click at [353, 104] on time "Added [DATE]" at bounding box center [320, 104] width 66 height 13
click at [371, 94] on h3 "[PERSON_NAME]" at bounding box center [362, 88] width 355 height 16
copy h3 "[PERSON_NAME]"
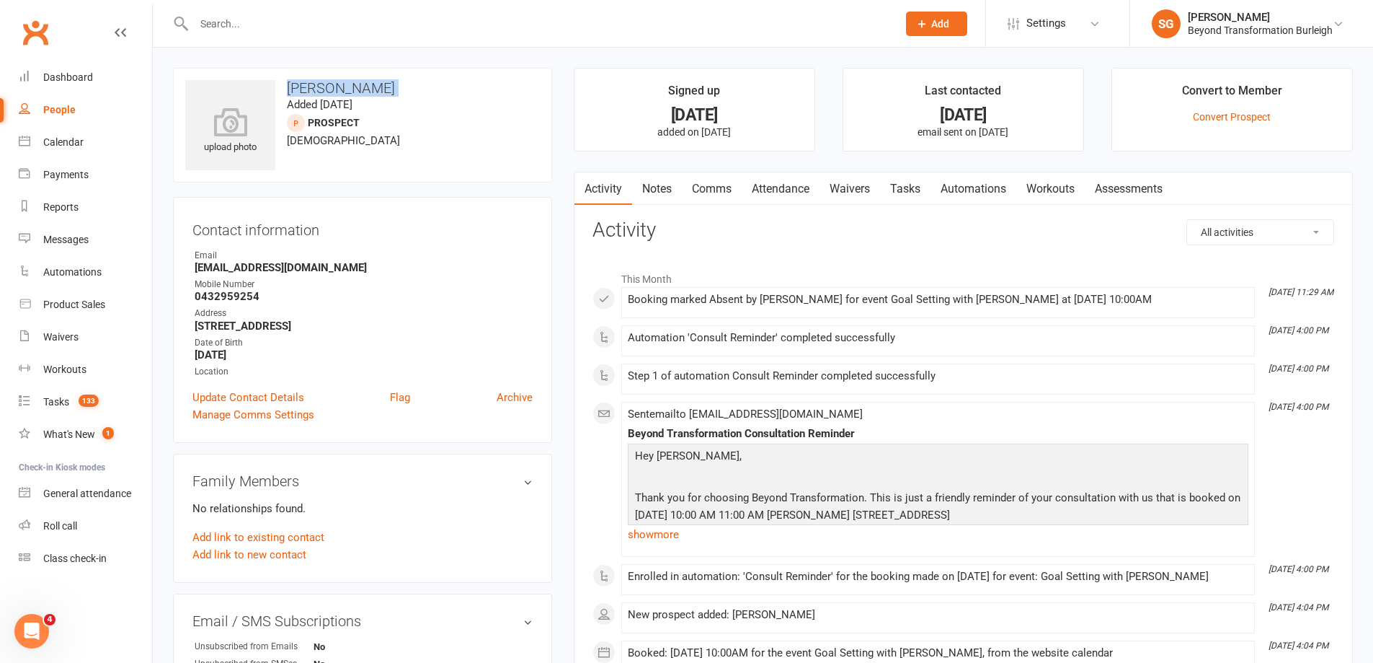
copy h3 "[PERSON_NAME]"
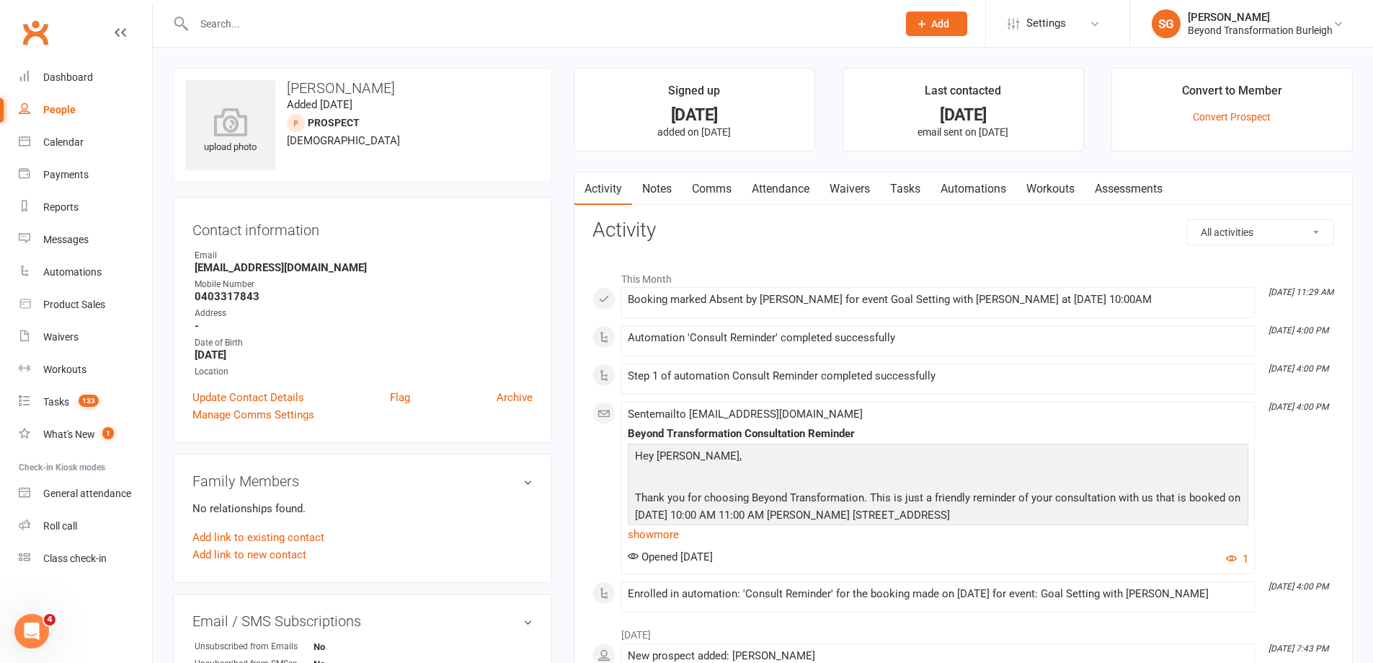
click at [342, 81] on h3 "[PERSON_NAME]" at bounding box center [362, 88] width 355 height 16
copy h3 "[PERSON_NAME]"
click at [55, 125] on link "People" at bounding box center [85, 110] width 133 height 32
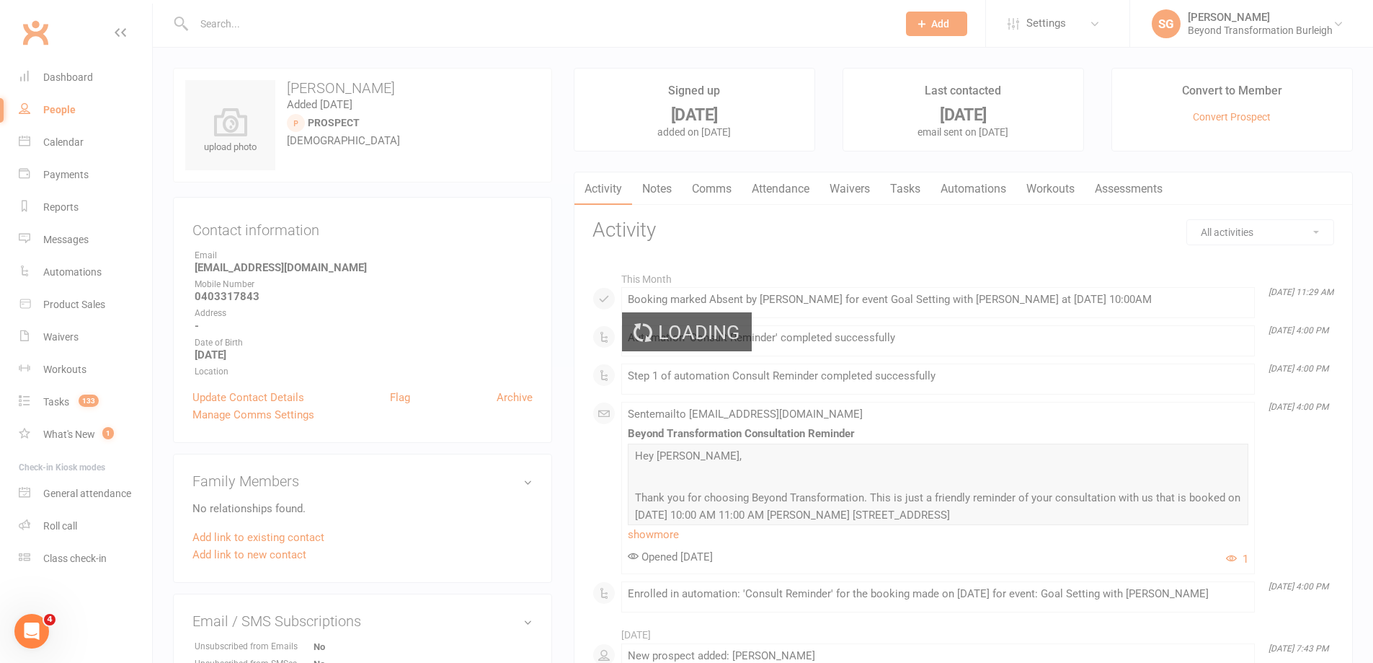
click at [61, 138] on div "Loading" at bounding box center [686, 331] width 1373 height 663
select select "100"
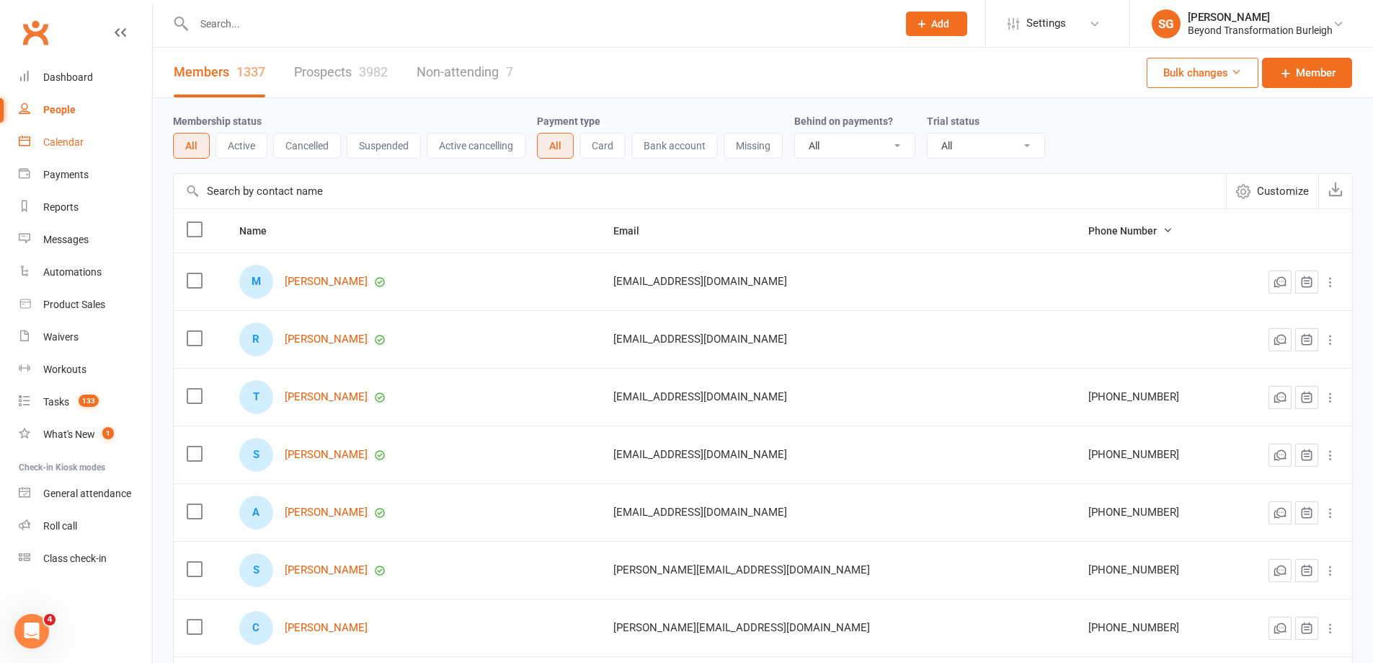
click at [48, 143] on div "Calendar" at bounding box center [63, 142] width 40 height 12
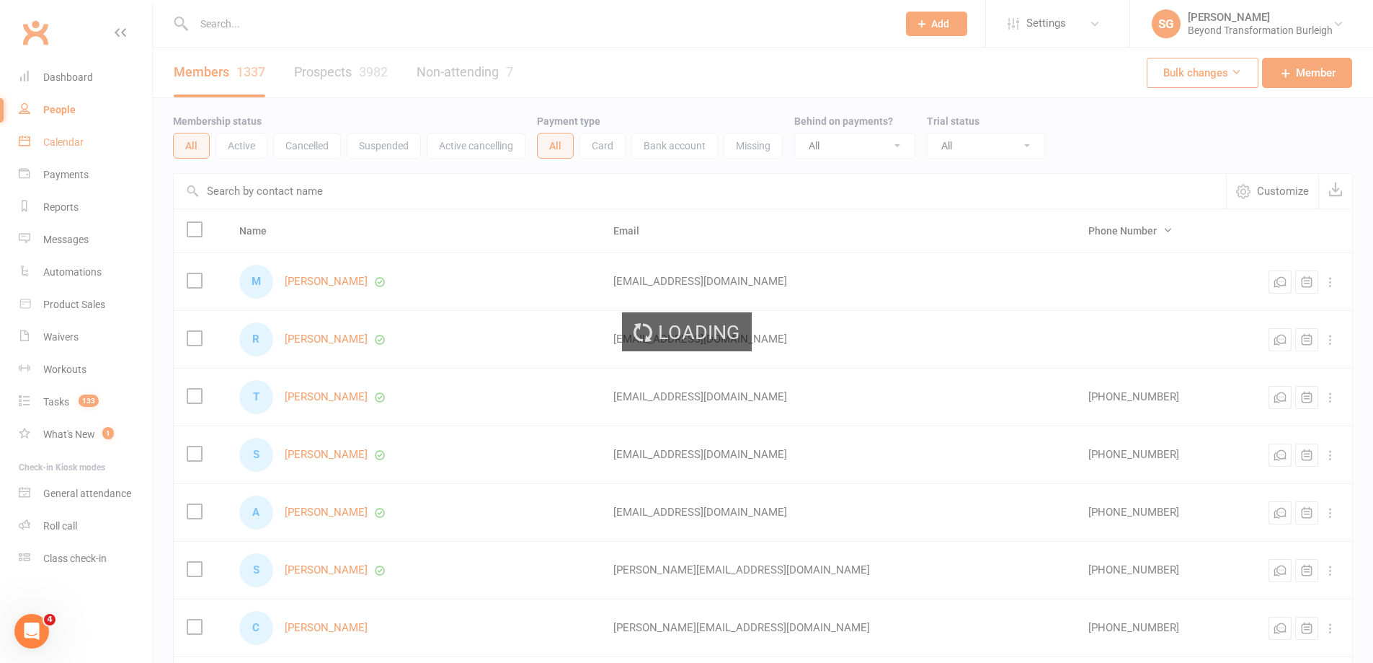
click at [48, 143] on div "Loading" at bounding box center [686, 331] width 1373 height 663
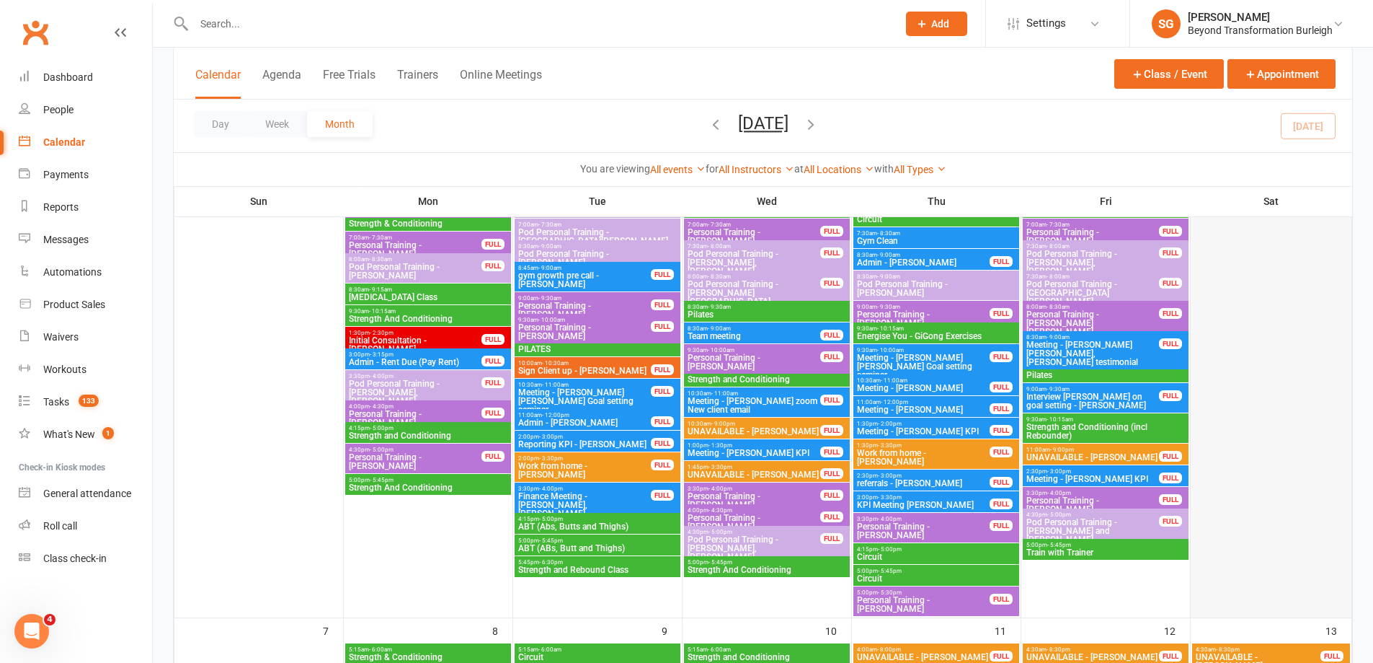
scroll to position [433, 0]
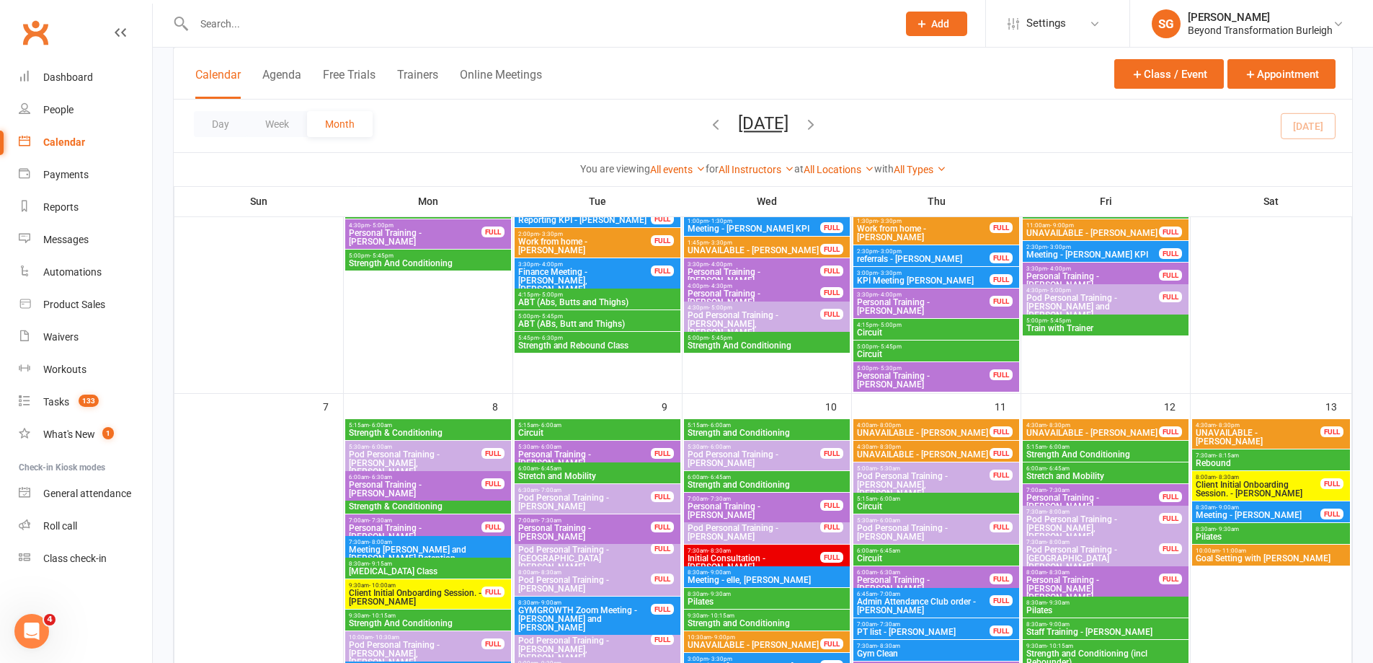
click at [1234, 557] on span "Goal Setting with Shane" at bounding box center [1271, 558] width 152 height 9
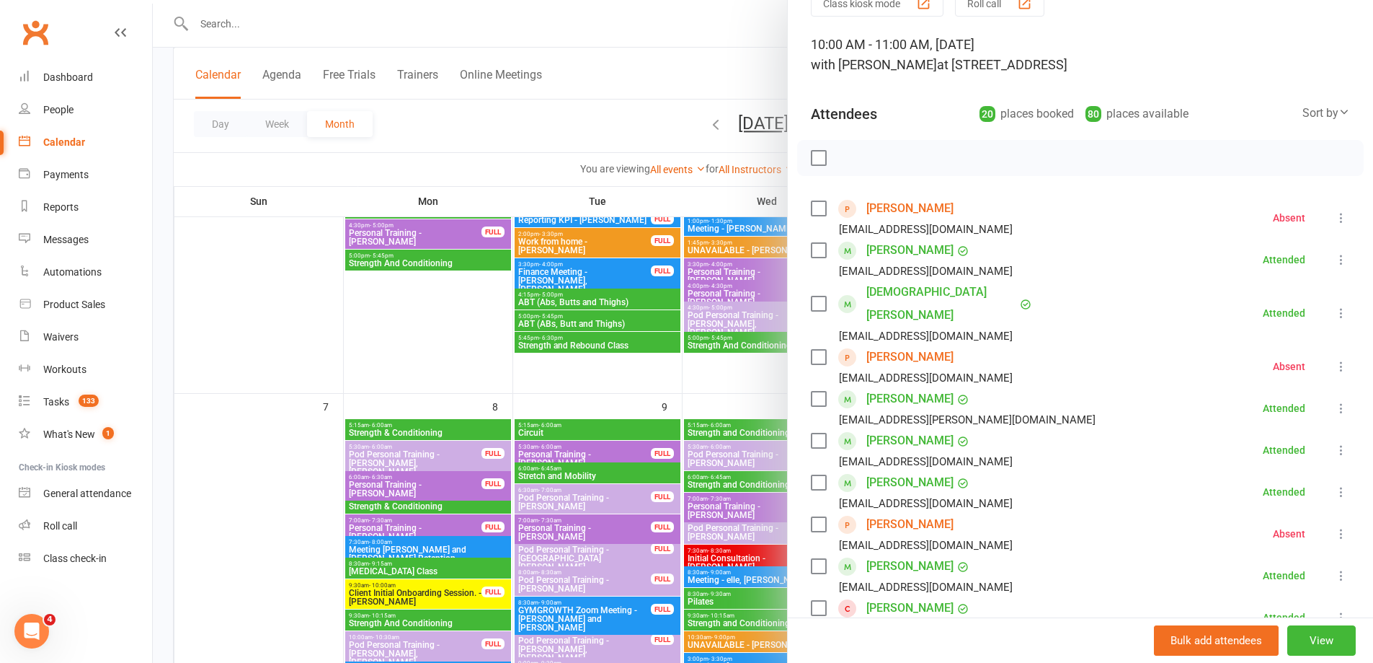
scroll to position [72, 0]
click at [884, 207] on link "Kristie Baker" at bounding box center [910, 207] width 87 height 23
click at [890, 345] on link "Belinda Chester" at bounding box center [910, 356] width 87 height 23
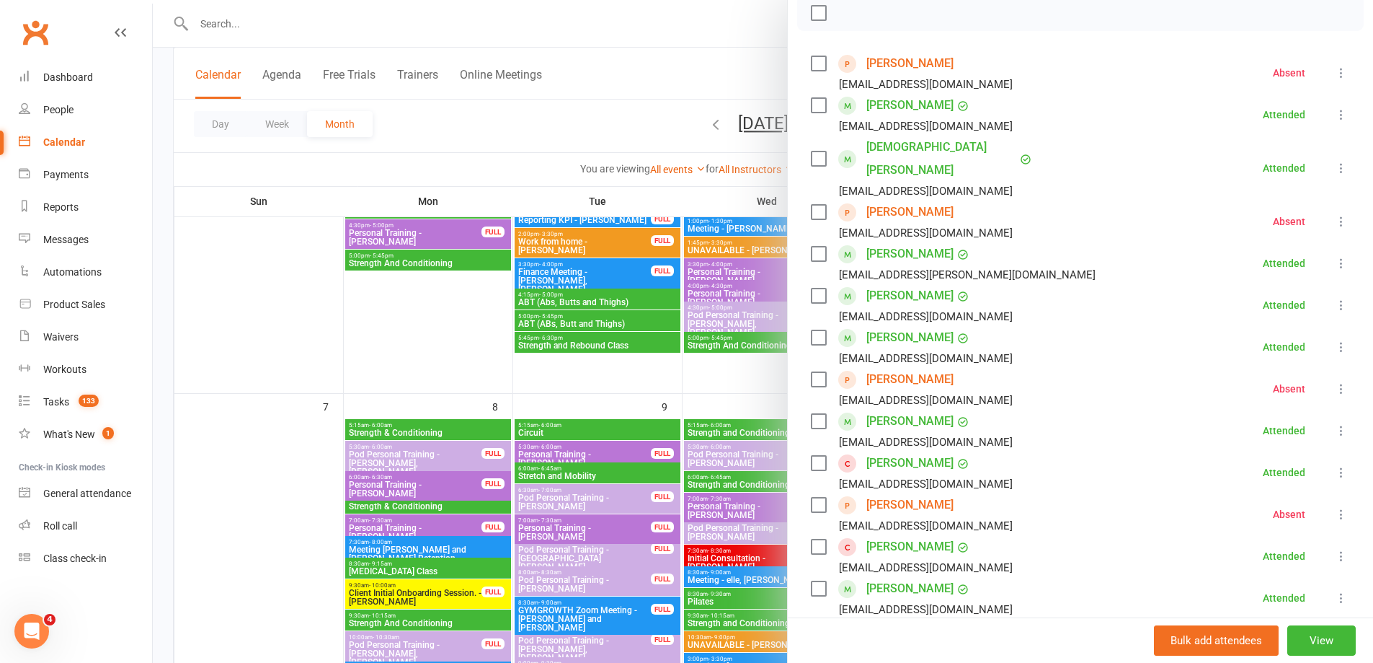
click at [891, 368] on link "Julie Jones" at bounding box center [910, 379] width 87 height 23
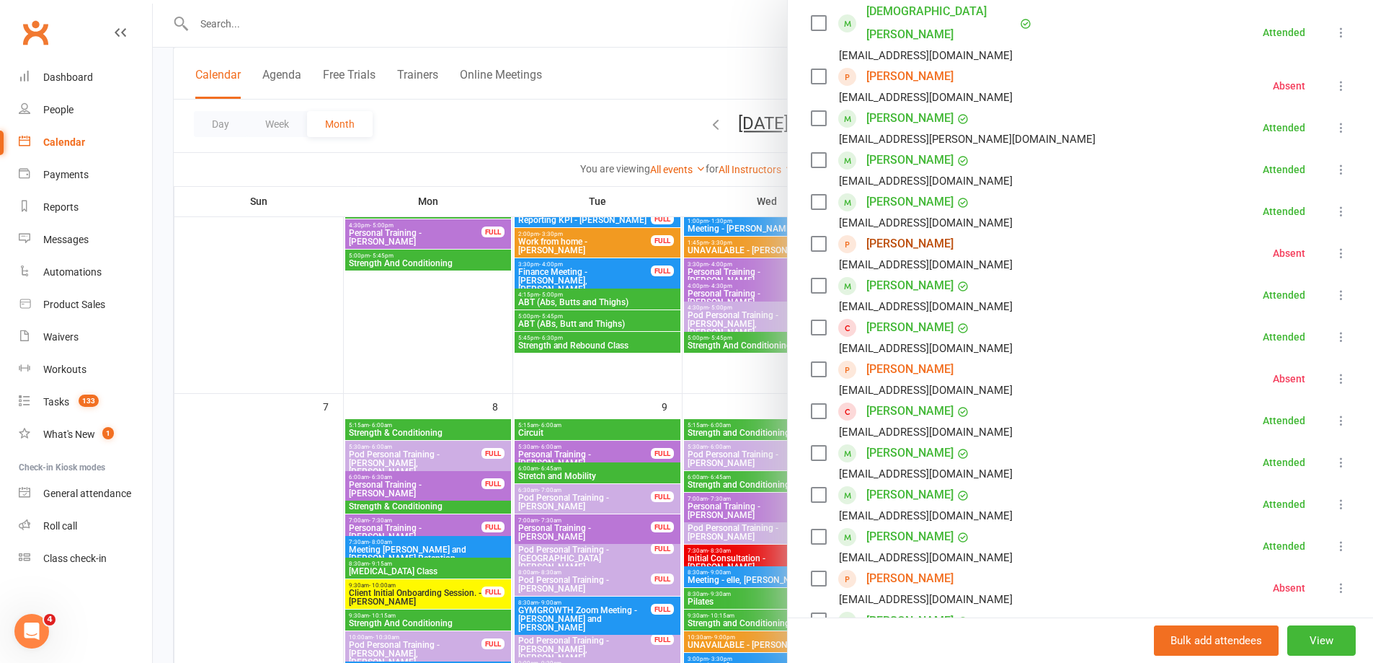
scroll to position [360, 0]
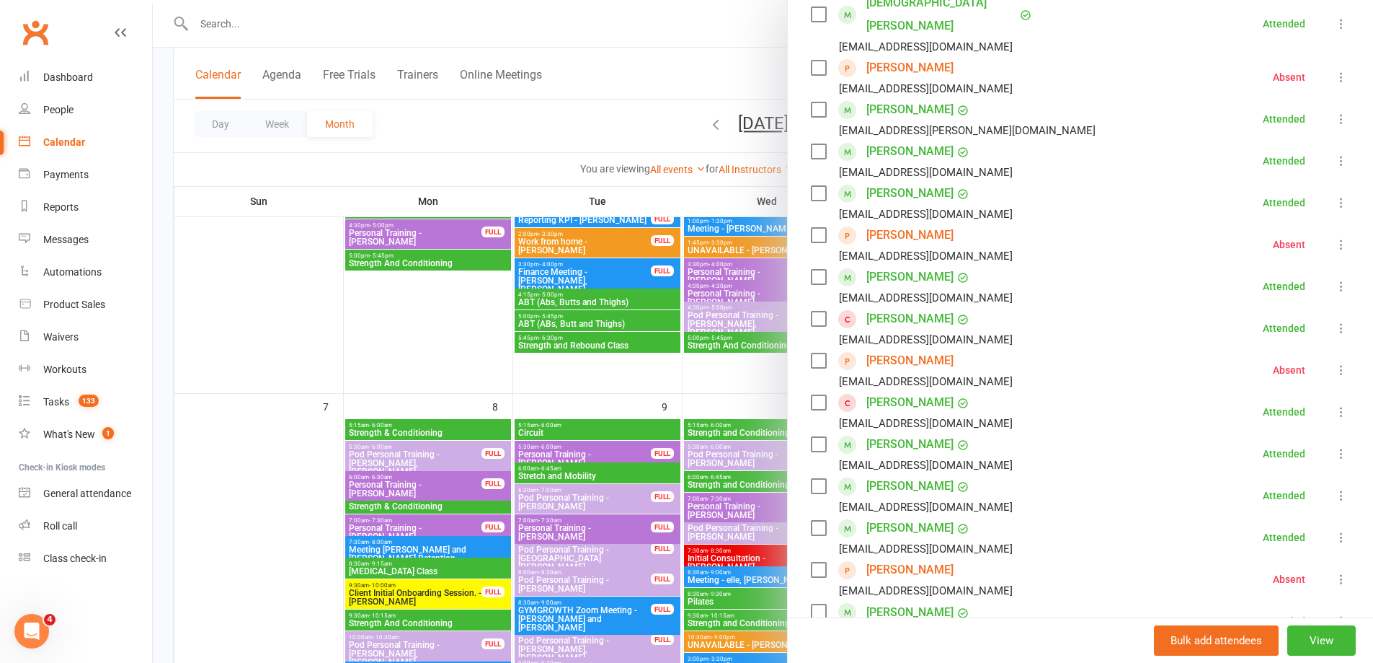
click at [900, 349] on link "Tamie McNulty" at bounding box center [910, 360] width 87 height 23
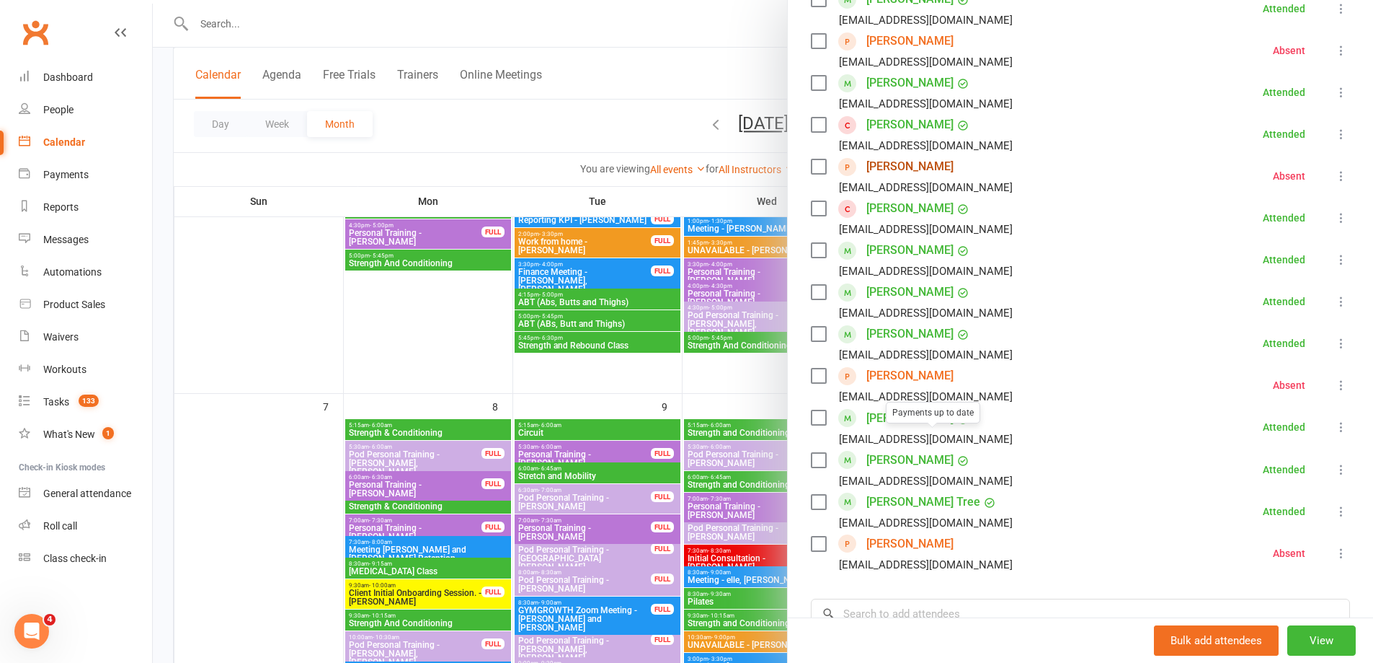
scroll to position [577, 0]
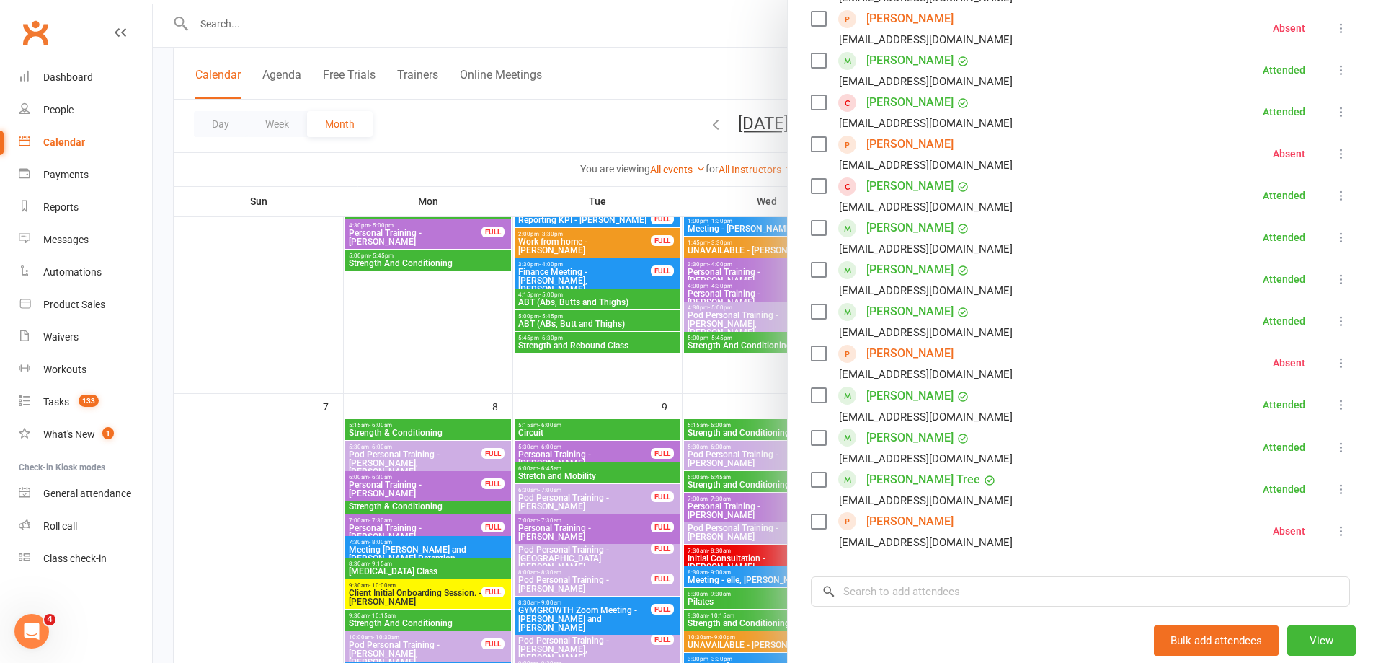
click at [889, 342] on link "[PERSON_NAME]" at bounding box center [910, 353] width 87 height 23
click at [890, 510] on link "Emmaline Whiteside" at bounding box center [910, 521] width 87 height 23
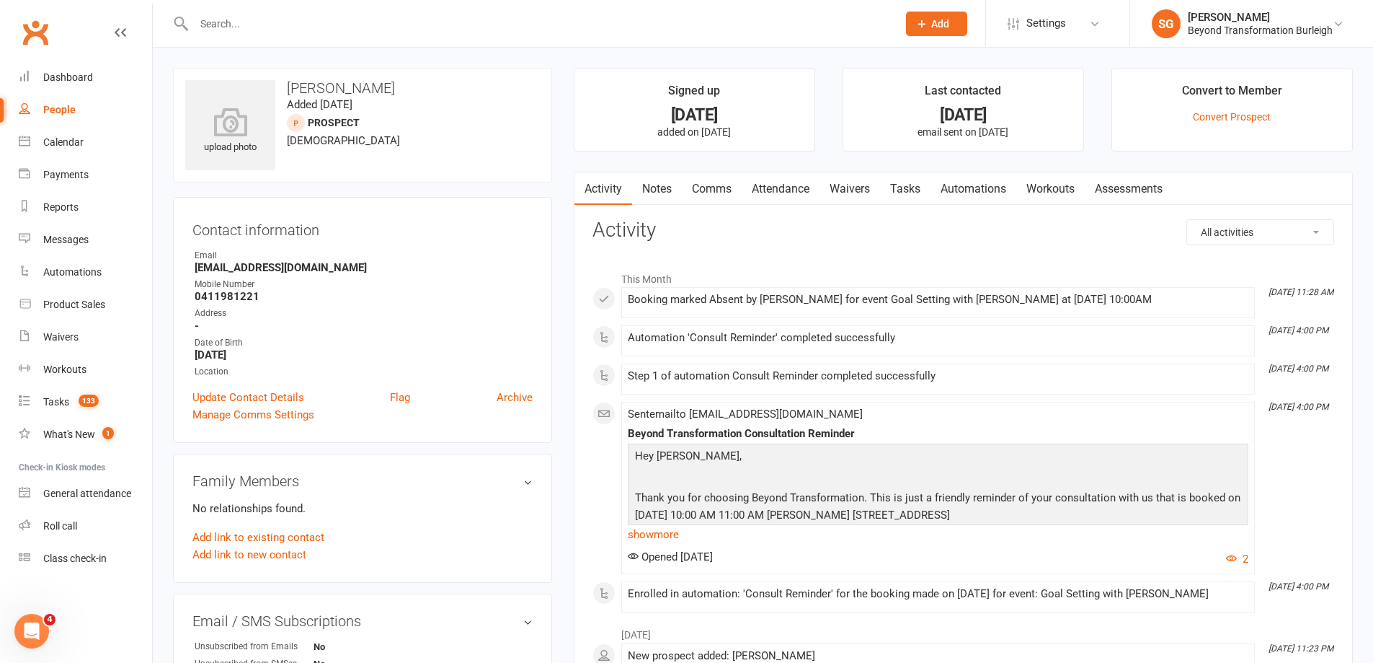
click at [347, 83] on h3 "[PERSON_NAME]" at bounding box center [362, 88] width 355 height 16
copy h3 "[PERSON_NAME]"
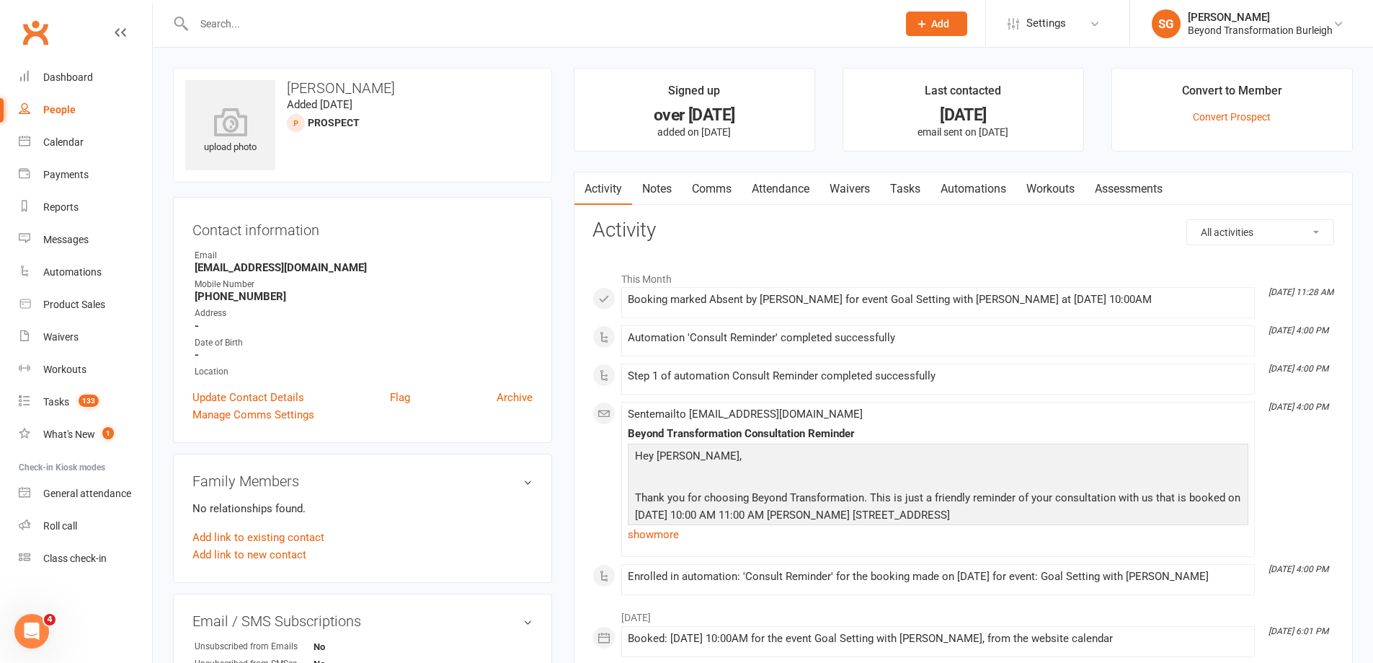
click at [344, 84] on h3 "Belinda Chester" at bounding box center [362, 88] width 355 height 16
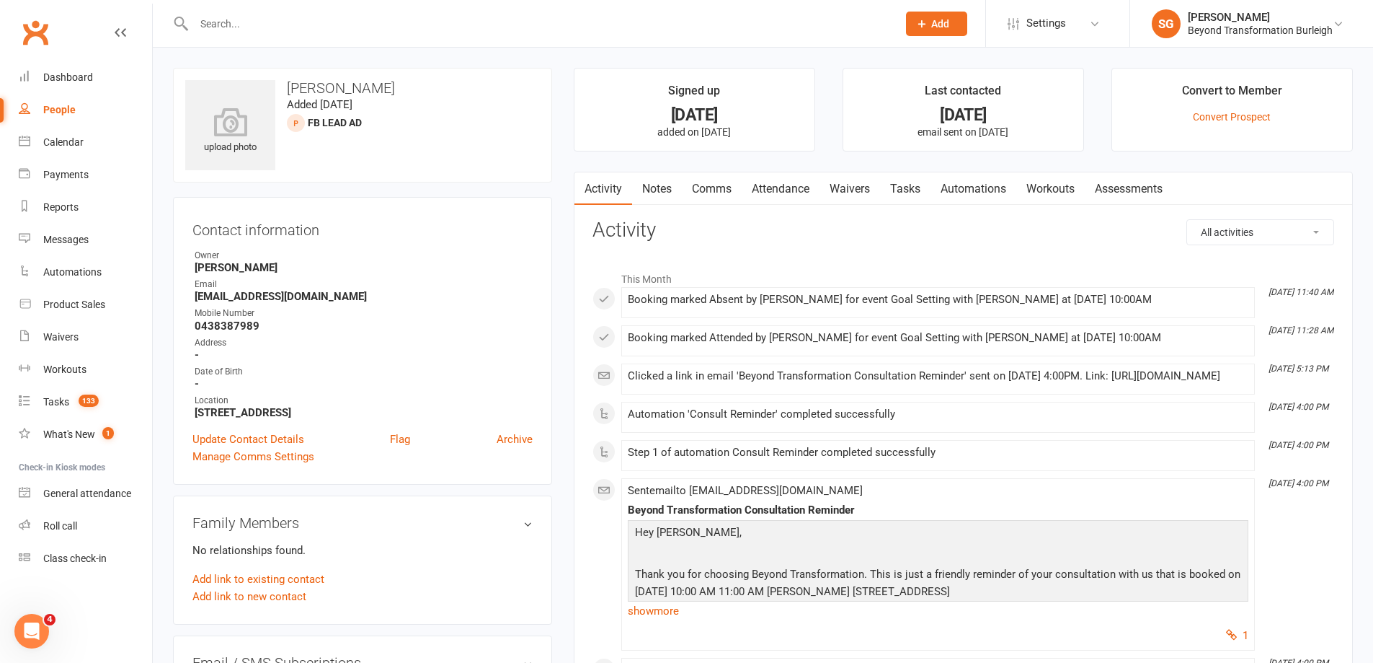
click at [303, 90] on h3 "Julie Jones" at bounding box center [362, 88] width 355 height 16
click at [303, 89] on h3 "Julie Jones" at bounding box center [362, 88] width 355 height 16
click at [304, 89] on h3 "Julie Jones" at bounding box center [362, 88] width 355 height 16
copy h3 "Julie Jones"
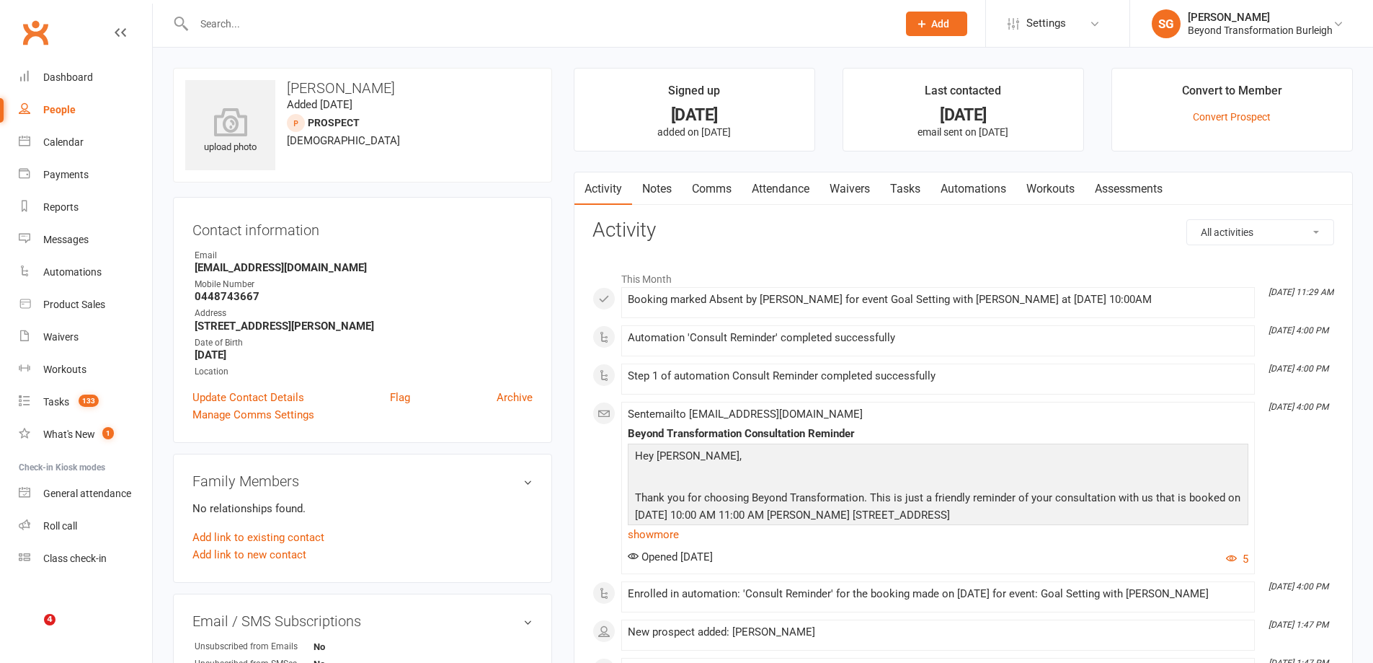
click at [354, 92] on h3 "[PERSON_NAME]" at bounding box center [362, 88] width 355 height 16
click at [353, 92] on h3 "[PERSON_NAME]" at bounding box center [362, 88] width 355 height 16
copy h3 "[PERSON_NAME]"
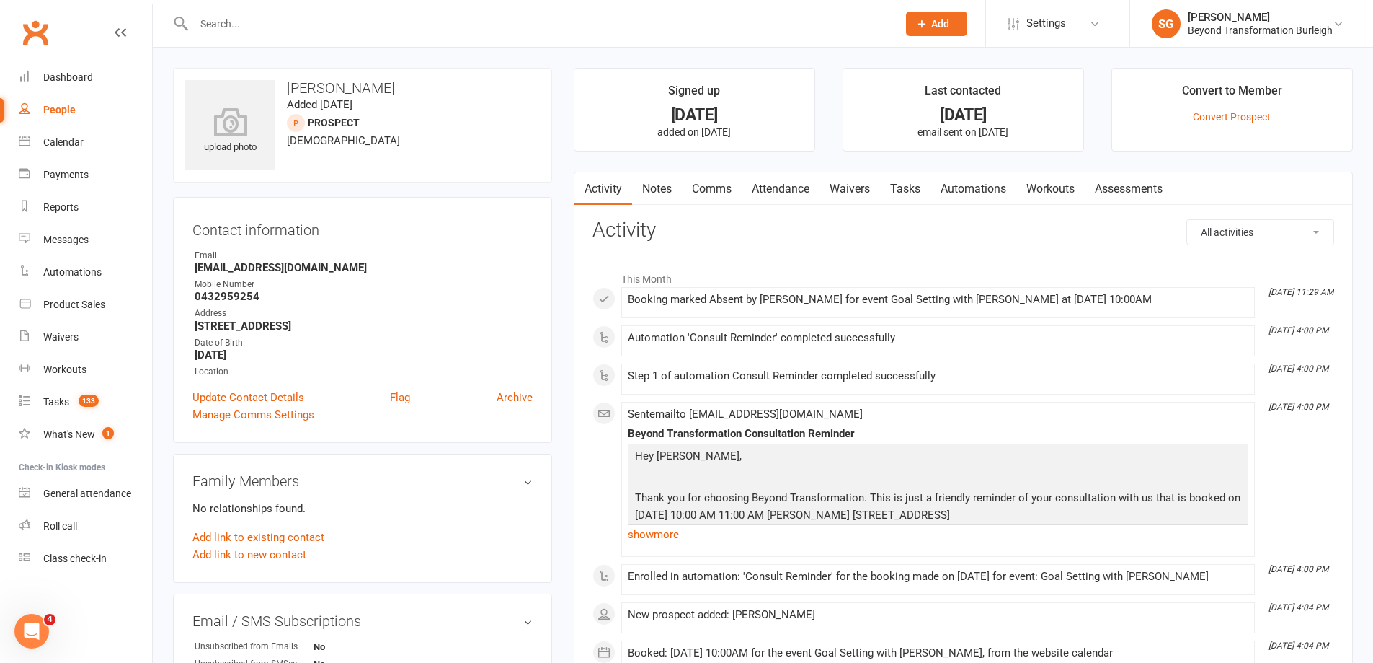
click at [312, 89] on h3 "[PERSON_NAME]" at bounding box center [362, 88] width 355 height 16
copy h3 "[PERSON_NAME]"
